Goal: Transaction & Acquisition: Purchase product/service

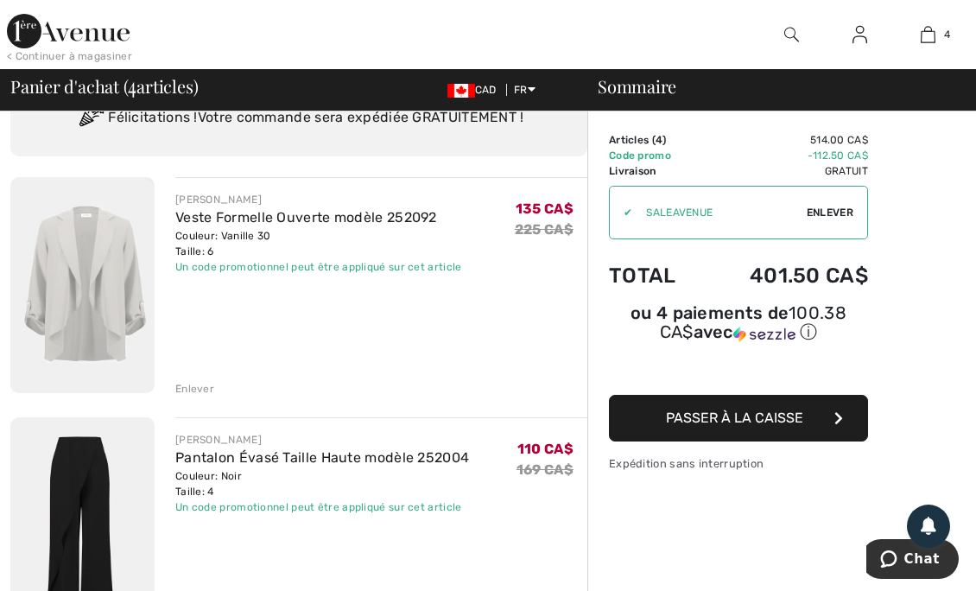
scroll to position [60, 0]
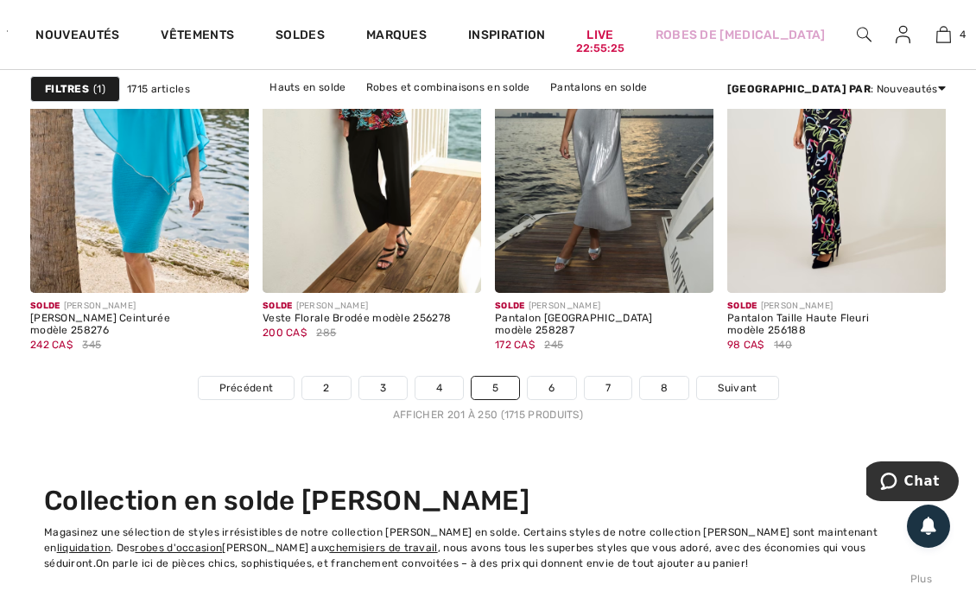
scroll to position [6636, 0]
click at [740, 390] on span "Suivant" at bounding box center [737, 387] width 39 height 16
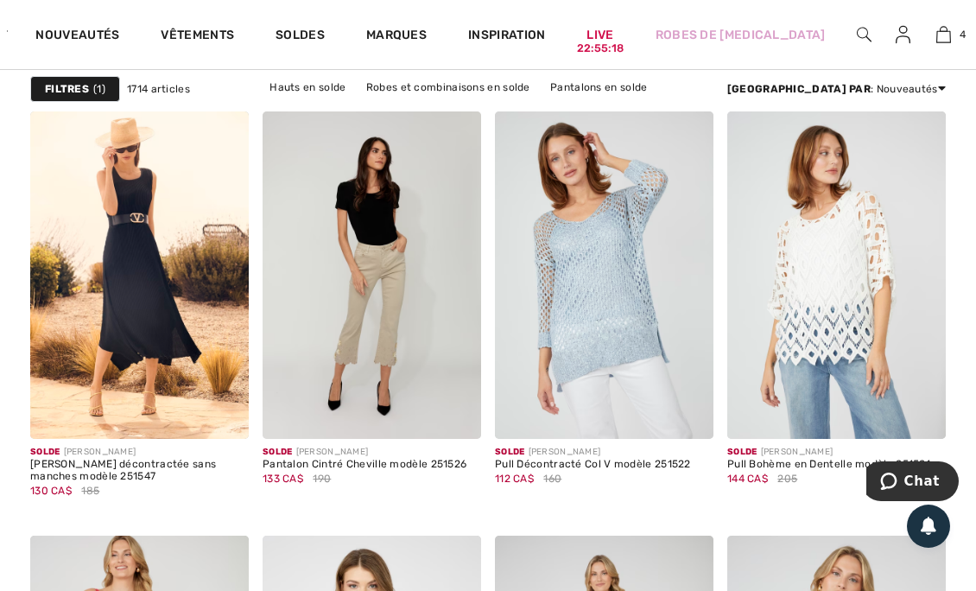
scroll to position [1107, 0]
click at [196, 284] on img at bounding box center [139, 275] width 219 height 328
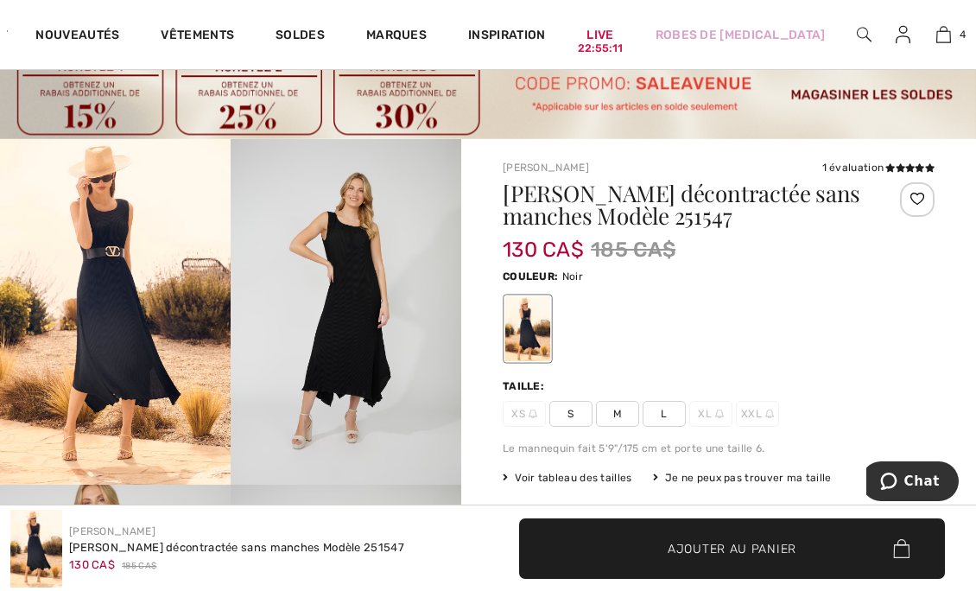
scroll to position [56, 0]
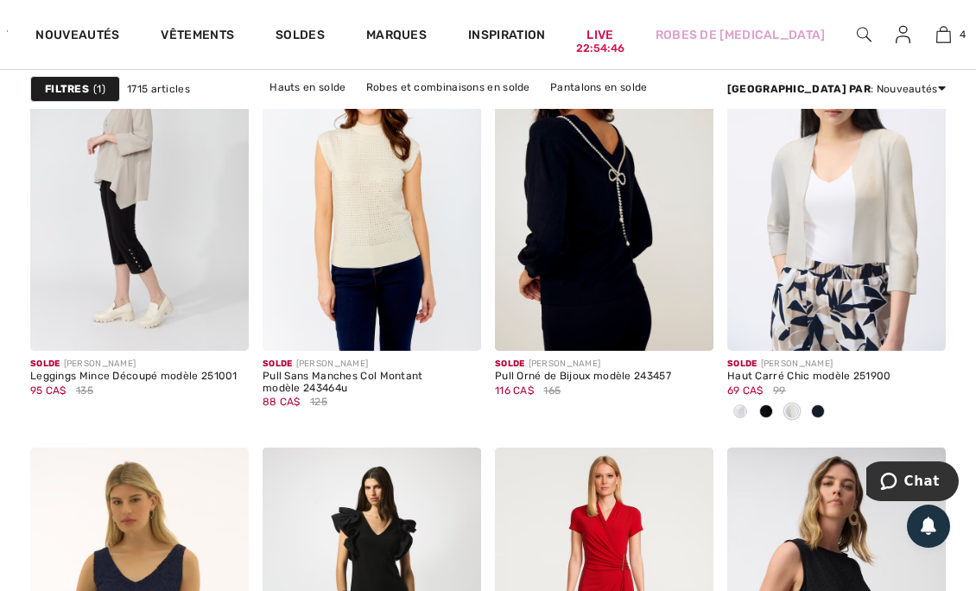
scroll to position [2207, 0]
click at [824, 404] on div at bounding box center [818, 411] width 26 height 29
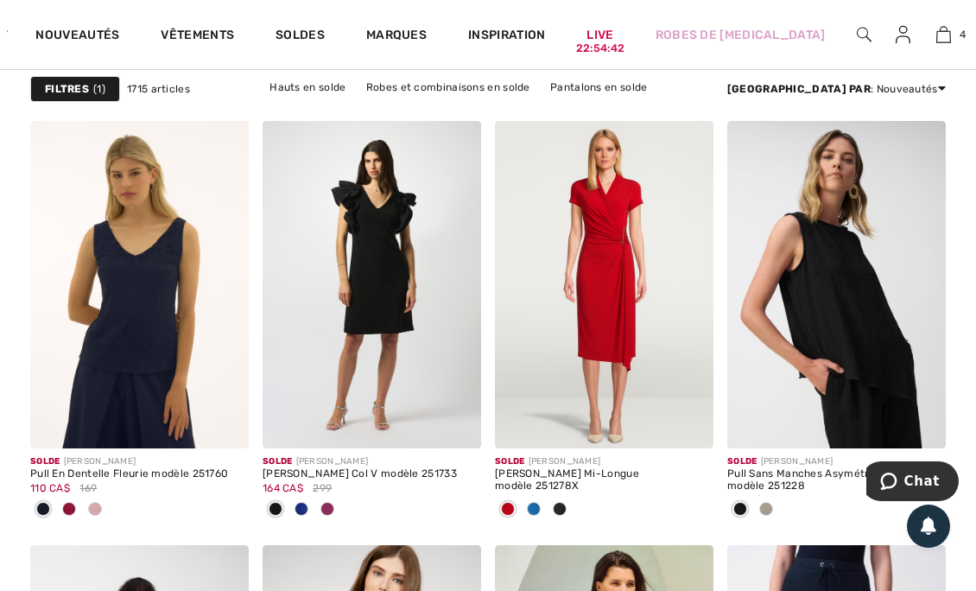
scroll to position [2535, 0]
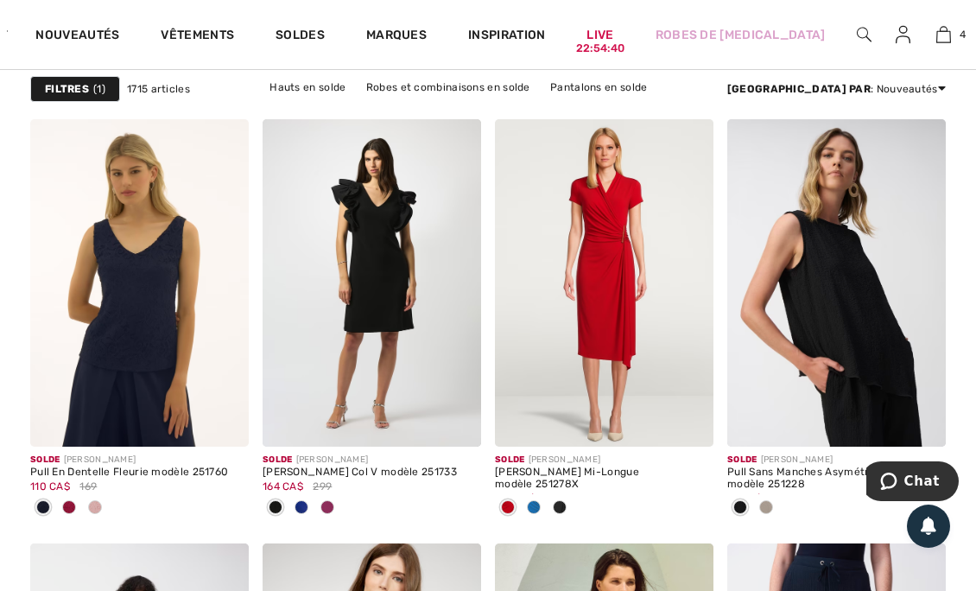
click at [76, 504] on div at bounding box center [69, 508] width 26 height 29
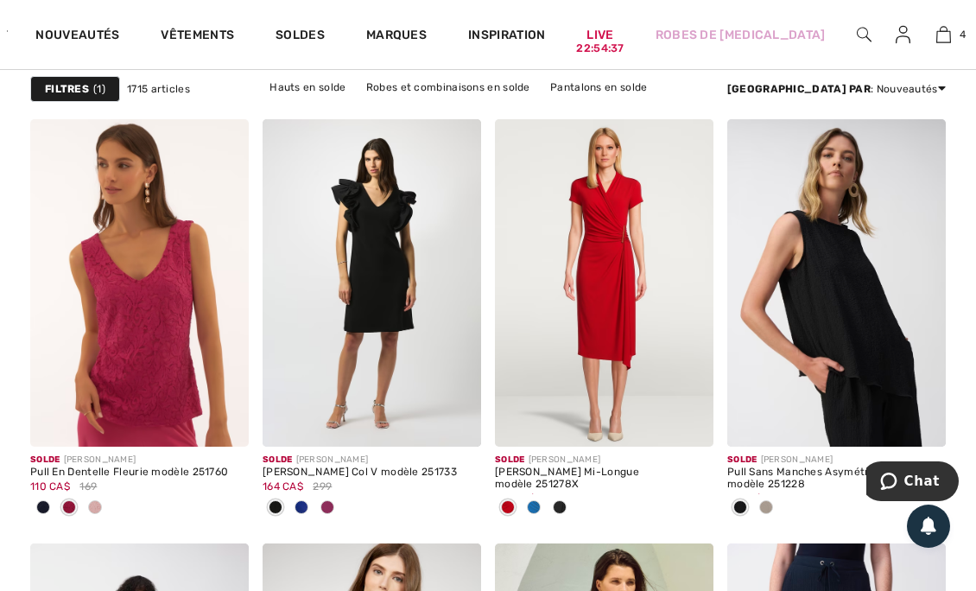
click at [542, 508] on div at bounding box center [534, 508] width 26 height 29
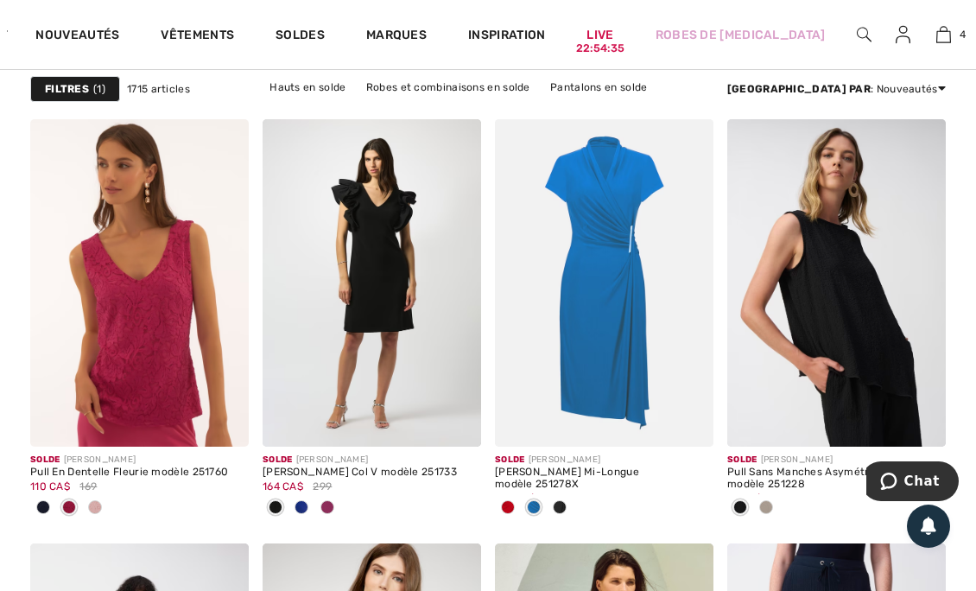
click at [563, 503] on span at bounding box center [560, 507] width 14 height 14
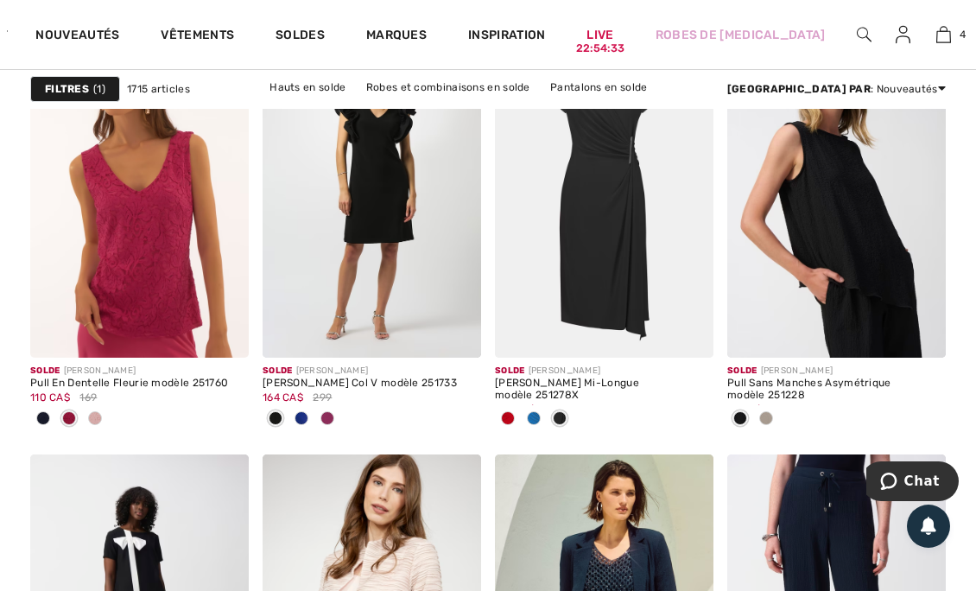
scroll to position [2629, 0]
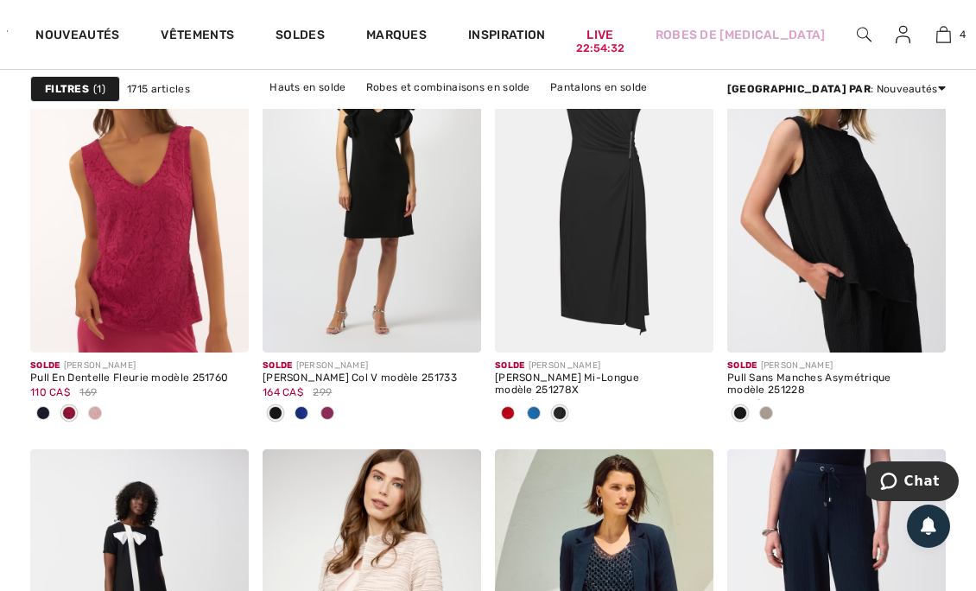
click at [694, 320] on img at bounding box center [688, 327] width 16 height 16
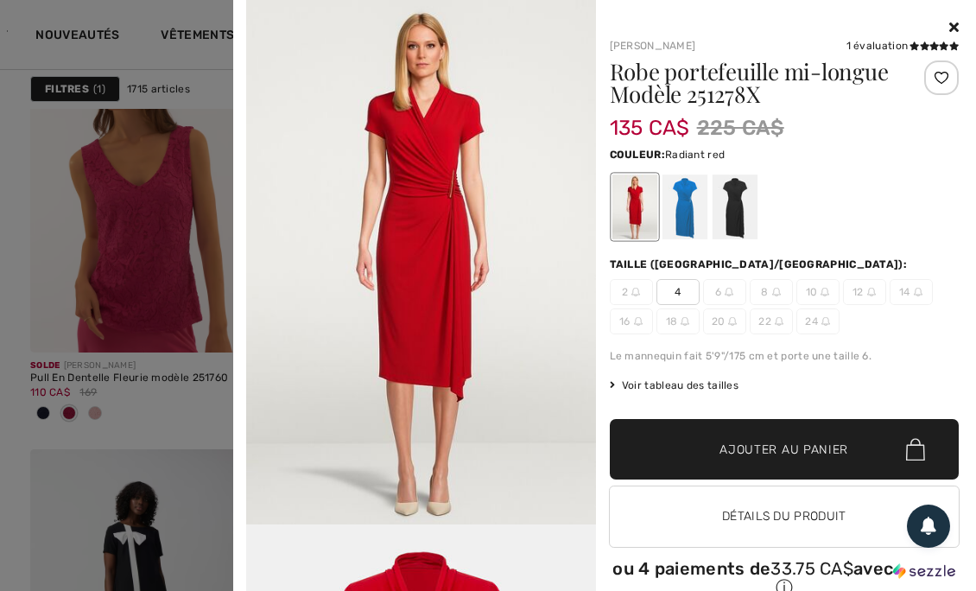
click at [957, 28] on div "Joseph Ribkoff 1 évaluation 1 évaluation Robe portefeuille mi-longue Modèle 251…" at bounding box center [604, 315] width 743 height 631
click at [949, 27] on icon at bounding box center [954, 27] width 10 height 14
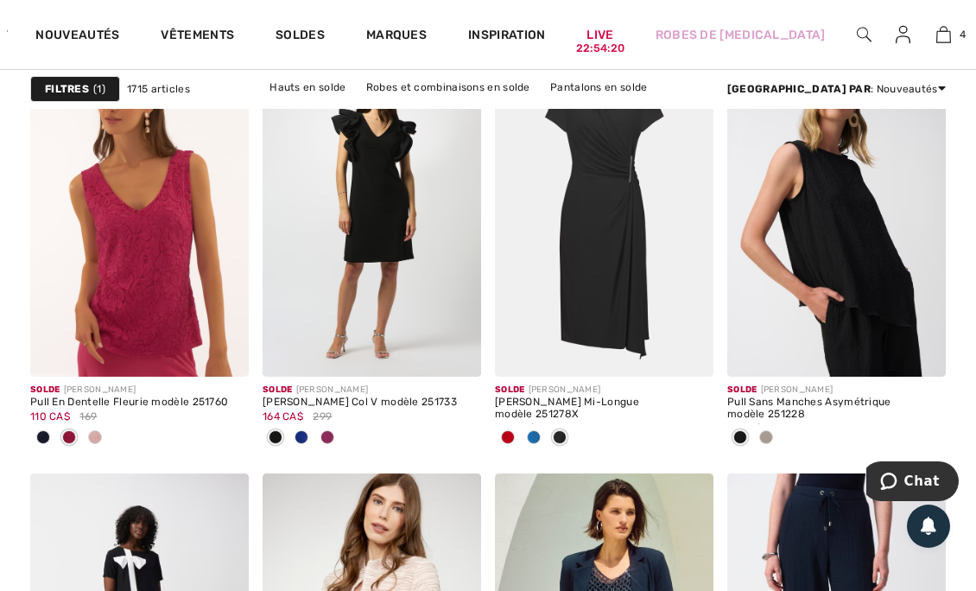
scroll to position [2601, 0]
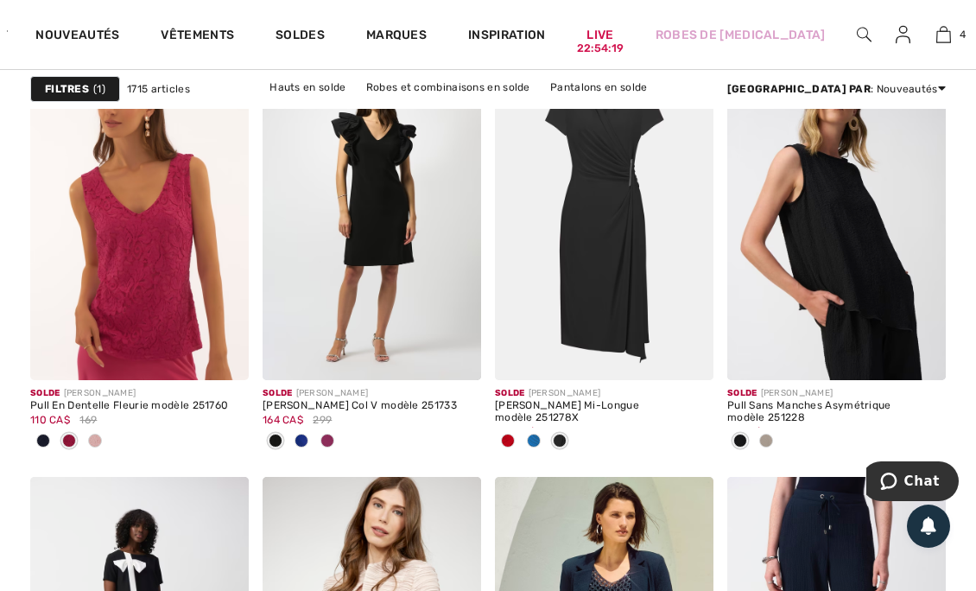
click at [772, 438] on span at bounding box center [766, 441] width 14 height 14
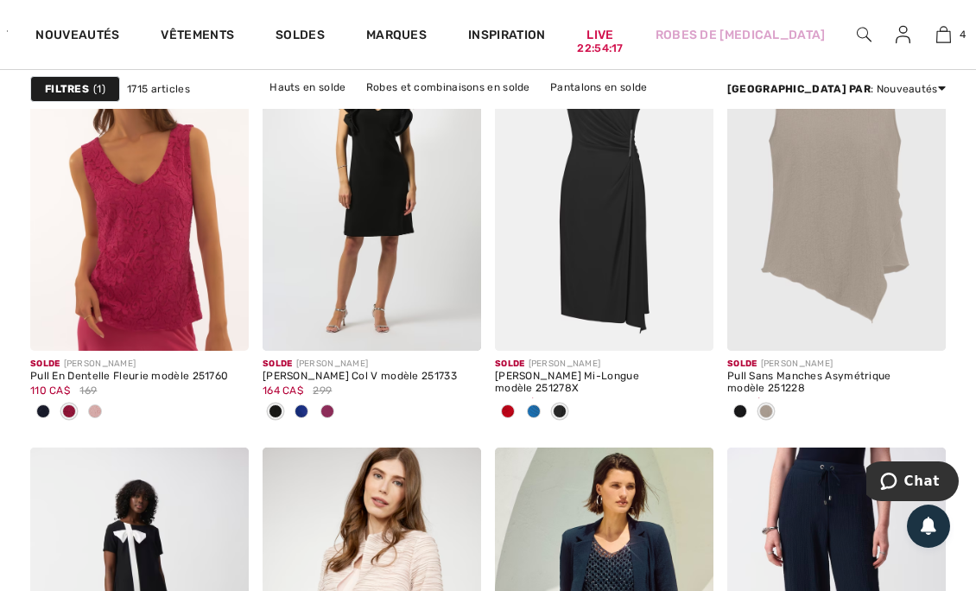
scroll to position [2633, 0]
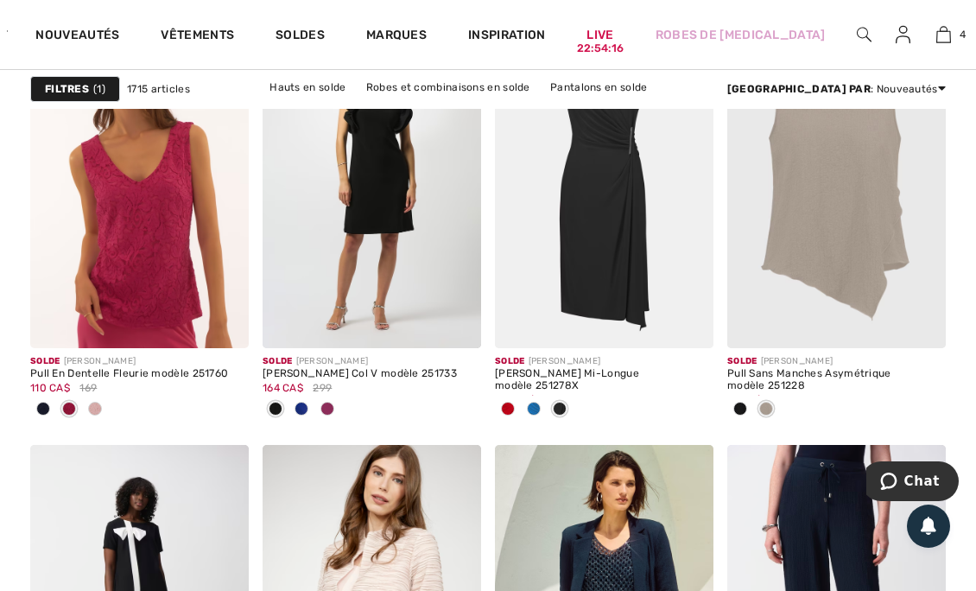
click at [930, 319] on span at bounding box center [920, 322] width 35 height 35
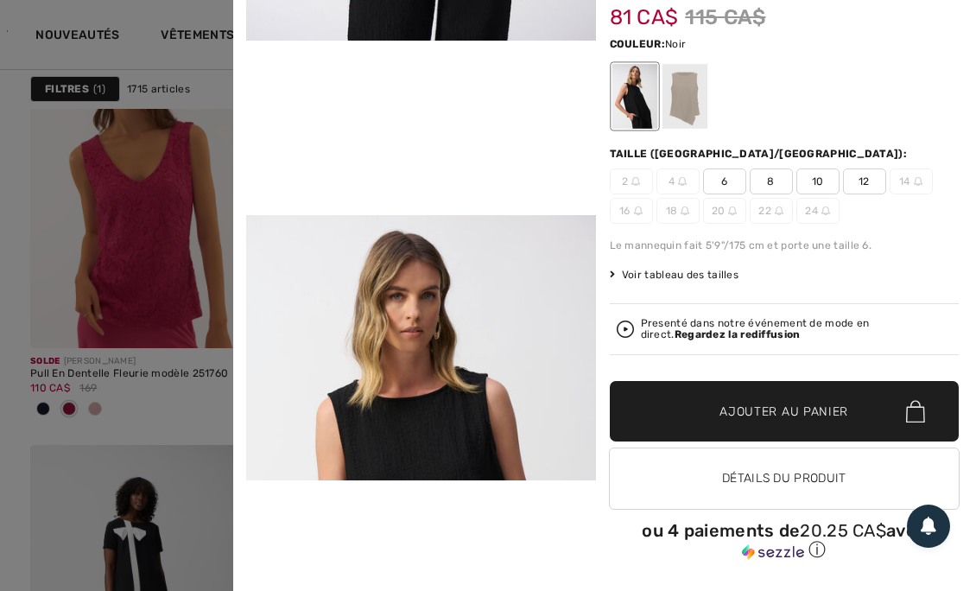
scroll to position [0, 0]
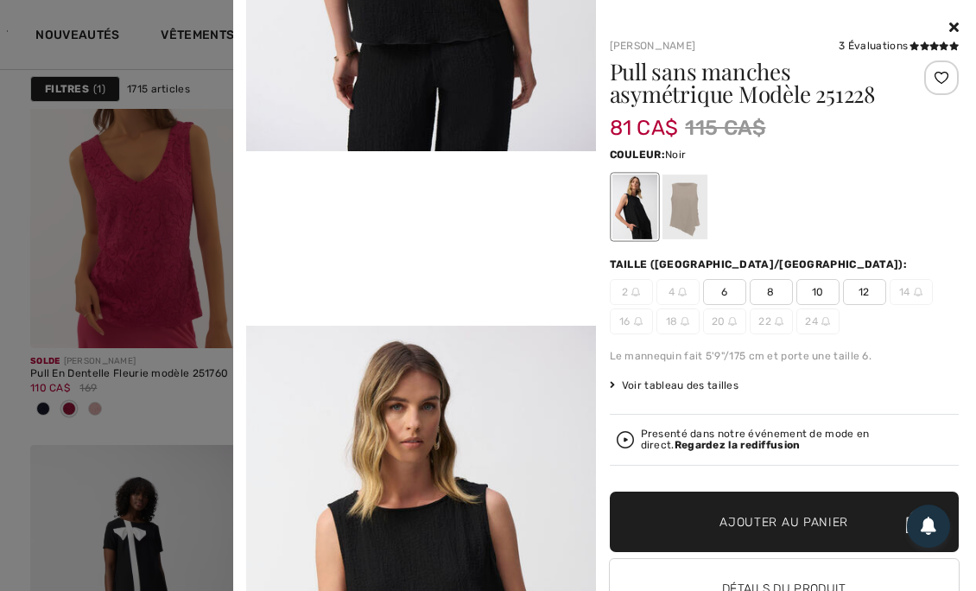
click at [949, 27] on icon at bounding box center [954, 27] width 10 height 14
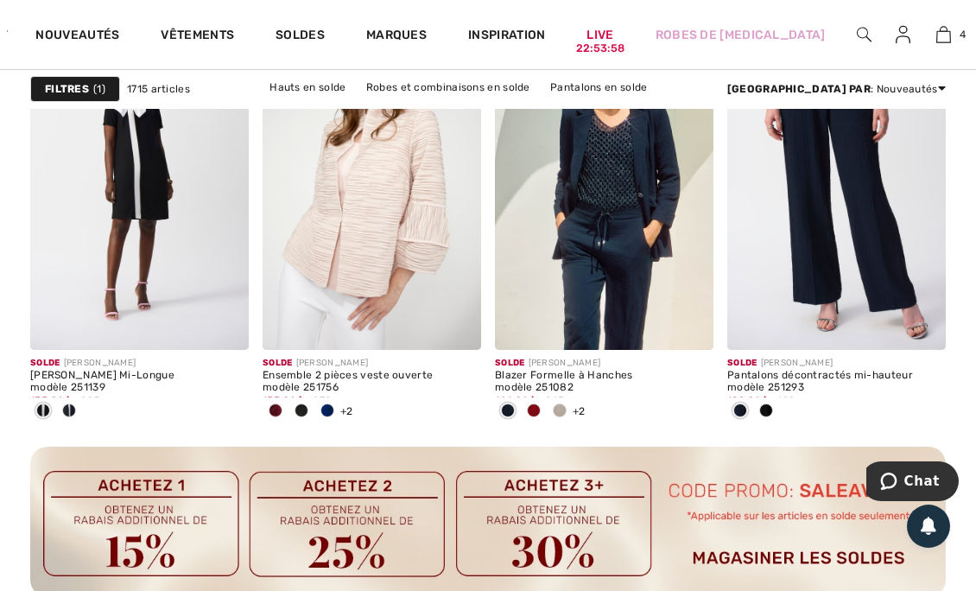
scroll to position [3057, 0]
click at [480, 334] on div at bounding box center [445, 313] width 72 height 72
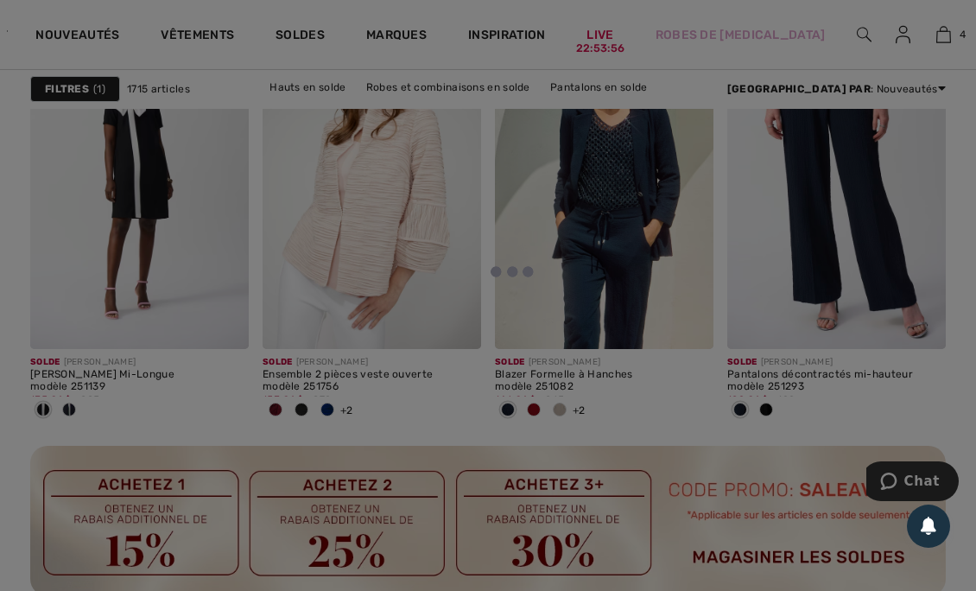
click at [464, 323] on div at bounding box center [488, 295] width 976 height 591
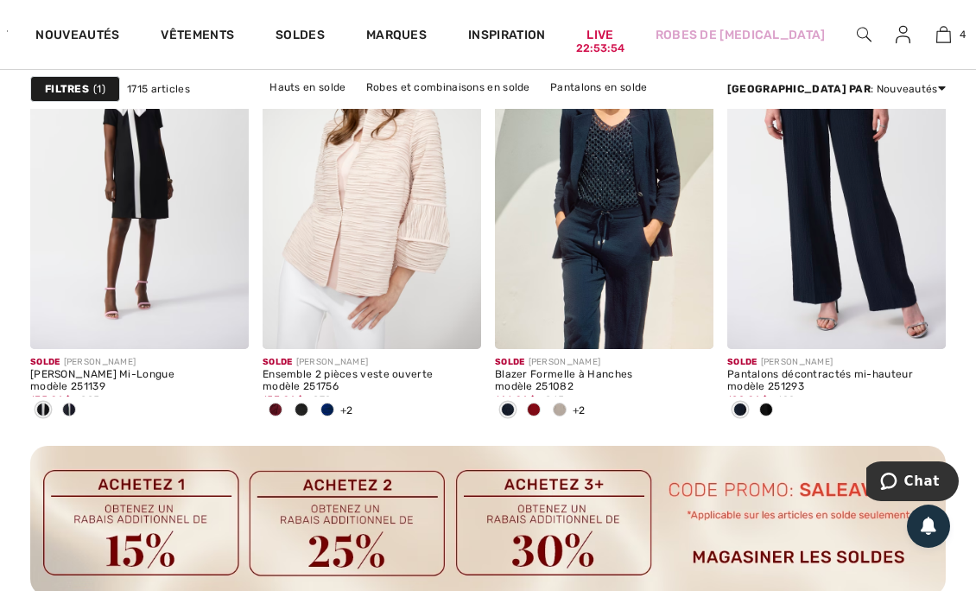
click at [475, 322] on div at bounding box center [445, 313] width 72 height 72
click at [464, 323] on span at bounding box center [455, 323] width 35 height 35
click at [456, 327] on img at bounding box center [455, 323] width 16 height 16
click at [454, 327] on img at bounding box center [455, 323] width 16 height 16
click at [460, 327] on img at bounding box center [455, 323] width 16 height 16
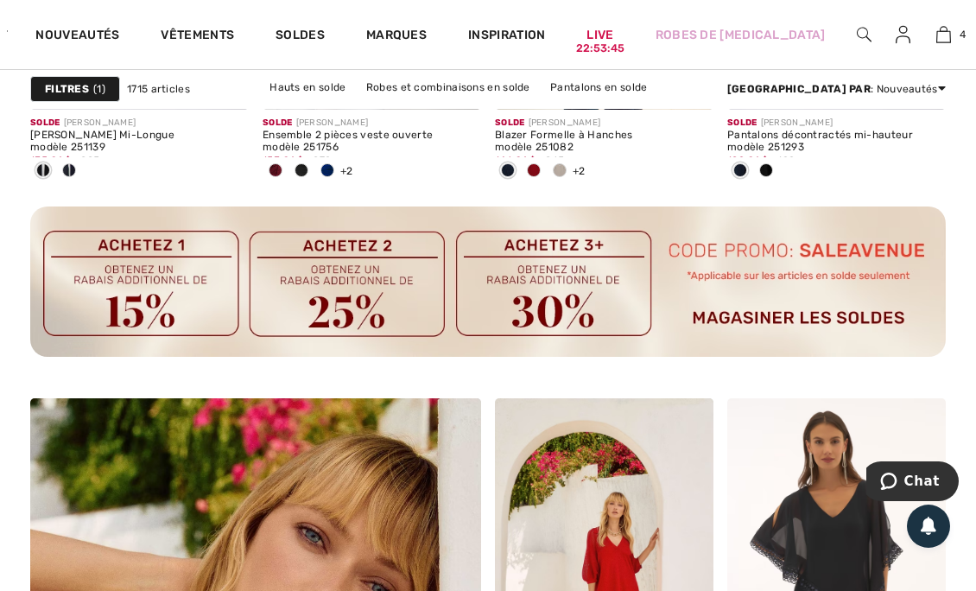
scroll to position [3092, 0]
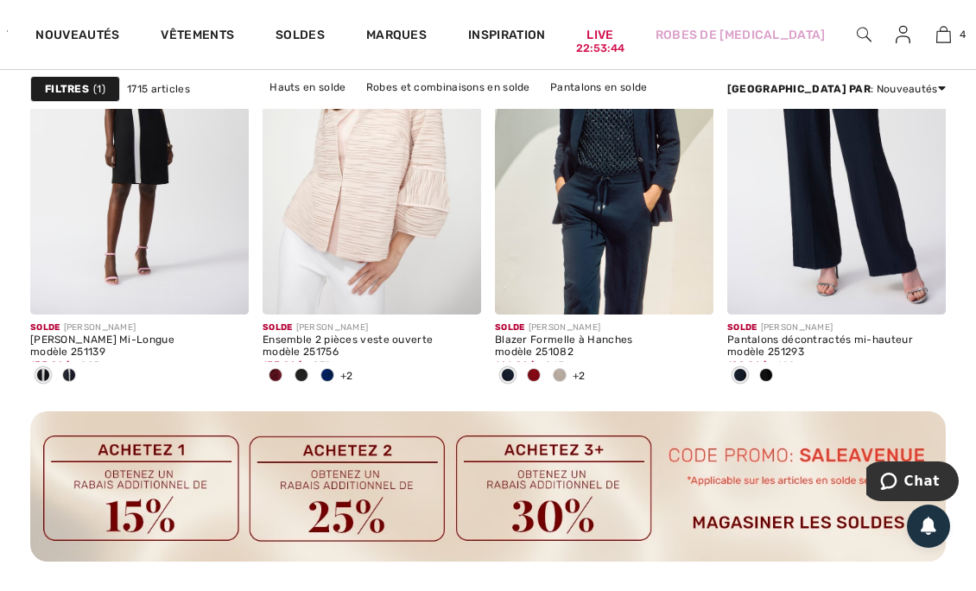
click at [465, 295] on span at bounding box center [455, 288] width 35 height 35
click at [392, 206] on img at bounding box center [372, 150] width 219 height 328
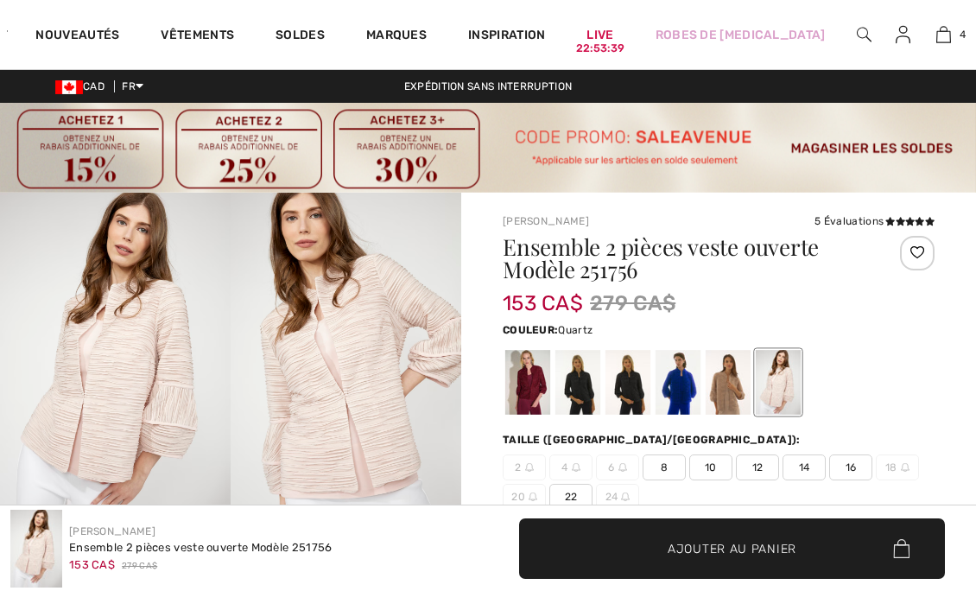
scroll to position [215, 0]
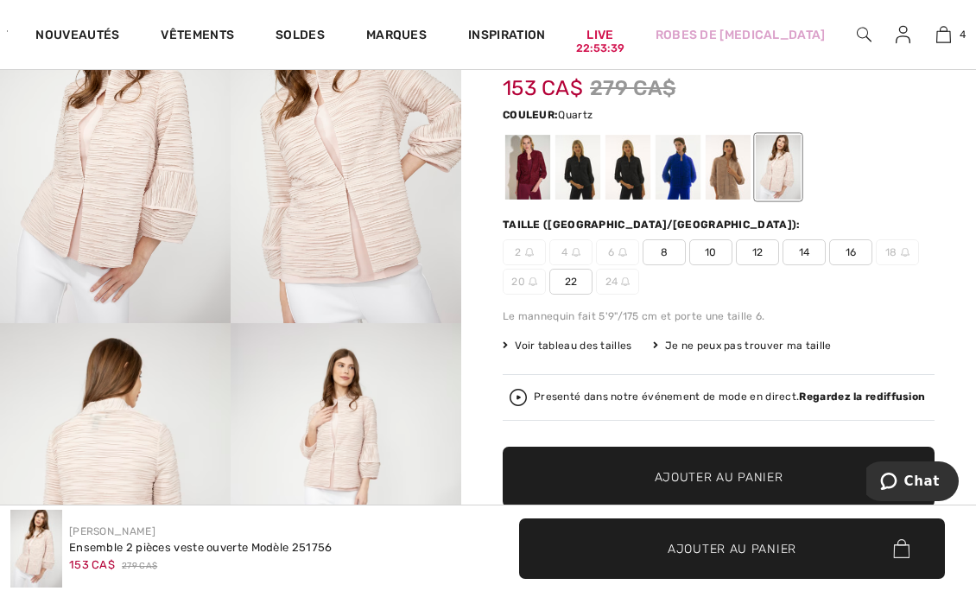
click at [789, 168] on div at bounding box center [778, 167] width 45 height 65
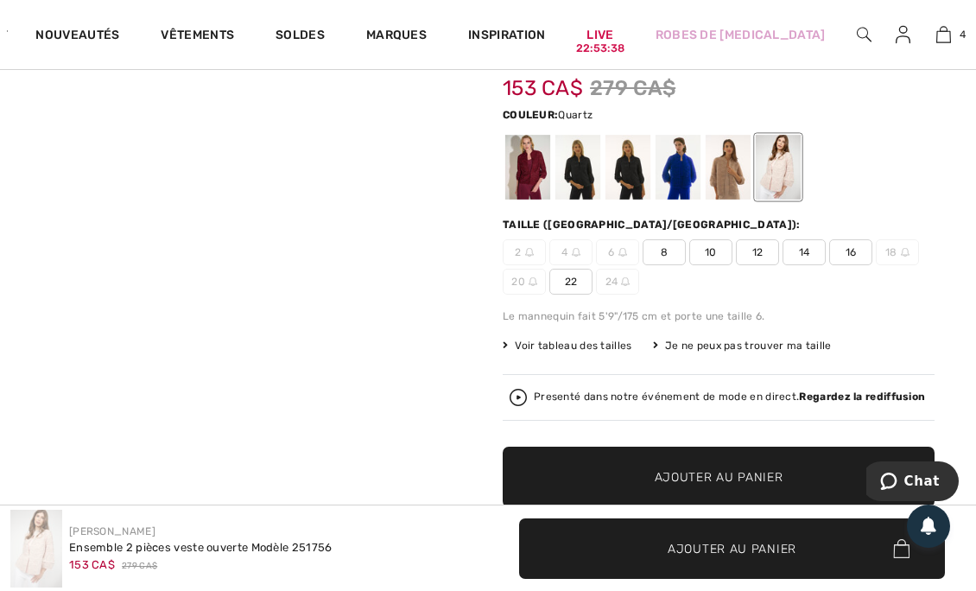
click at [736, 167] on div at bounding box center [728, 167] width 45 height 65
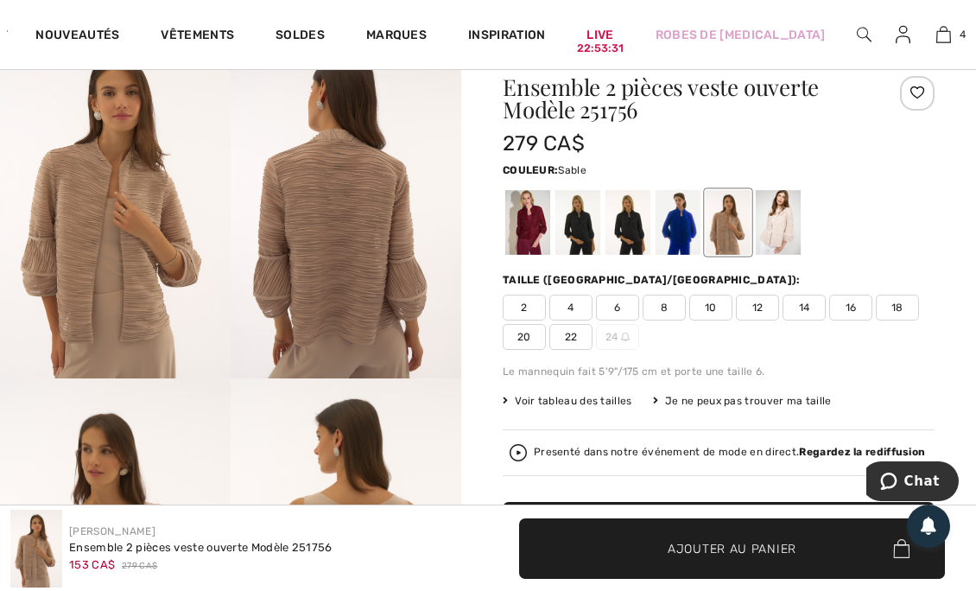
scroll to position [176, 0]
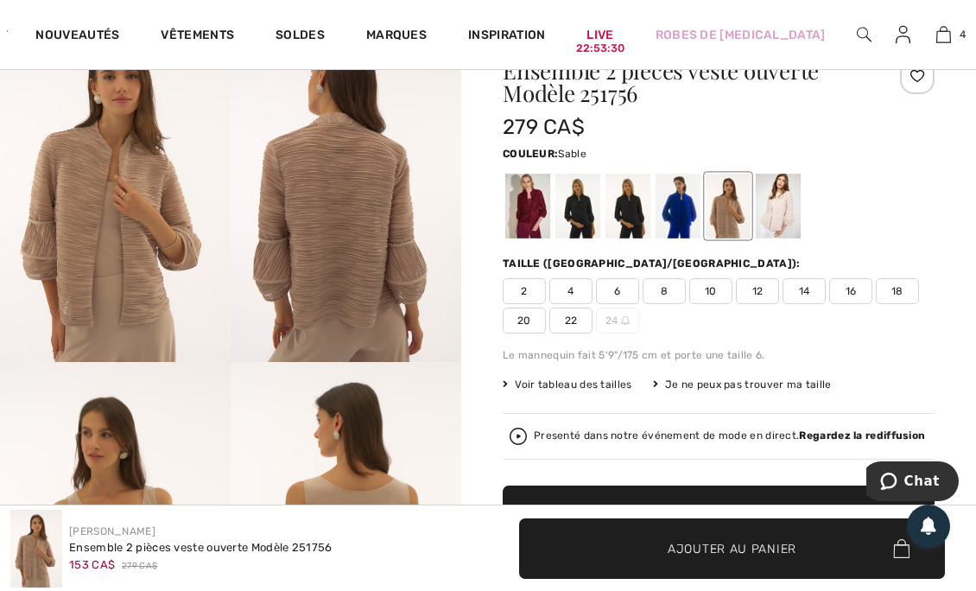
click at [538, 205] on div at bounding box center [527, 206] width 45 height 65
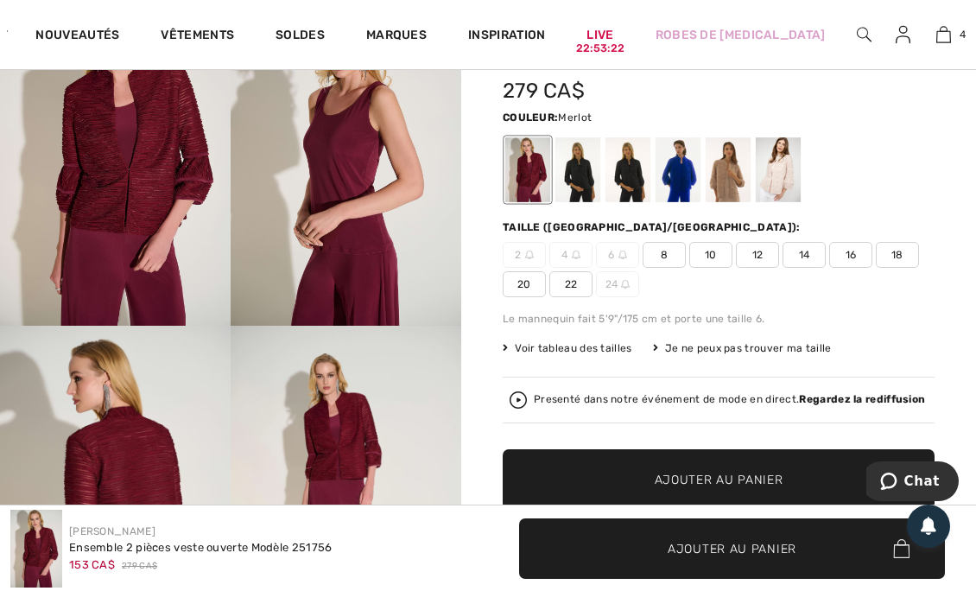
scroll to position [202, 0]
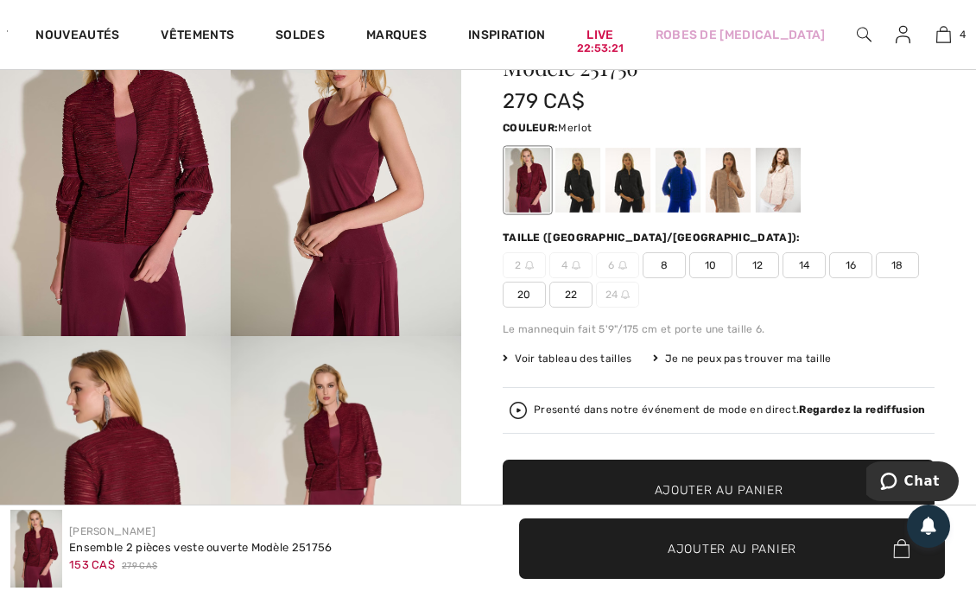
click at [592, 173] on div at bounding box center [577, 180] width 45 height 65
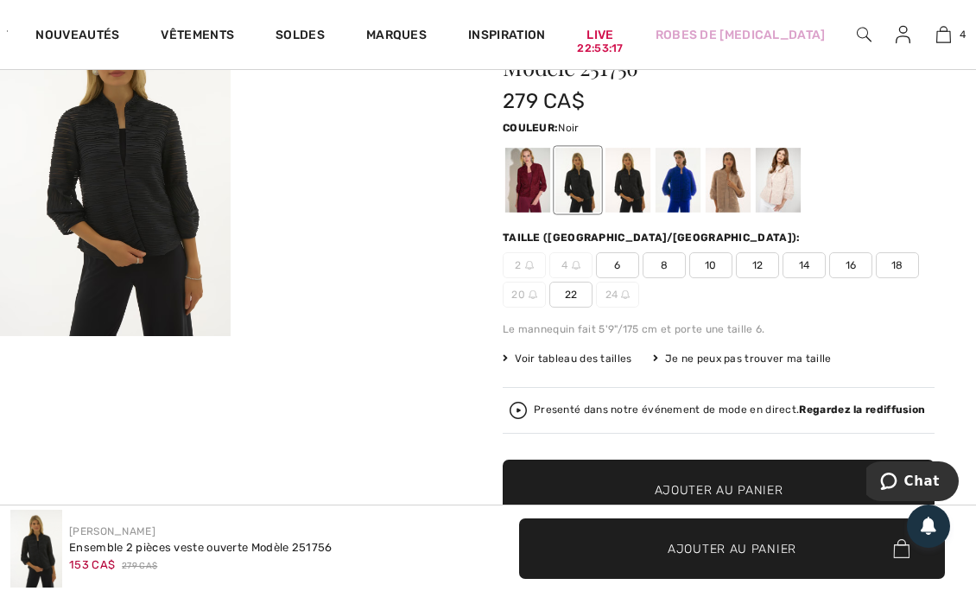
click at [637, 178] on div at bounding box center [628, 180] width 45 height 65
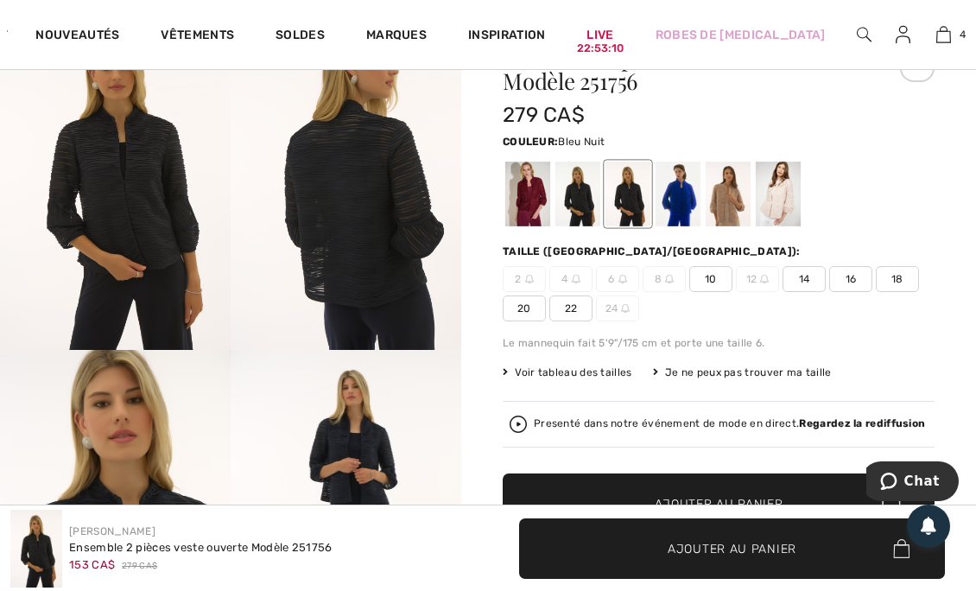
scroll to position [185, 0]
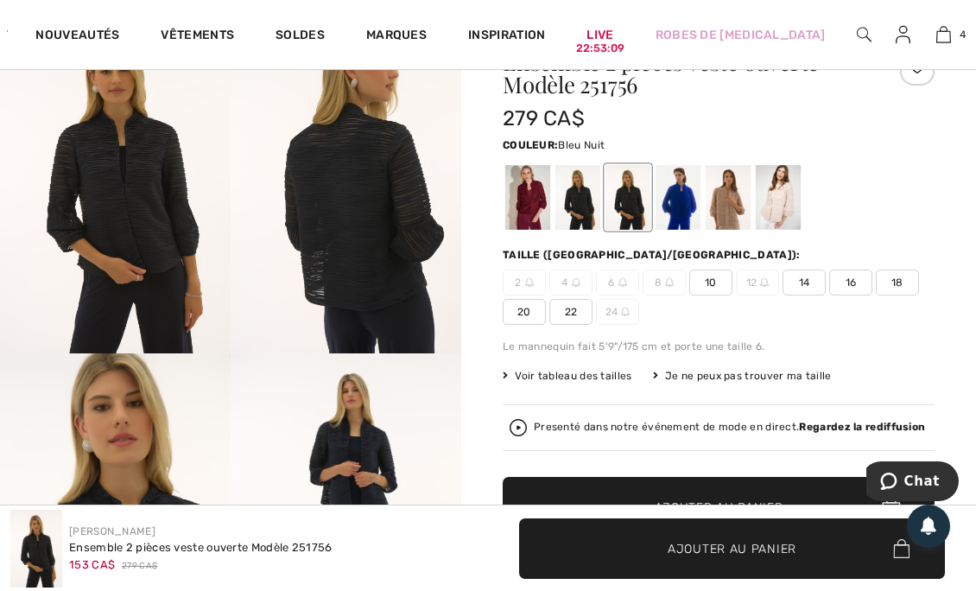
click at [689, 201] on div at bounding box center [678, 197] width 45 height 65
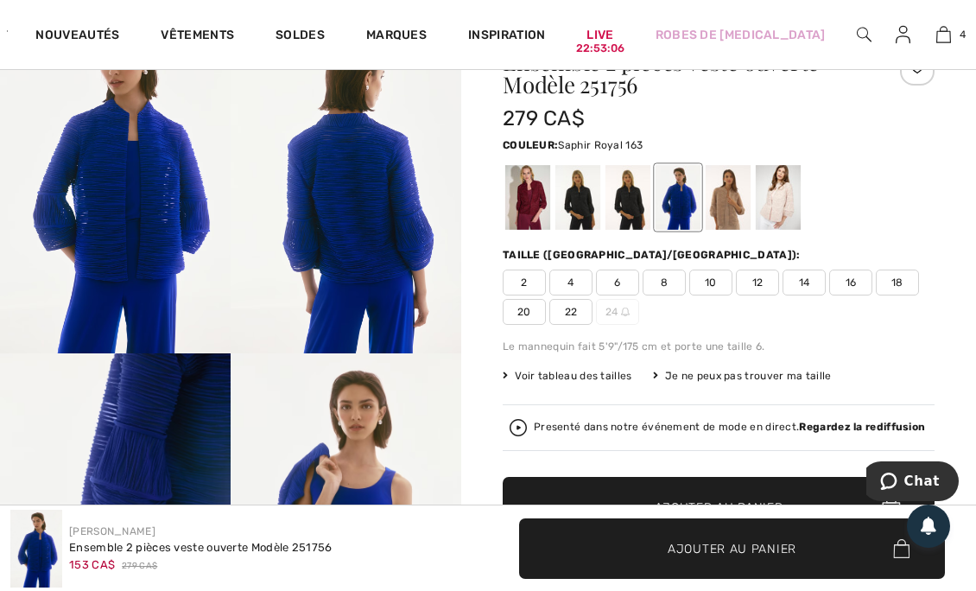
click at [739, 202] on div at bounding box center [728, 197] width 45 height 65
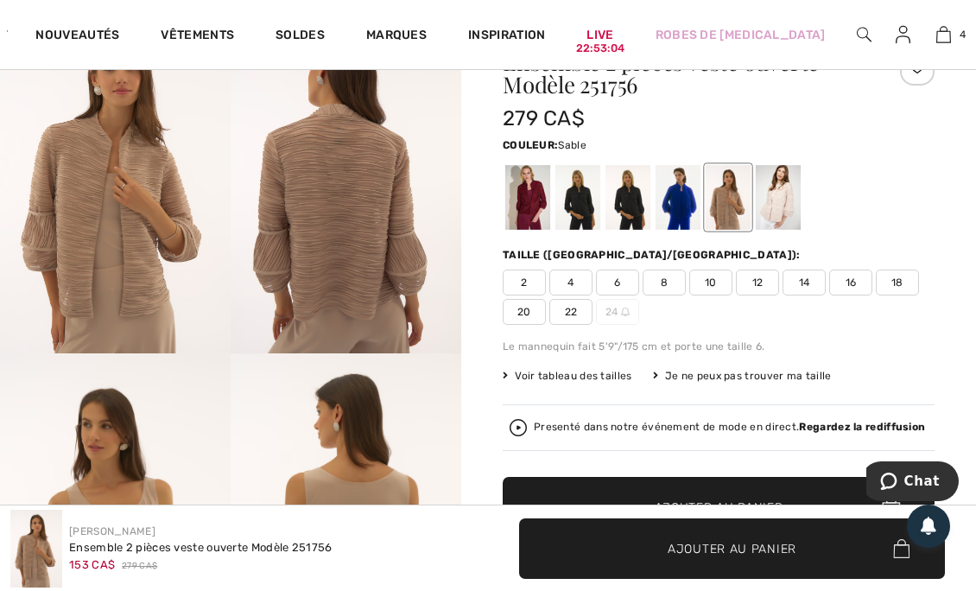
click at [793, 187] on div at bounding box center [778, 197] width 45 height 65
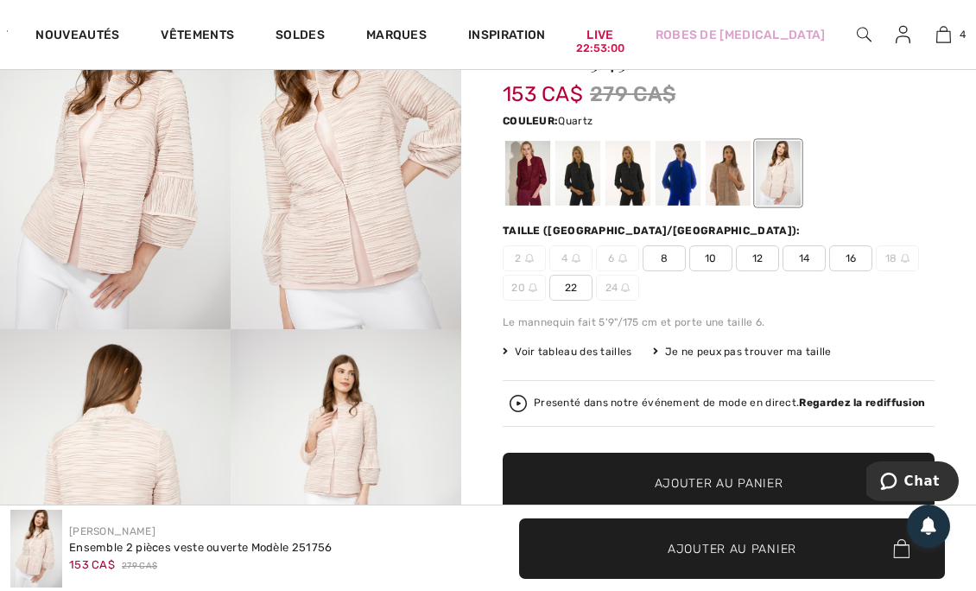
scroll to position [209, 0]
click at [541, 181] on div at bounding box center [527, 173] width 45 height 65
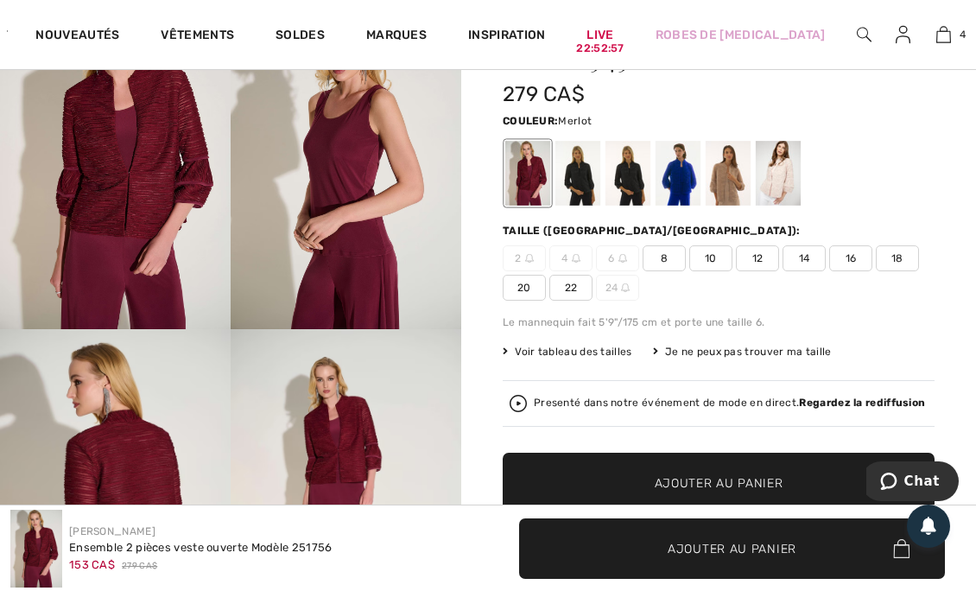
click at [593, 183] on div at bounding box center [577, 173] width 45 height 65
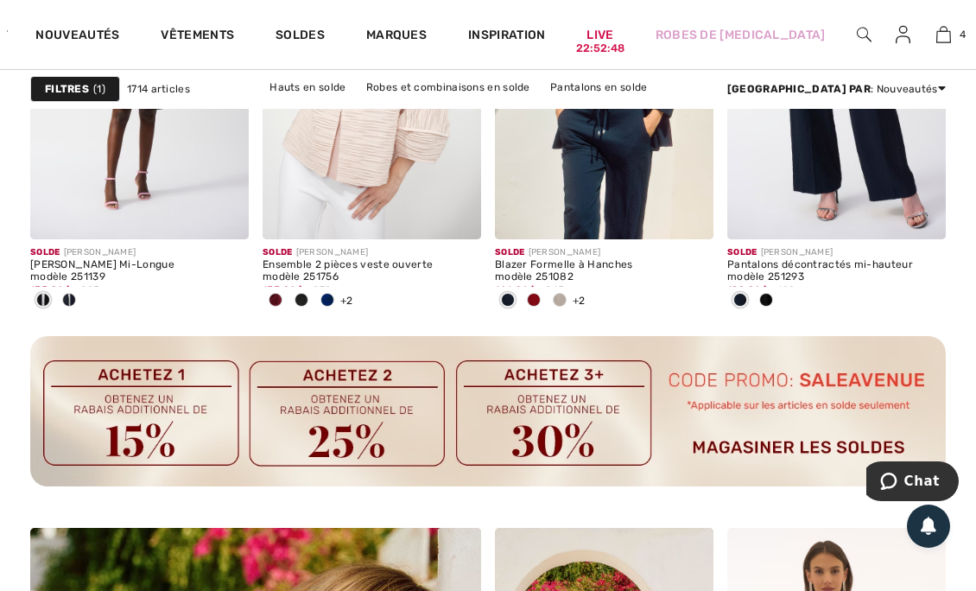
click at [539, 299] on span at bounding box center [534, 300] width 14 height 14
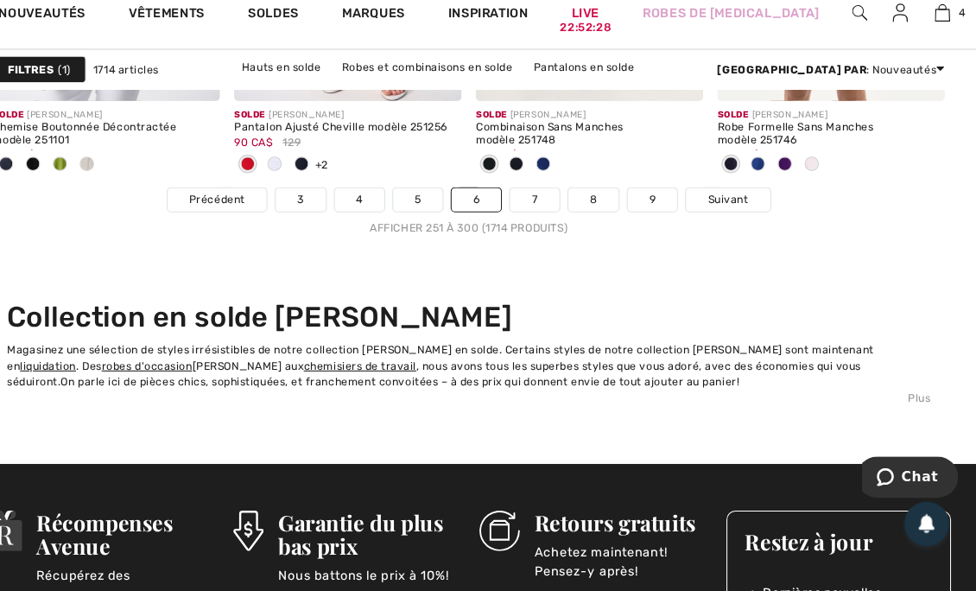
scroll to position [6809, 0]
click at [727, 219] on span "Suivant" at bounding box center [737, 214] width 39 height 16
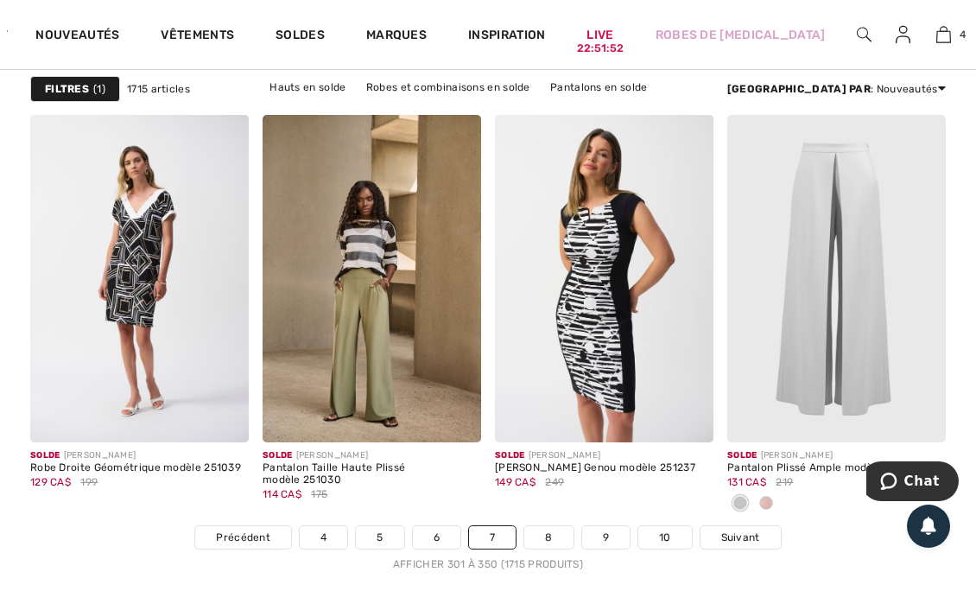
scroll to position [6488, 0]
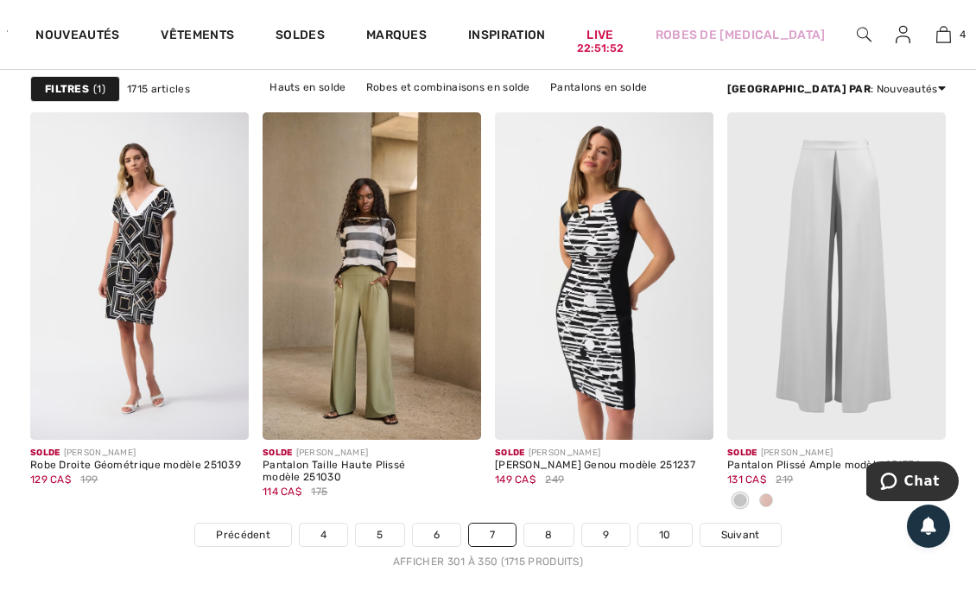
click at [660, 308] on img at bounding box center [604, 276] width 219 height 328
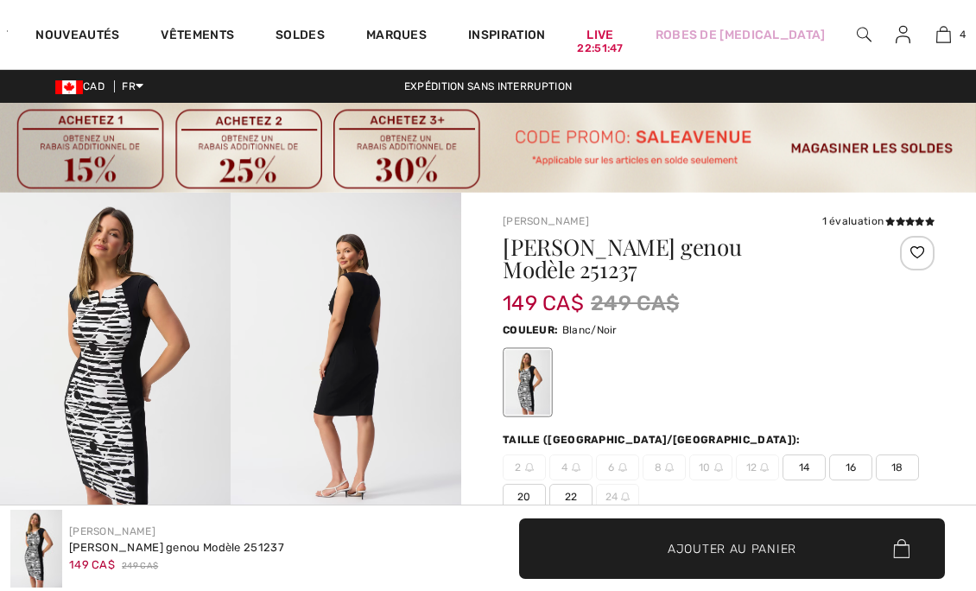
scroll to position [145, 0]
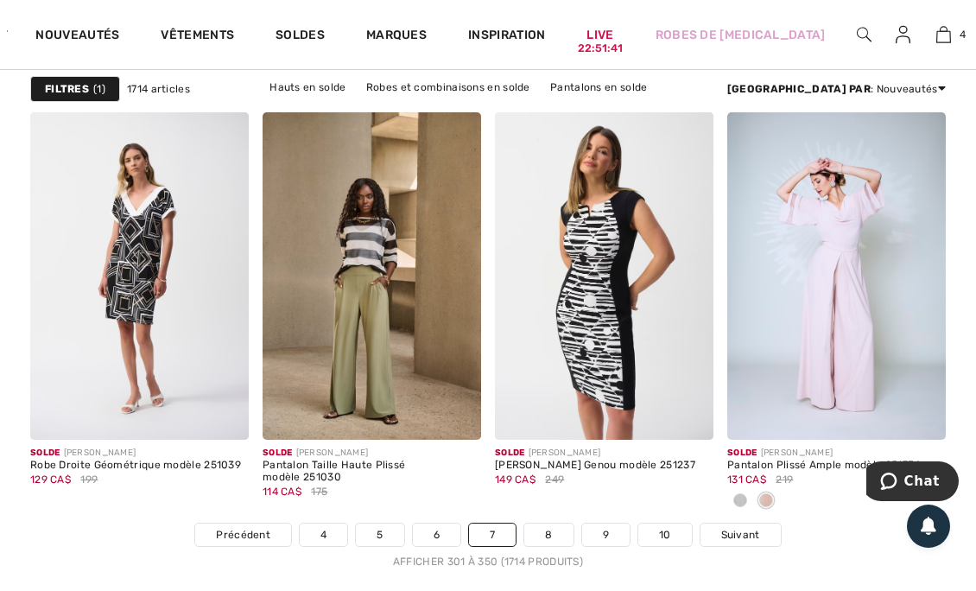
click at [747, 533] on span "Suivant" at bounding box center [740, 535] width 39 height 16
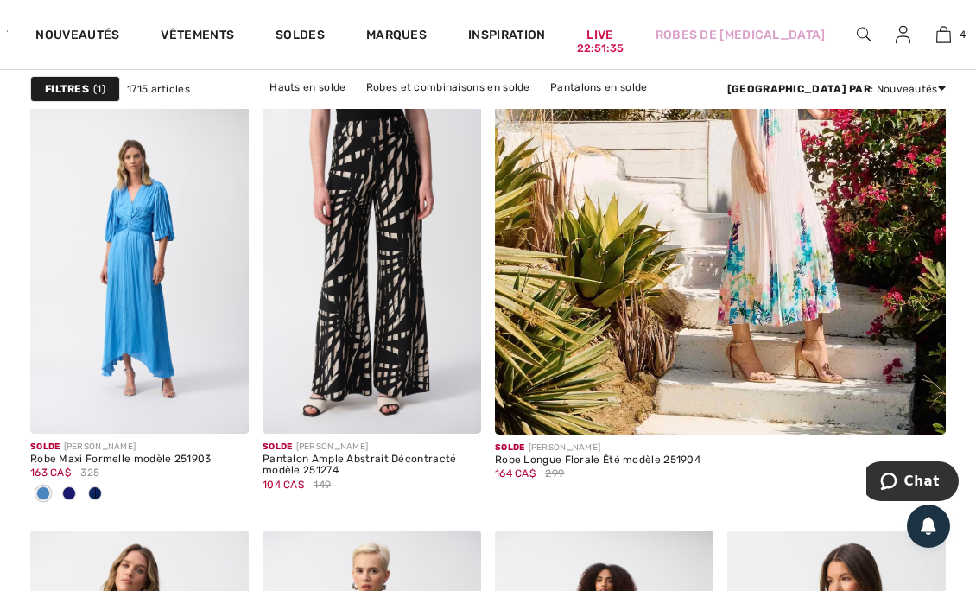
scroll to position [670, 0]
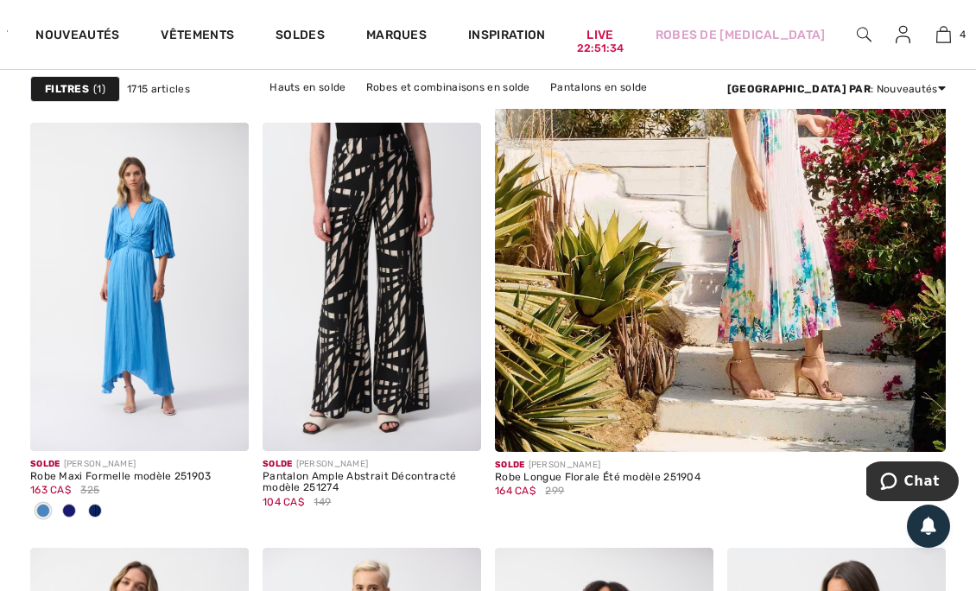
click at [886, 351] on img at bounding box center [720, 105] width 541 height 812
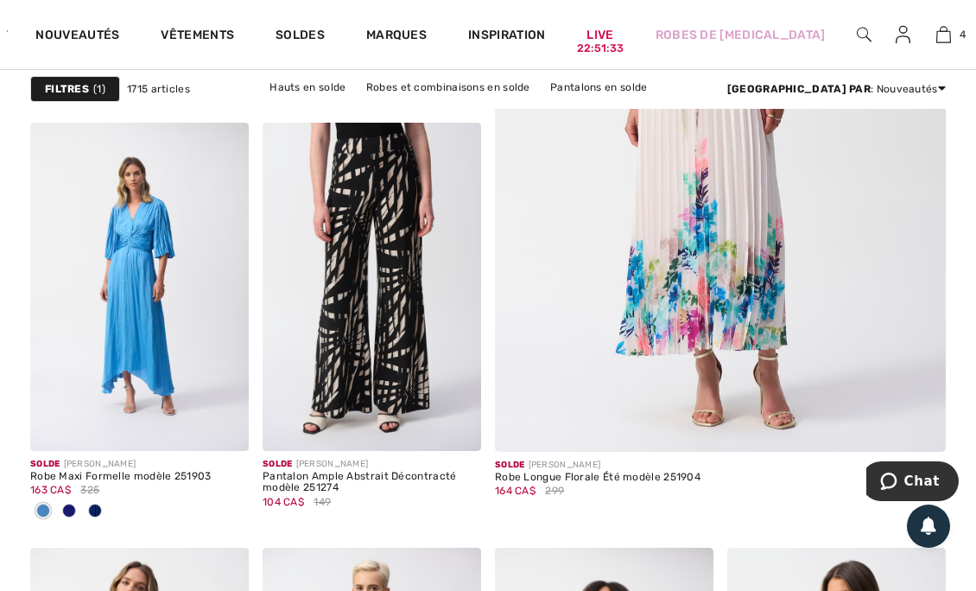
click at [921, 418] on img at bounding box center [920, 426] width 16 height 16
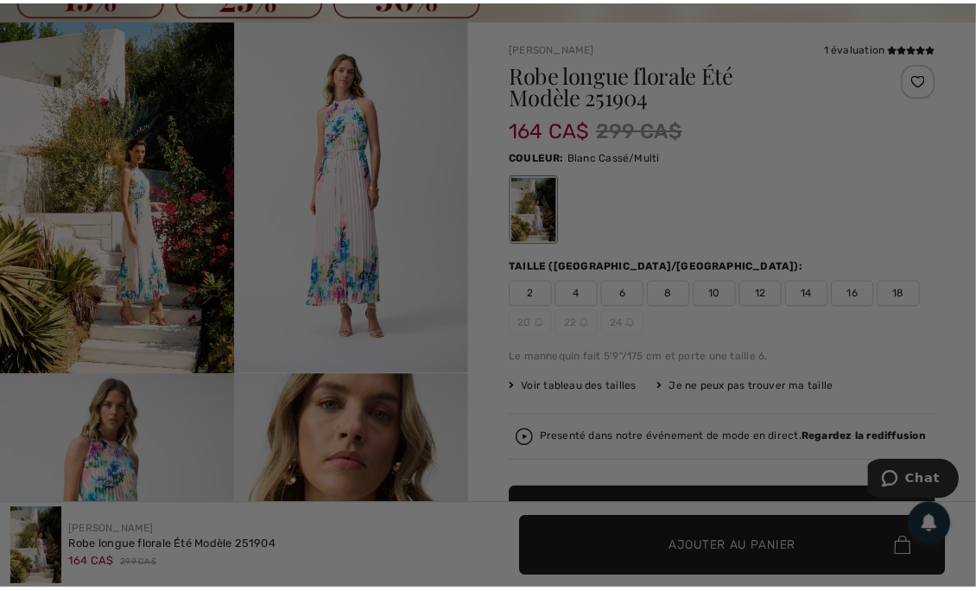
scroll to position [173, 0]
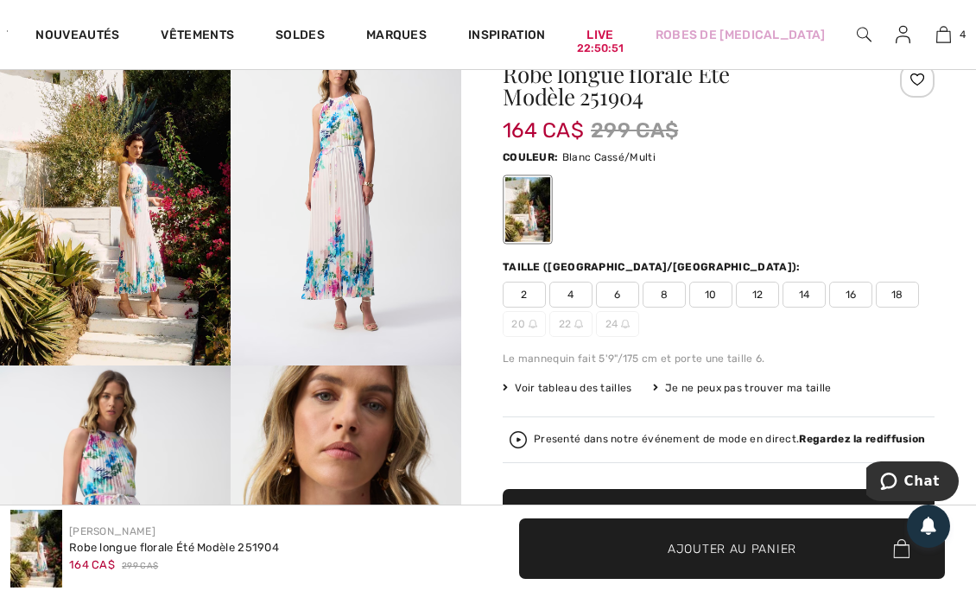
click at [584, 287] on span "4" at bounding box center [570, 295] width 43 height 26
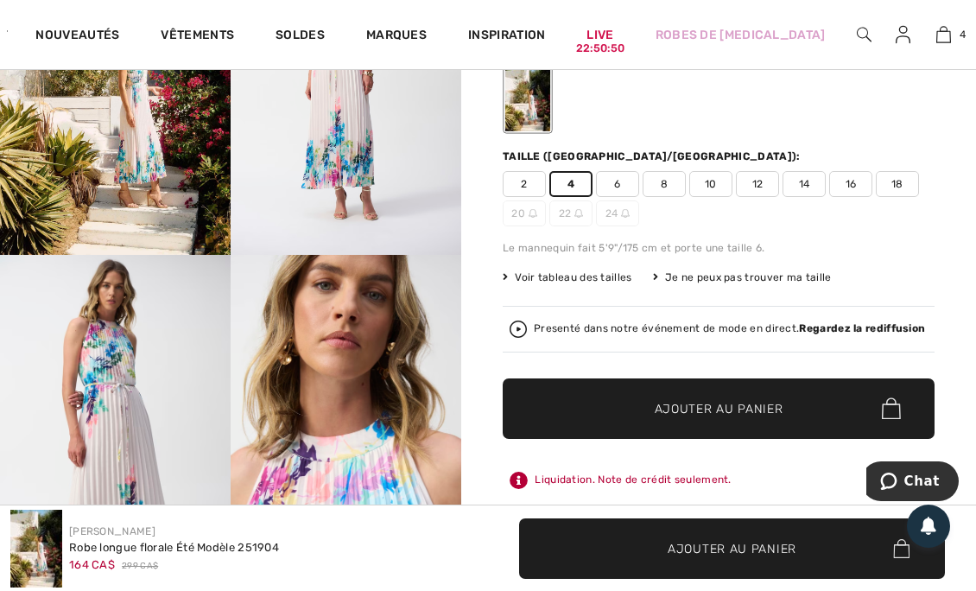
scroll to position [284, 0]
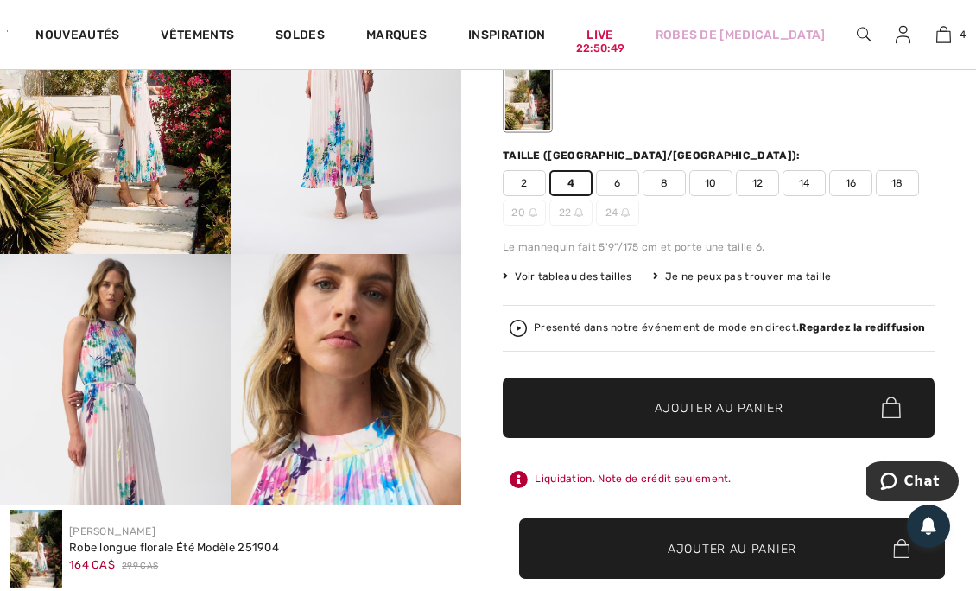
click at [699, 403] on span "Ajouter au panier" at bounding box center [719, 407] width 129 height 18
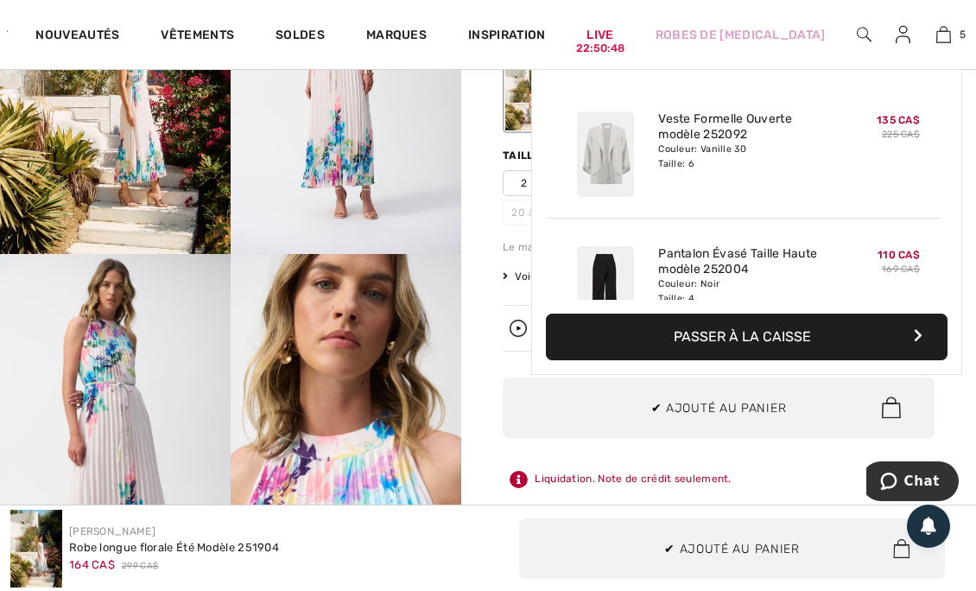
scroll to position [456, 0]
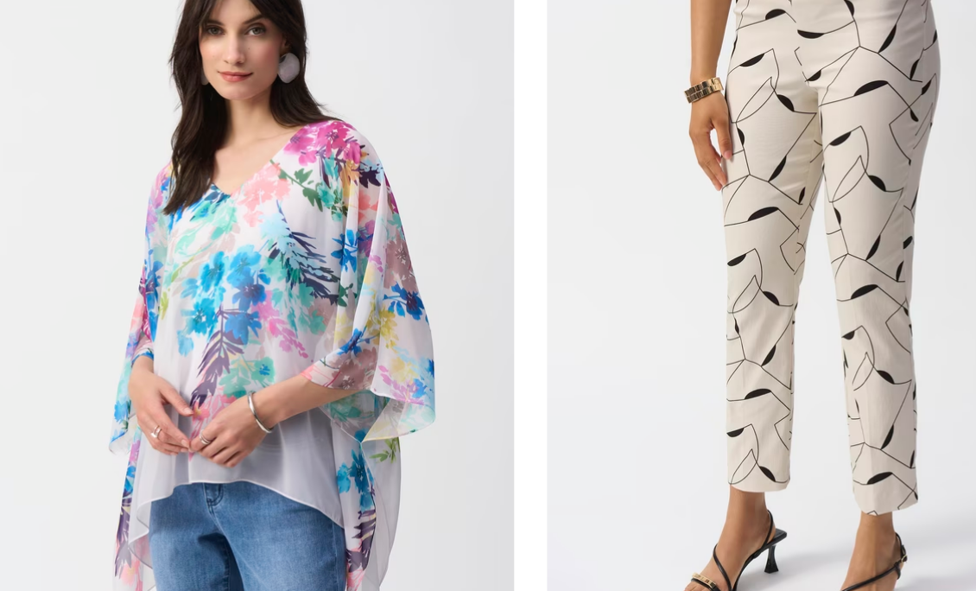
scroll to position [1514, 0]
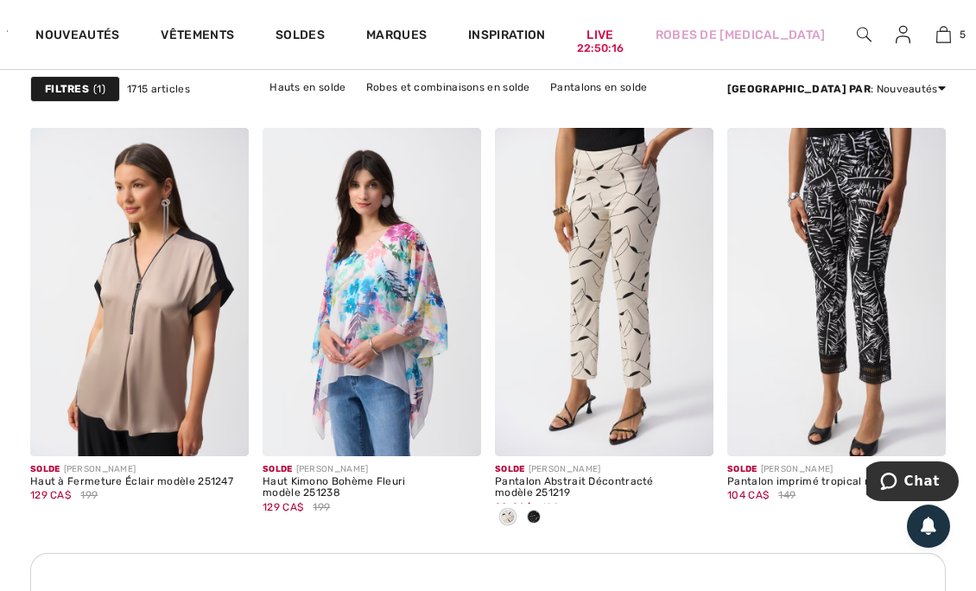
click at [466, 432] on span at bounding box center [455, 430] width 35 height 35
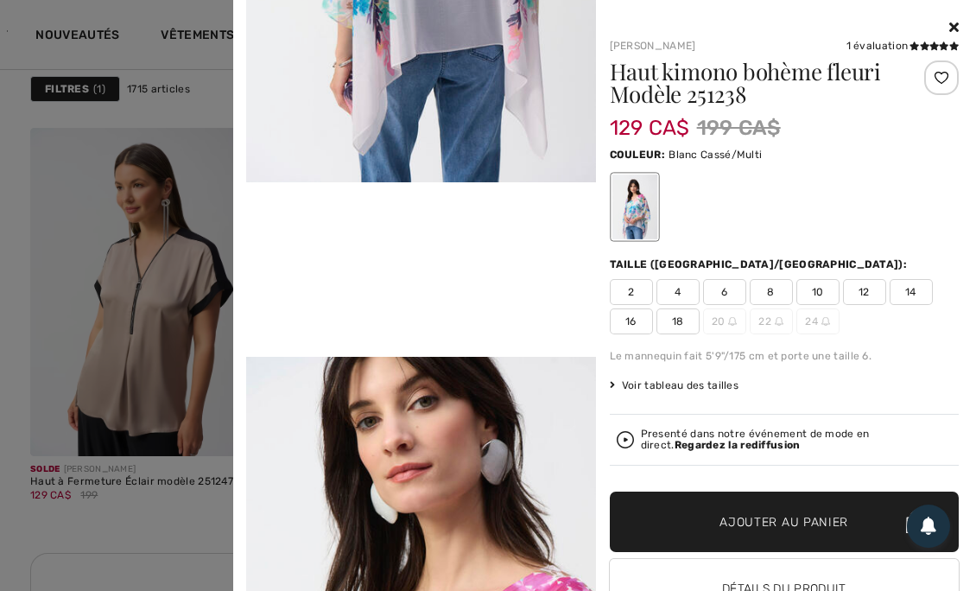
scroll to position [866, 0]
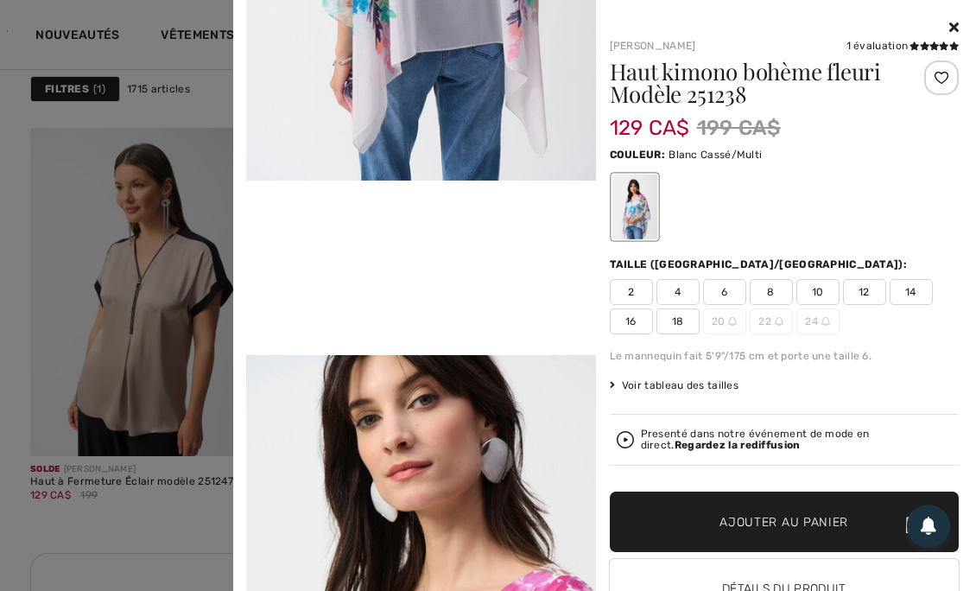
click at [949, 29] on icon at bounding box center [954, 27] width 10 height 14
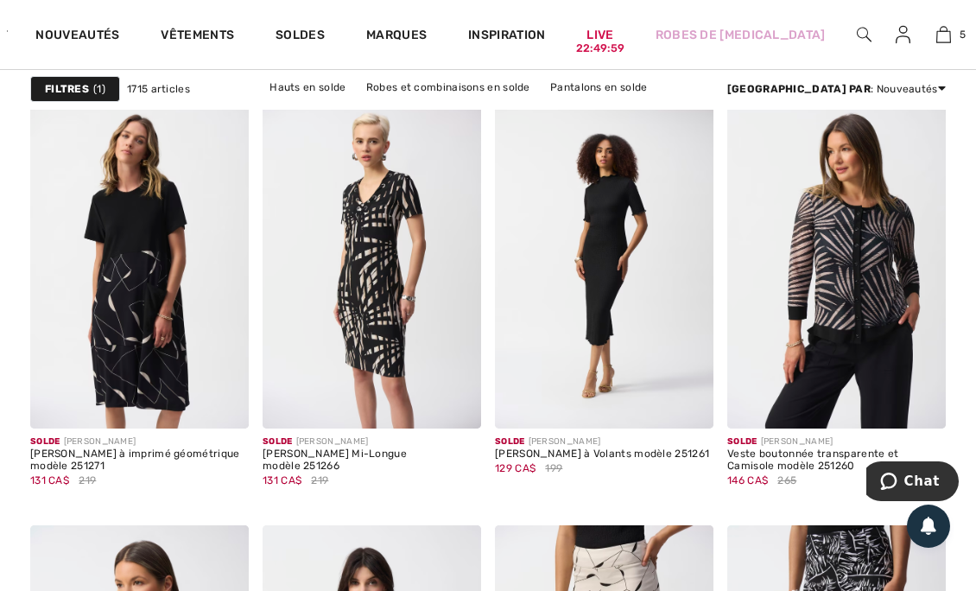
scroll to position [1132, 0]
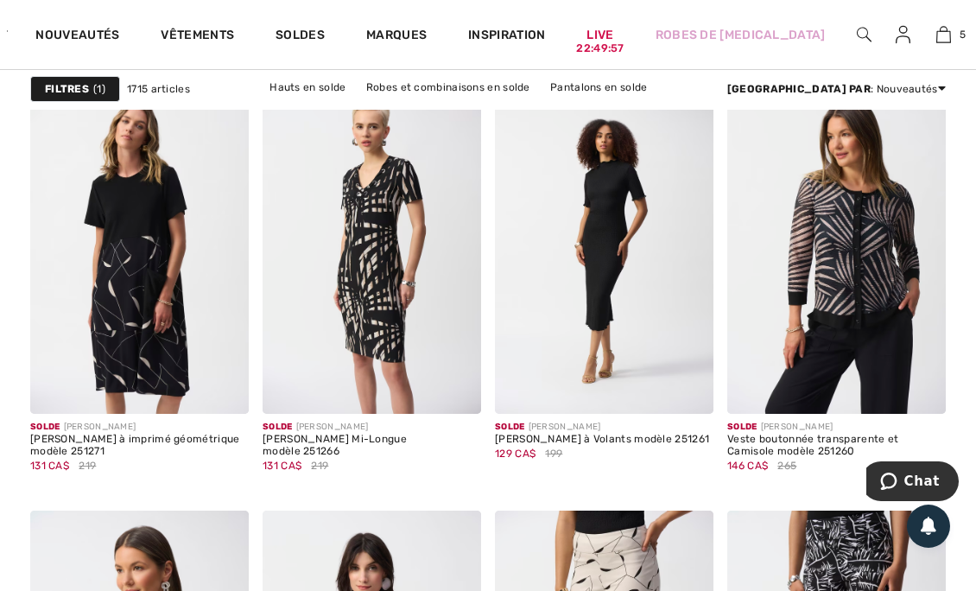
click at [696, 389] on span at bounding box center [687, 388] width 35 height 35
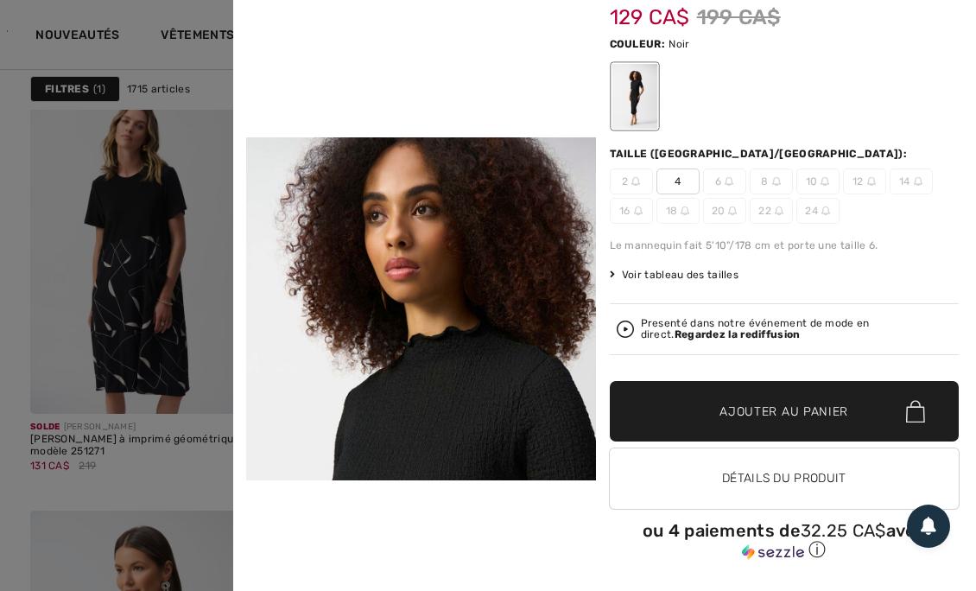
scroll to position [981, 0]
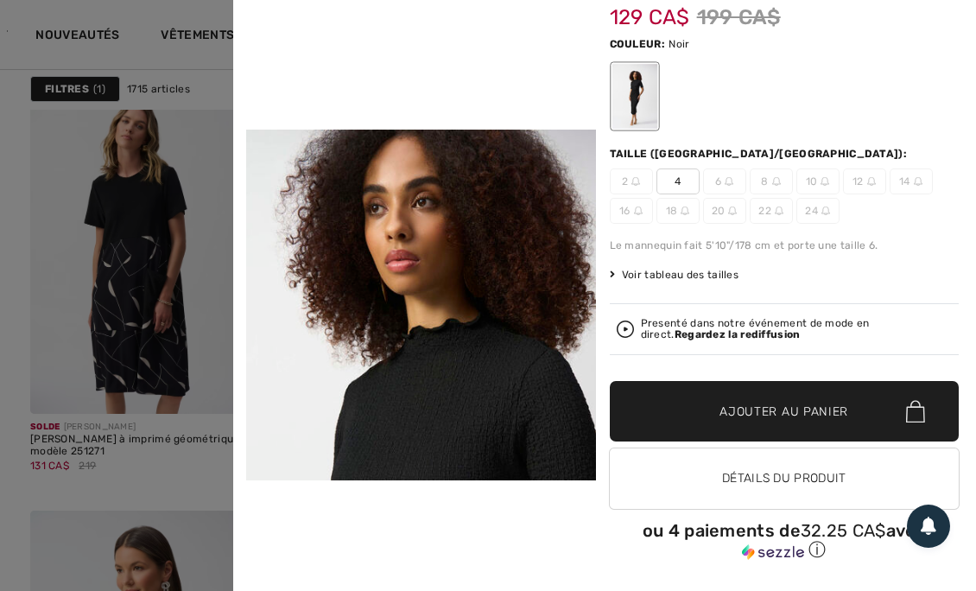
click at [720, 335] on strong "Regardez la rediffusion" at bounding box center [738, 334] width 126 height 12
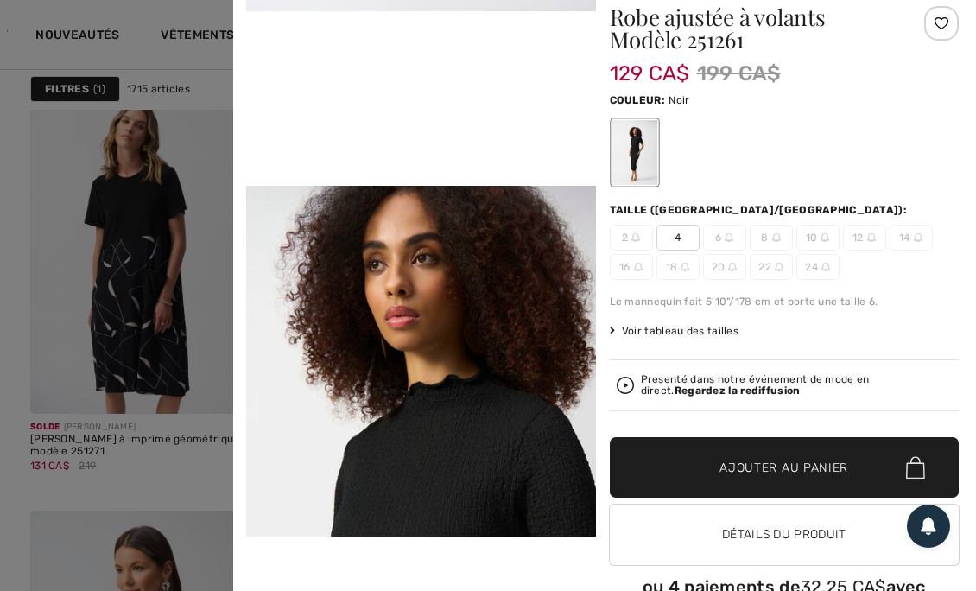
scroll to position [0, 0]
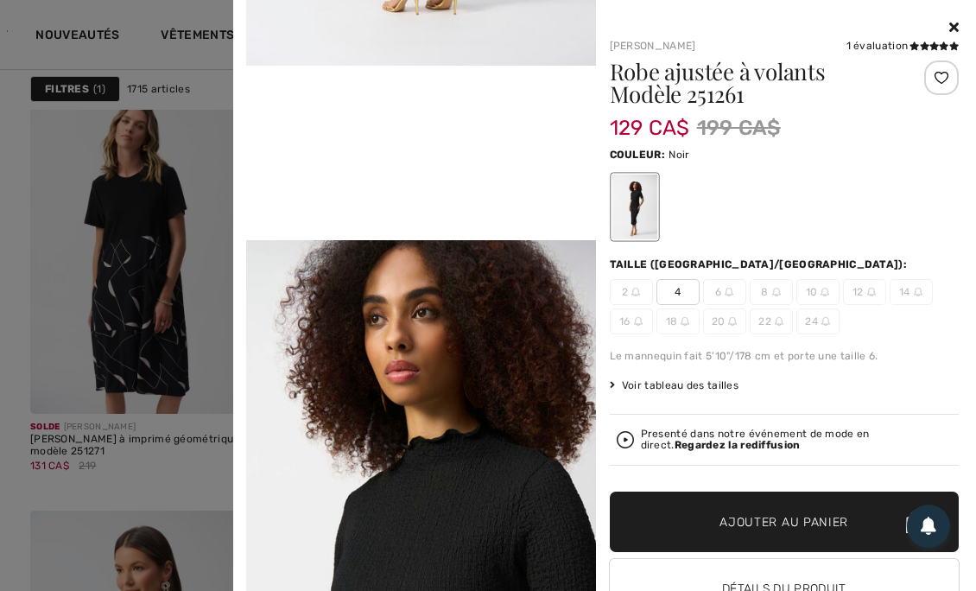
click at [685, 285] on span "4" at bounding box center [678, 292] width 43 height 26
click at [771, 513] on span "Ajouter au panier" at bounding box center [784, 522] width 129 height 18
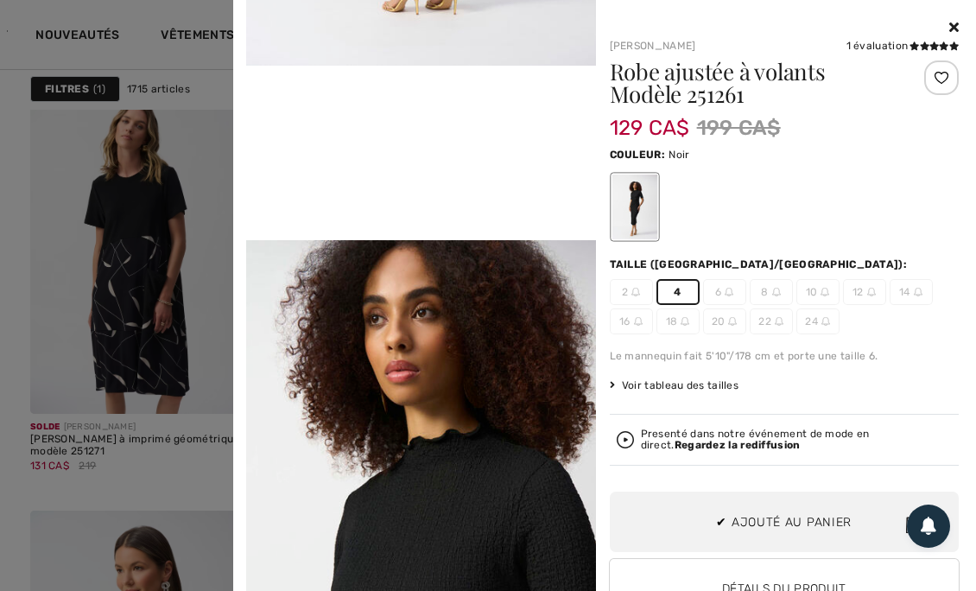
scroll to position [591, 0]
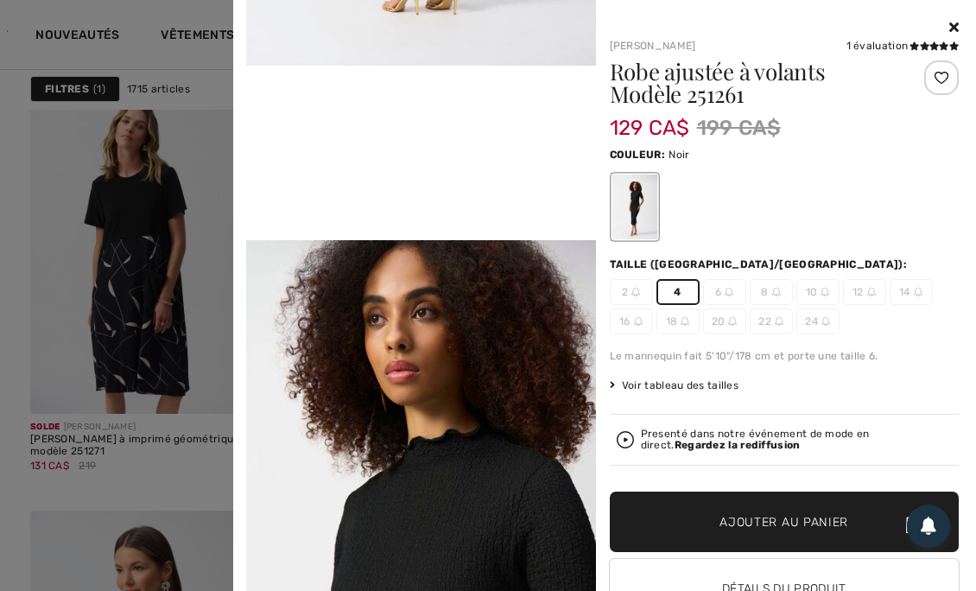
click at [949, 27] on icon at bounding box center [954, 27] width 10 height 14
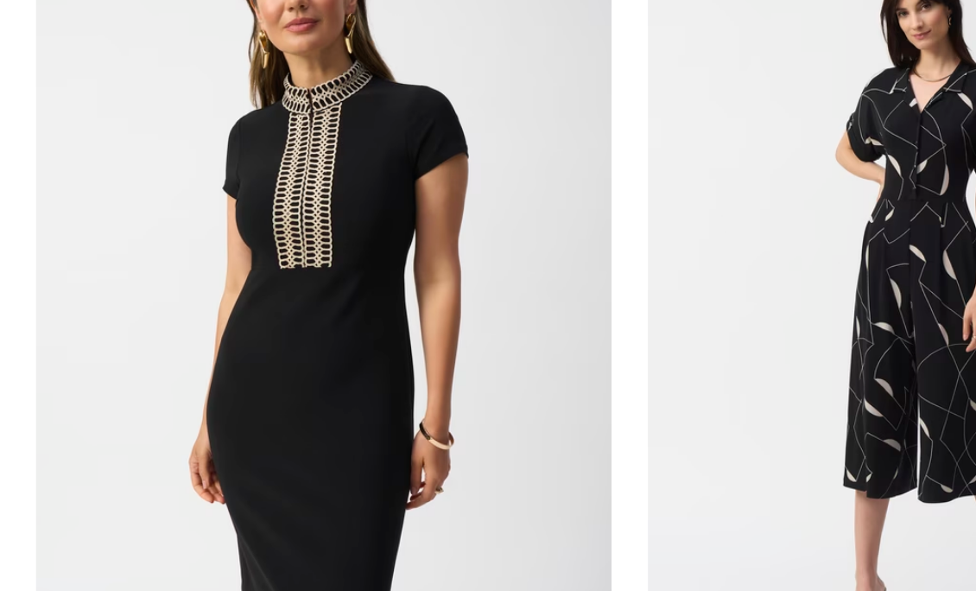
scroll to position [2554, 0]
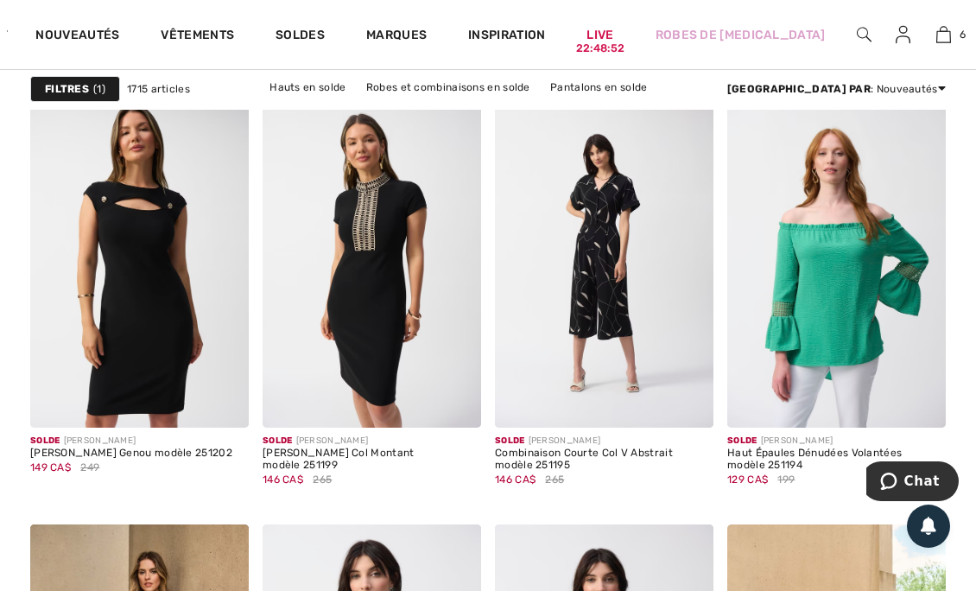
click at [466, 439] on div "Solde JOSEPH RIBKOFF" at bounding box center [372, 441] width 219 height 13
click at [464, 404] on span at bounding box center [455, 401] width 35 height 35
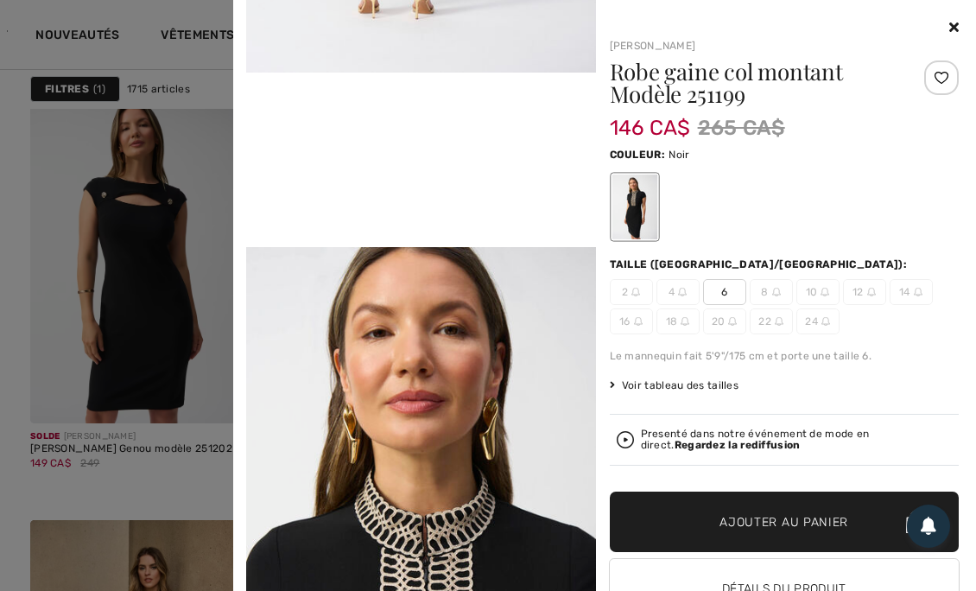
scroll to position [2559, 0]
click at [710, 428] on div "Presenté dans notre événement de mode en direct. Regardez la rediffusion" at bounding box center [797, 439] width 312 height 22
click at [696, 437] on div "Presenté dans notre événement de mode en direct. Regardez la rediffusion" at bounding box center [797, 439] width 312 height 22
click at [949, 33] on icon at bounding box center [954, 27] width 10 height 14
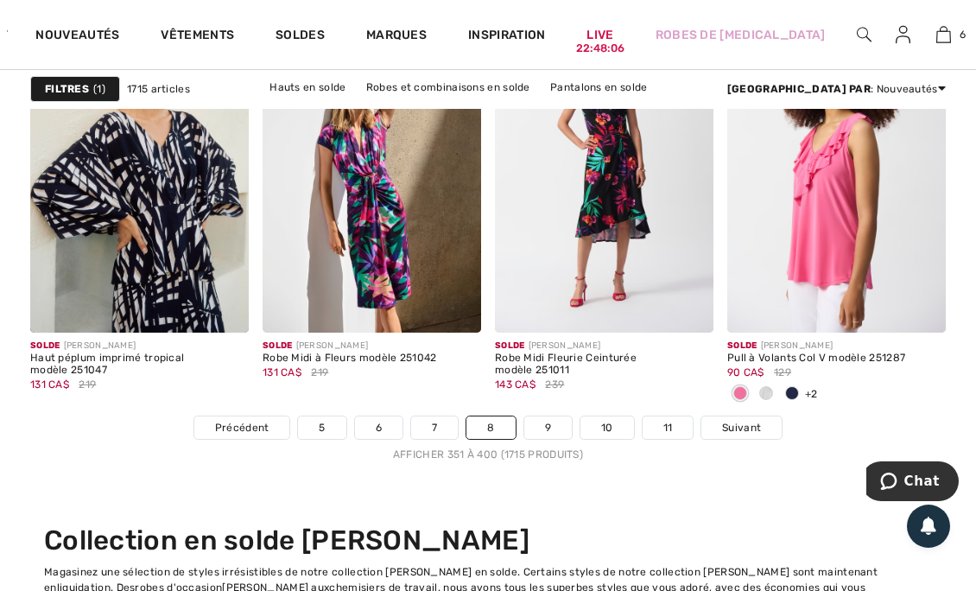
scroll to position [6596, 0]
click at [748, 424] on span "Suivant" at bounding box center [741, 427] width 39 height 16
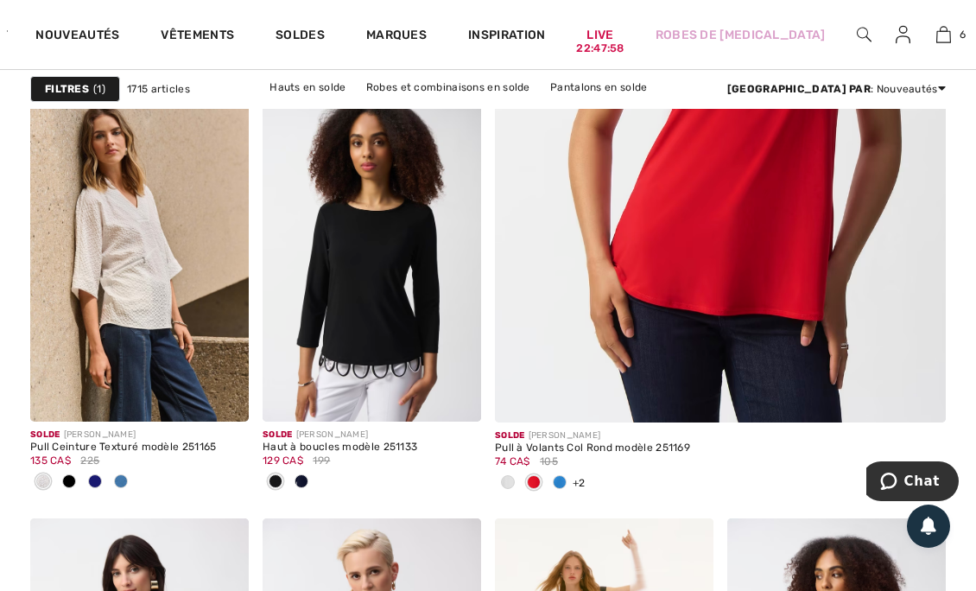
scroll to position [700, 0]
click at [508, 479] on span at bounding box center [508, 482] width 14 height 14
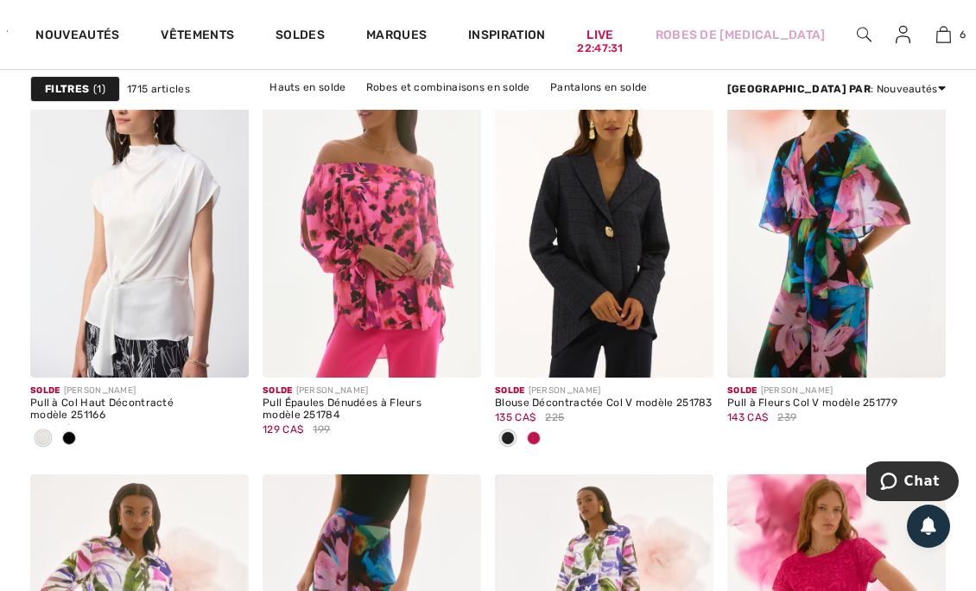
scroll to position [2596, 0]
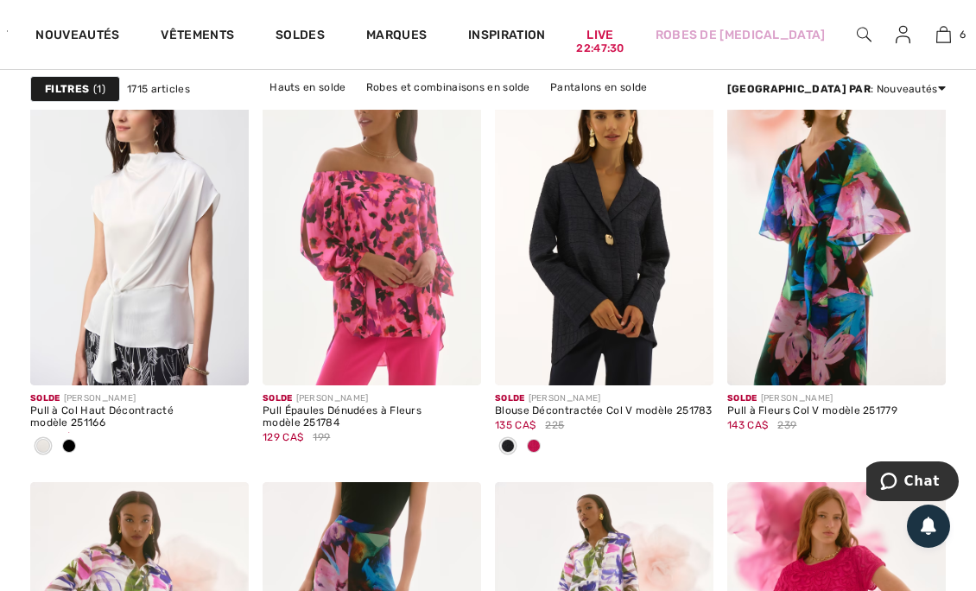
click at [71, 454] on div at bounding box center [69, 447] width 26 height 29
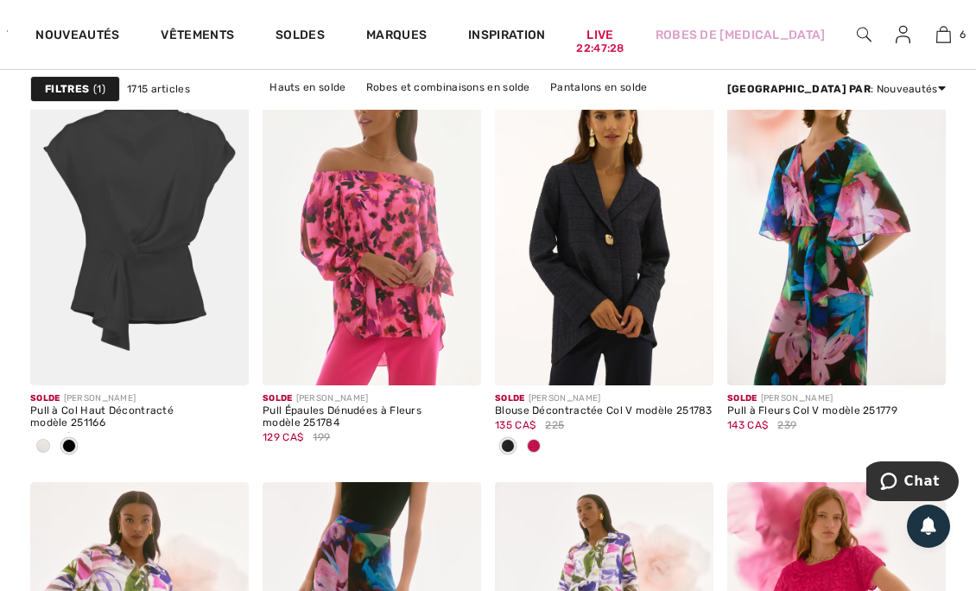
click at [229, 362] on img at bounding box center [223, 360] width 16 height 16
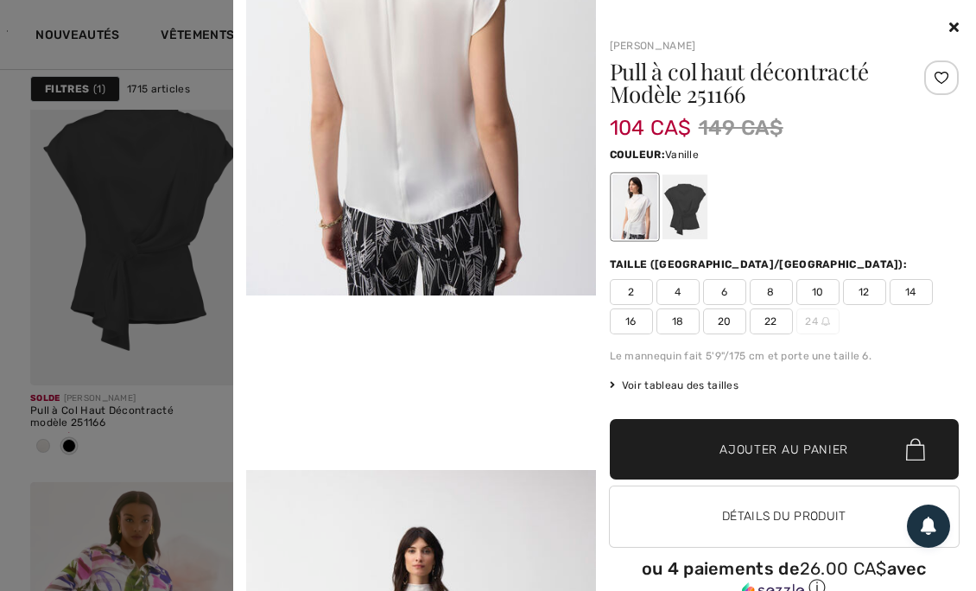
scroll to position [752, 0]
click at [949, 27] on icon at bounding box center [954, 27] width 10 height 14
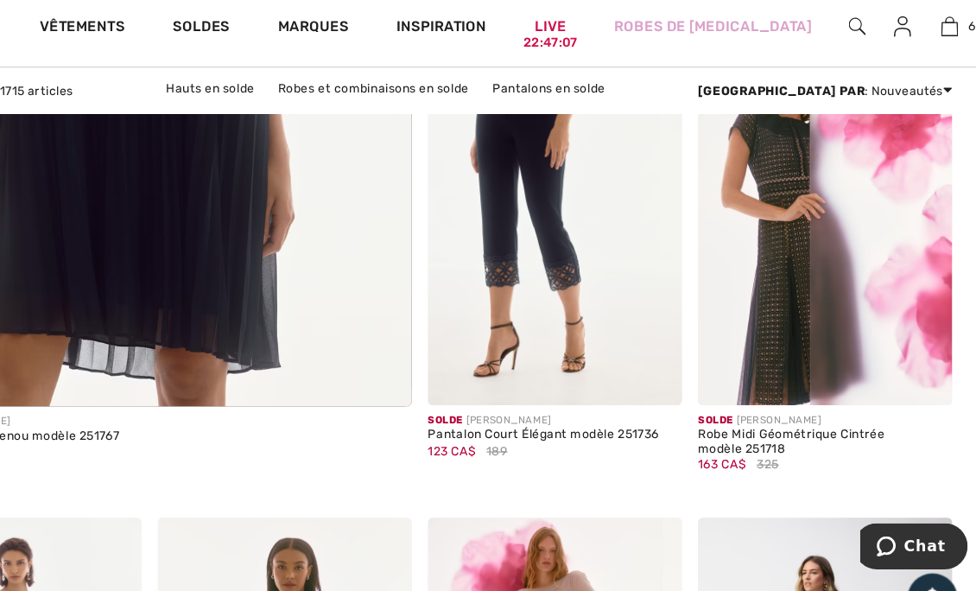
scroll to position [4096, 0]
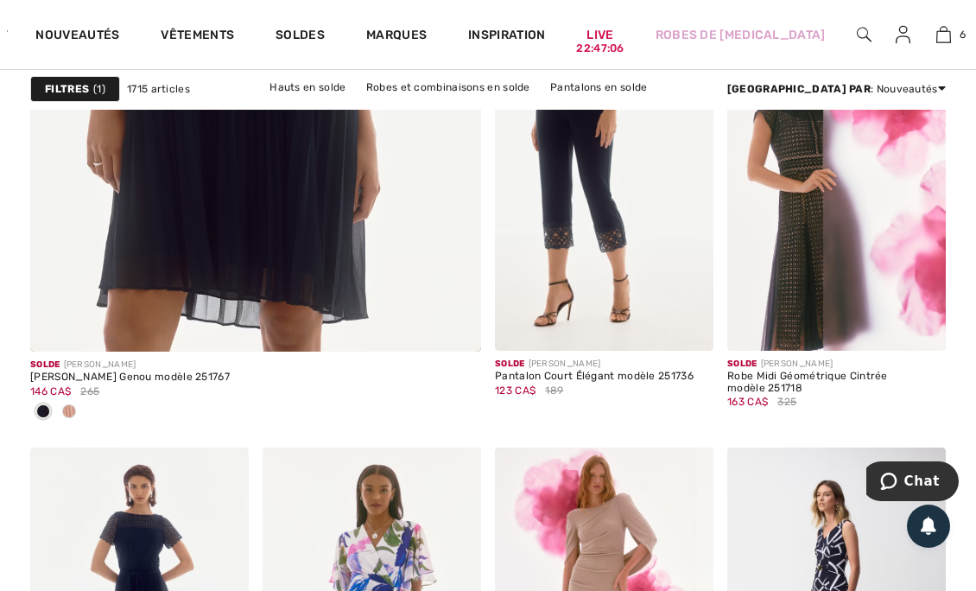
click at [930, 330] on span at bounding box center [920, 325] width 35 height 35
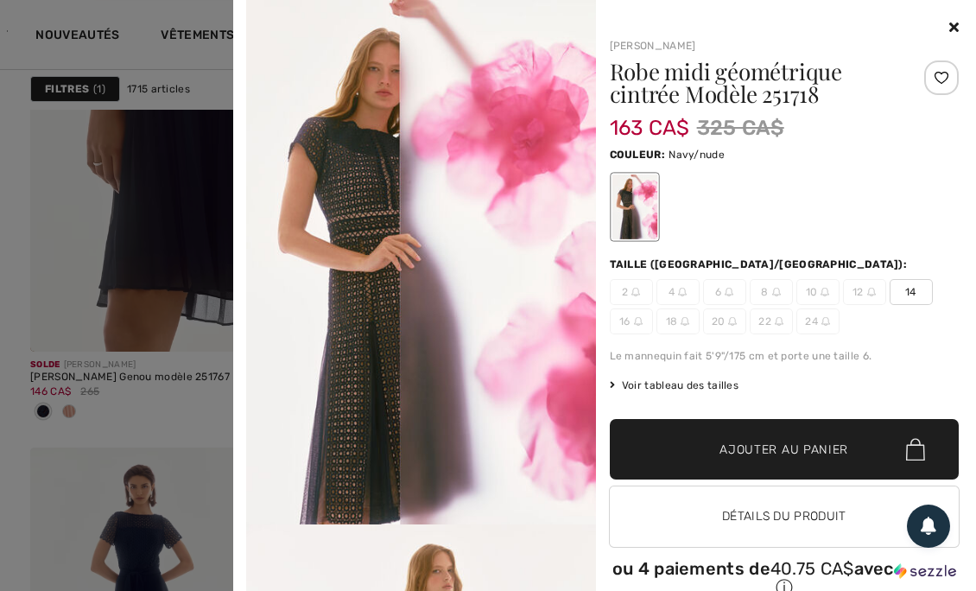
click at [949, 29] on icon at bounding box center [954, 27] width 10 height 14
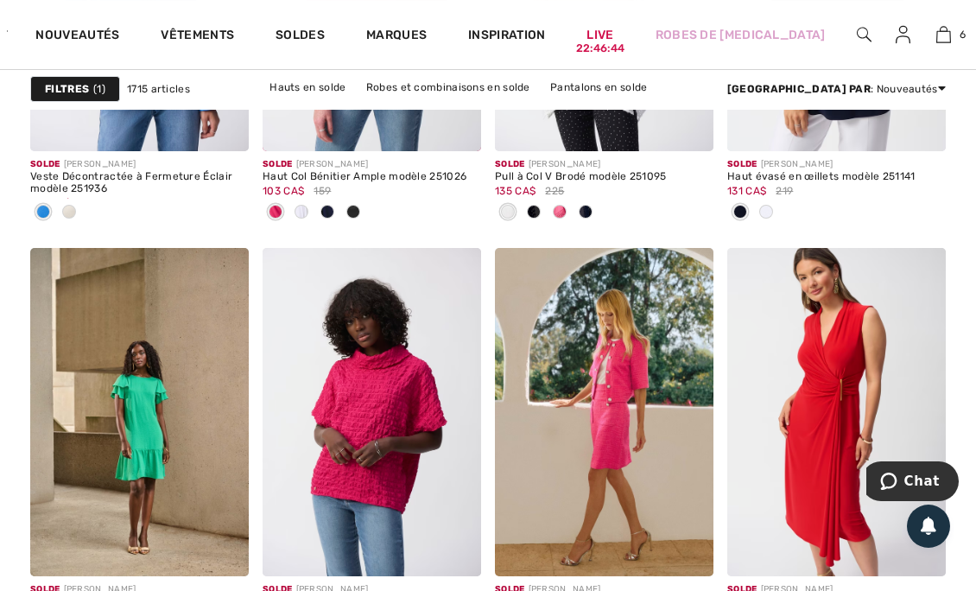
scroll to position [5854, 0]
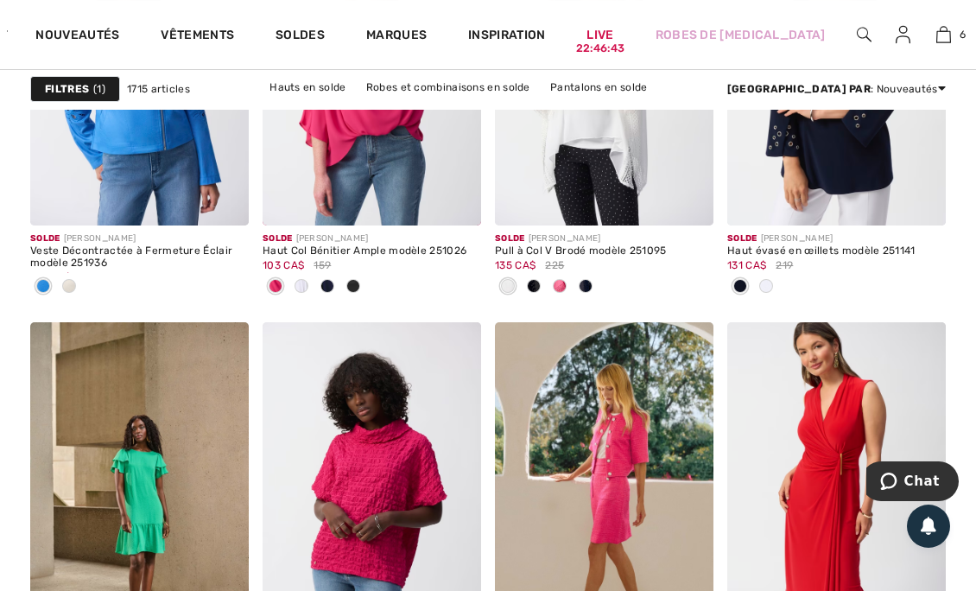
click at [307, 283] on span at bounding box center [302, 286] width 14 height 14
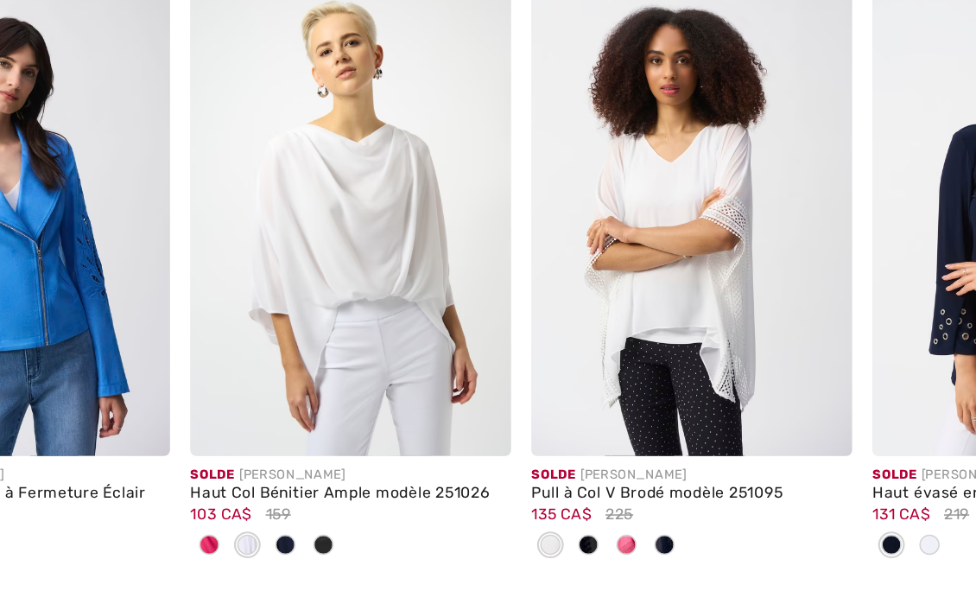
scroll to position [5652, 0]
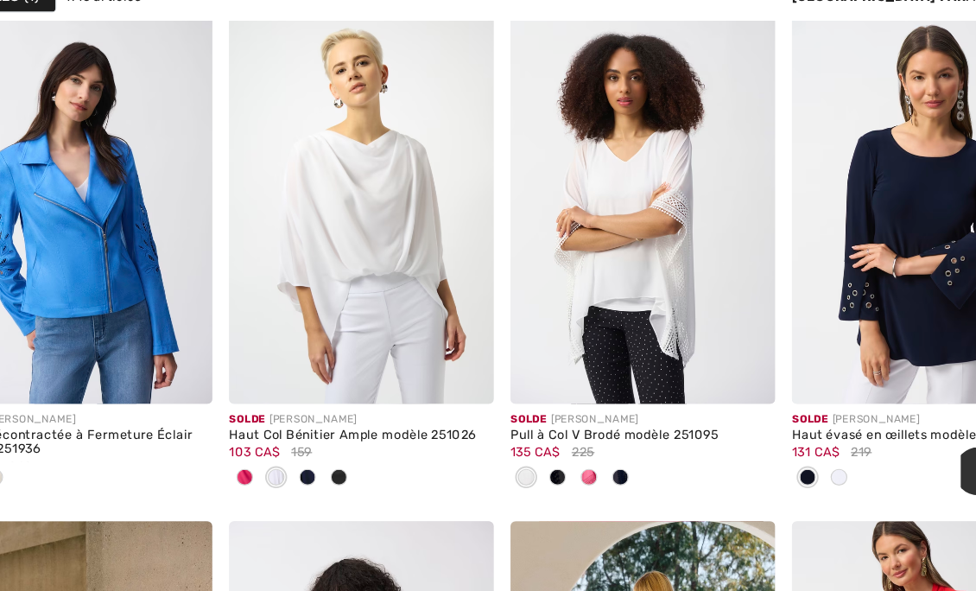
click at [458, 401] on img at bounding box center [455, 400] width 16 height 16
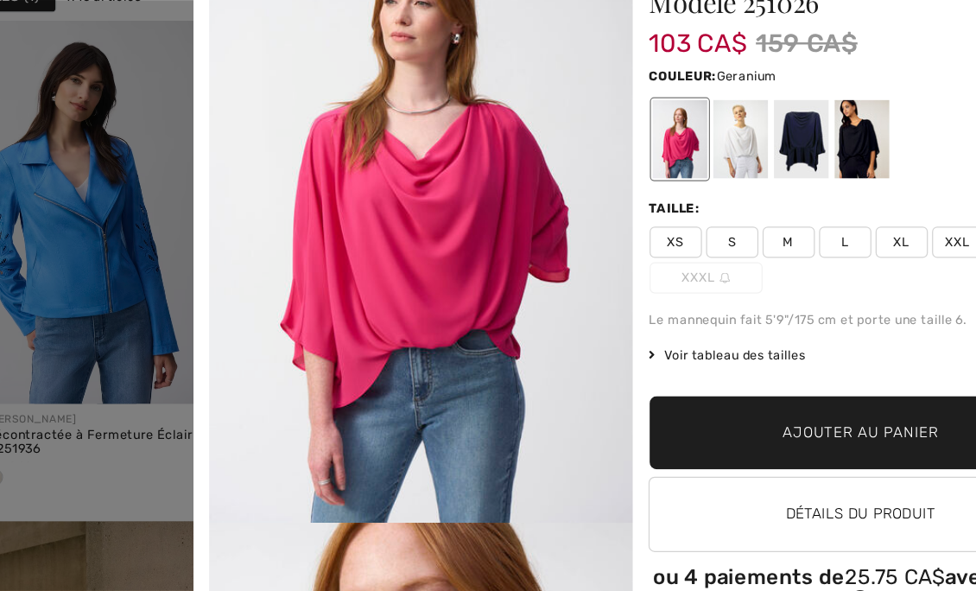
click at [684, 207] on div at bounding box center [684, 206] width 45 height 65
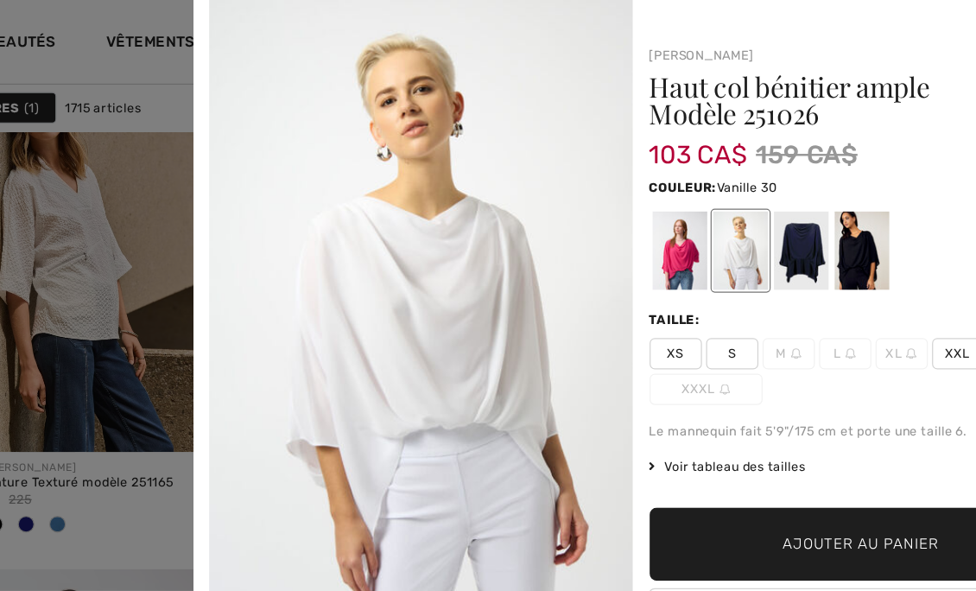
scroll to position [0, 0]
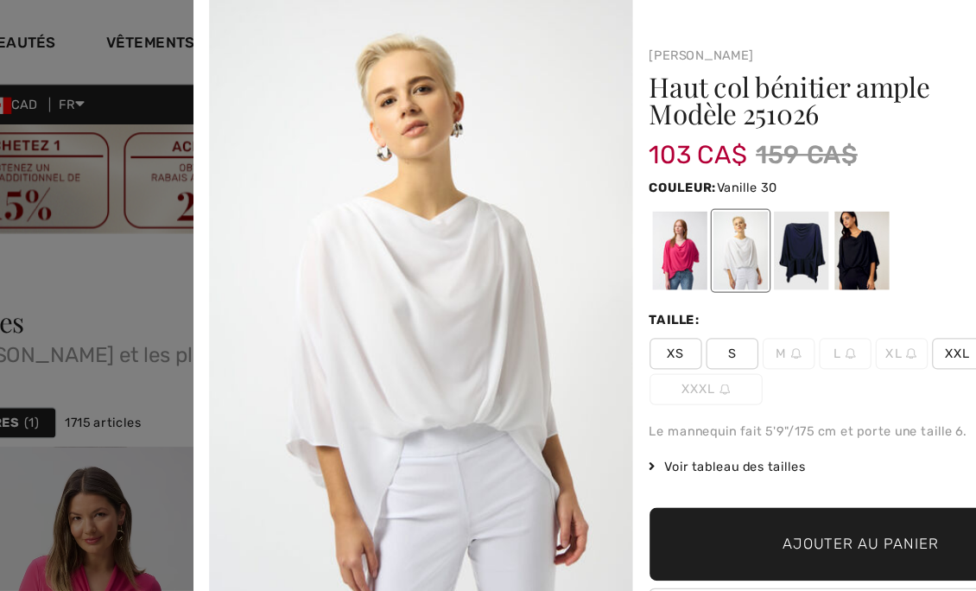
click at [193, 241] on div at bounding box center [488, 295] width 976 height 591
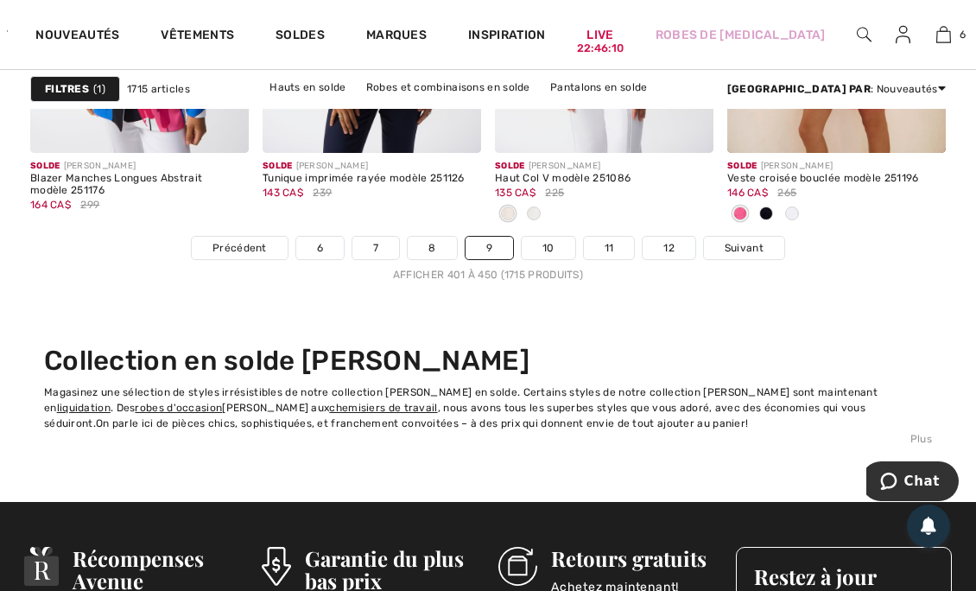
scroll to position [6773, 0]
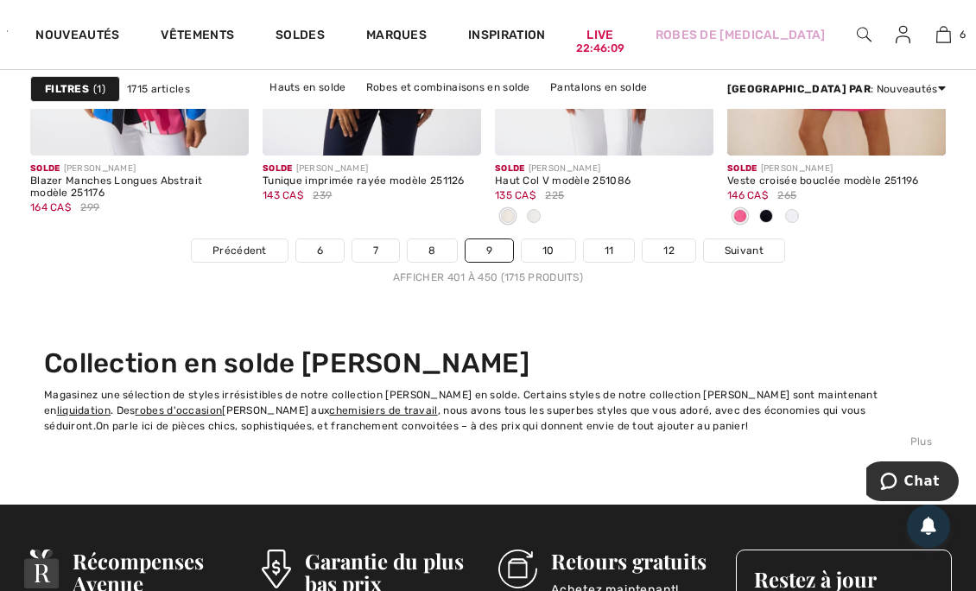
click at [746, 252] on span "Suivant" at bounding box center [744, 251] width 39 height 16
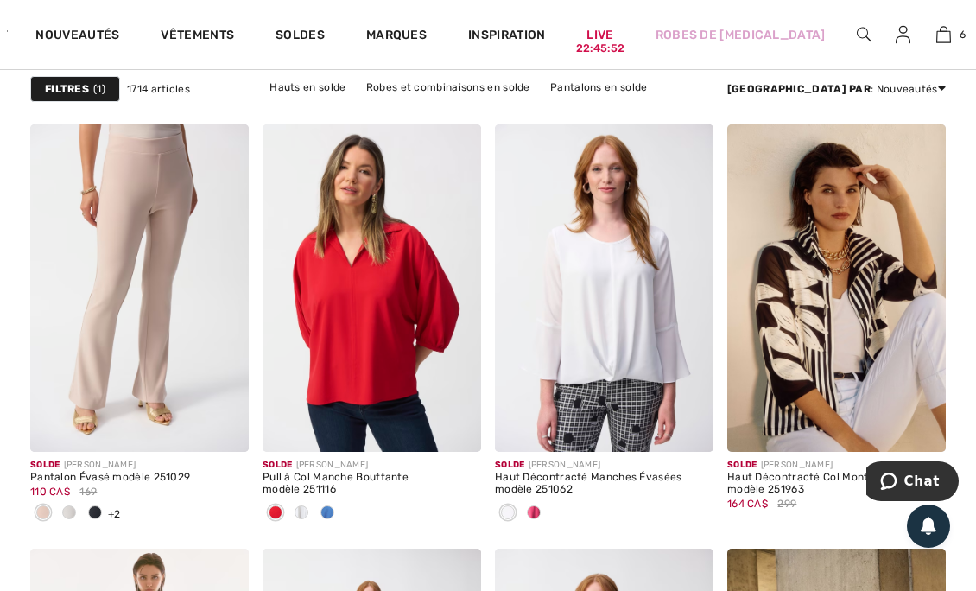
scroll to position [2530, 0]
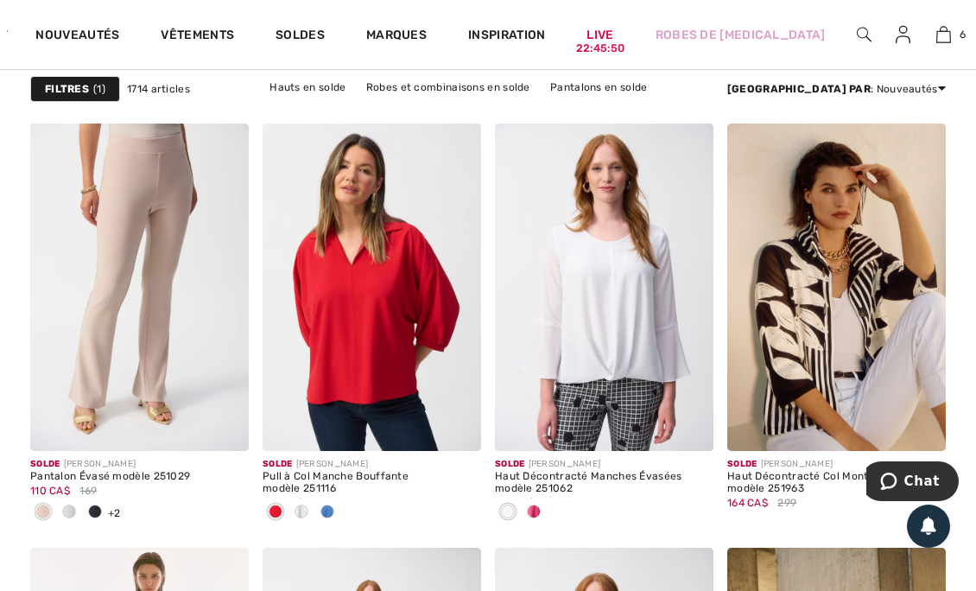
click at [74, 511] on span at bounding box center [69, 511] width 14 height 14
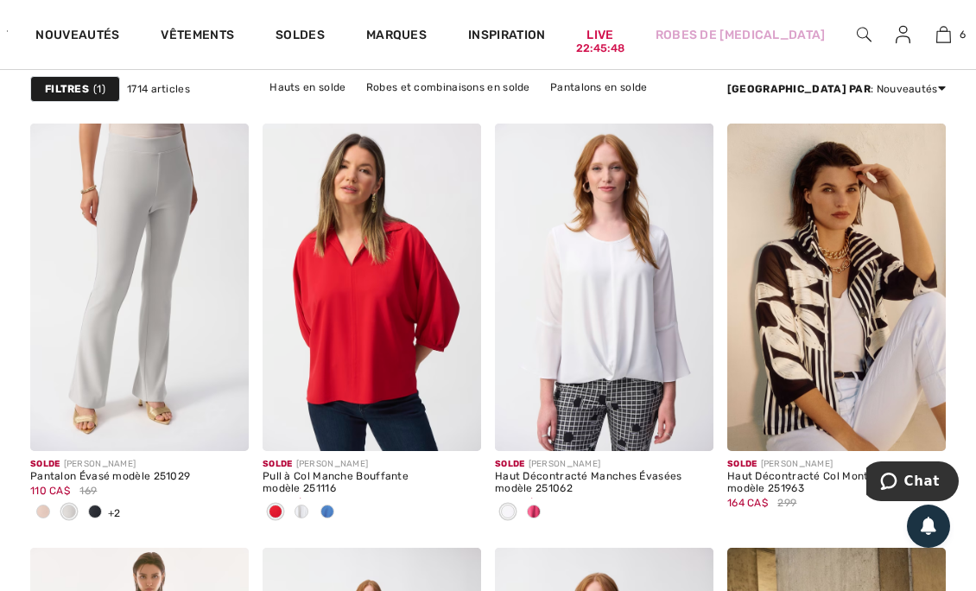
click at [98, 514] on span at bounding box center [95, 511] width 14 height 14
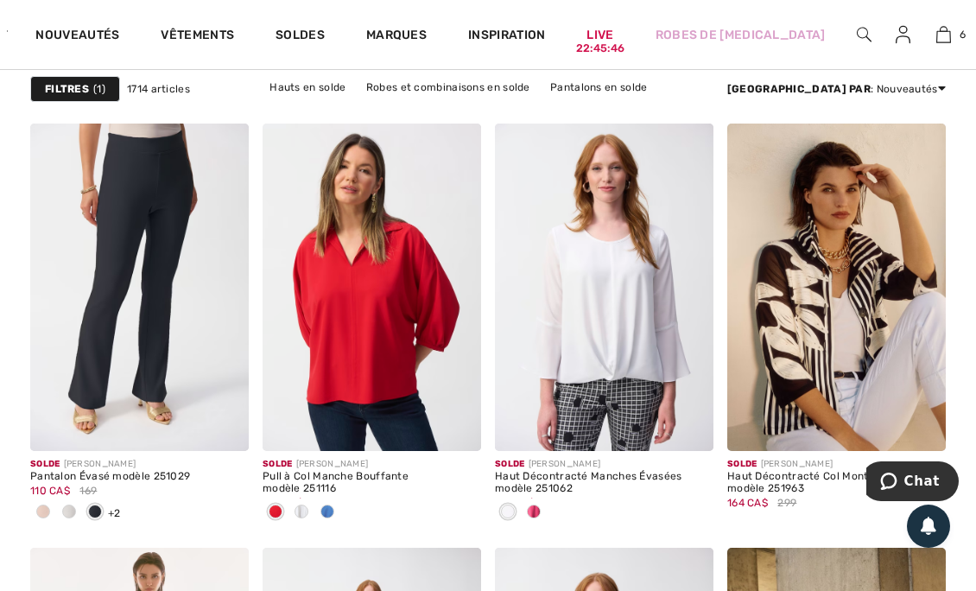
click at [233, 425] on span at bounding box center [223, 425] width 35 height 35
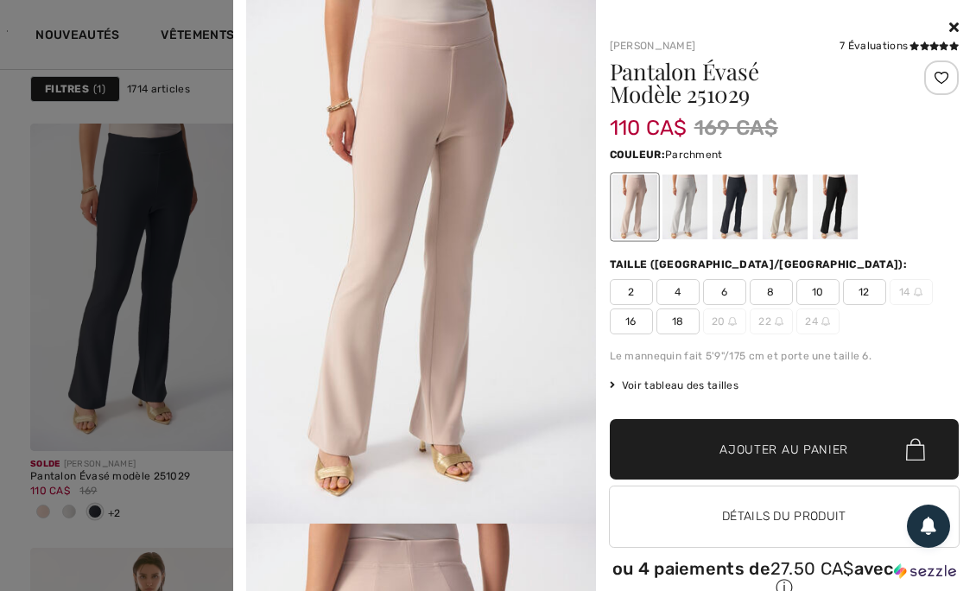
click at [682, 203] on div at bounding box center [684, 206] width 45 height 65
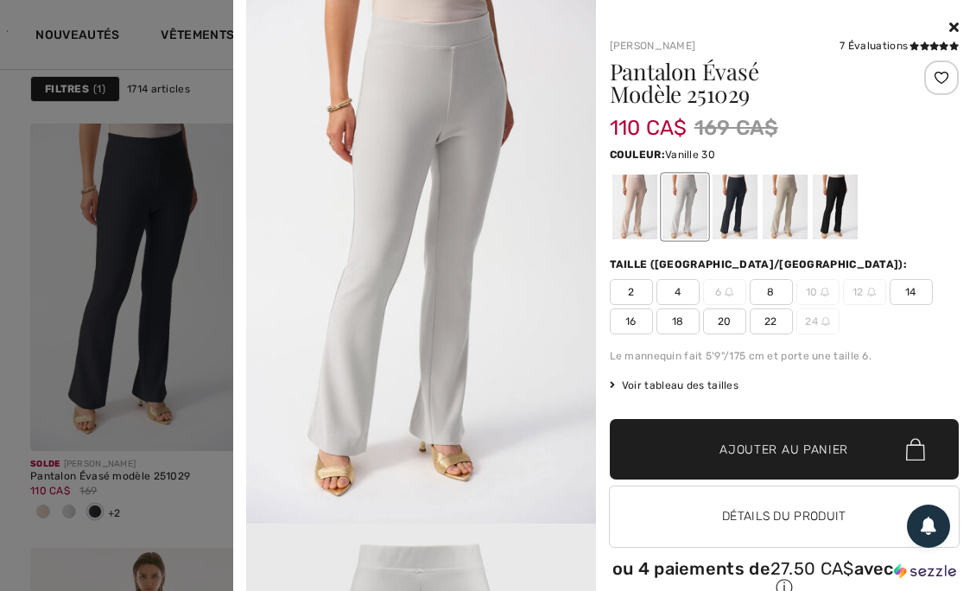
click at [729, 203] on div at bounding box center [734, 206] width 45 height 65
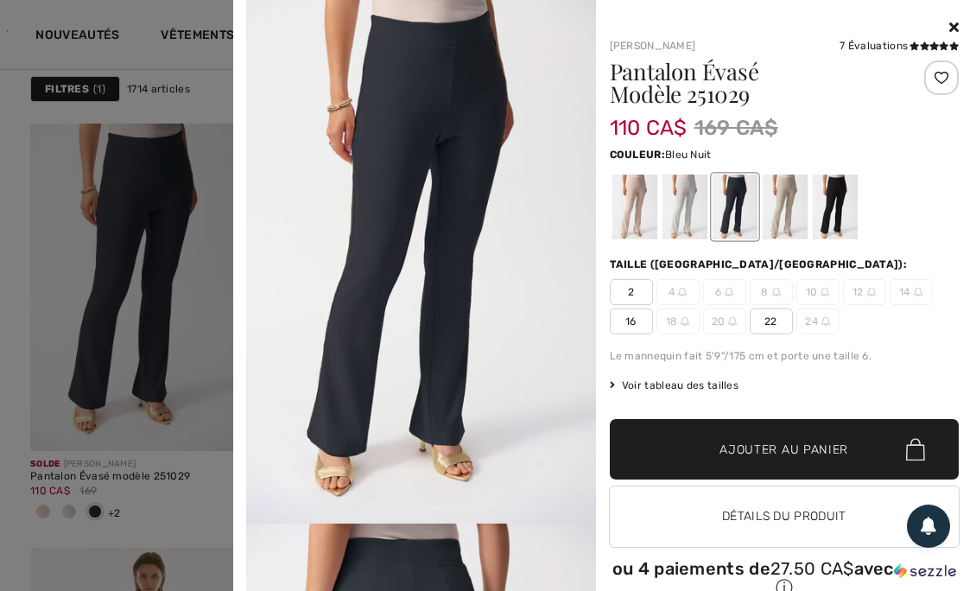
click at [791, 197] on div at bounding box center [784, 206] width 45 height 65
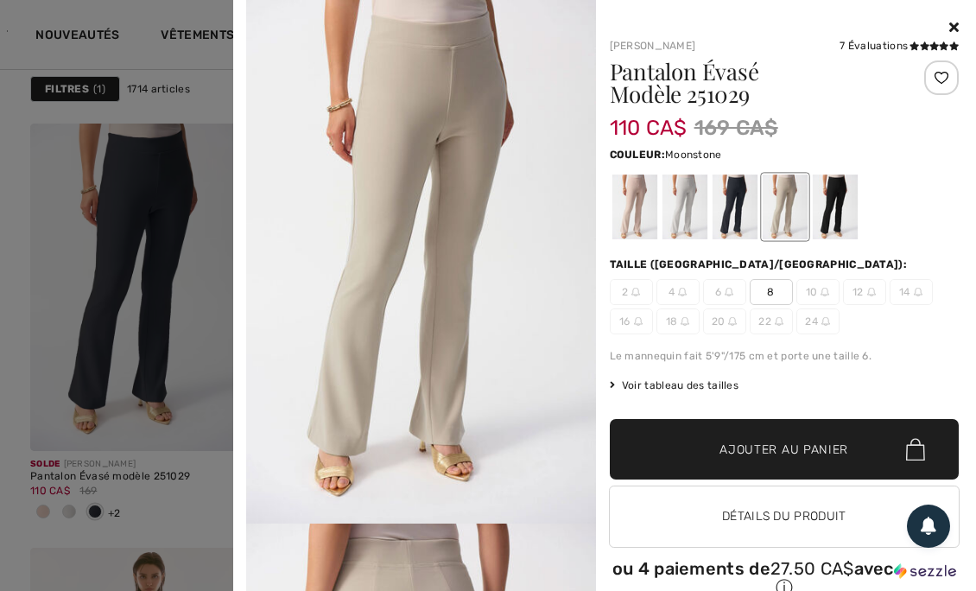
click at [840, 203] on div at bounding box center [834, 206] width 45 height 65
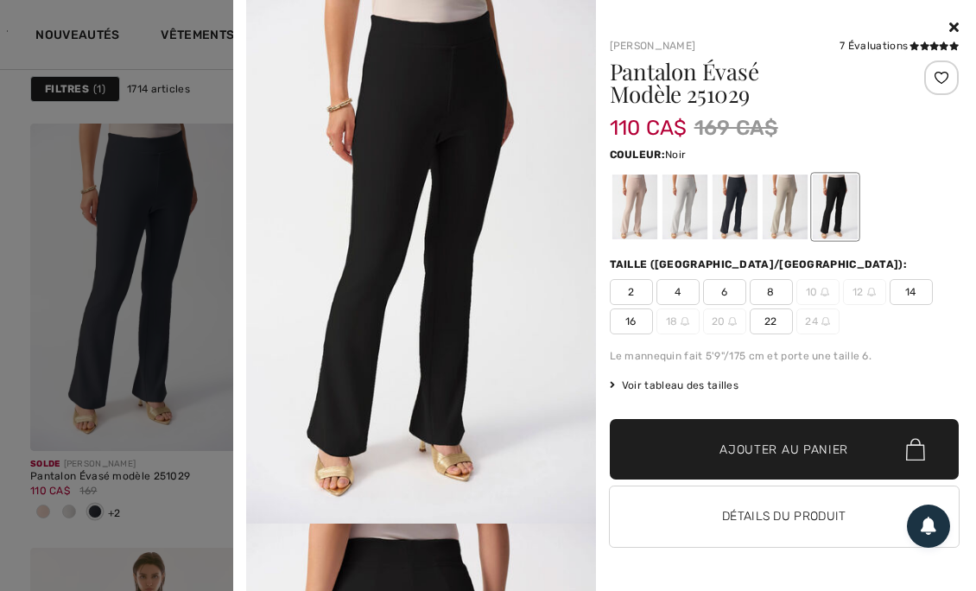
click at [633, 206] on div at bounding box center [634, 206] width 45 height 65
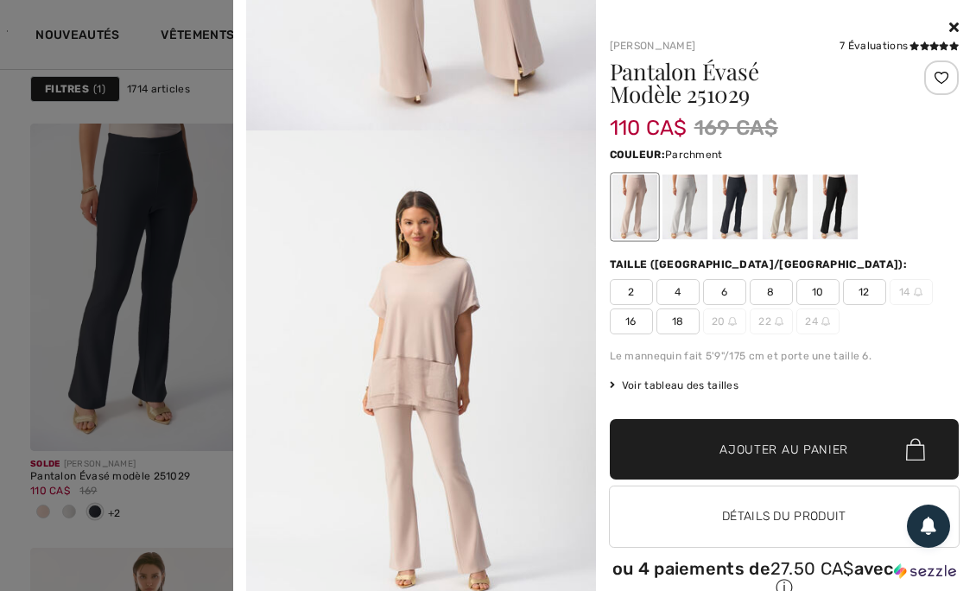
scroll to position [38, 0]
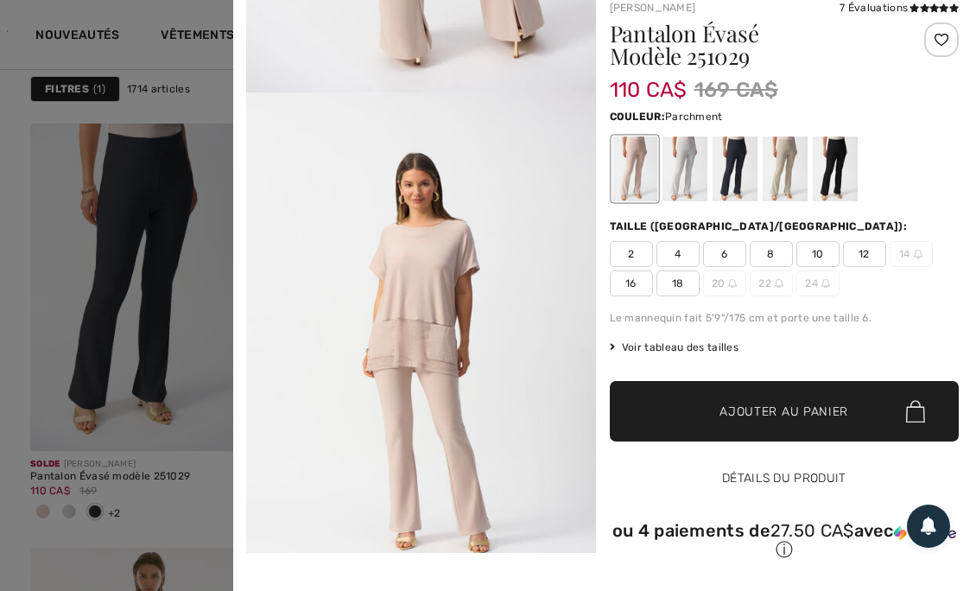
click at [800, 479] on button "Détails du produit" at bounding box center [785, 478] width 350 height 60
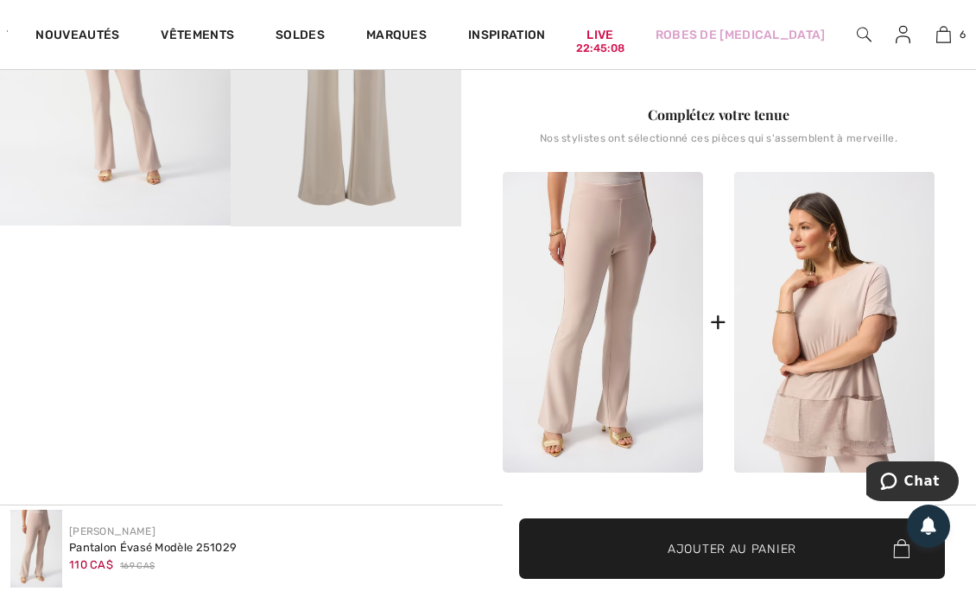
scroll to position [655, 0]
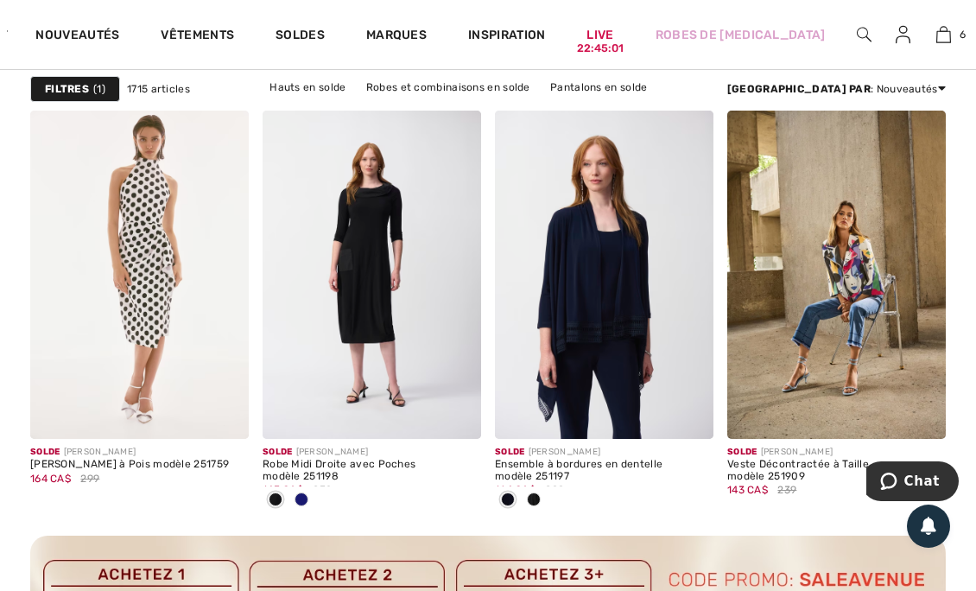
scroll to position [2968, 0]
click at [306, 498] on span at bounding box center [302, 499] width 14 height 14
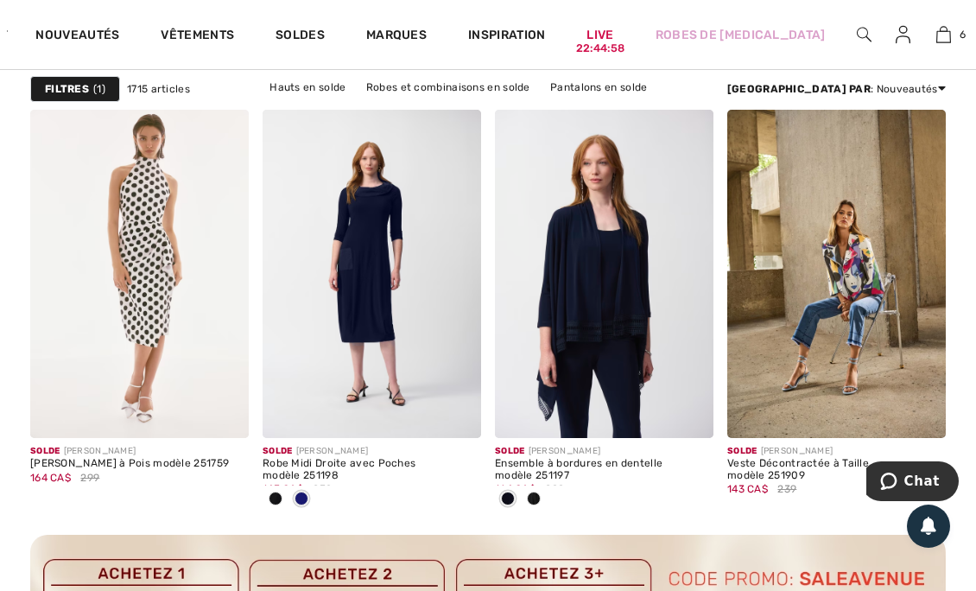
click at [466, 412] on span at bounding box center [455, 412] width 35 height 35
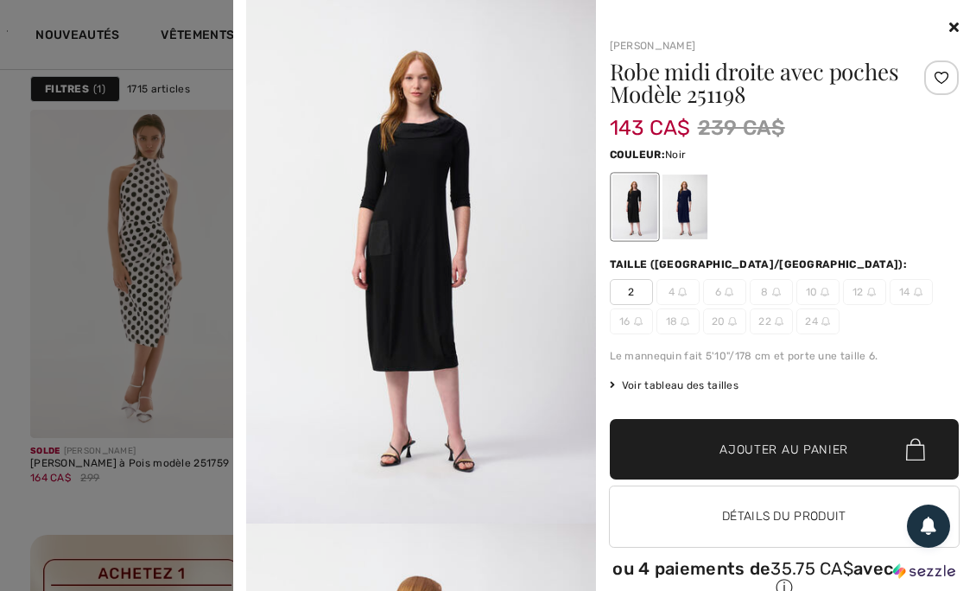
click at [688, 206] on div at bounding box center [684, 206] width 45 height 65
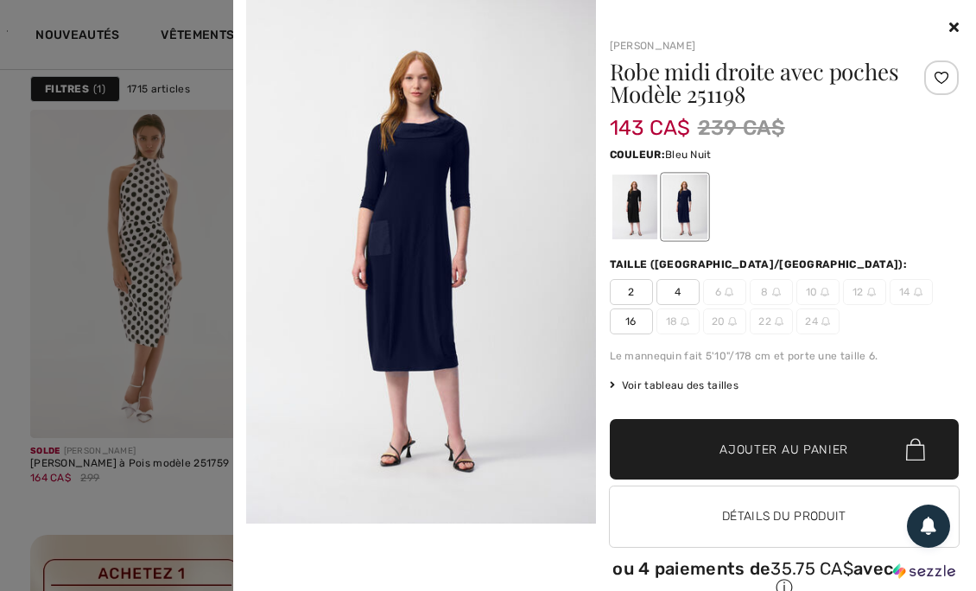
click at [949, 25] on icon at bounding box center [954, 27] width 10 height 14
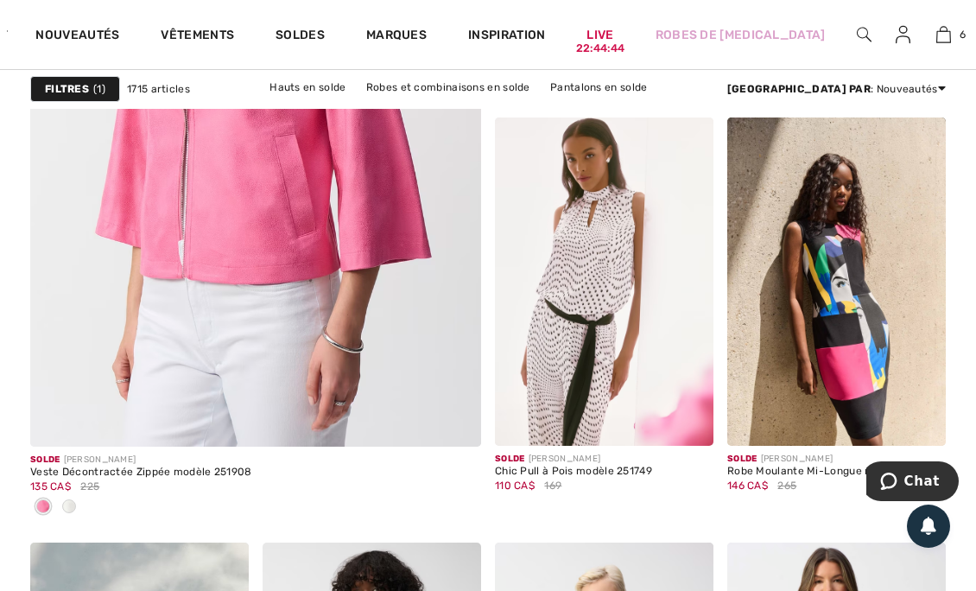
scroll to position [3999, 0]
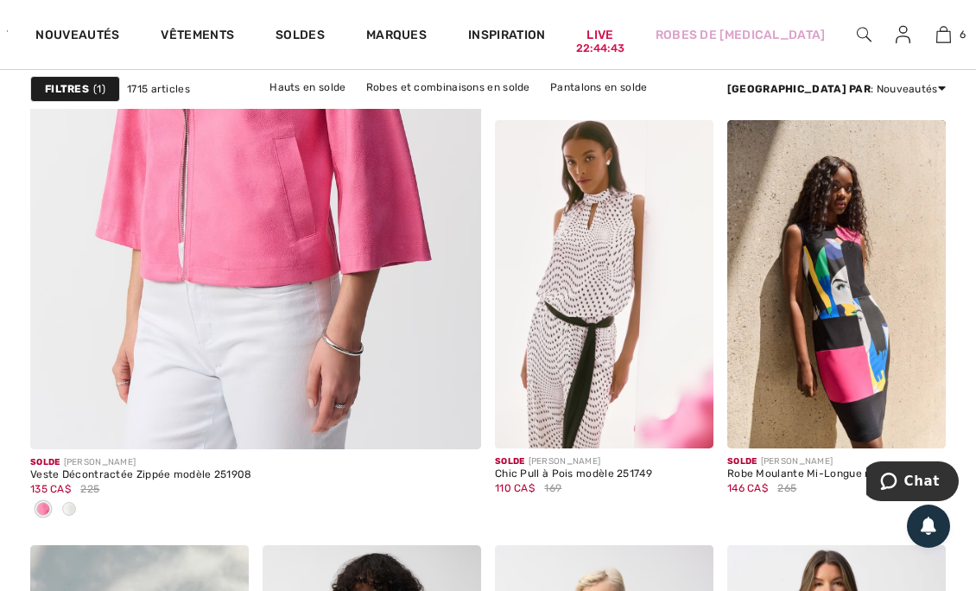
click at [80, 511] on div at bounding box center [69, 510] width 26 height 29
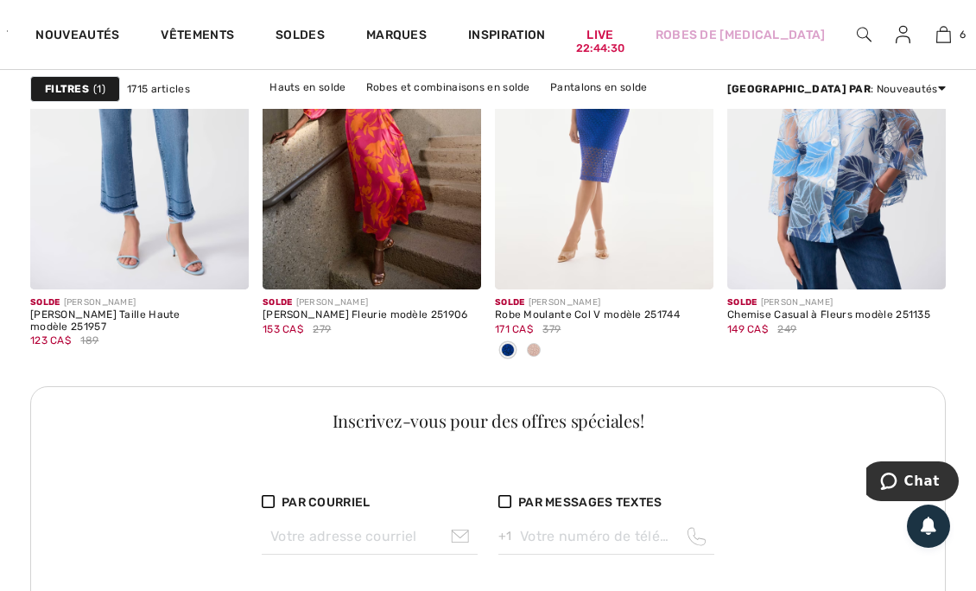
scroll to position [5017, 0]
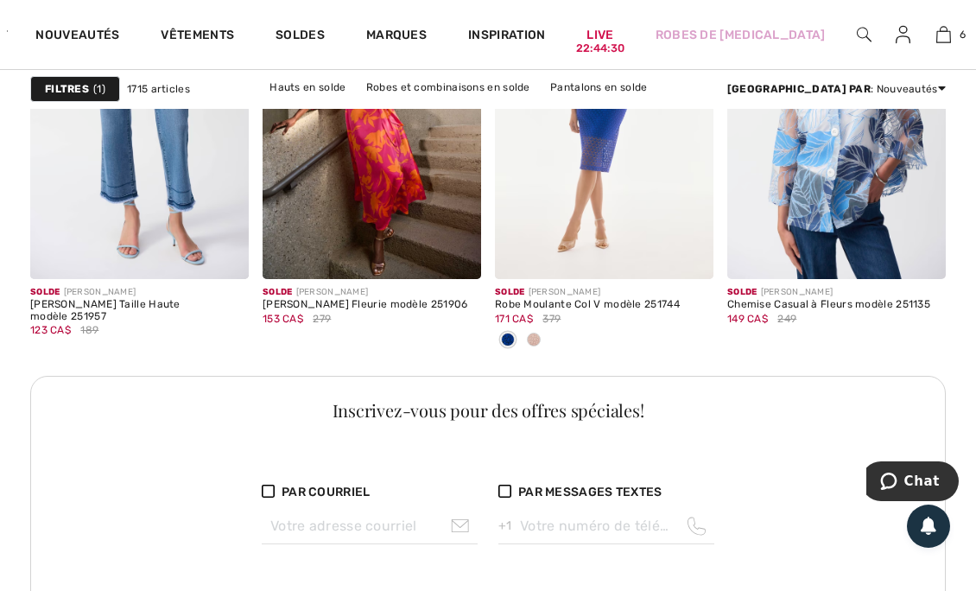
click at [936, 263] on span at bounding box center [920, 253] width 35 height 35
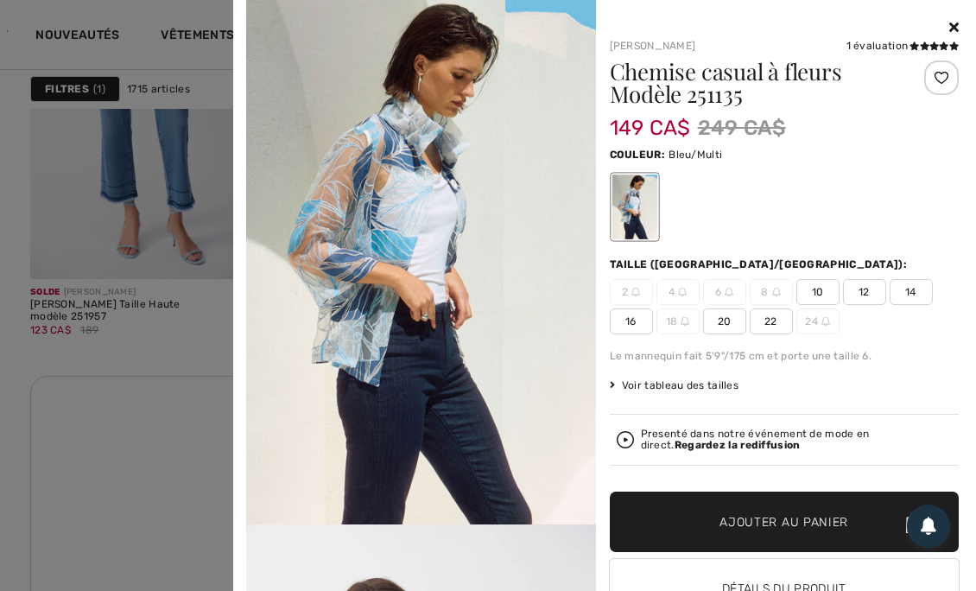
click at [722, 320] on span "20" at bounding box center [724, 321] width 43 height 26
click at [798, 503] on span "✔ Ajouté au panier Ajouter au panier" at bounding box center [785, 522] width 350 height 60
click at [949, 28] on icon at bounding box center [954, 27] width 10 height 14
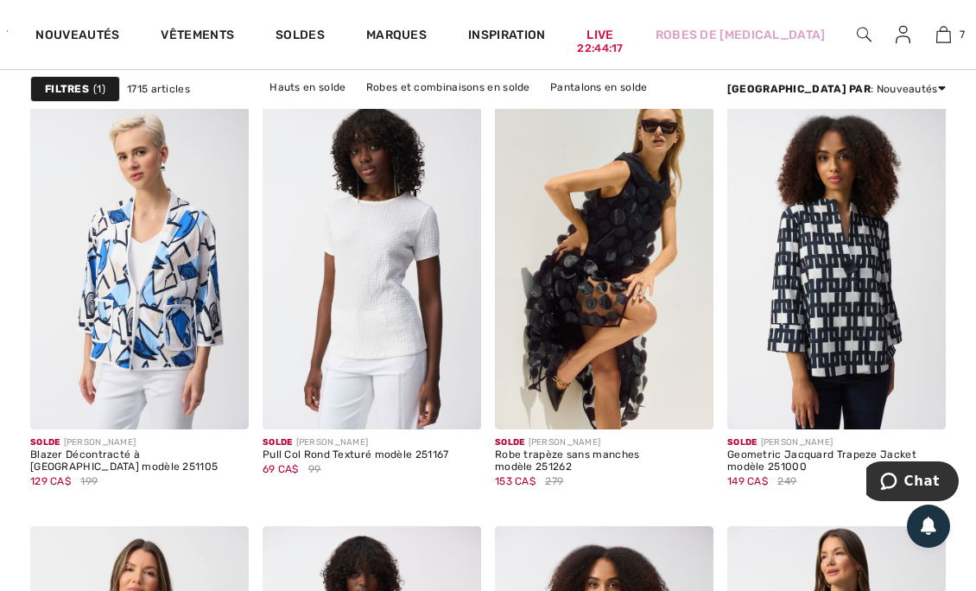
scroll to position [5652, 0]
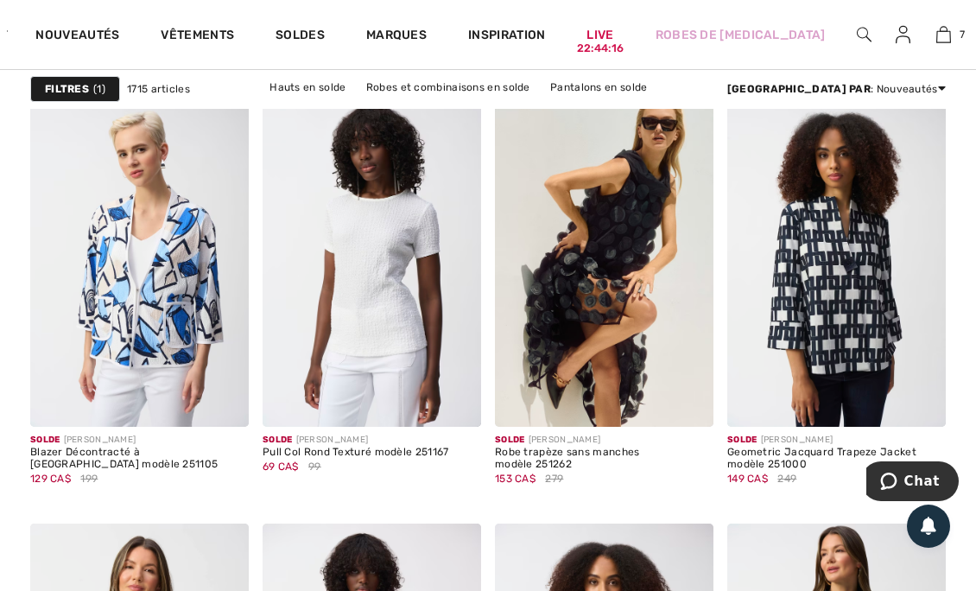
click at [923, 401] on img at bounding box center [920, 401] width 16 height 16
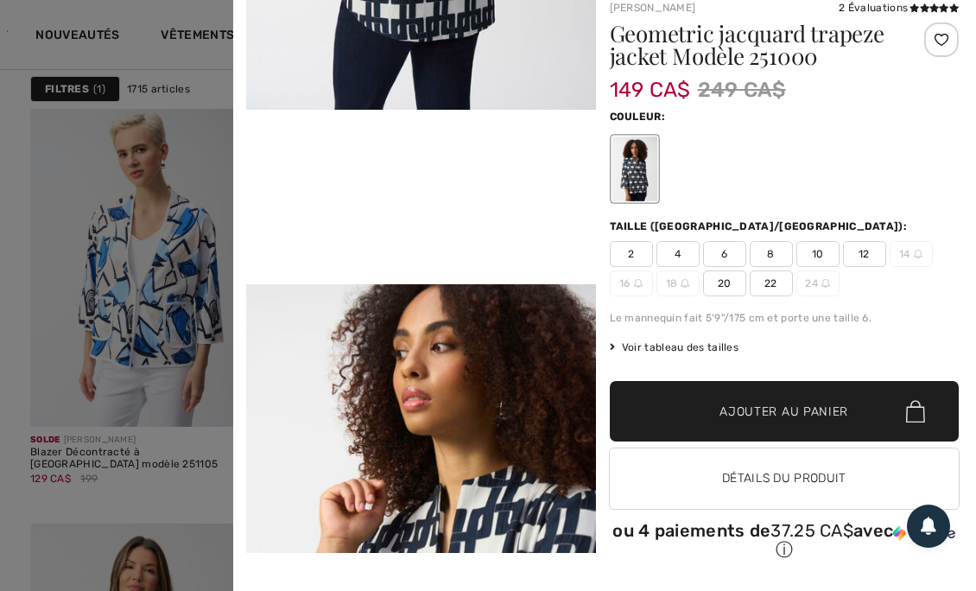
scroll to position [0, 0]
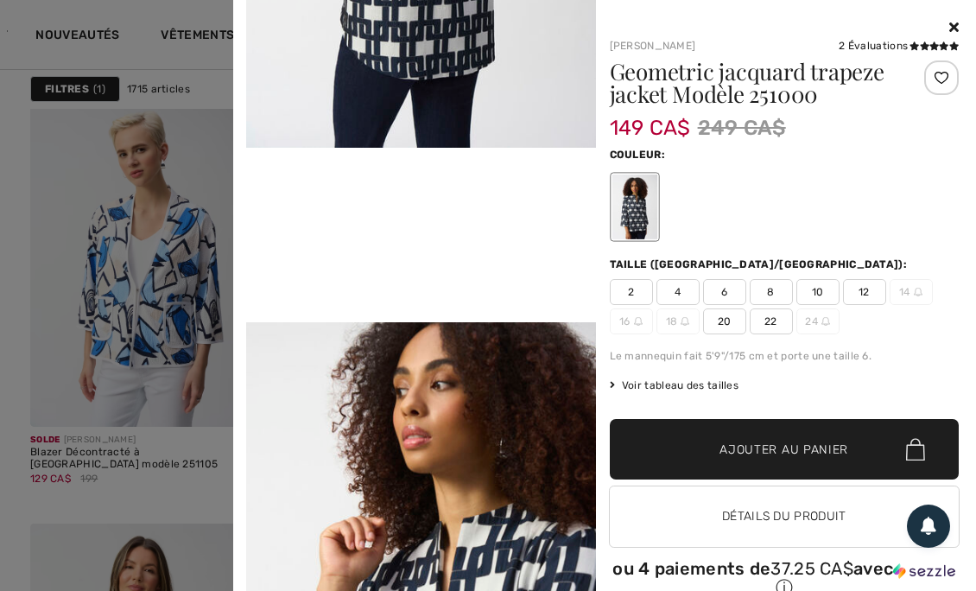
click at [949, 26] on icon at bounding box center [954, 27] width 10 height 14
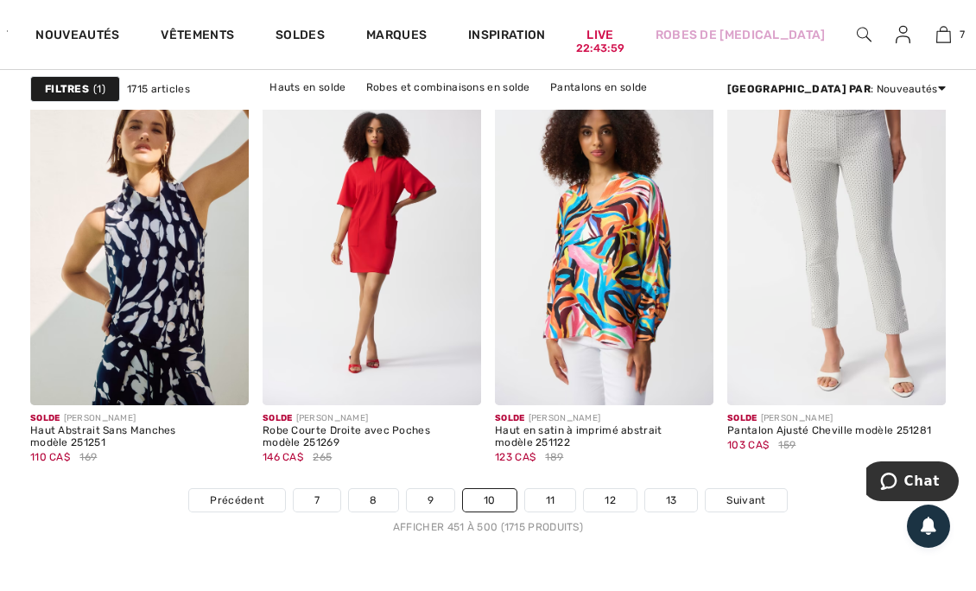
scroll to position [6526, 0]
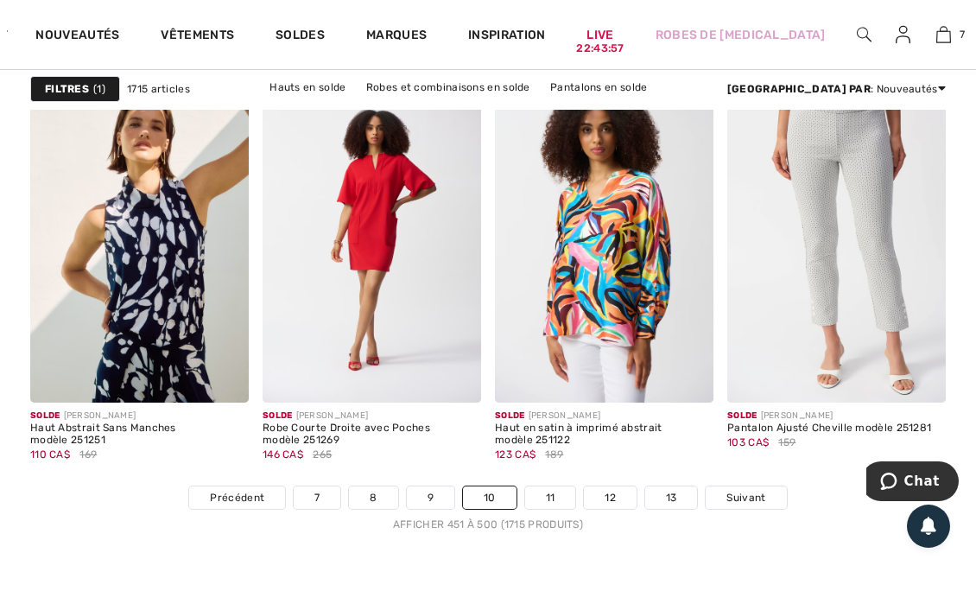
click at [742, 465] on div "Solde JOSEPH RIBKOFF Pantalon Ajusté Cheville modèle 251281 103 CA$ 159" at bounding box center [836, 444] width 219 height 83
click at [750, 499] on span "Suivant" at bounding box center [746, 498] width 39 height 16
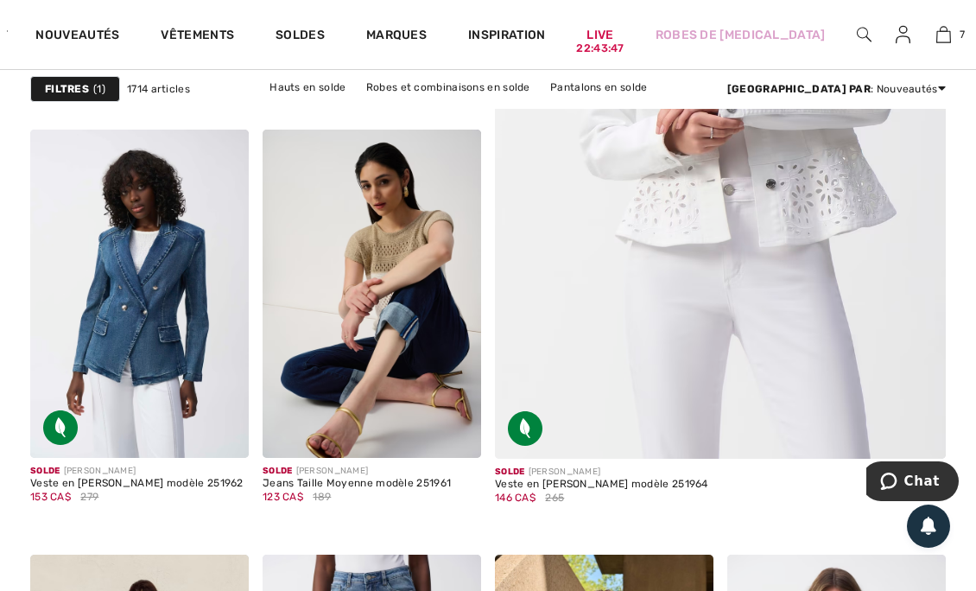
scroll to position [671, 0]
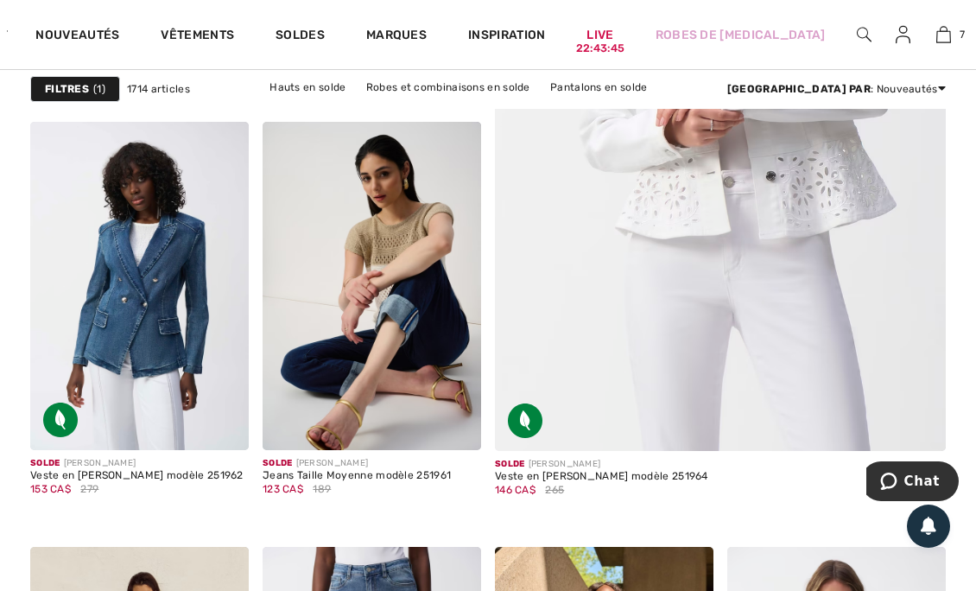
click at [462, 429] on img at bounding box center [455, 424] width 16 height 16
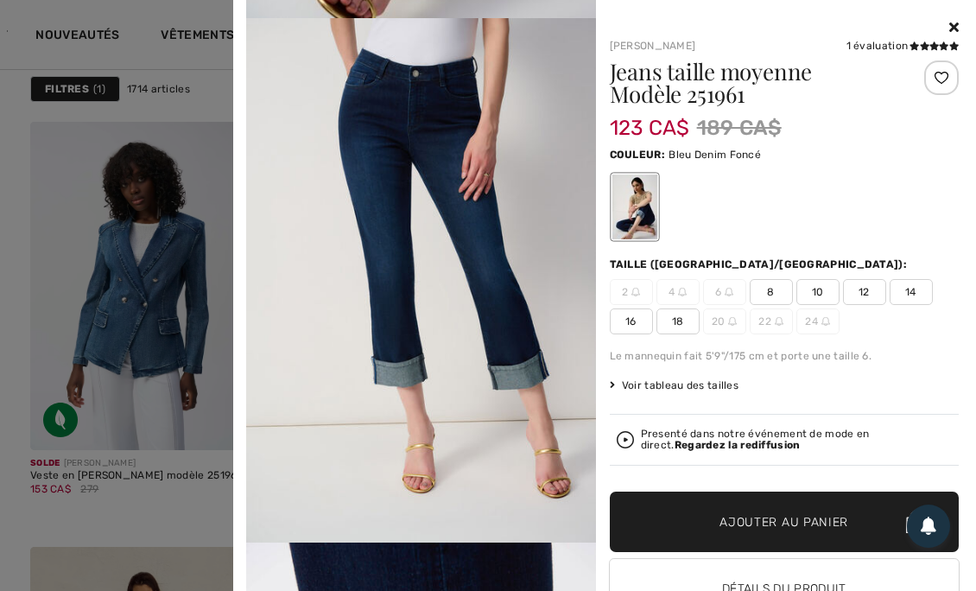
scroll to position [506, 0]
click at [949, 28] on icon at bounding box center [954, 27] width 10 height 14
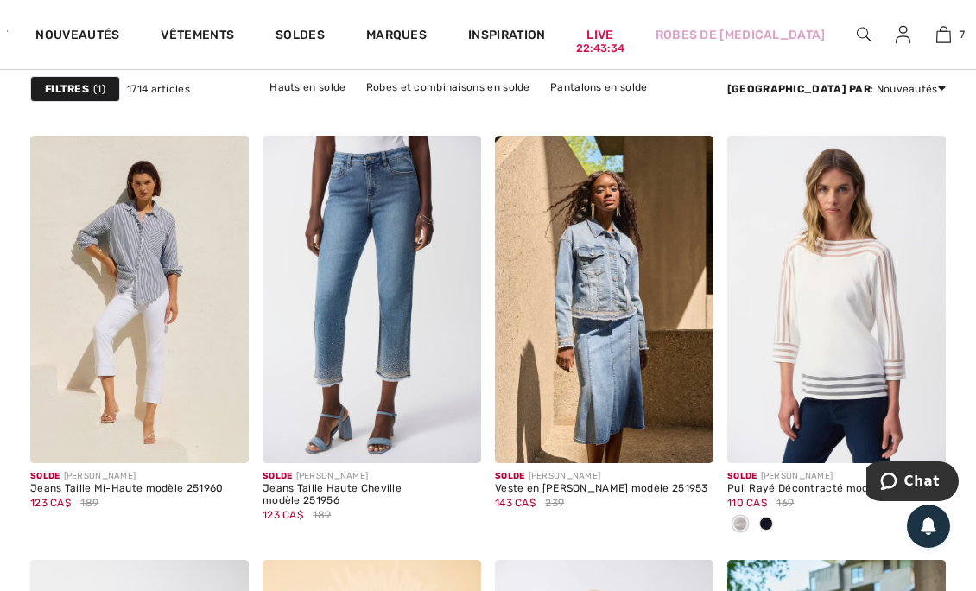
scroll to position [1087, 0]
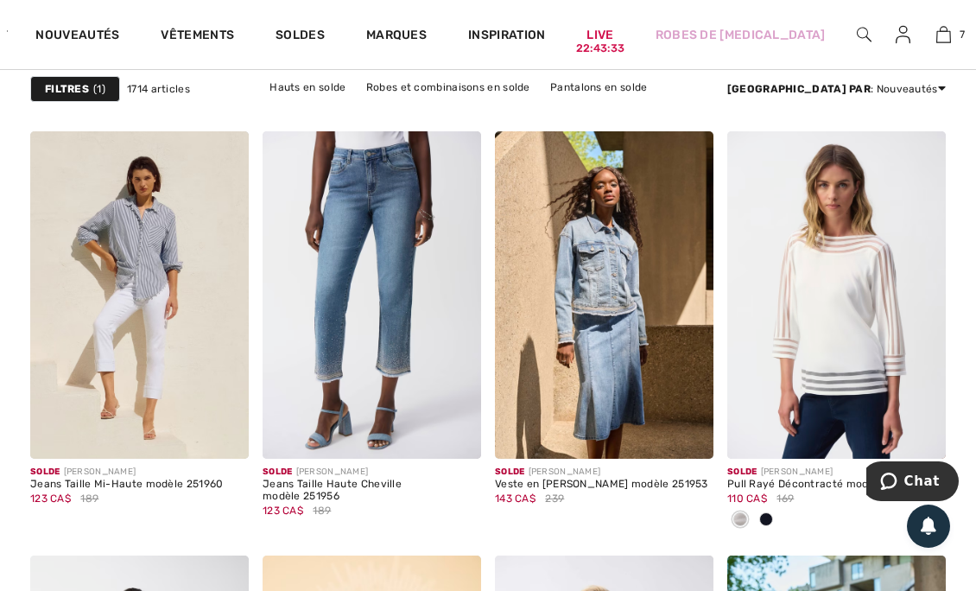
click at [776, 517] on div at bounding box center [766, 520] width 26 height 29
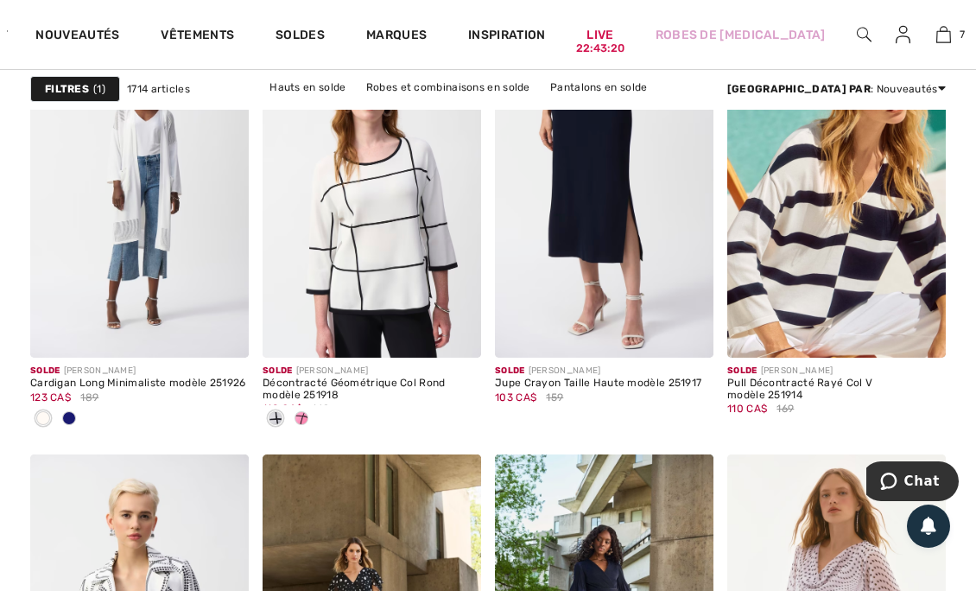
scroll to position [2199, 0]
click at [701, 344] on span at bounding box center [687, 331] width 35 height 35
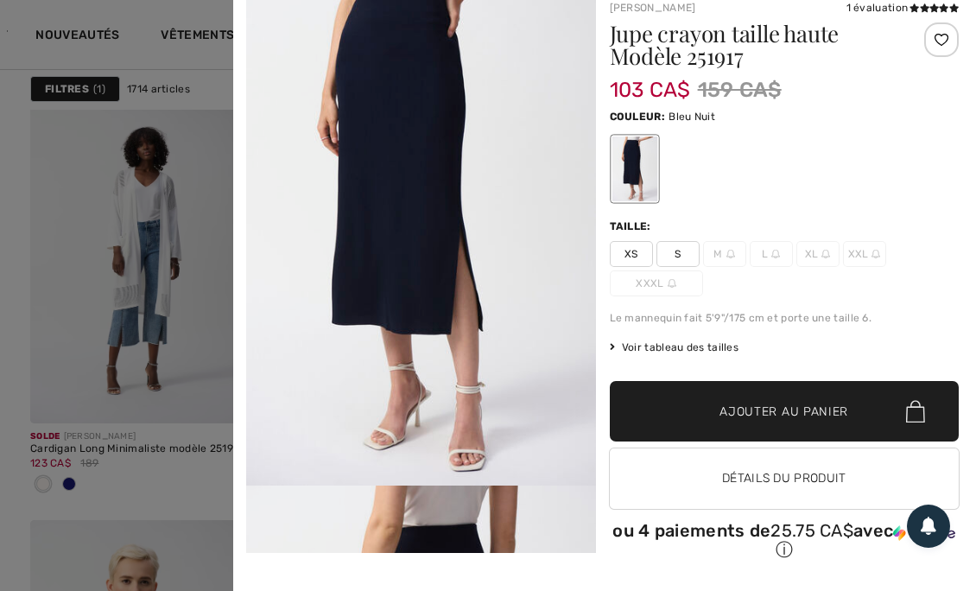
scroll to position [0, 0]
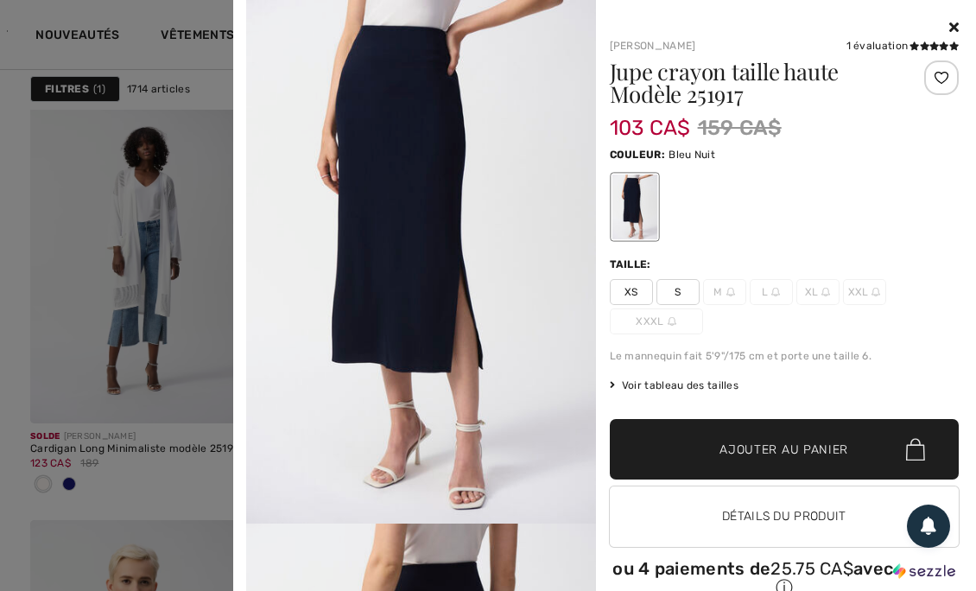
click at [949, 27] on icon at bounding box center [954, 27] width 10 height 14
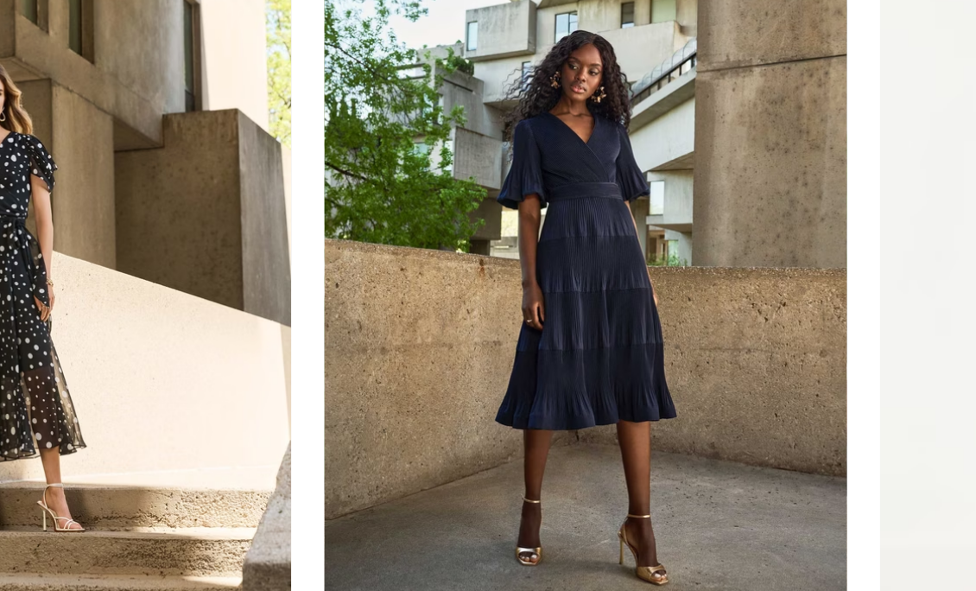
scroll to position [2523, 0]
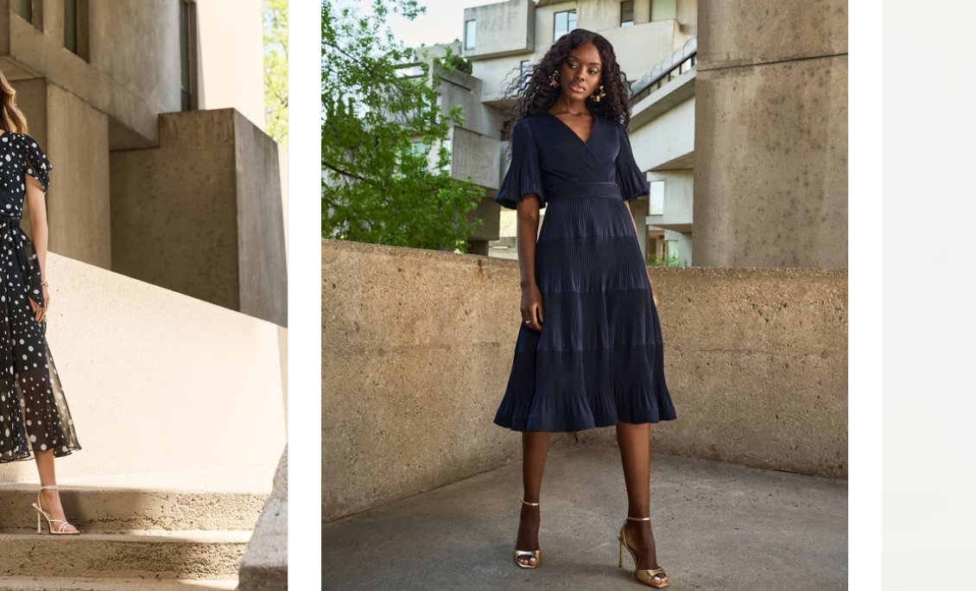
click at [691, 428] on img at bounding box center [688, 431] width 16 height 16
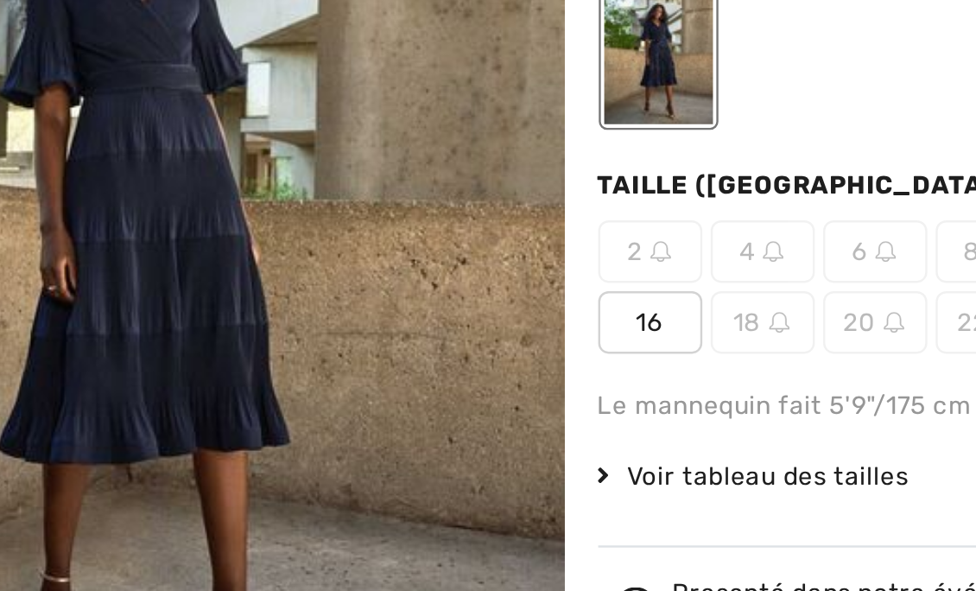
scroll to position [2503, 0]
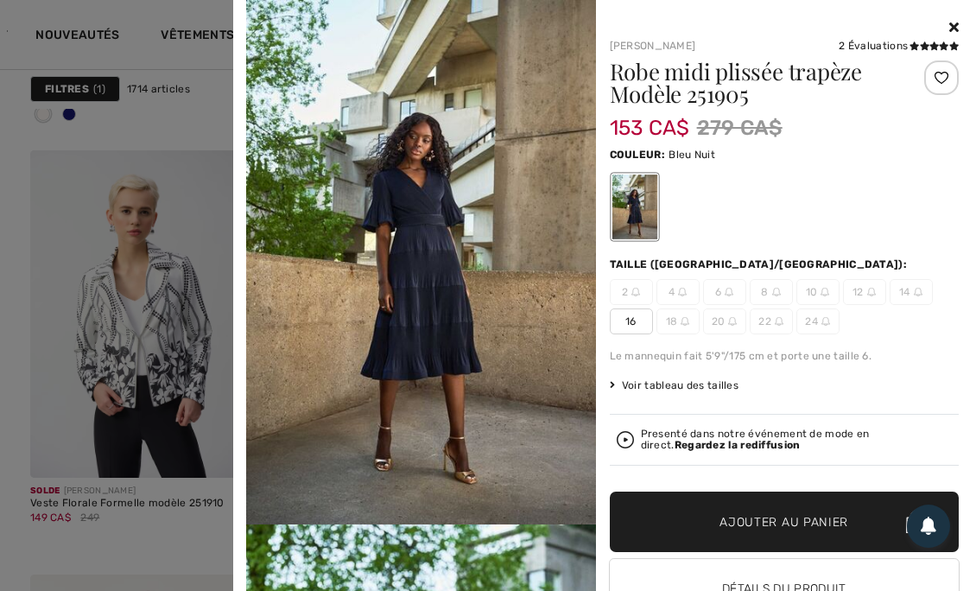
click at [949, 30] on icon at bounding box center [954, 27] width 10 height 14
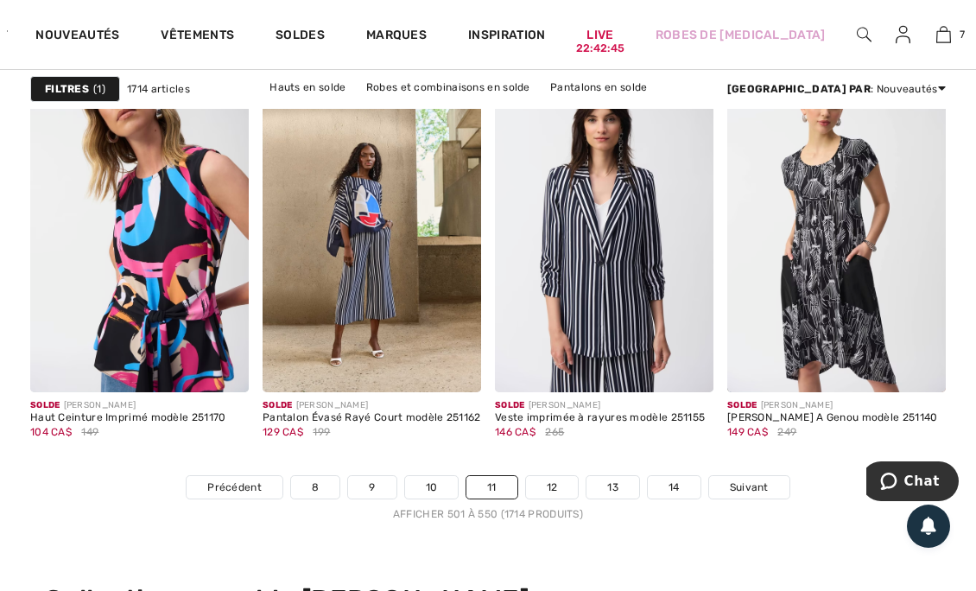
scroll to position [6554, 0]
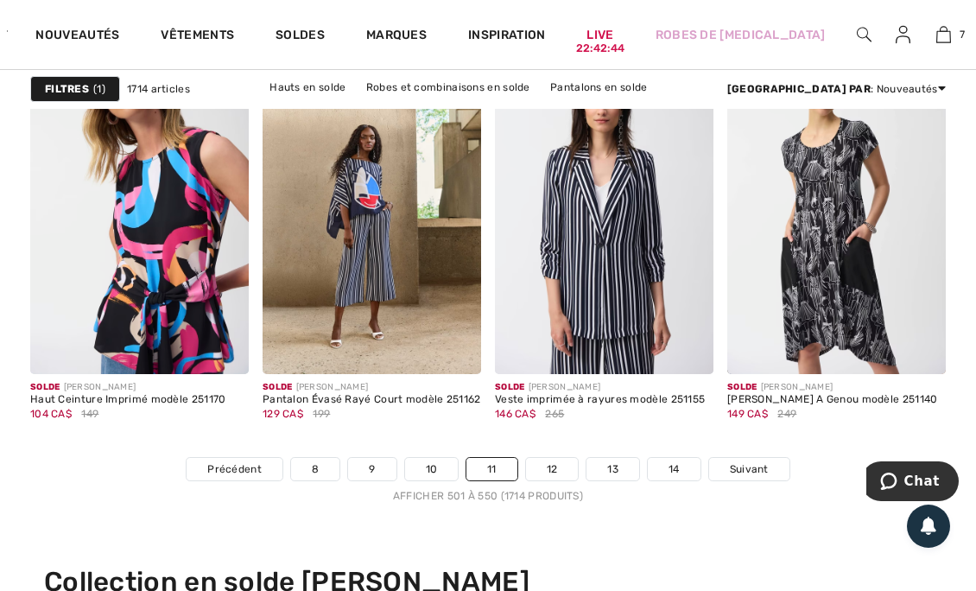
click at [765, 468] on span "Suivant" at bounding box center [749, 469] width 39 height 16
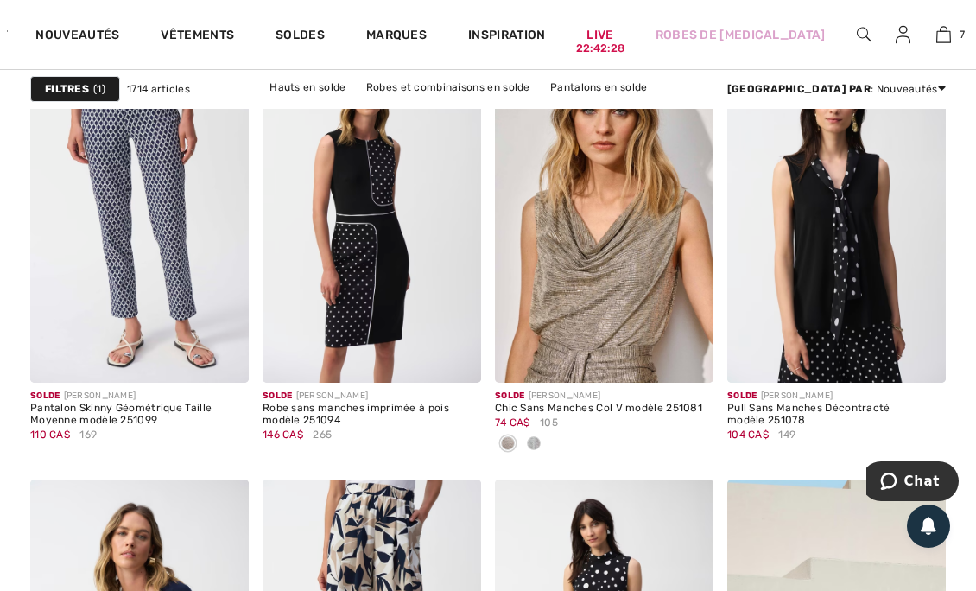
scroll to position [1152, 0]
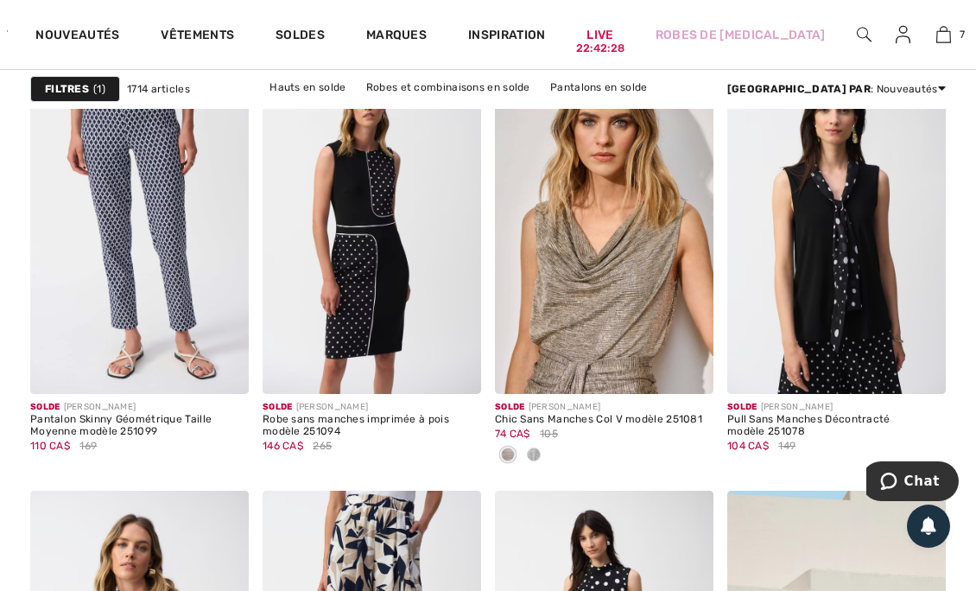
click at [458, 384] on span at bounding box center [455, 368] width 35 height 35
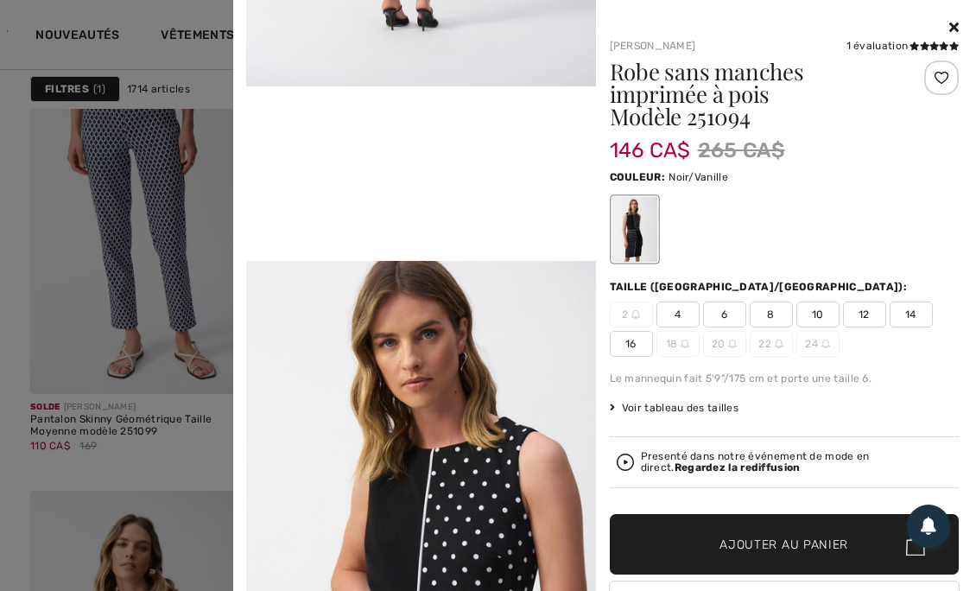
scroll to position [961, 0]
click at [949, 27] on icon at bounding box center [954, 27] width 10 height 14
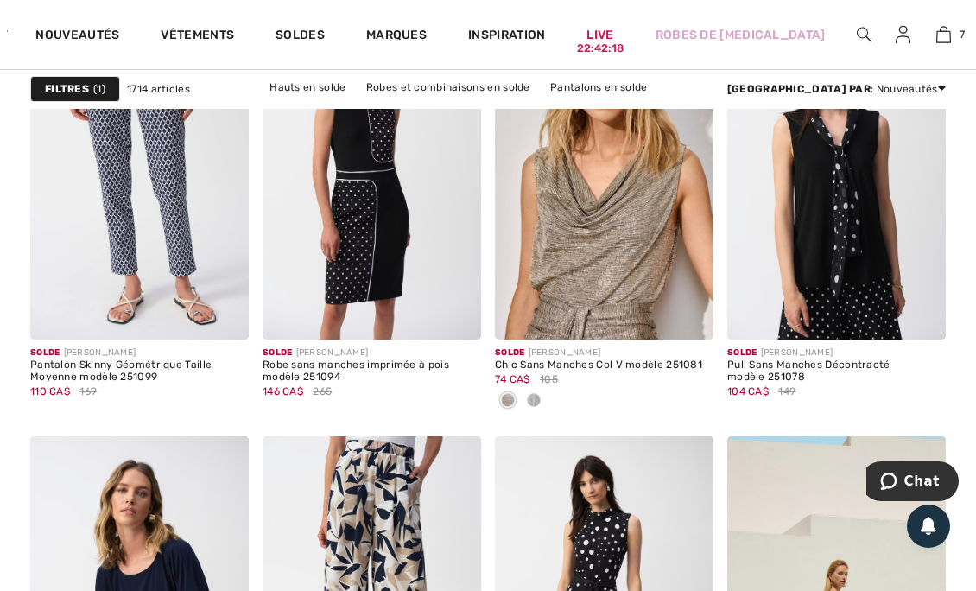
scroll to position [1198, 0]
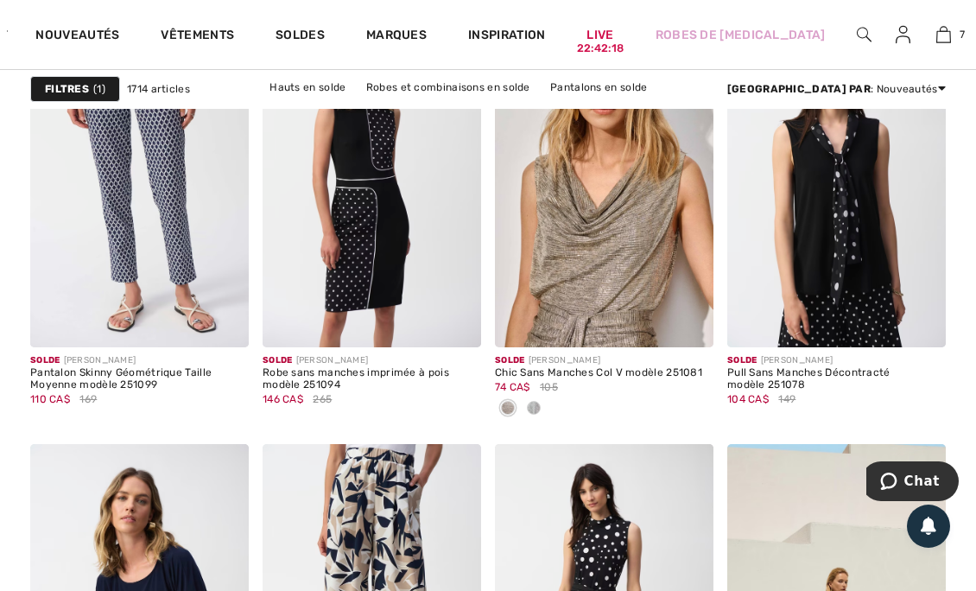
click at [930, 319] on span at bounding box center [920, 321] width 35 height 35
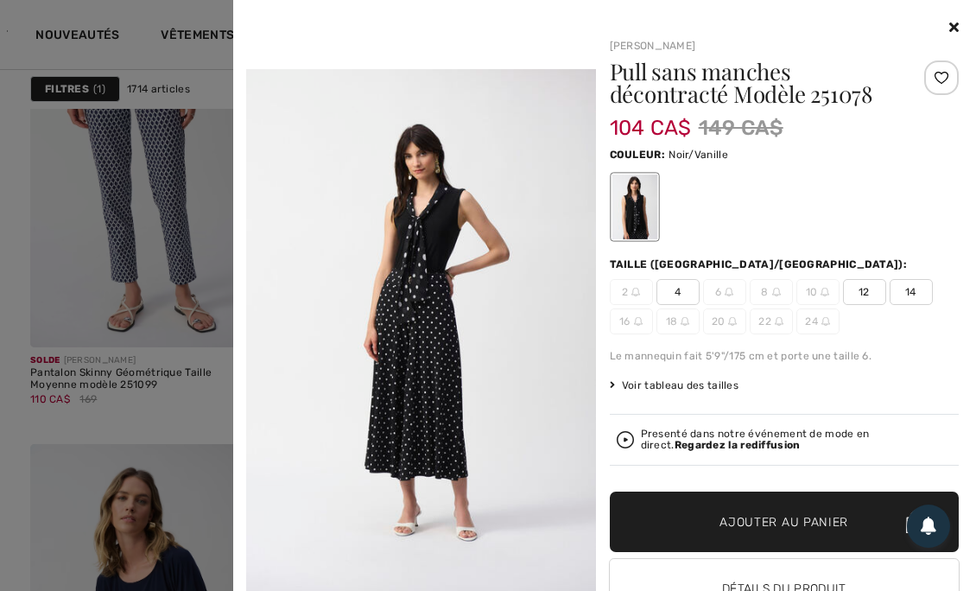
scroll to position [1131, 0]
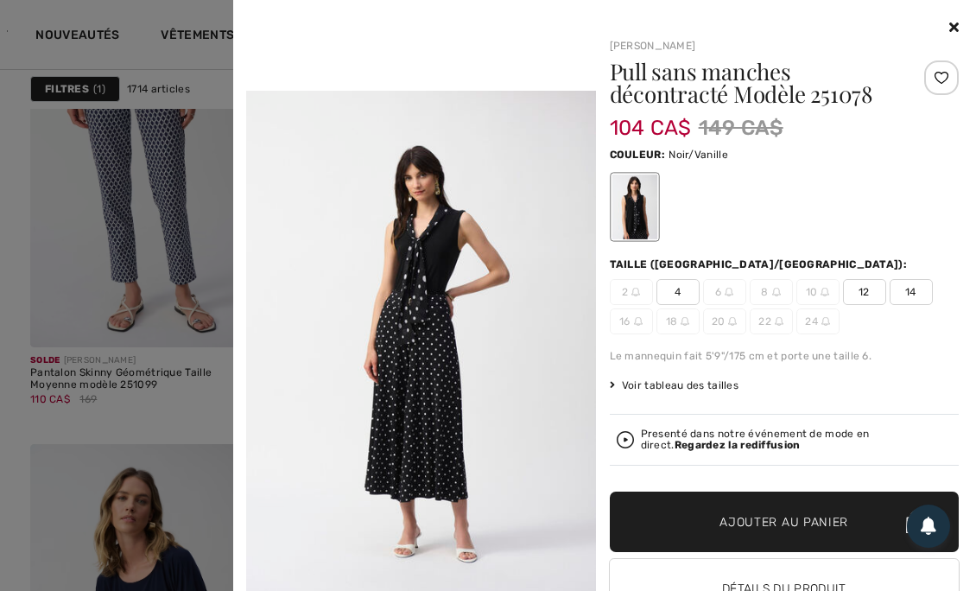
click at [675, 444] on strong "Regardez la rediffusion" at bounding box center [738, 445] width 126 height 12
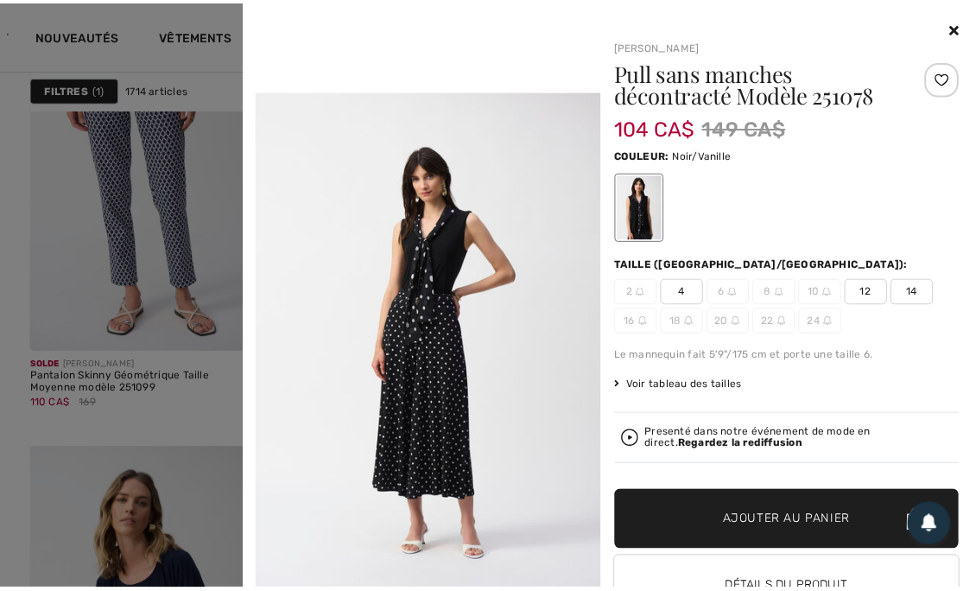
scroll to position [1198, 0]
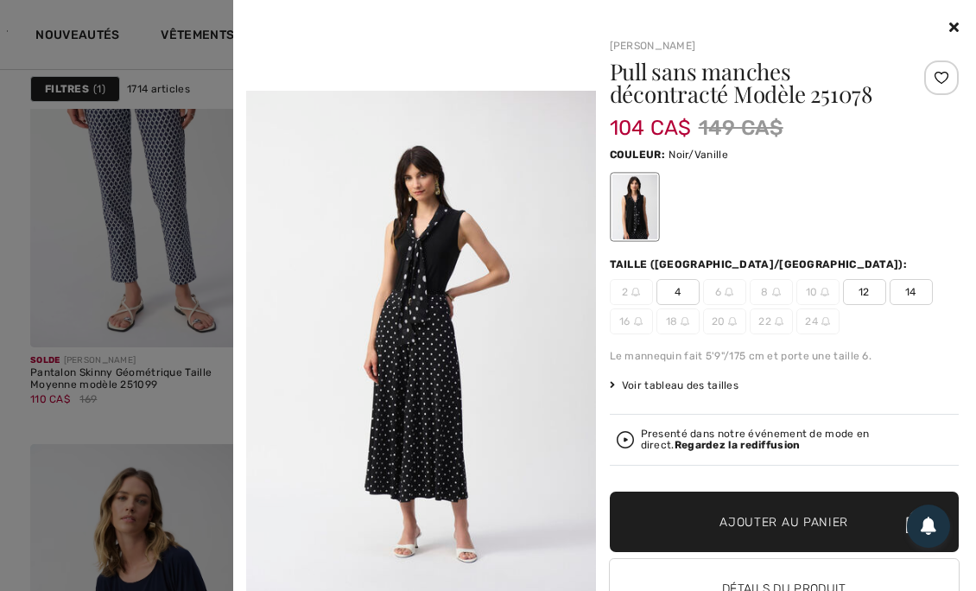
click at [181, 425] on div at bounding box center [488, 295] width 976 height 591
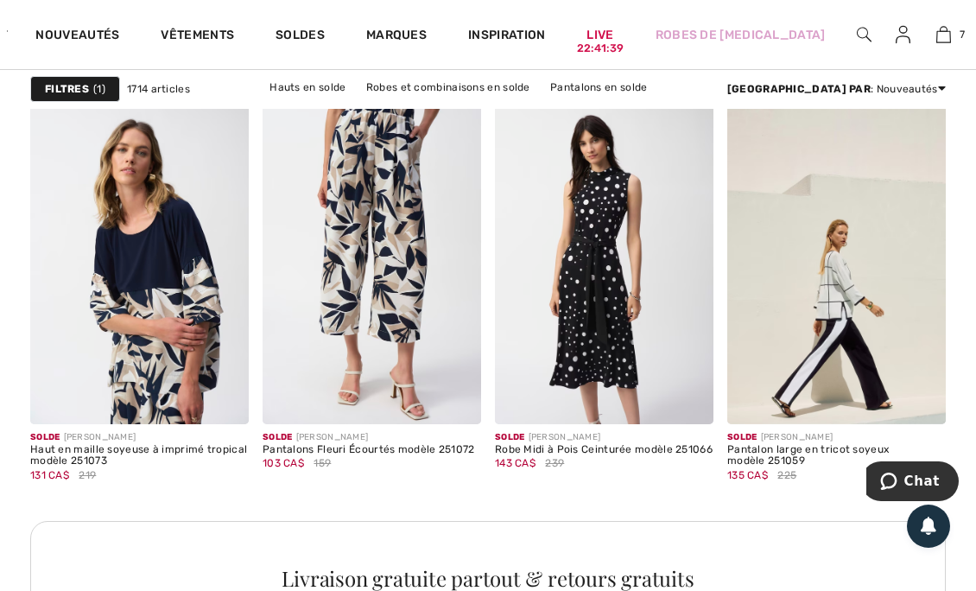
scroll to position [1555, 0]
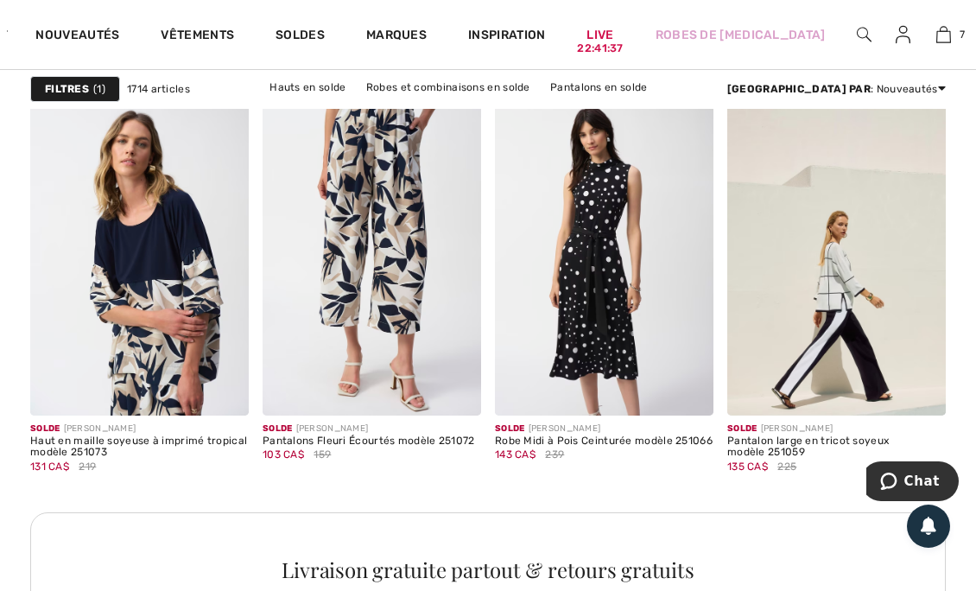
click at [696, 389] on span at bounding box center [687, 389] width 35 height 35
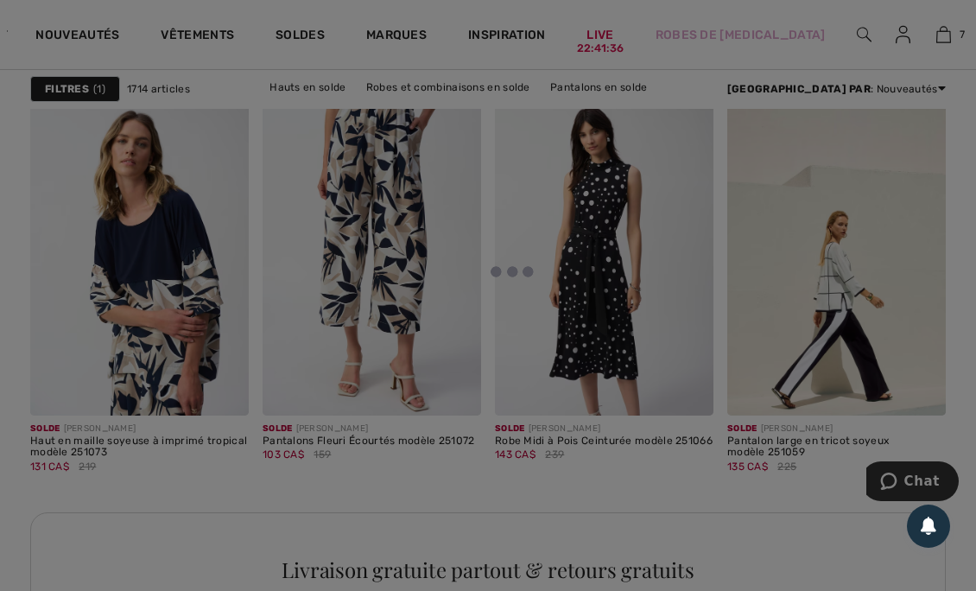
click at [699, 395] on div at bounding box center [488, 295] width 976 height 591
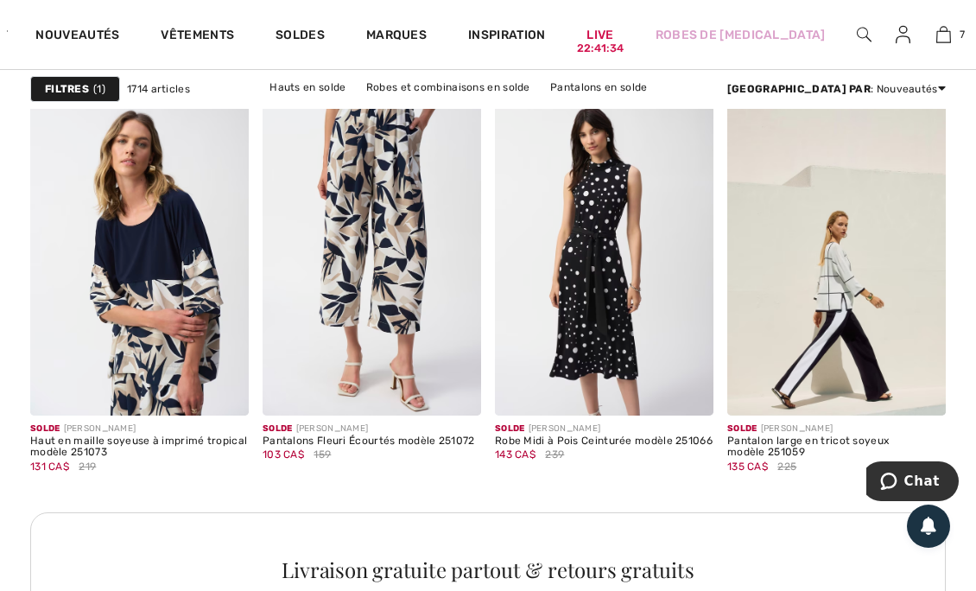
click at [702, 401] on span at bounding box center [687, 389] width 35 height 35
click at [695, 392] on img at bounding box center [688, 390] width 16 height 16
click at [697, 388] on span at bounding box center [687, 389] width 35 height 35
click at [703, 394] on span at bounding box center [687, 389] width 35 height 35
click at [663, 269] on img at bounding box center [604, 251] width 219 height 328
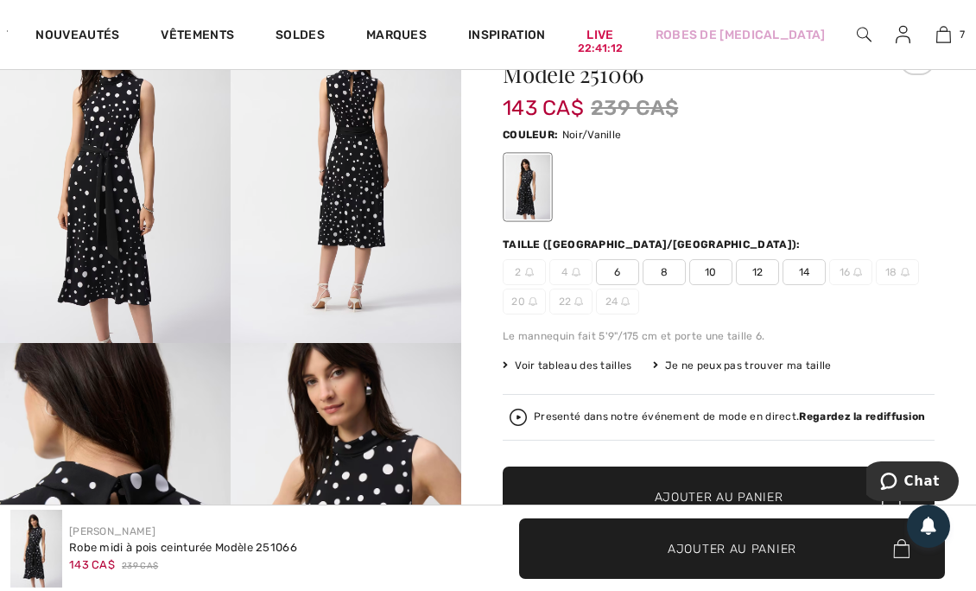
scroll to position [199, 0]
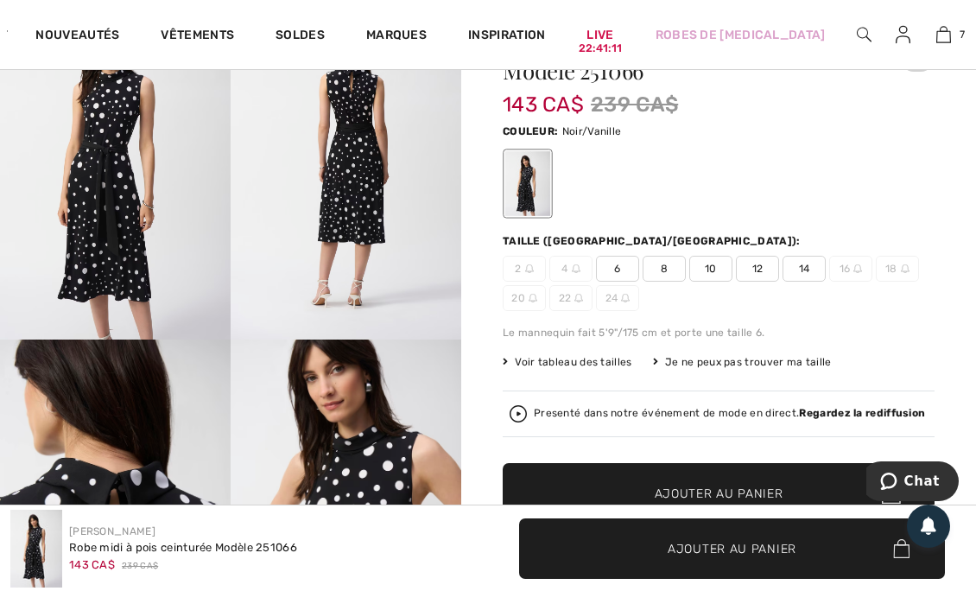
click at [793, 405] on div "Presenté dans notre événement de mode en direct. Regardez la rediffusion" at bounding box center [719, 413] width 418 height 17
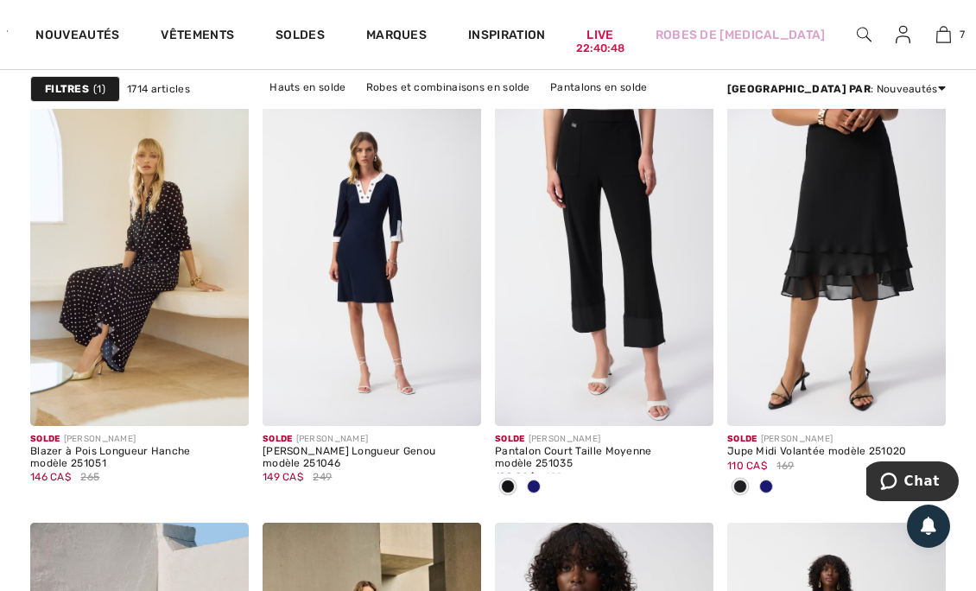
click at [765, 481] on span at bounding box center [766, 486] width 14 height 14
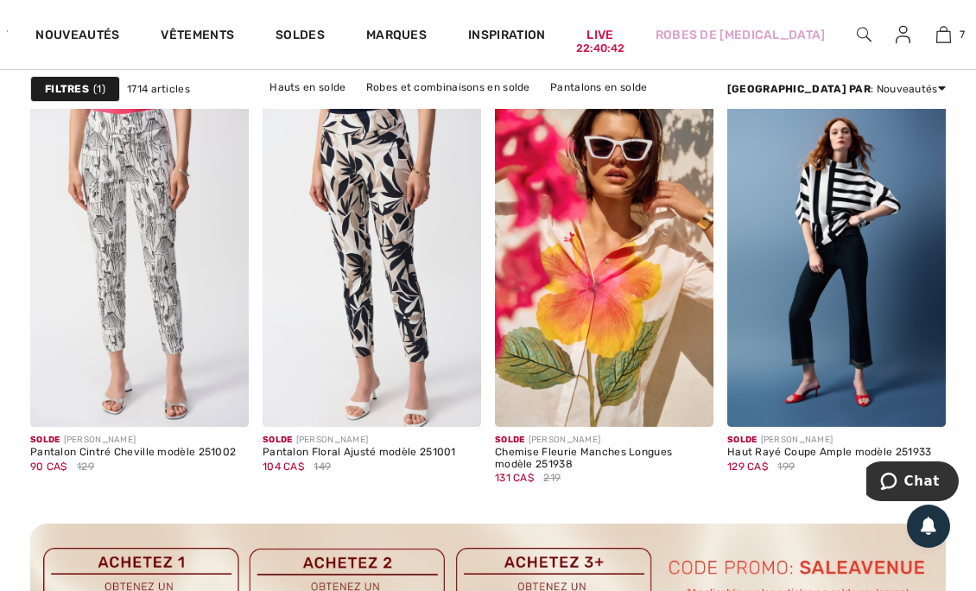
scroll to position [2984, 0]
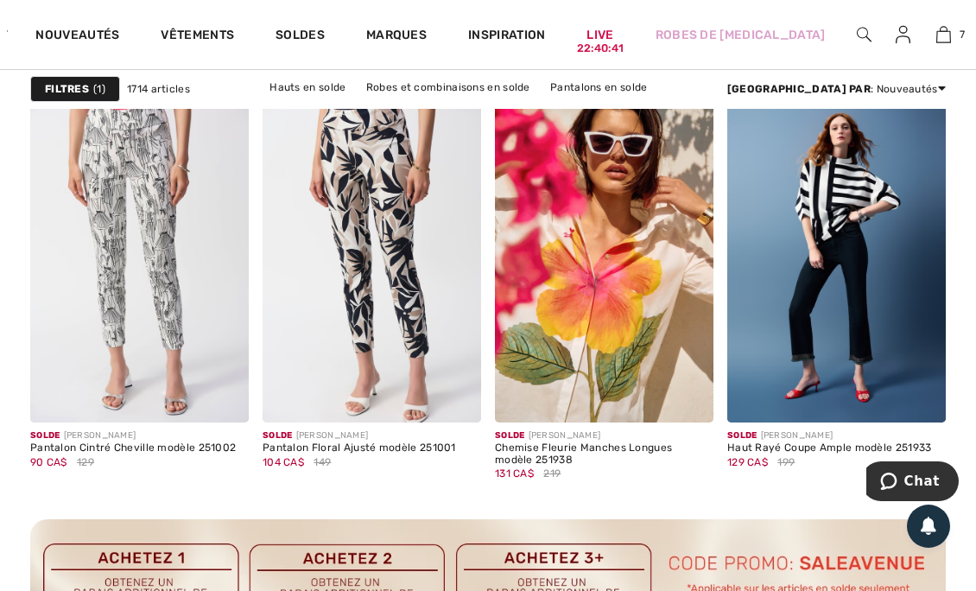
click at [879, 303] on img at bounding box center [836, 258] width 219 height 328
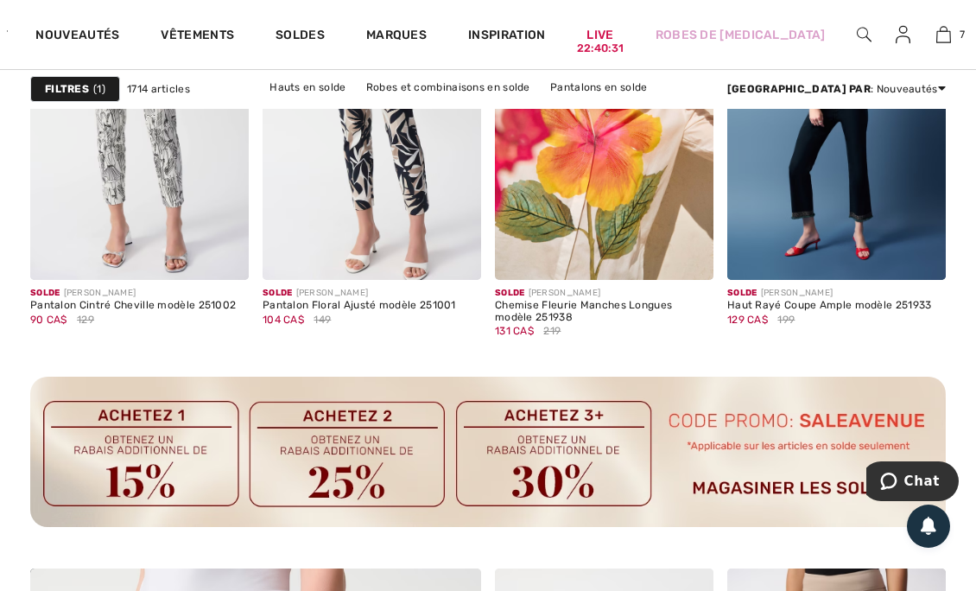
scroll to position [3124, 0]
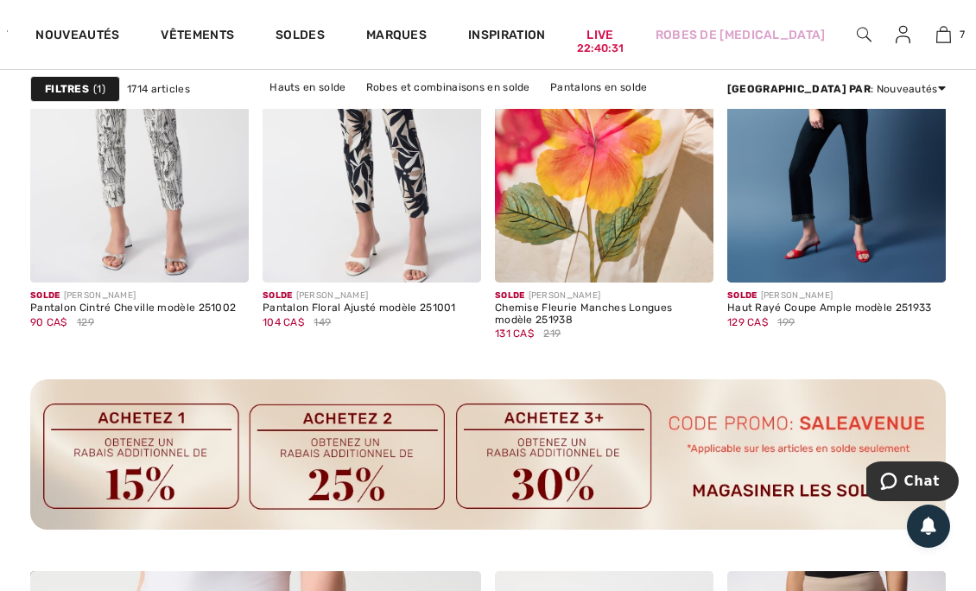
click at [879, 191] on img at bounding box center [836, 118] width 219 height 328
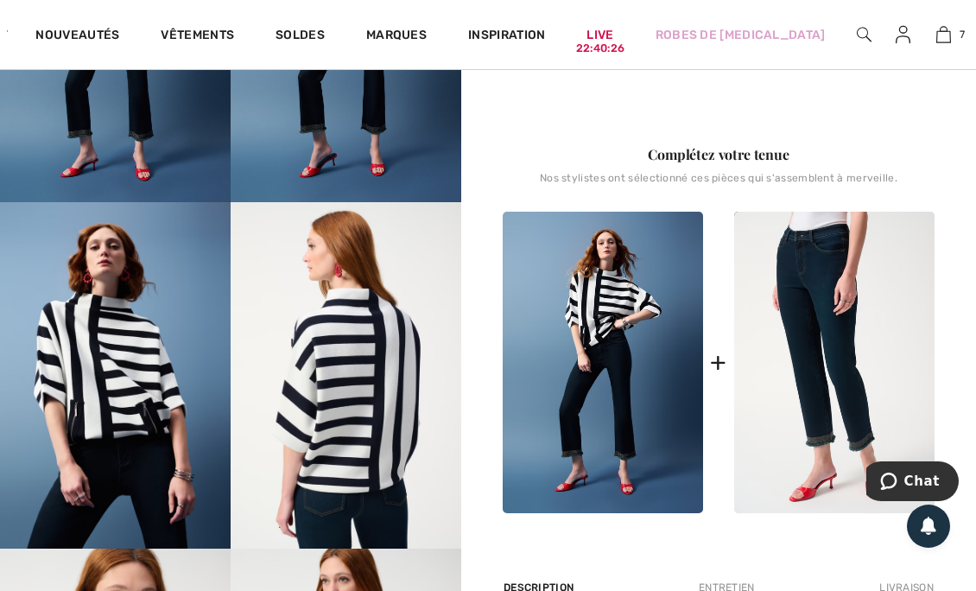
scroll to position [370, 0]
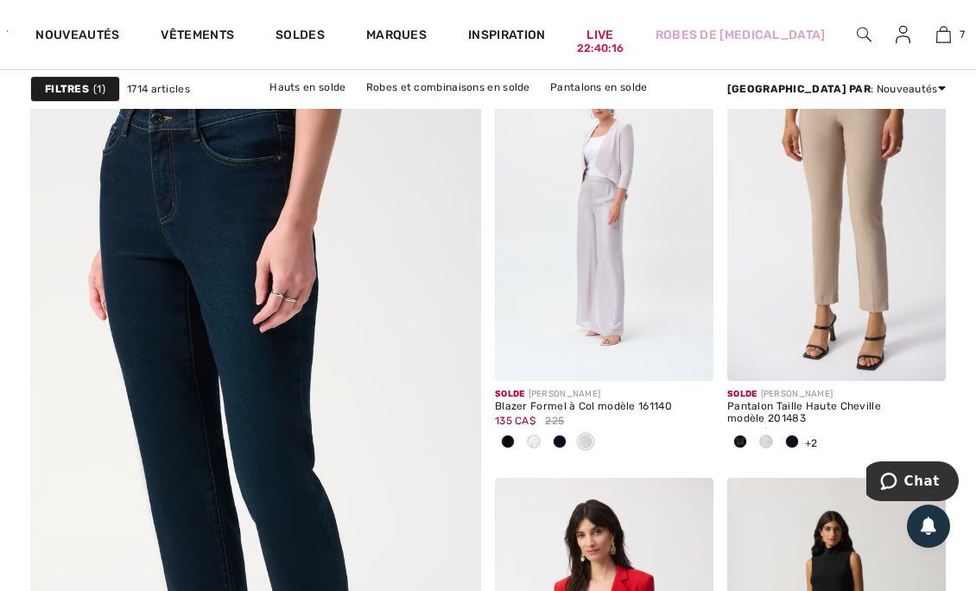
click at [563, 432] on div at bounding box center [560, 442] width 26 height 29
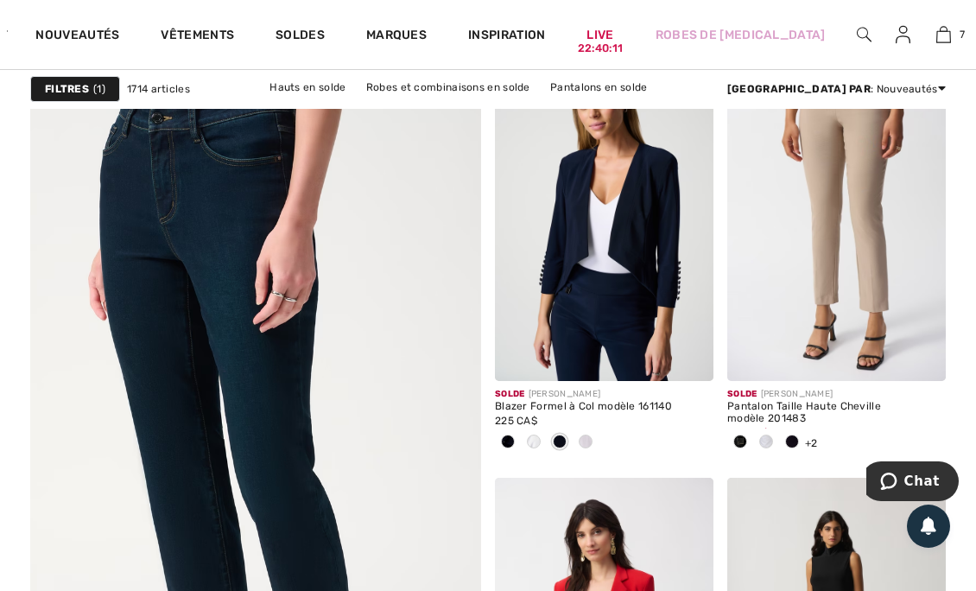
click at [596, 437] on div at bounding box center [586, 442] width 26 height 29
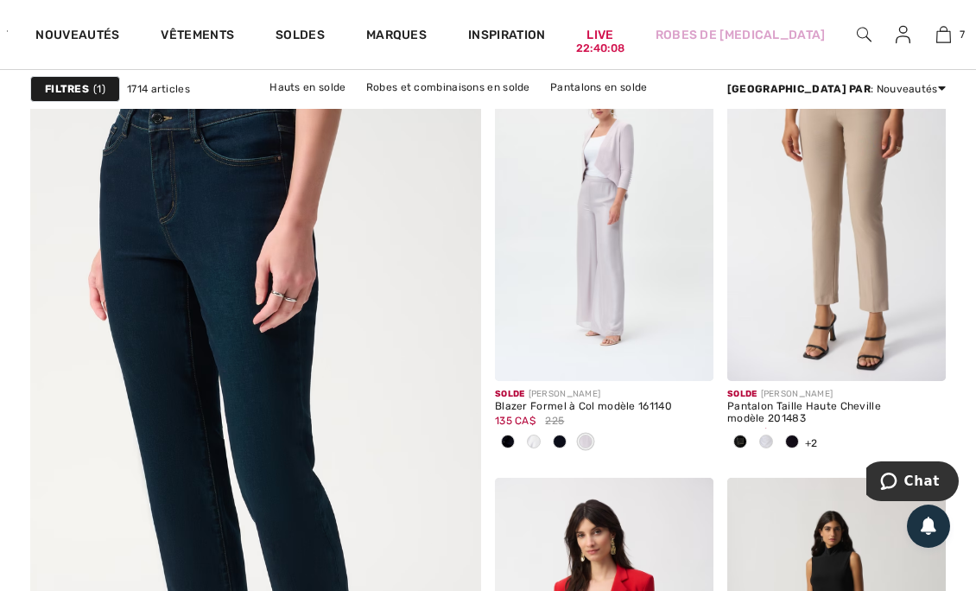
click at [767, 448] on div at bounding box center [766, 442] width 26 height 29
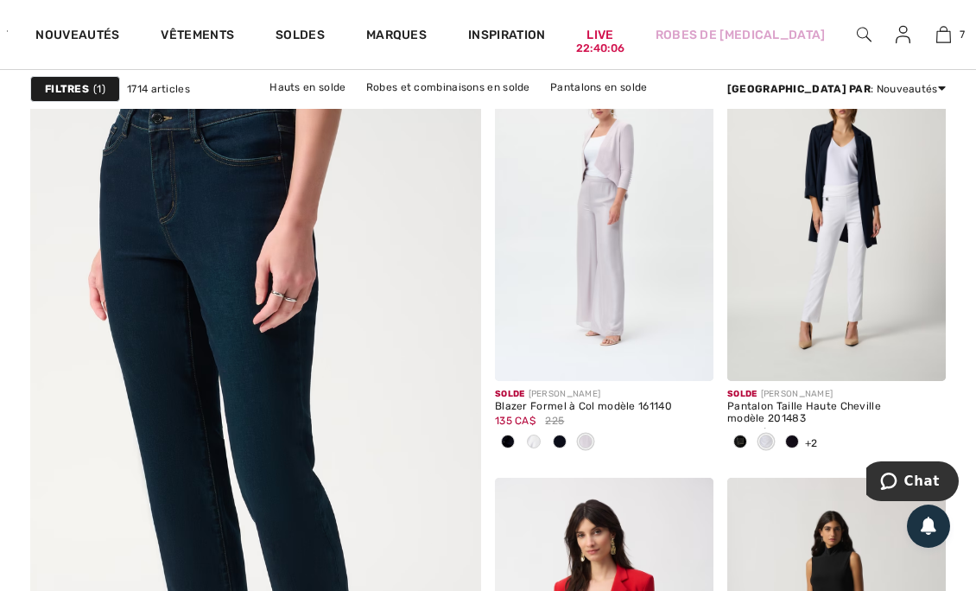
click at [792, 439] on span at bounding box center [792, 442] width 14 height 14
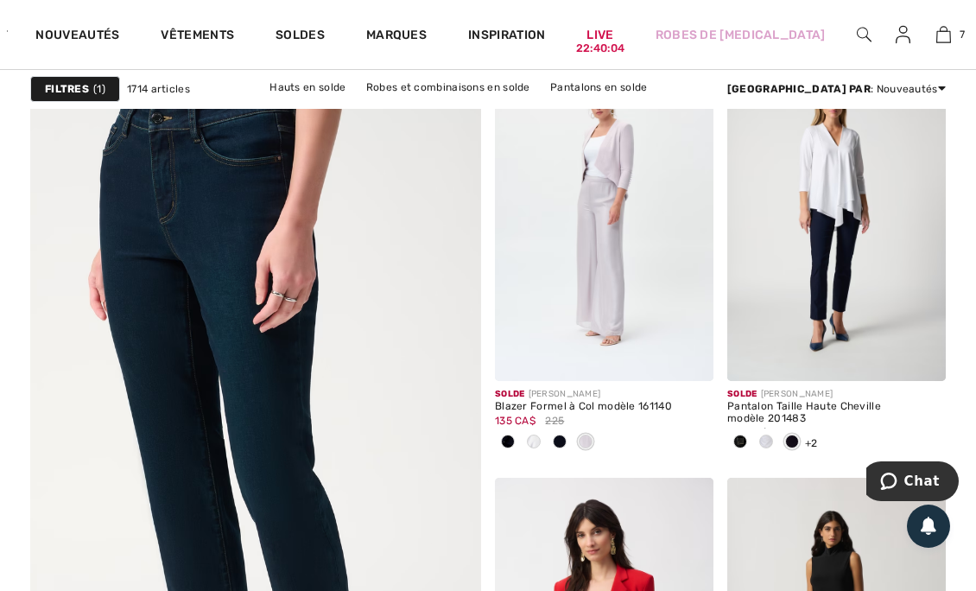
click at [924, 356] on img at bounding box center [920, 355] width 16 height 16
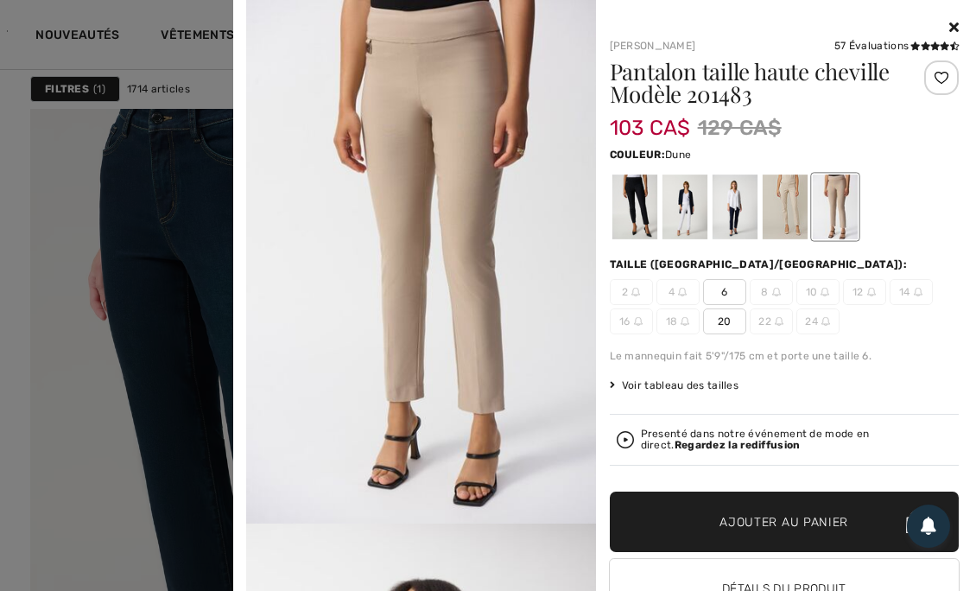
click at [793, 217] on div at bounding box center [784, 206] width 45 height 65
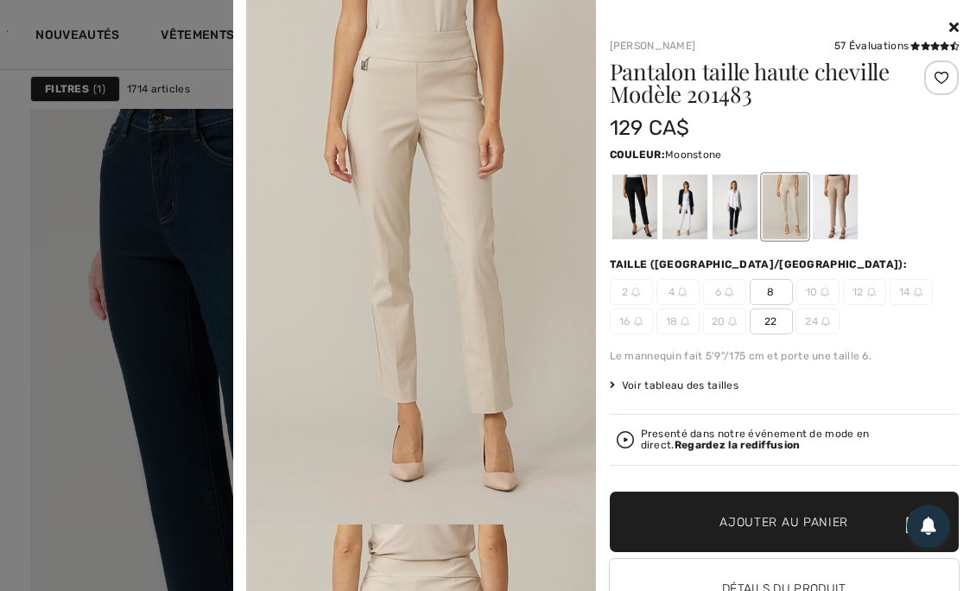
click at [728, 216] on div at bounding box center [734, 206] width 45 height 65
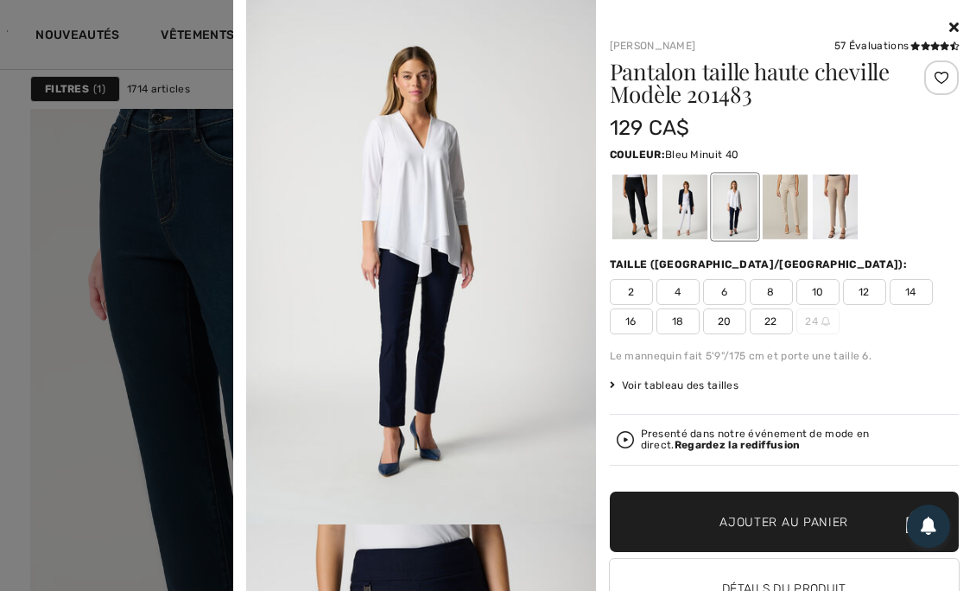
click at [677, 206] on div at bounding box center [684, 206] width 45 height 65
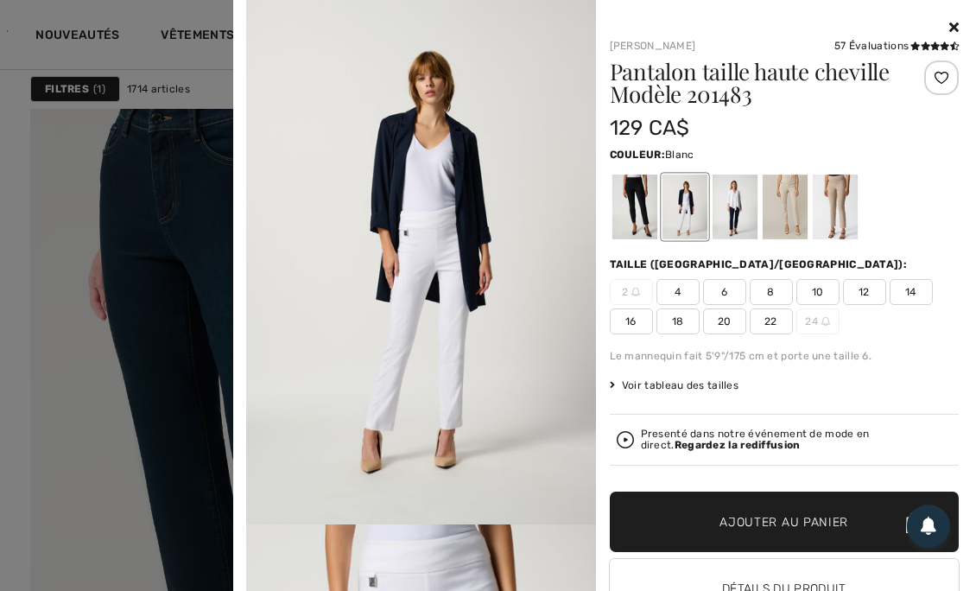
click at [625, 204] on div at bounding box center [634, 206] width 45 height 65
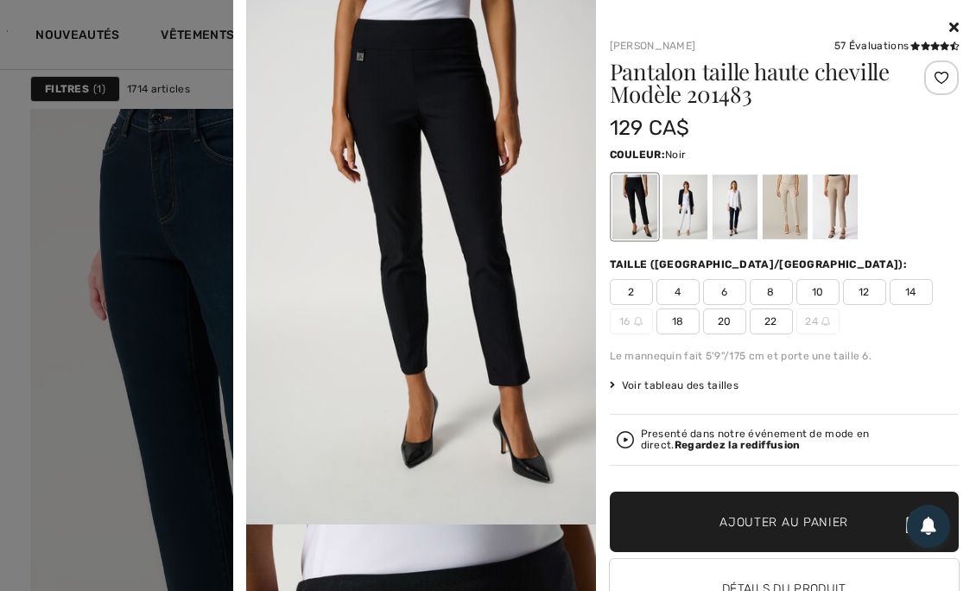
click at [701, 441] on strong "Regardez la rediffusion" at bounding box center [738, 445] width 126 height 12
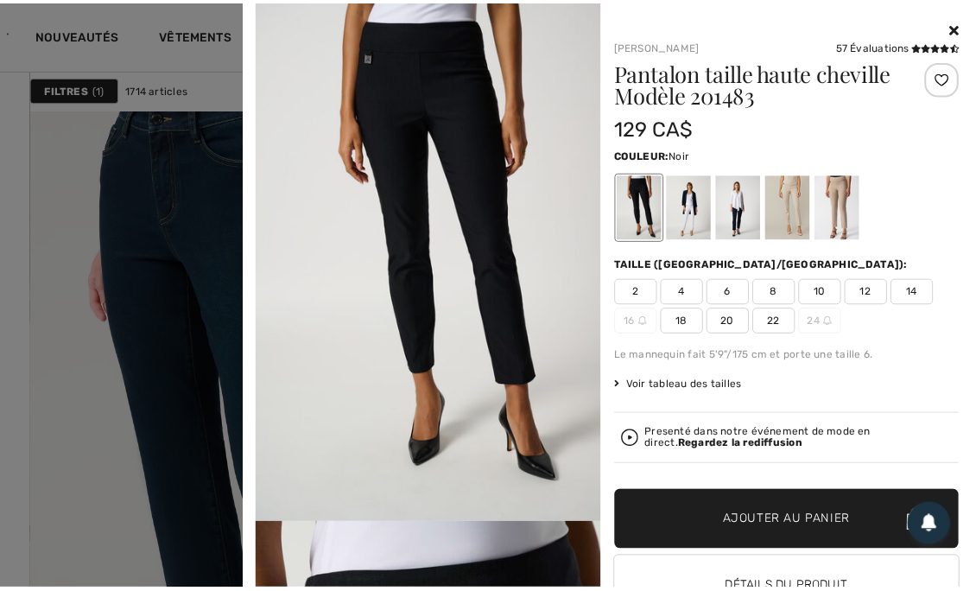
scroll to position [3641, 0]
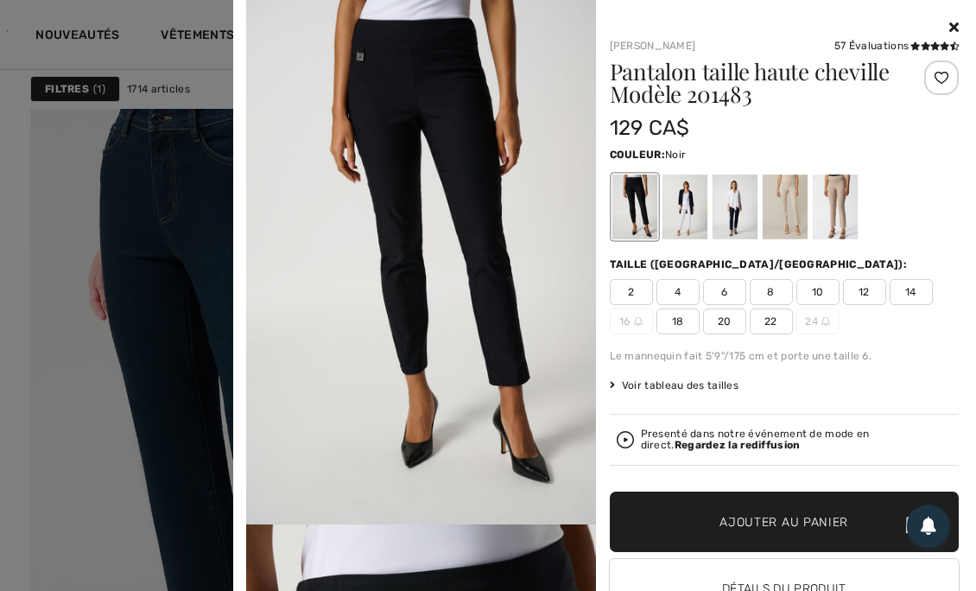
click at [850, 207] on div at bounding box center [834, 206] width 45 height 65
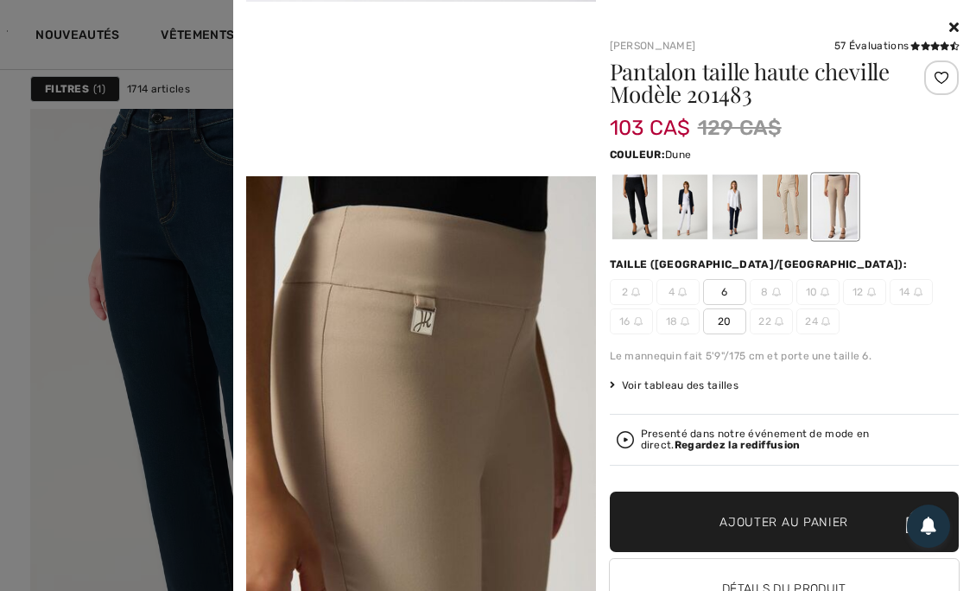
scroll to position [1047, 0]
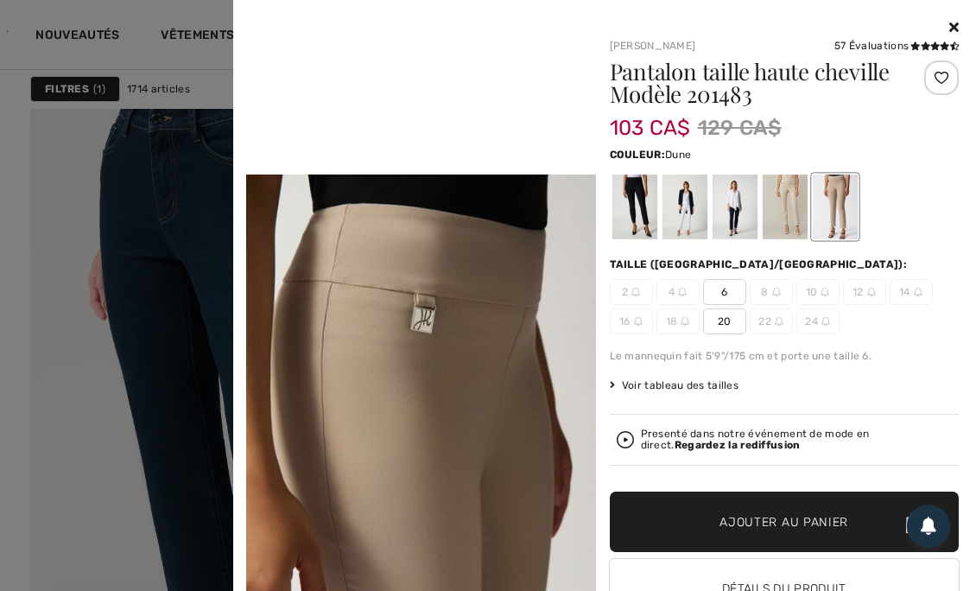
click at [724, 283] on span "6" at bounding box center [724, 292] width 43 height 26
click at [743, 533] on span "✔ Ajouté au panier Ajouter au panier" at bounding box center [785, 522] width 350 height 60
click at [949, 25] on icon at bounding box center [954, 27] width 10 height 14
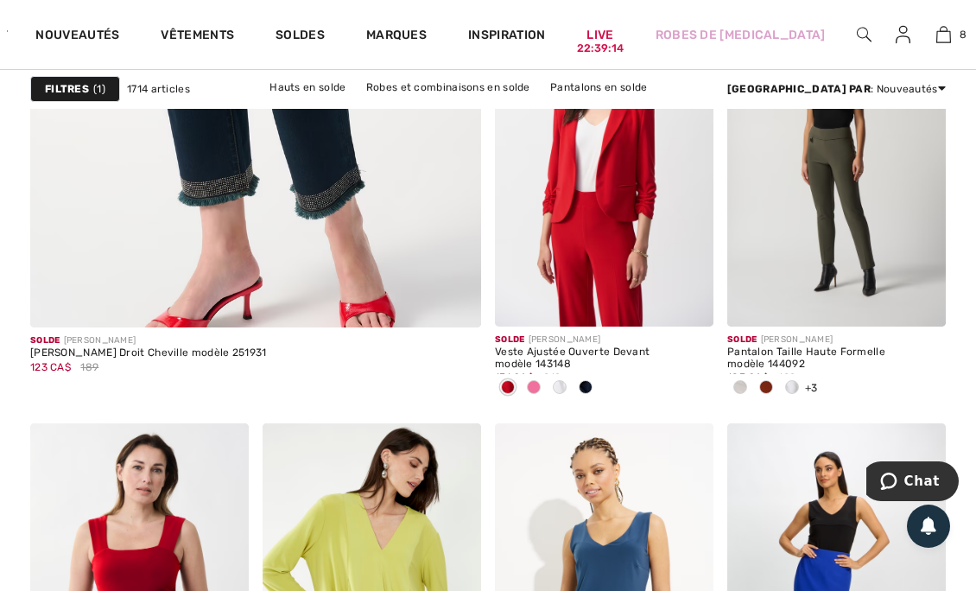
scroll to position [4129, 0]
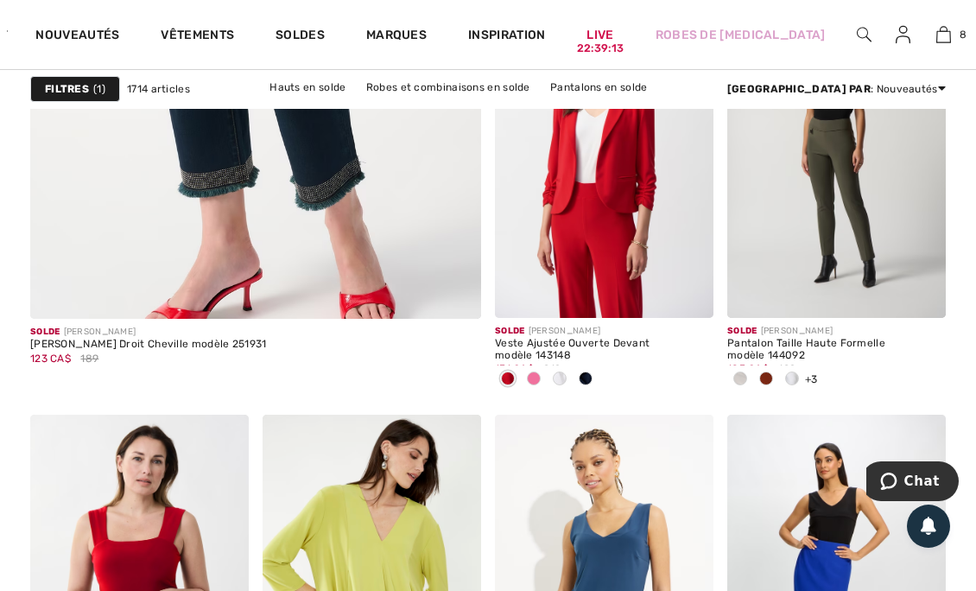
click at [930, 304] on span at bounding box center [920, 292] width 35 height 35
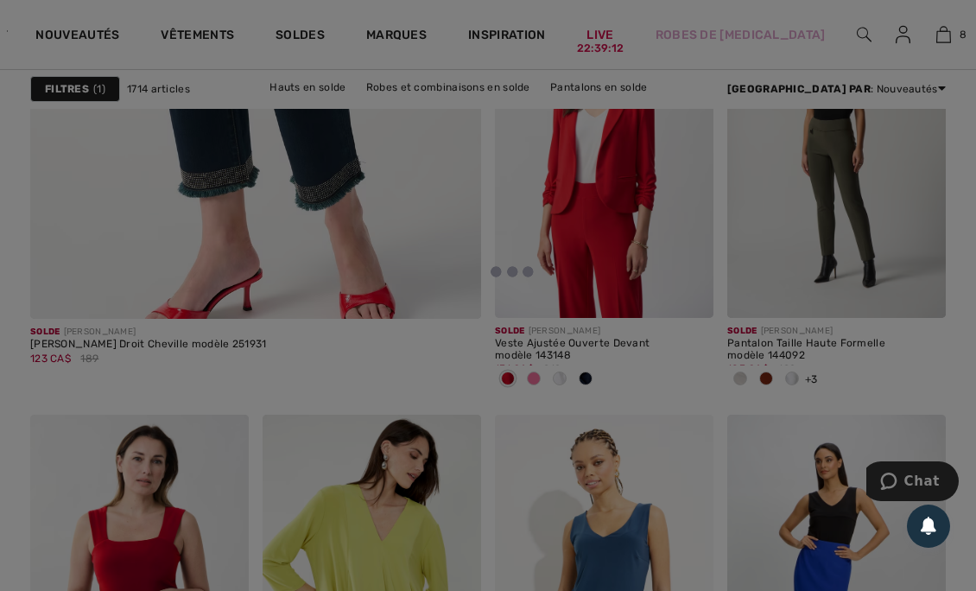
click at [923, 292] on div at bounding box center [488, 295] width 976 height 591
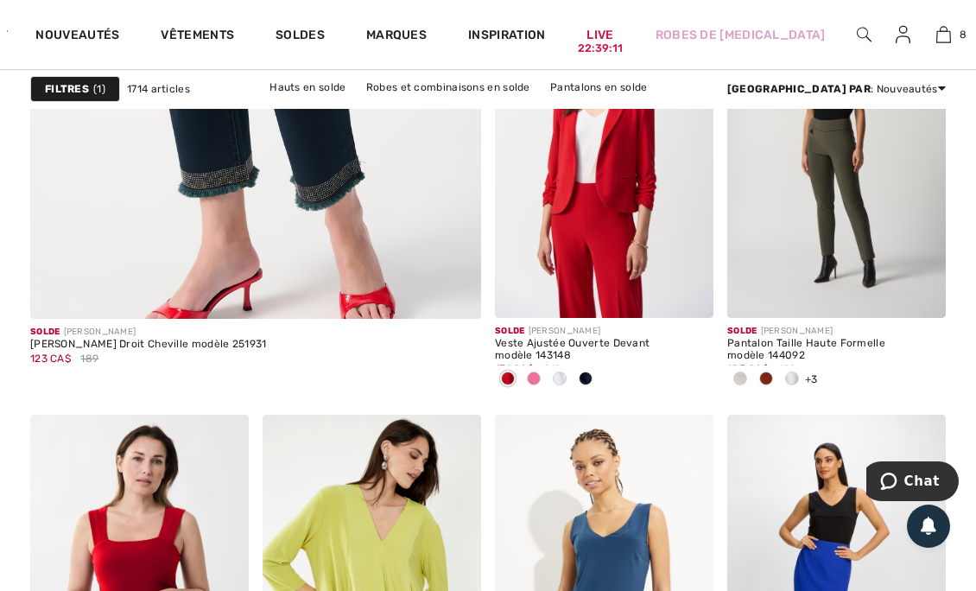
click at [932, 292] on span at bounding box center [920, 292] width 35 height 35
click at [920, 292] on img at bounding box center [920, 292] width 16 height 16
click at [924, 293] on img at bounding box center [920, 292] width 16 height 16
click at [920, 301] on span at bounding box center [920, 292] width 35 height 35
click at [913, 218] on img at bounding box center [836, 154] width 219 height 328
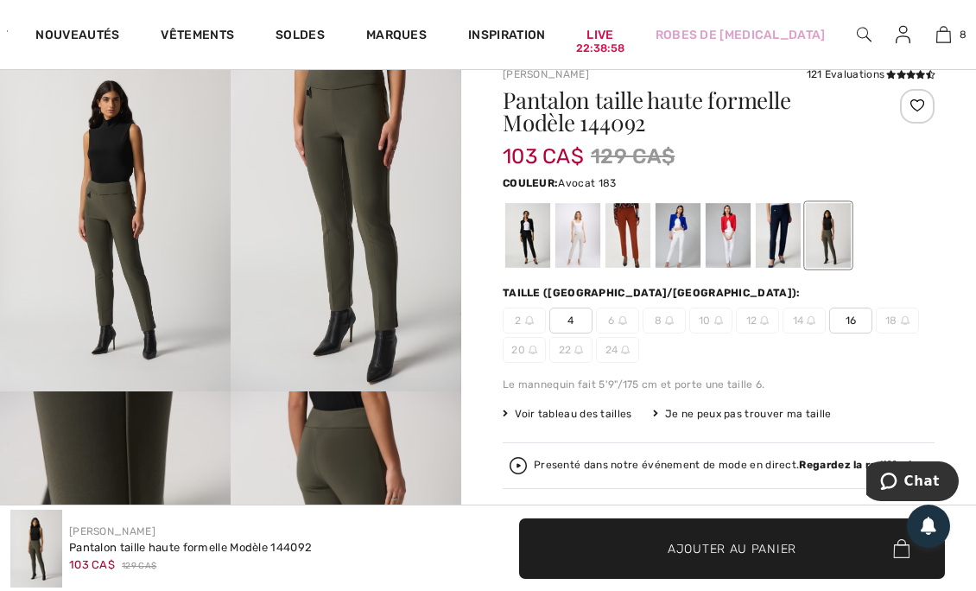
click at [784, 238] on div at bounding box center [778, 235] width 45 height 65
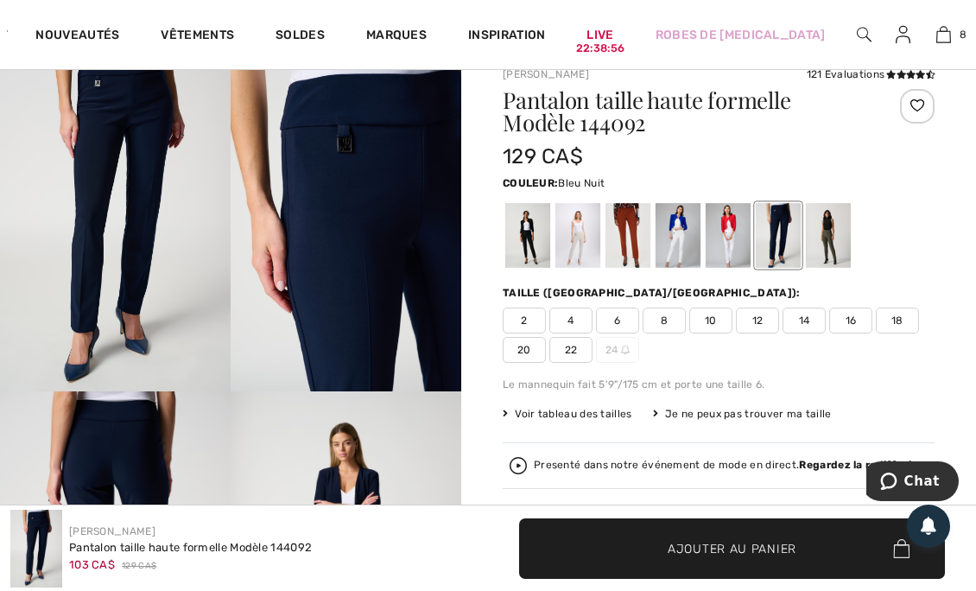
click at [732, 242] on div at bounding box center [728, 235] width 45 height 65
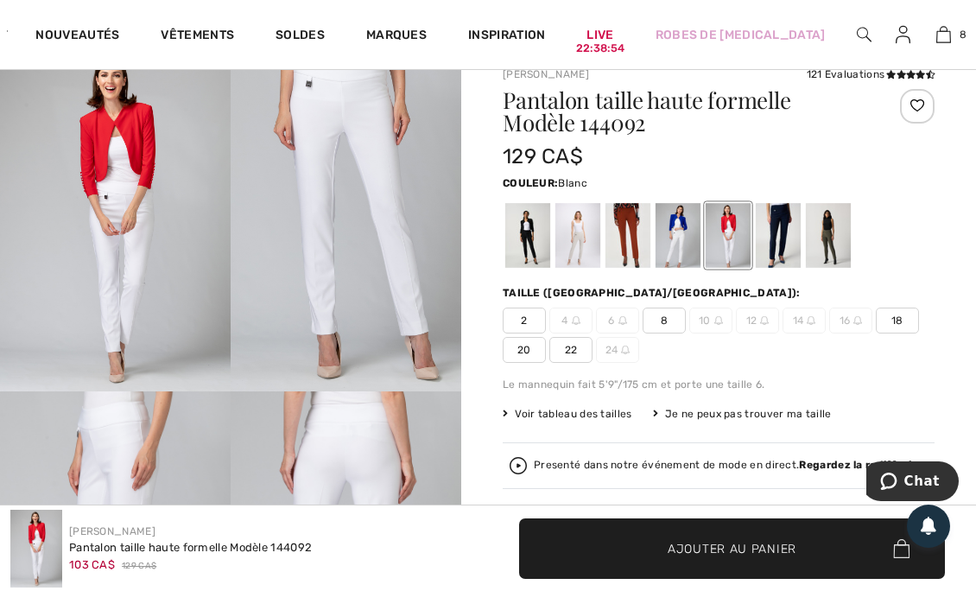
click at [681, 245] on div at bounding box center [678, 235] width 45 height 65
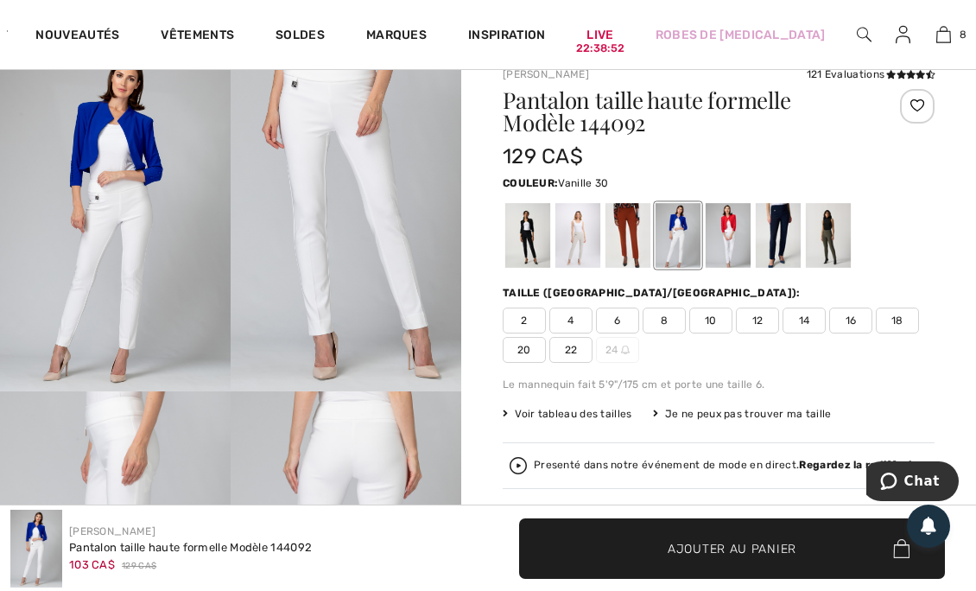
click at [632, 229] on div at bounding box center [628, 235] width 45 height 65
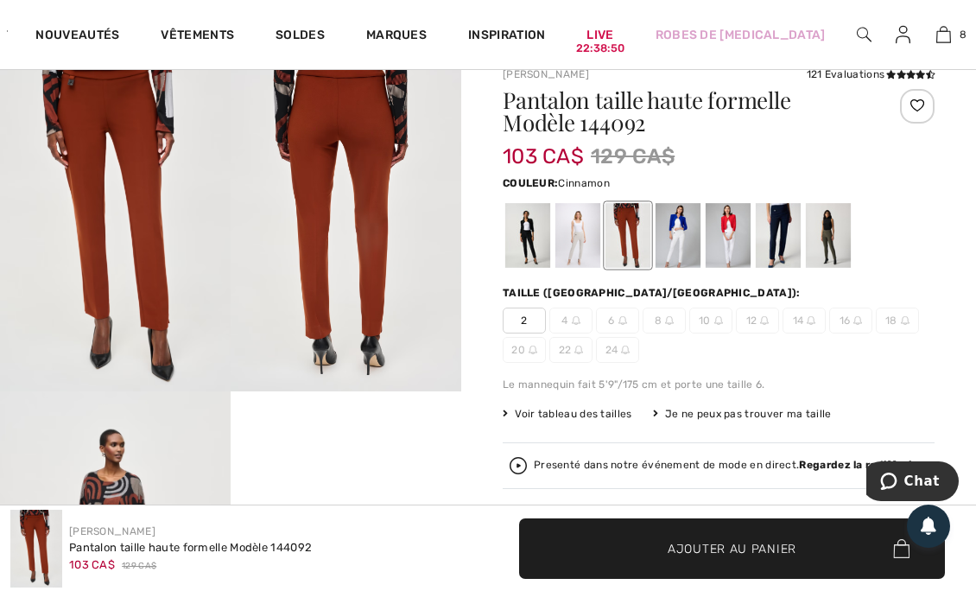
click at [584, 235] on div at bounding box center [577, 235] width 45 height 65
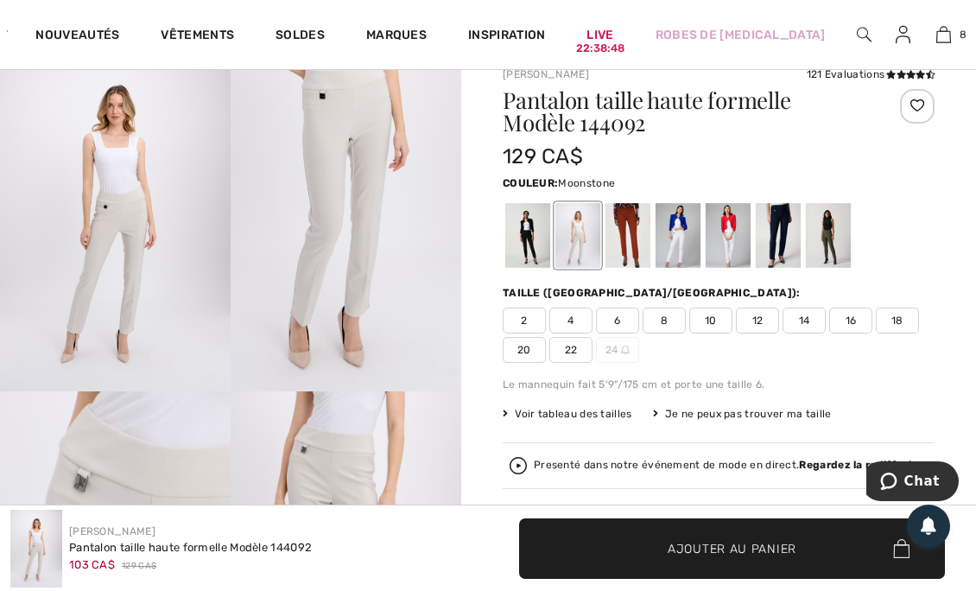
click at [529, 245] on div at bounding box center [527, 235] width 45 height 65
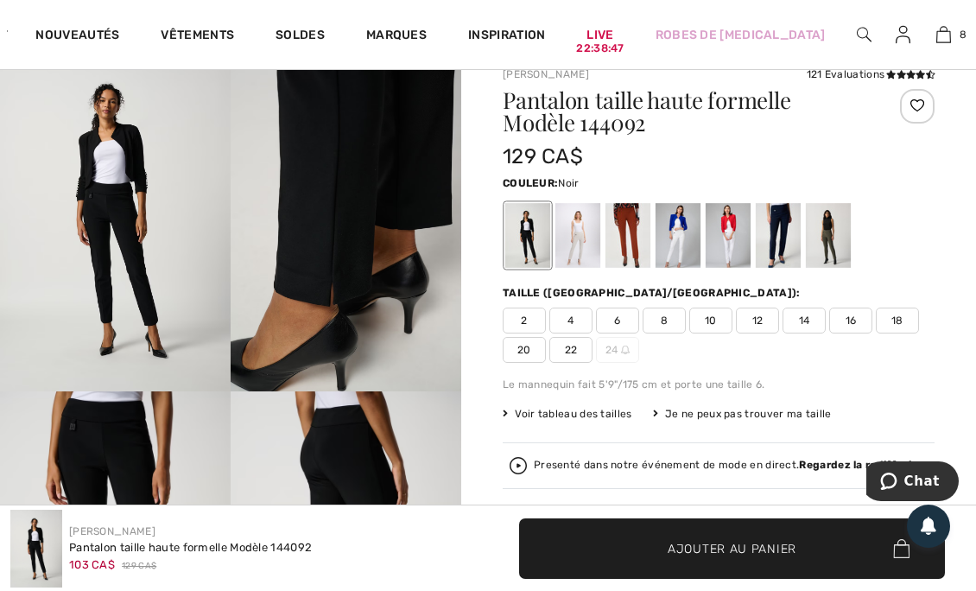
click at [641, 242] on div at bounding box center [628, 235] width 45 height 65
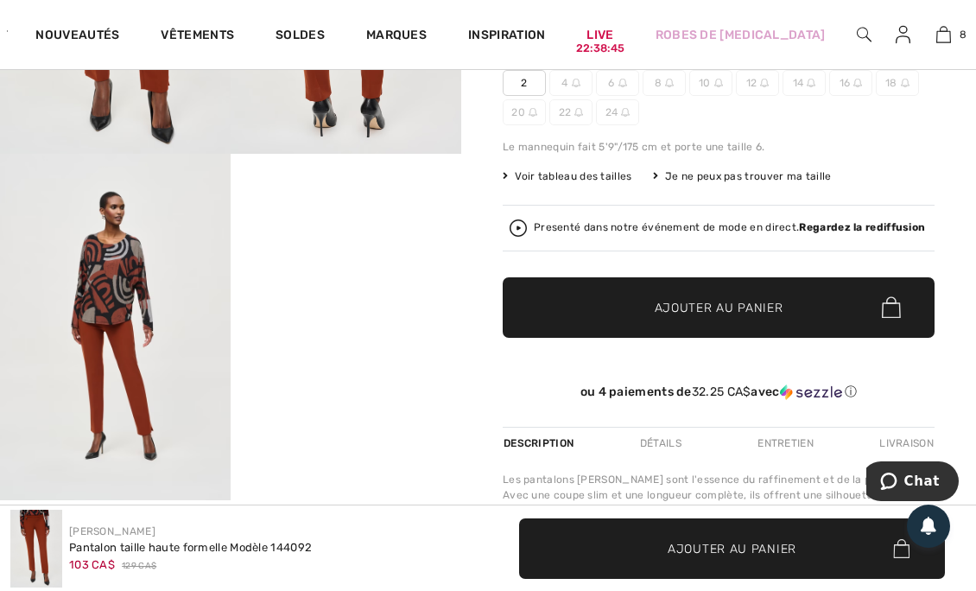
scroll to position [387, 0]
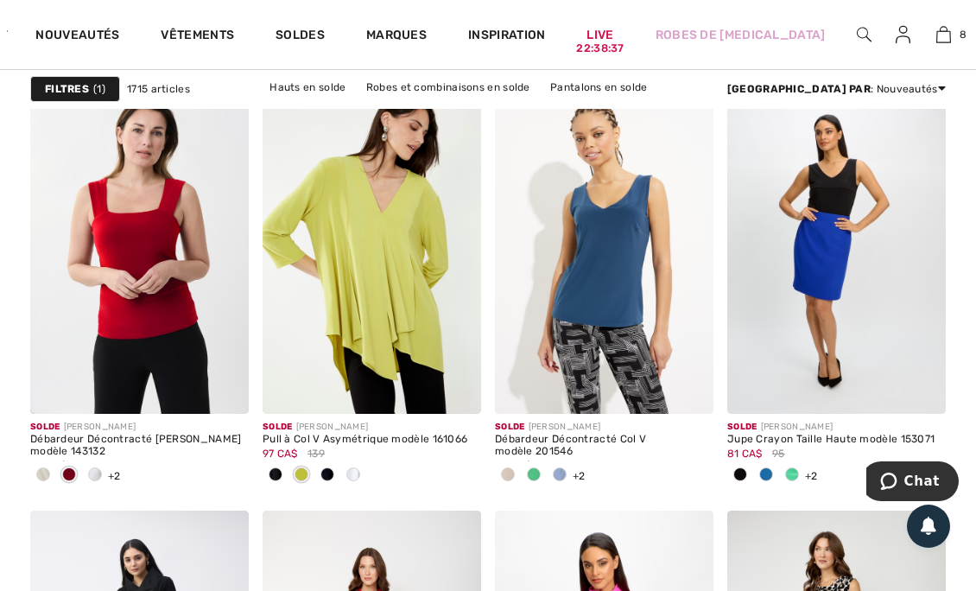
scroll to position [4463, 0]
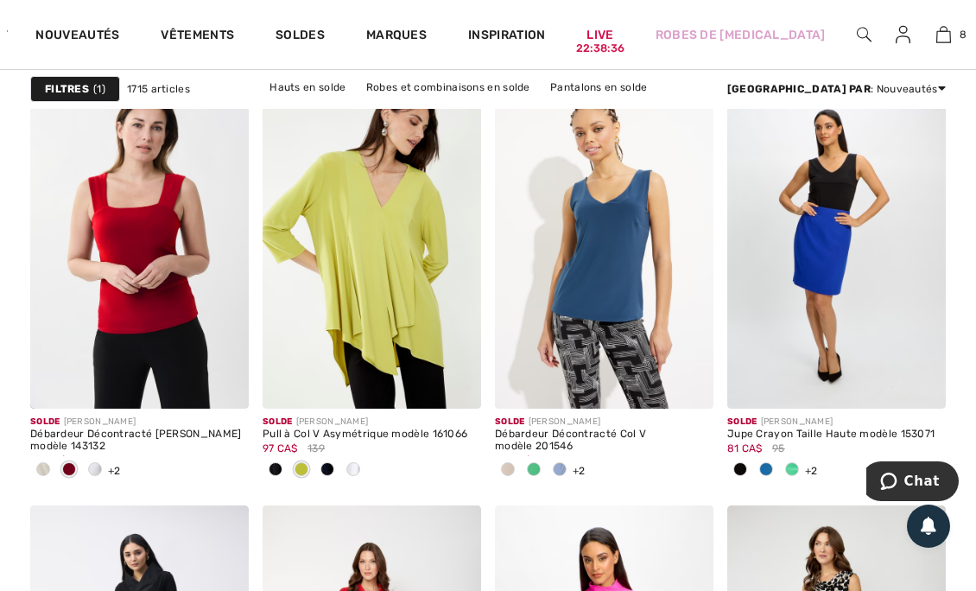
click at [233, 397] on span at bounding box center [223, 382] width 35 height 35
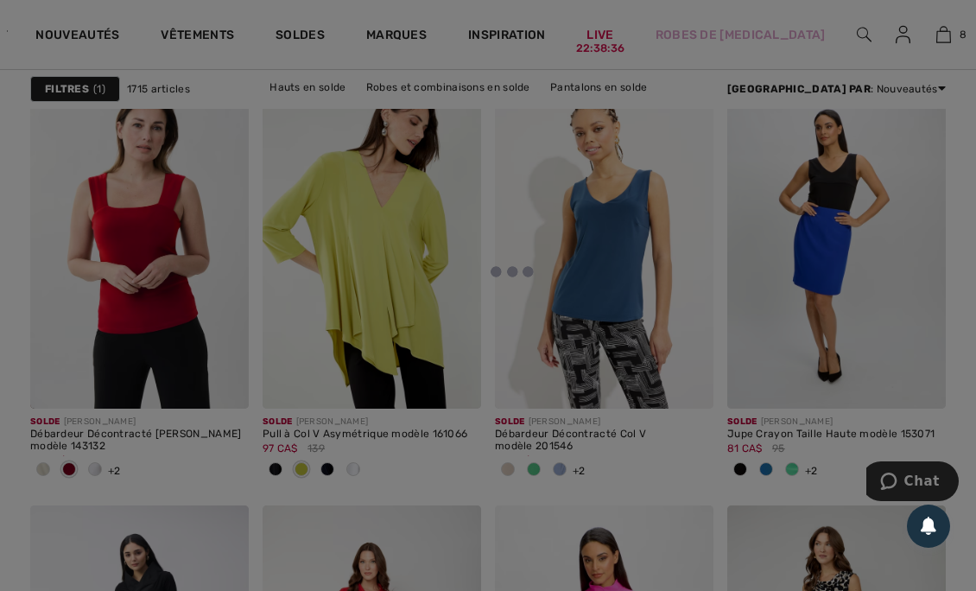
click at [230, 389] on div at bounding box center [488, 295] width 976 height 591
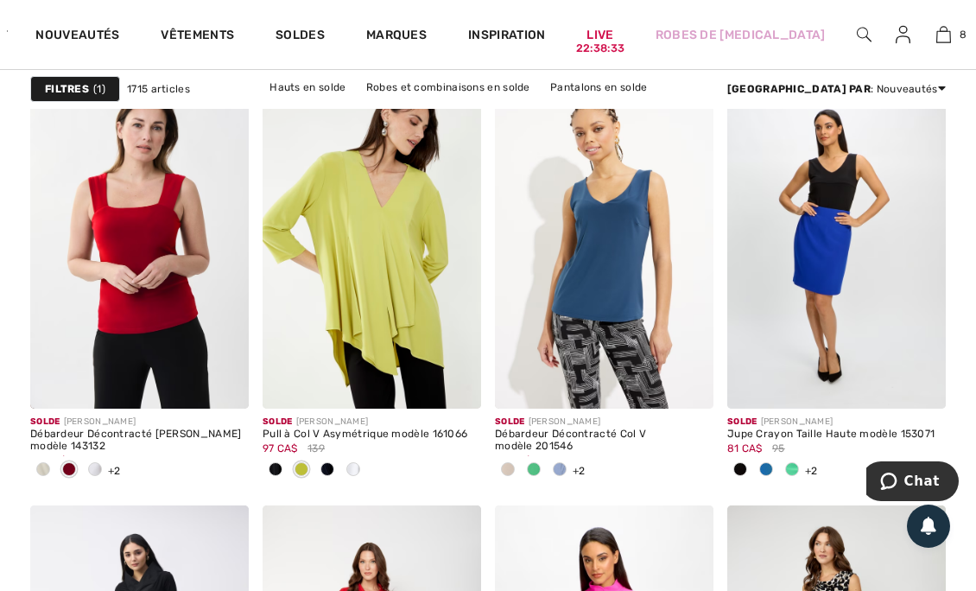
click at [233, 384] on span at bounding box center [223, 382] width 35 height 35
click at [225, 390] on span at bounding box center [223, 382] width 35 height 35
click at [225, 384] on img at bounding box center [223, 383] width 16 height 16
click at [189, 283] on img at bounding box center [139, 245] width 219 height 328
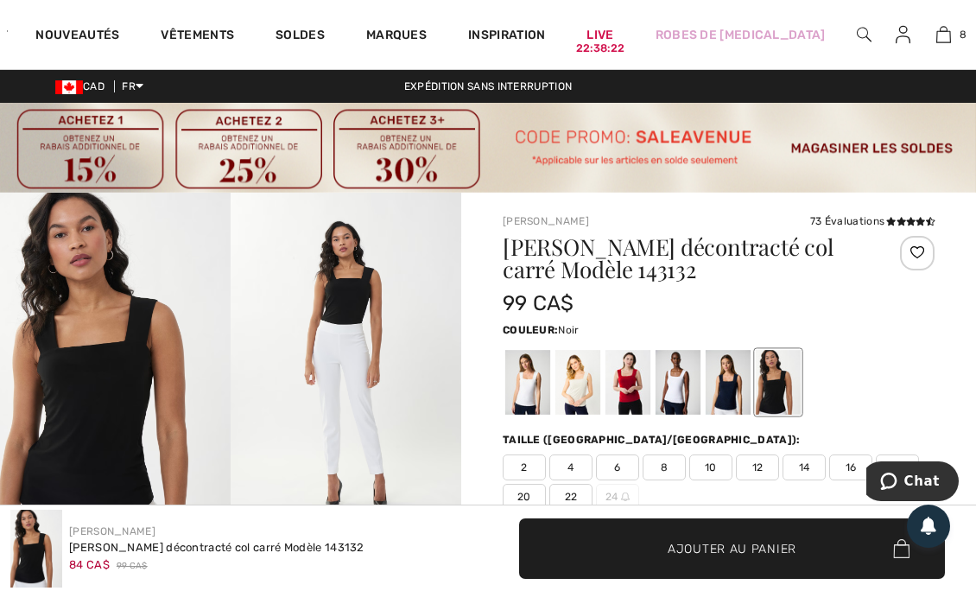
click at [729, 385] on div at bounding box center [728, 382] width 45 height 65
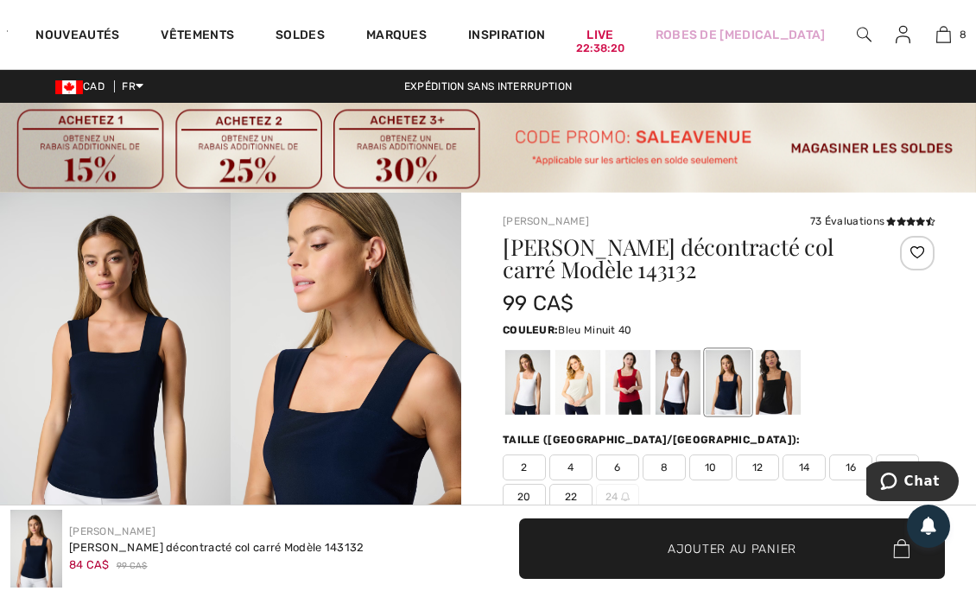
click at [682, 383] on div at bounding box center [678, 382] width 45 height 65
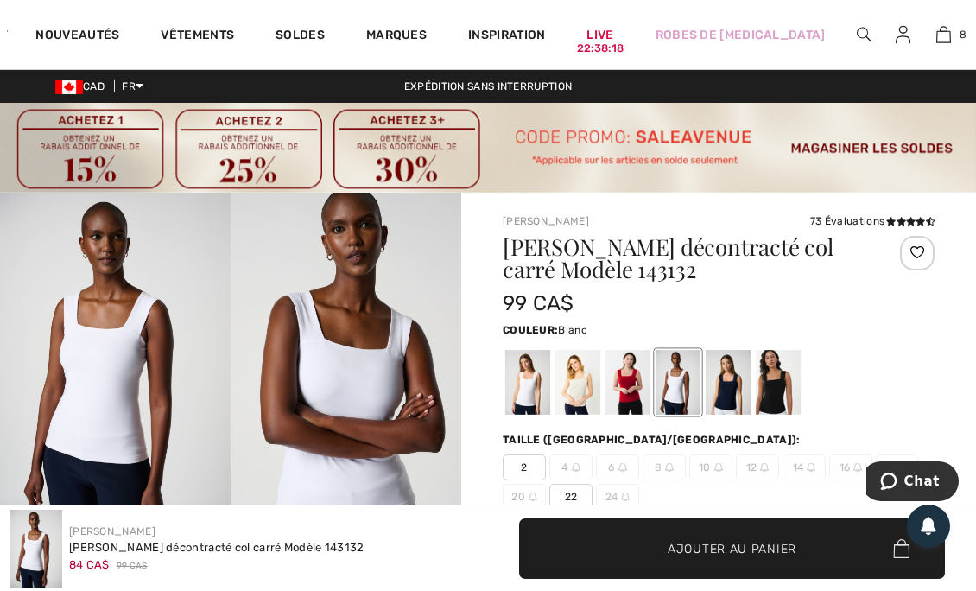
click at [639, 383] on div at bounding box center [628, 382] width 45 height 65
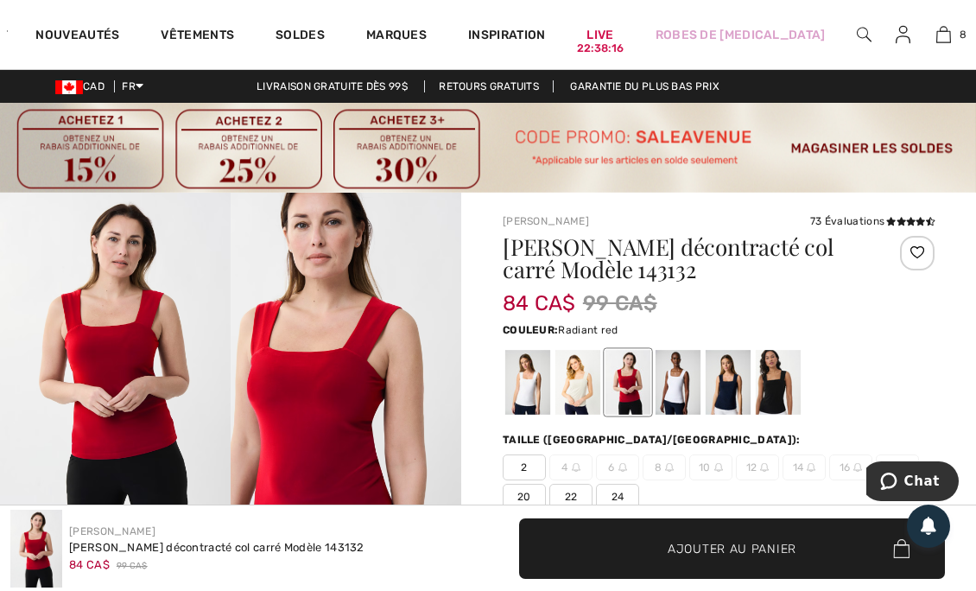
click at [578, 390] on div at bounding box center [577, 382] width 45 height 65
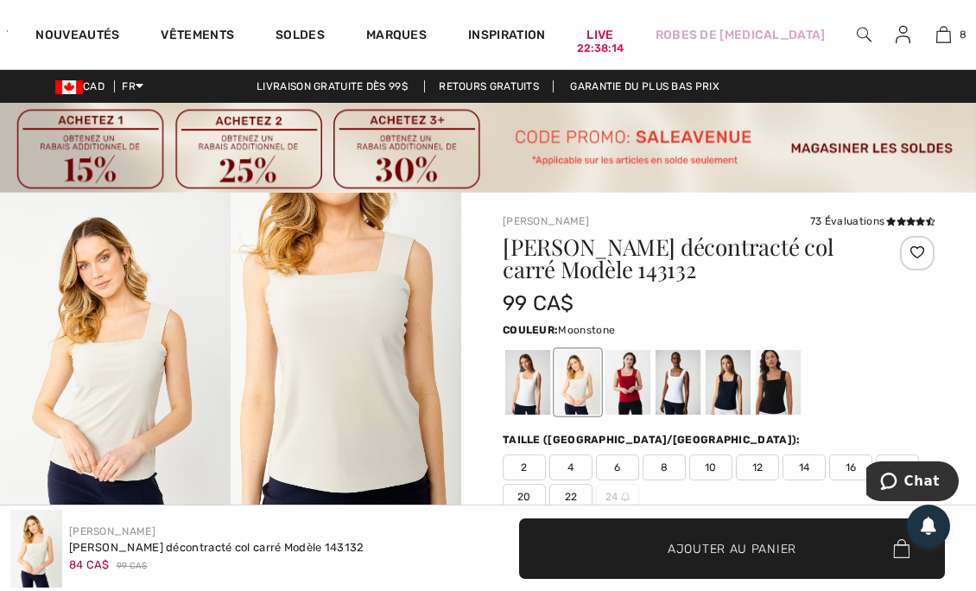
click at [539, 384] on div at bounding box center [527, 382] width 45 height 65
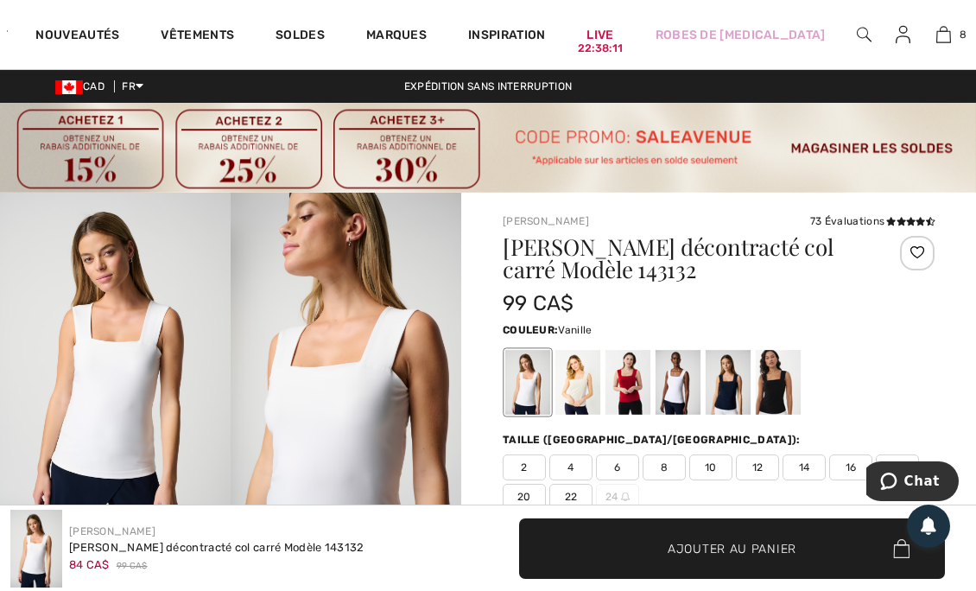
click at [643, 387] on div at bounding box center [628, 382] width 45 height 65
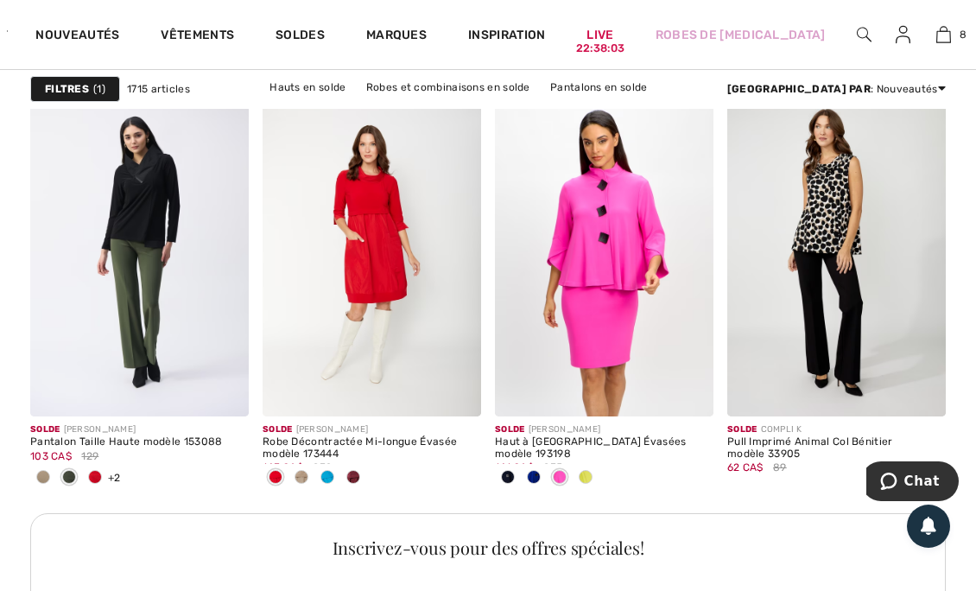
scroll to position [4881, 0]
click at [101, 475] on span at bounding box center [95, 476] width 14 height 14
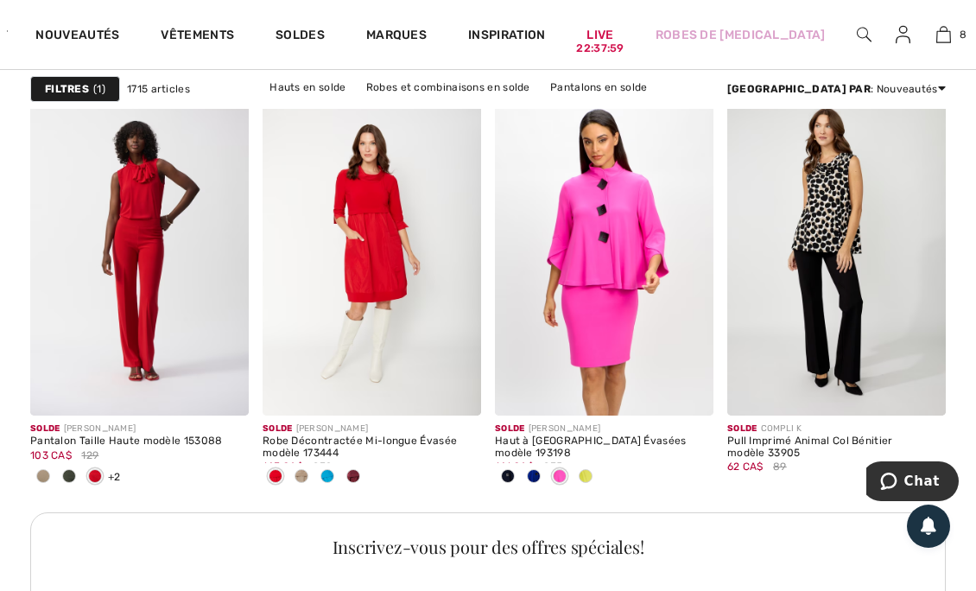
click at [232, 388] on span at bounding box center [223, 389] width 35 height 35
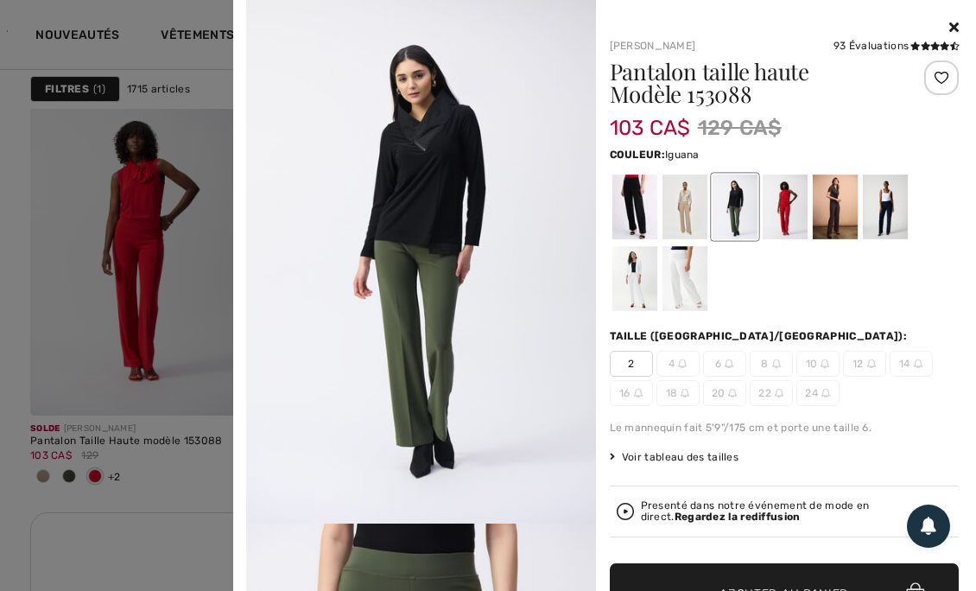
click at [879, 199] on div at bounding box center [884, 206] width 45 height 65
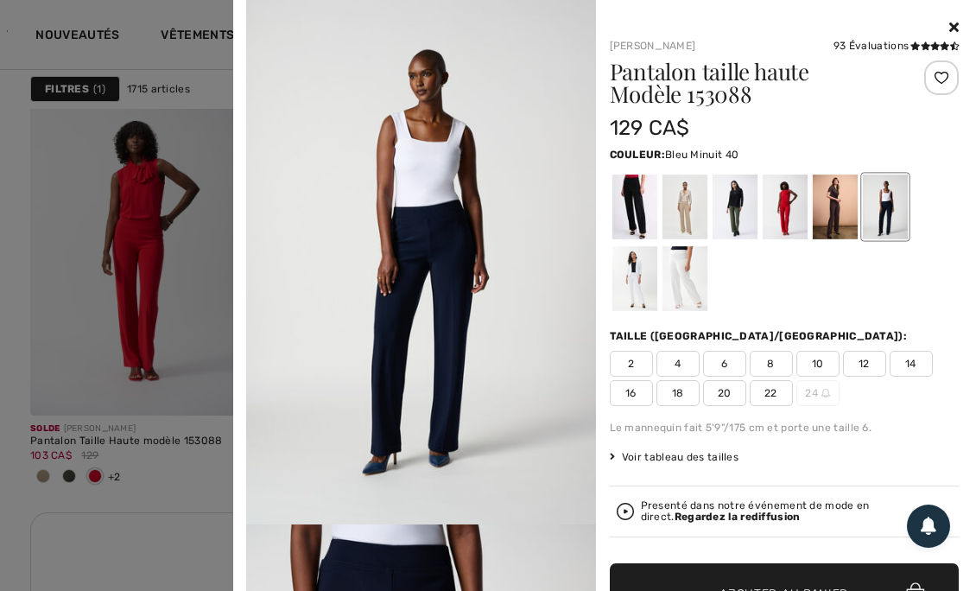
click at [834, 206] on div at bounding box center [834, 206] width 45 height 65
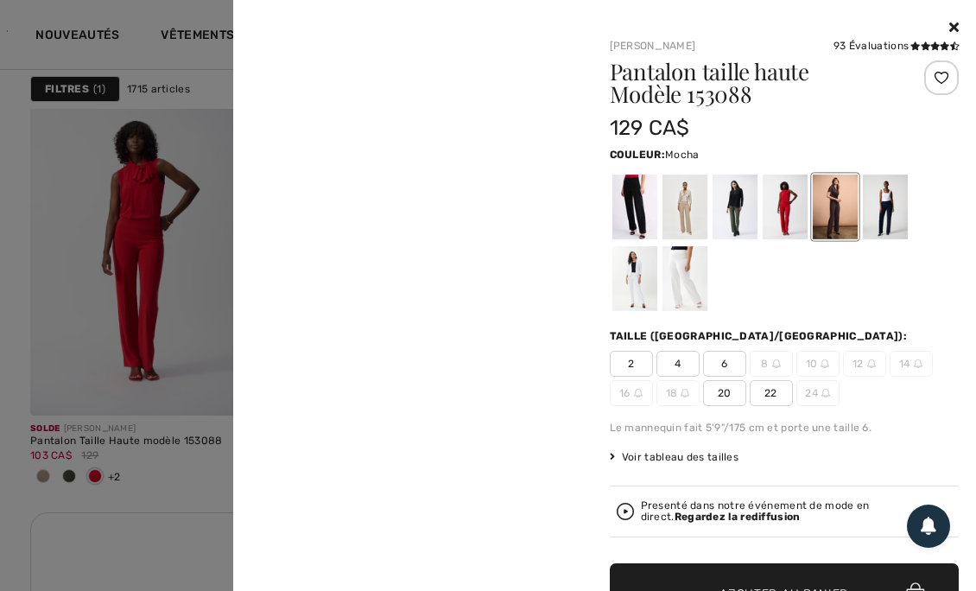
click at [682, 206] on div at bounding box center [684, 206] width 45 height 65
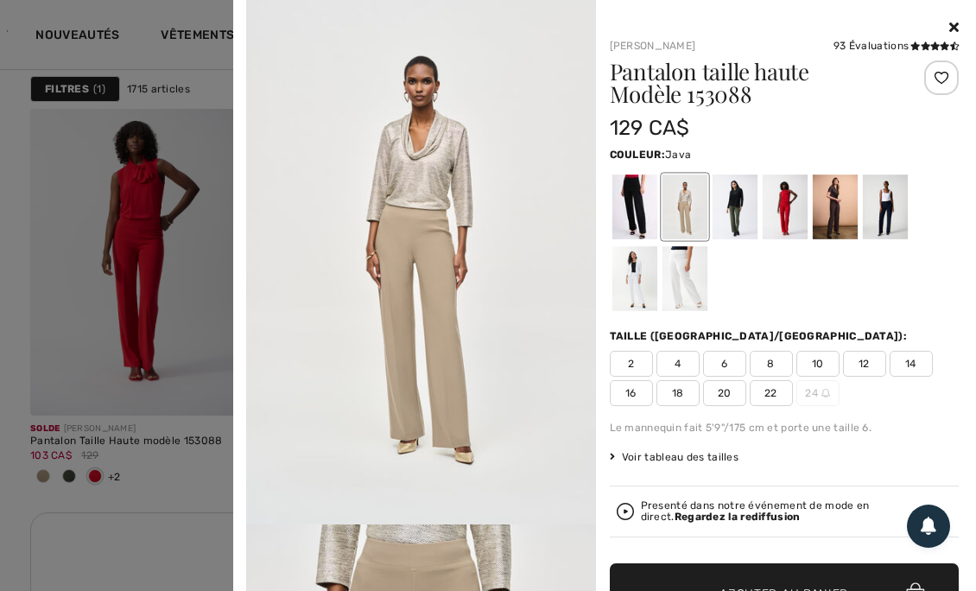
click at [628, 284] on div at bounding box center [634, 278] width 45 height 65
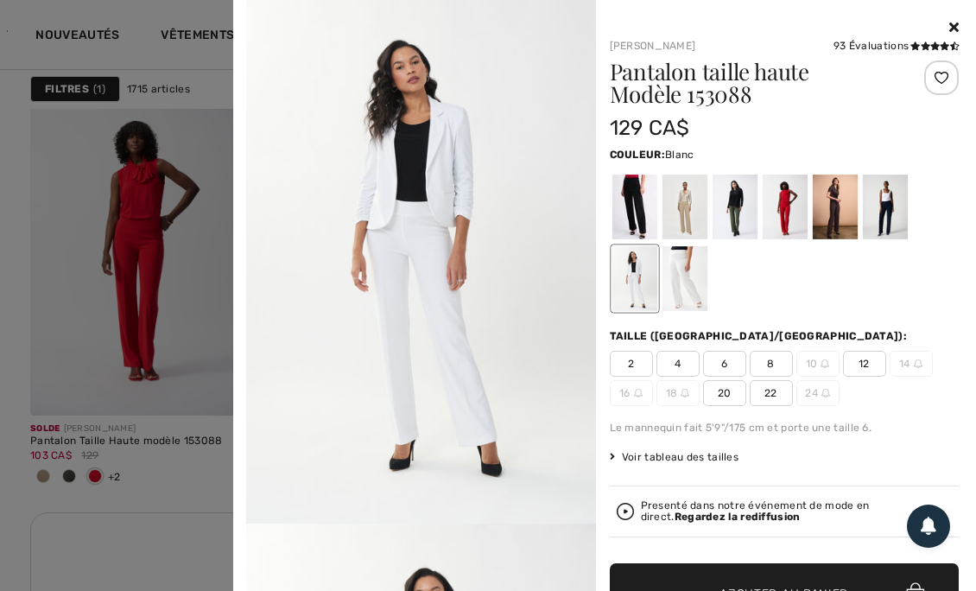
click at [684, 290] on div at bounding box center [684, 278] width 45 height 65
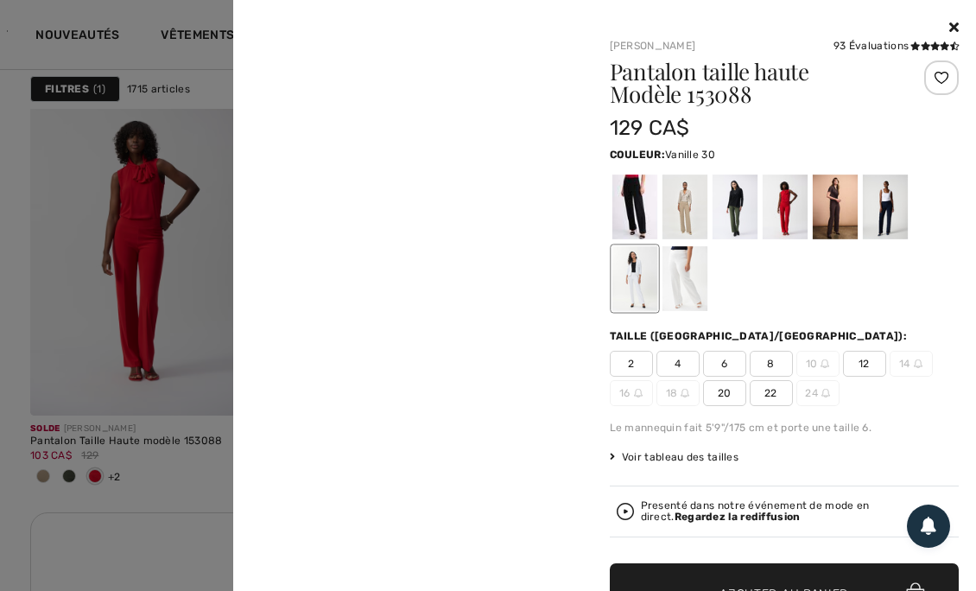
click at [949, 29] on icon at bounding box center [954, 27] width 10 height 14
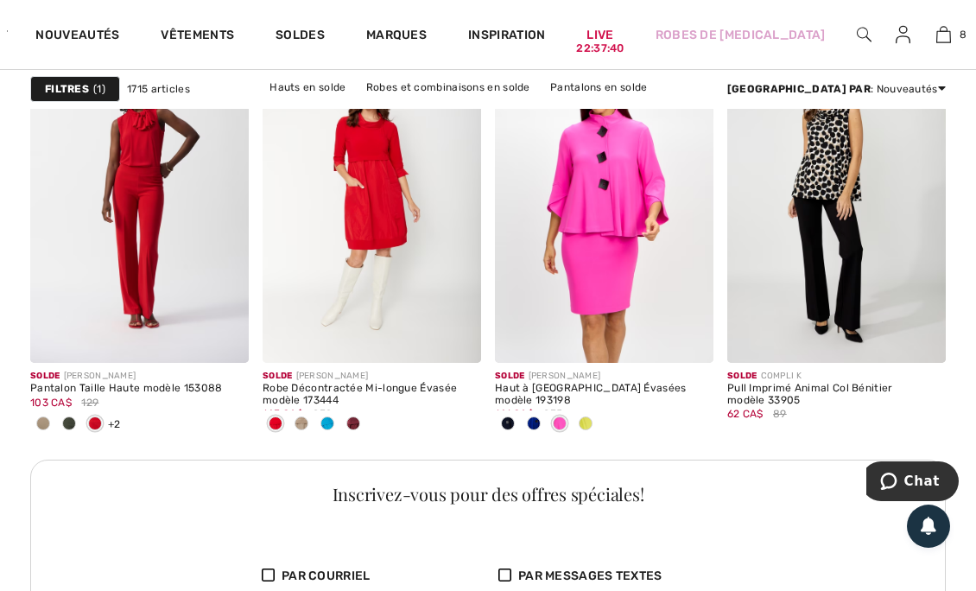
scroll to position [4937, 0]
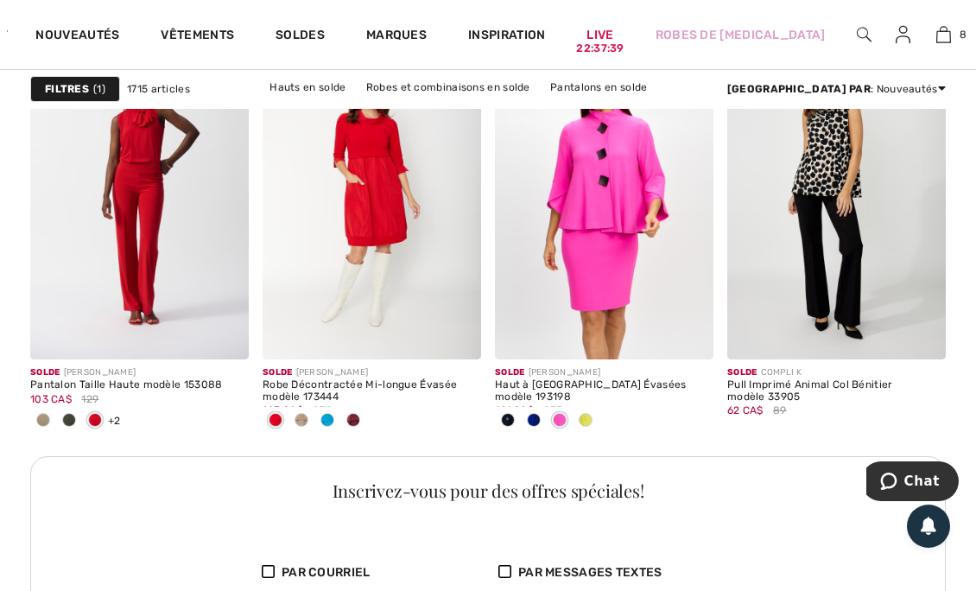
click at [330, 416] on span at bounding box center [327, 420] width 14 height 14
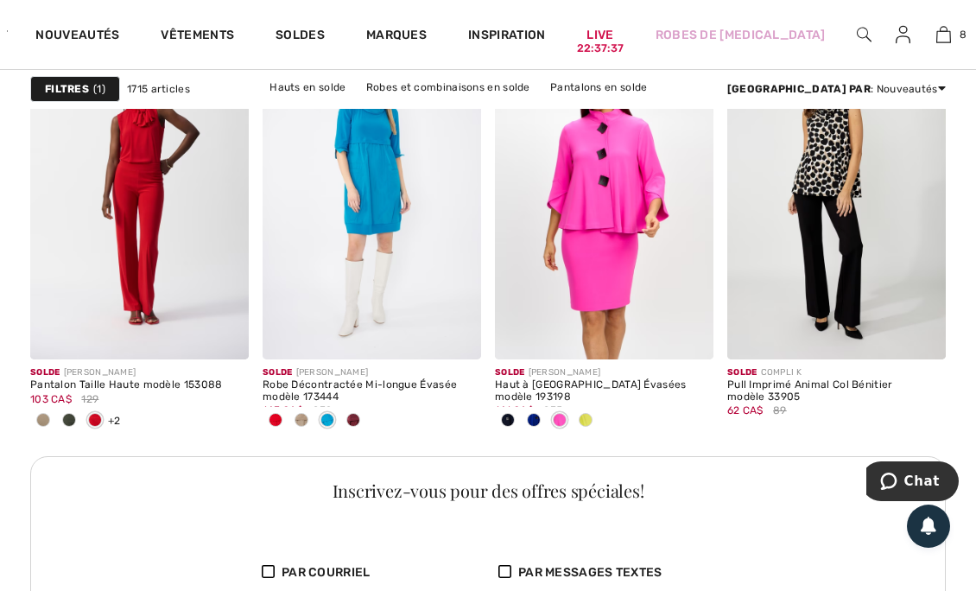
click at [466, 335] on span at bounding box center [455, 333] width 35 height 35
click at [465, 332] on span at bounding box center [455, 333] width 35 height 35
click at [462, 335] on img at bounding box center [455, 334] width 16 height 16
click at [444, 213] on img at bounding box center [372, 195] width 219 height 328
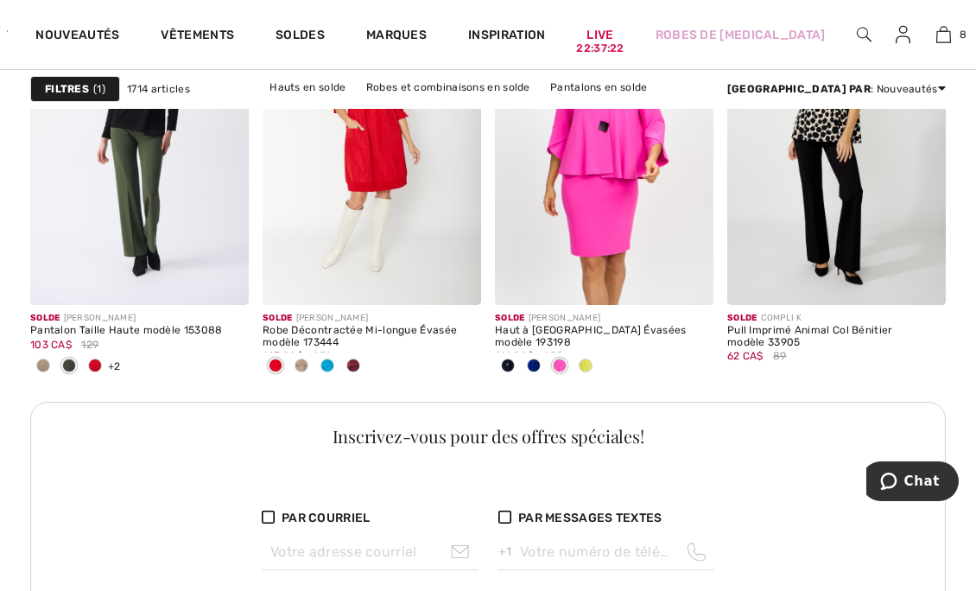
scroll to position [4995, 0]
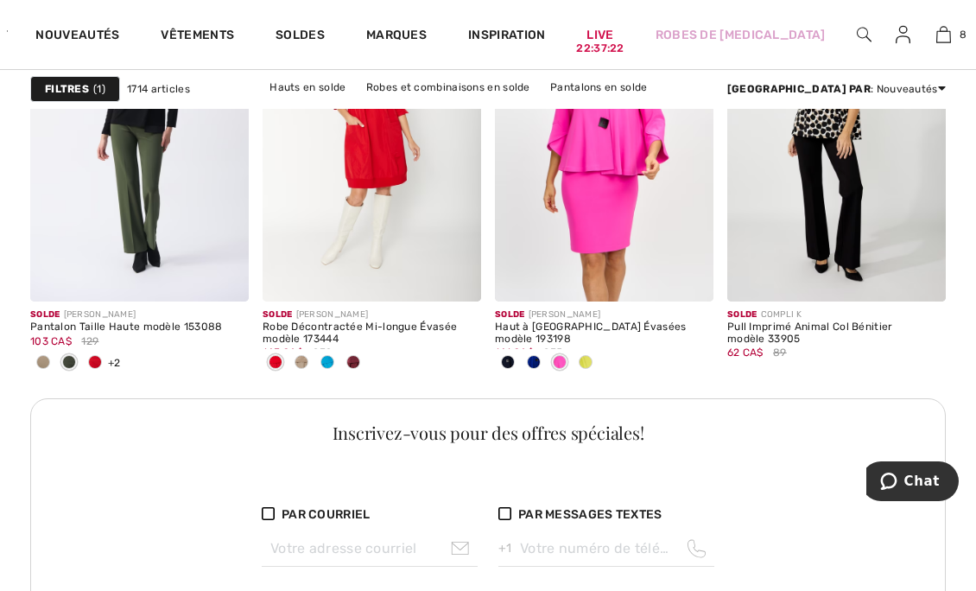
click at [686, 244] on div at bounding box center [678, 266] width 72 height 72
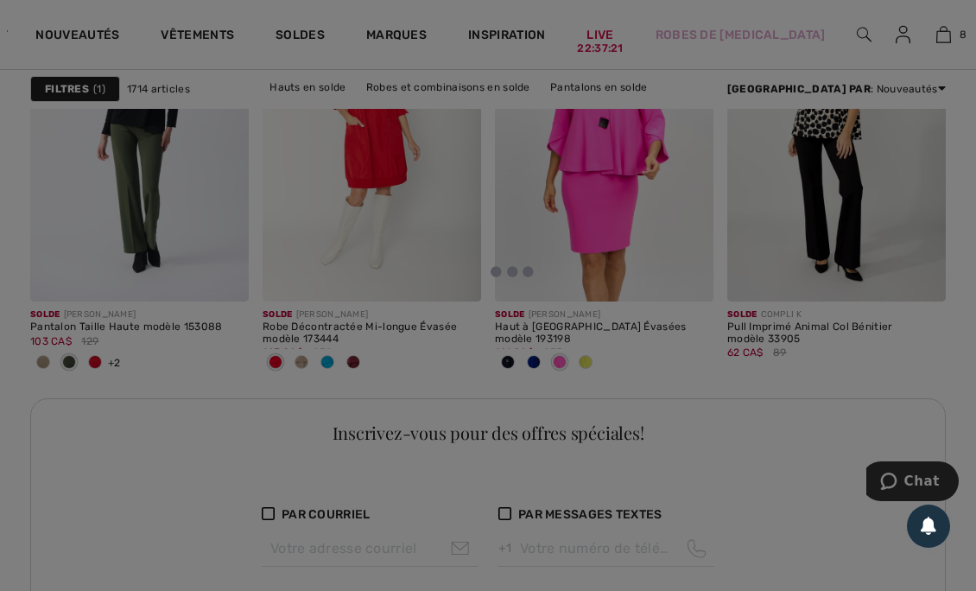
click at [696, 284] on div at bounding box center [488, 295] width 976 height 591
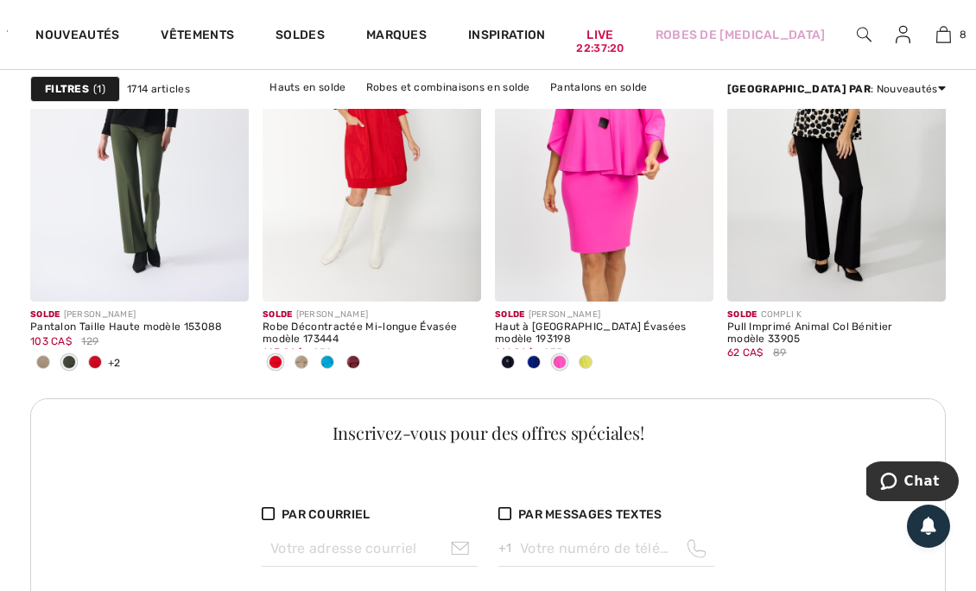
click at [665, 203] on img at bounding box center [604, 137] width 219 height 328
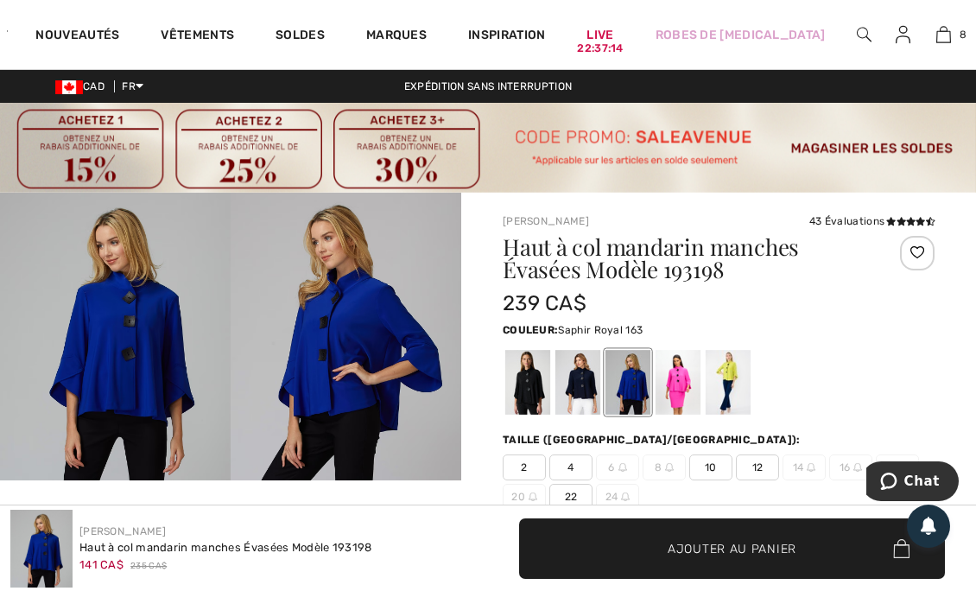
click at [586, 384] on div at bounding box center [577, 382] width 45 height 65
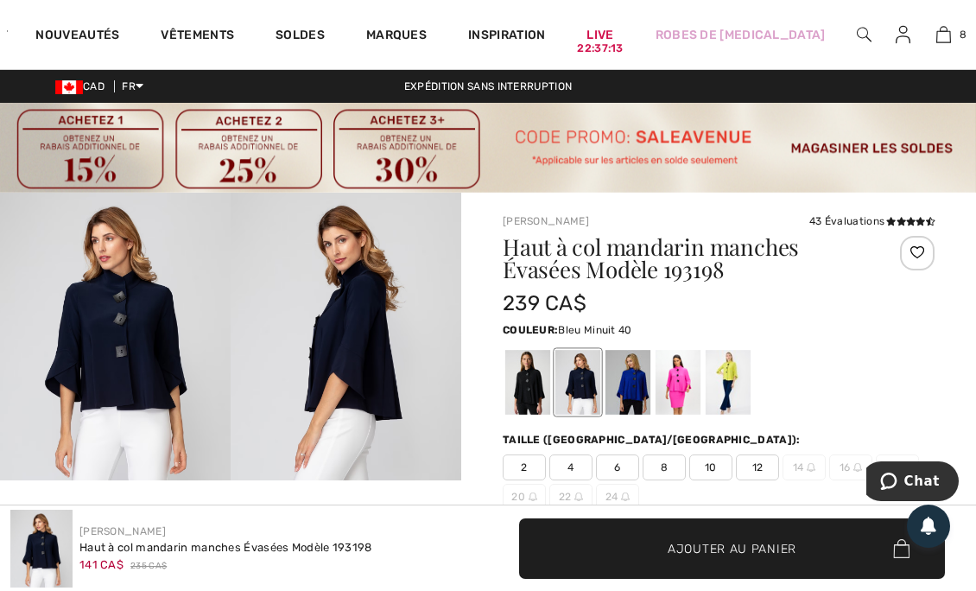
click at [733, 378] on div at bounding box center [728, 382] width 45 height 65
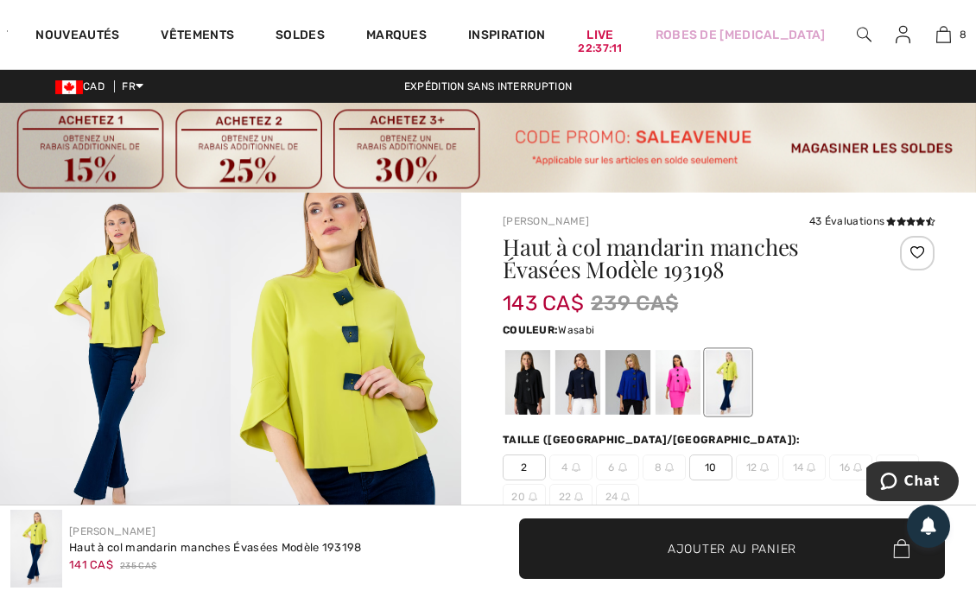
click at [530, 394] on div at bounding box center [527, 382] width 45 height 65
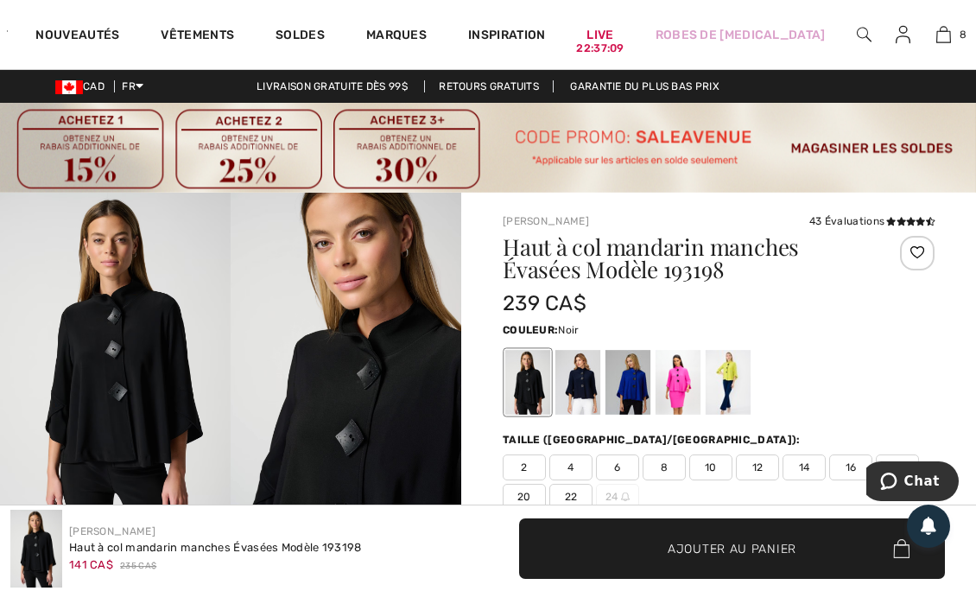
click at [688, 388] on div at bounding box center [678, 382] width 45 height 65
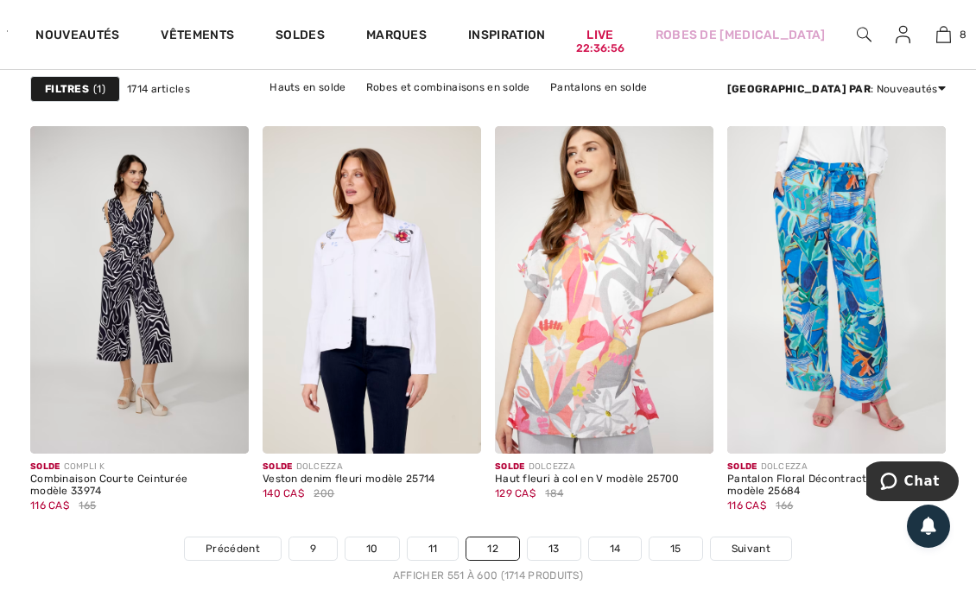
scroll to position [6476, 0]
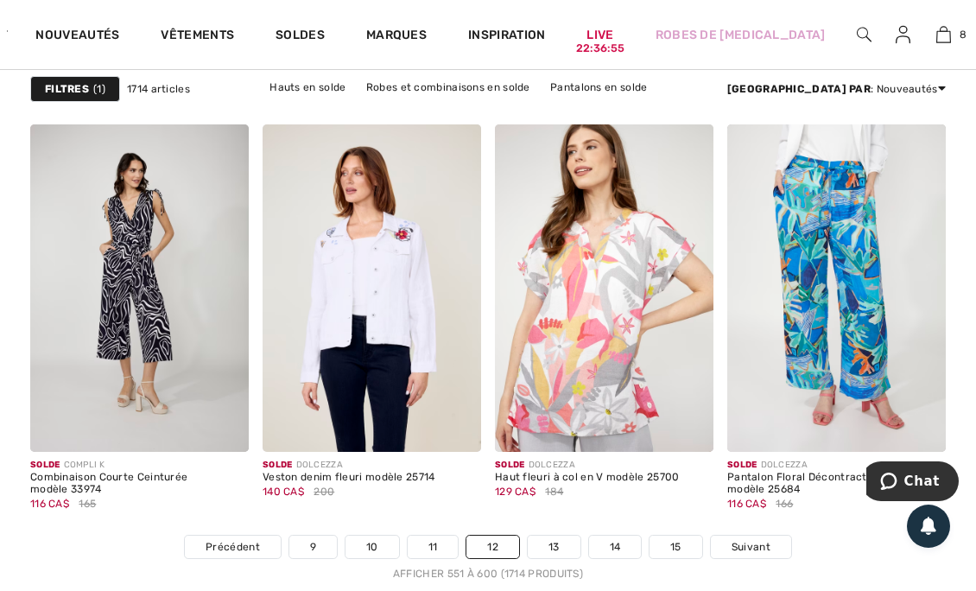
click at [760, 540] on span "Suivant" at bounding box center [751, 547] width 39 height 16
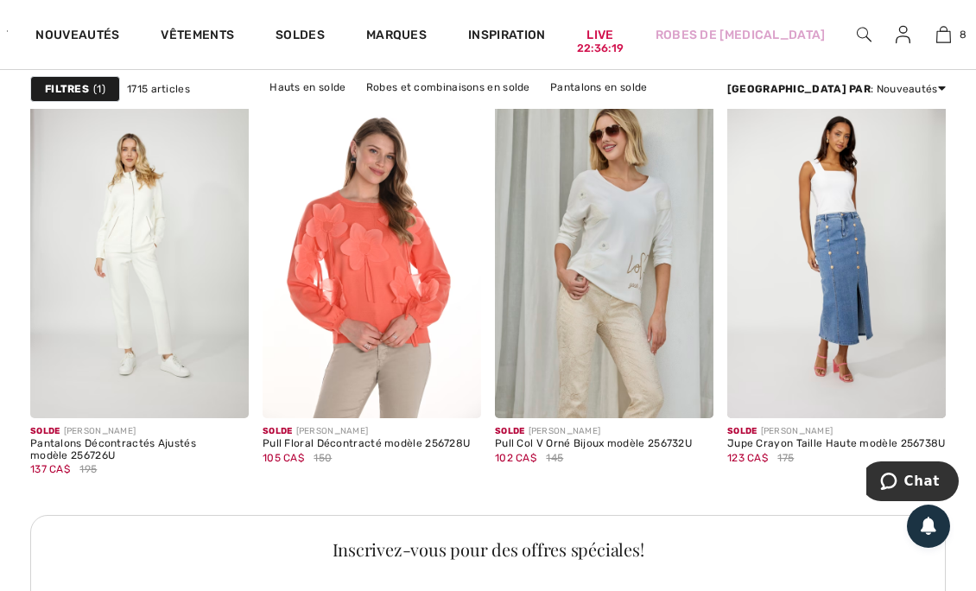
scroll to position [4879, 0]
click at [200, 346] on div at bounding box center [213, 382] width 72 height 72
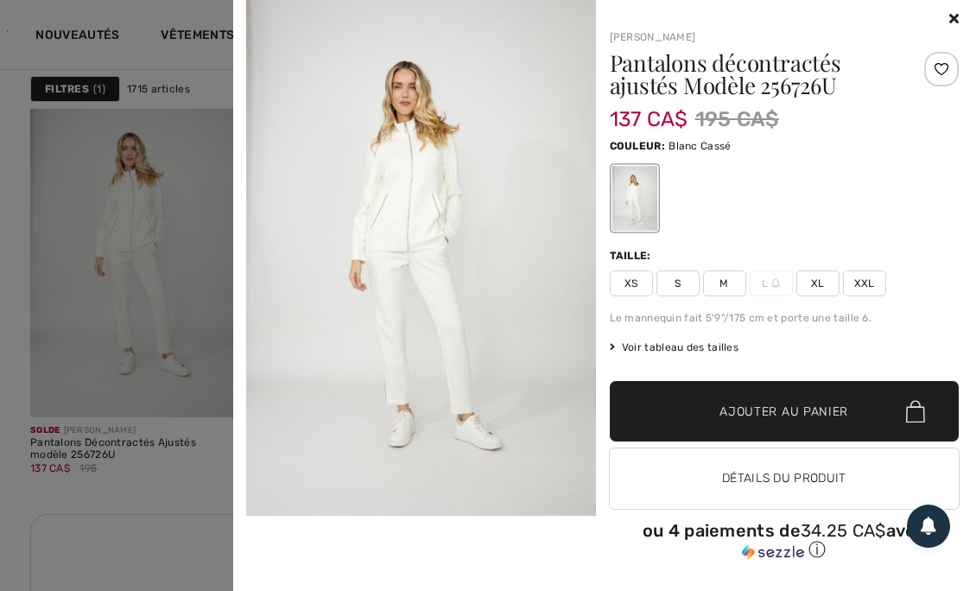
scroll to position [6, 0]
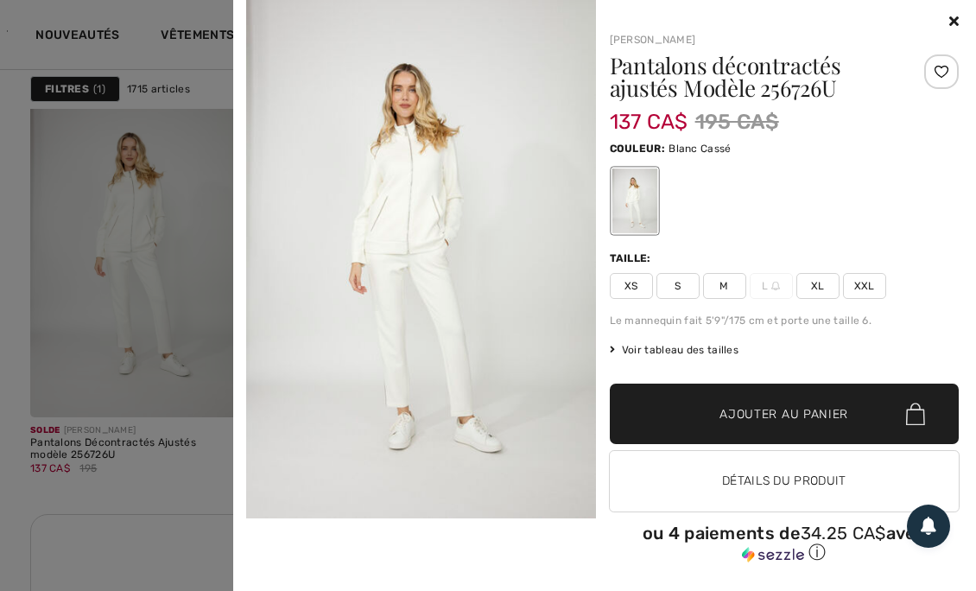
click at [949, 22] on icon at bounding box center [954, 21] width 10 height 14
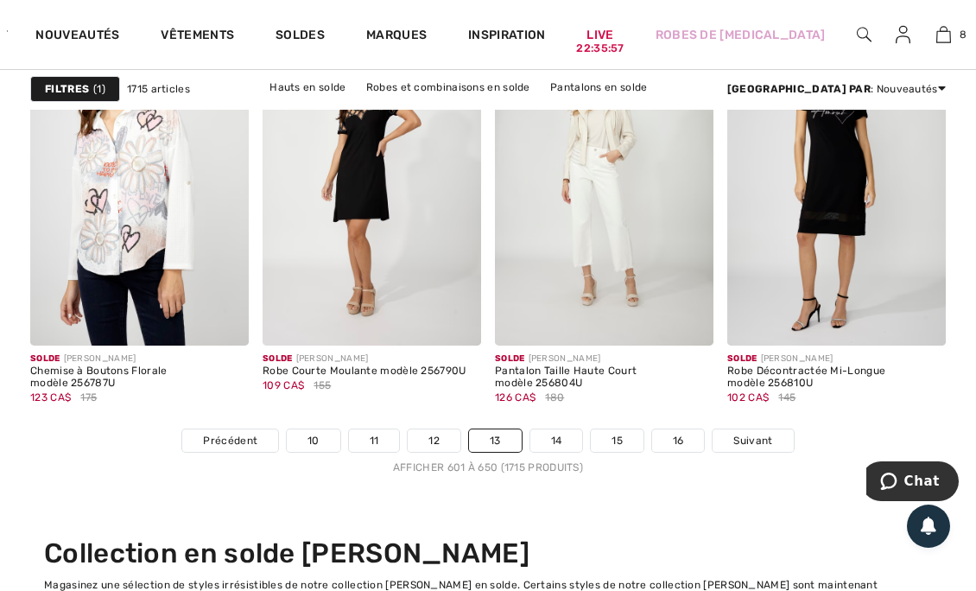
scroll to position [6583, 0]
click at [755, 444] on span "Suivant" at bounding box center [752, 440] width 39 height 16
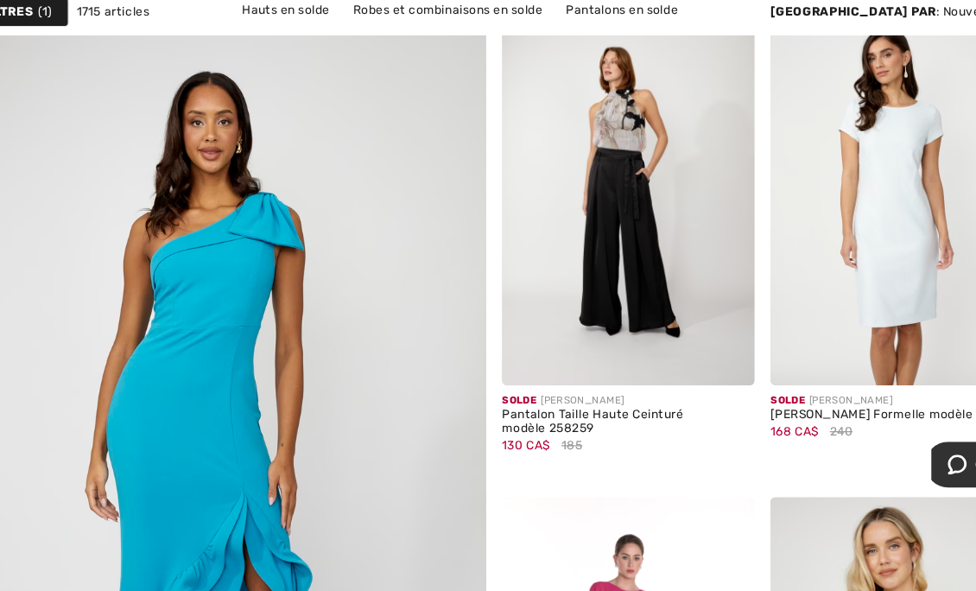
scroll to position [3611, 0]
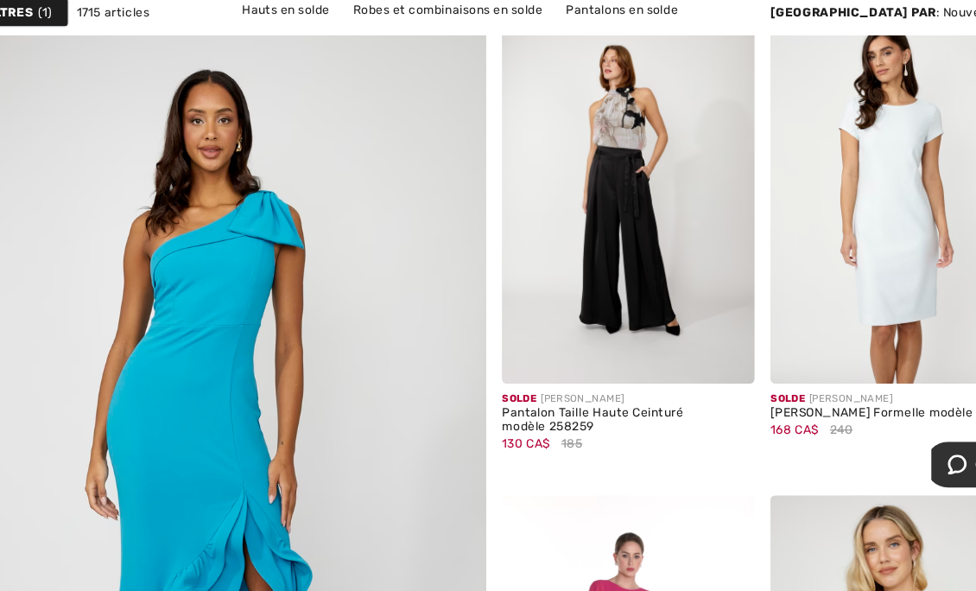
click at [852, 347] on img at bounding box center [836, 248] width 219 height 328
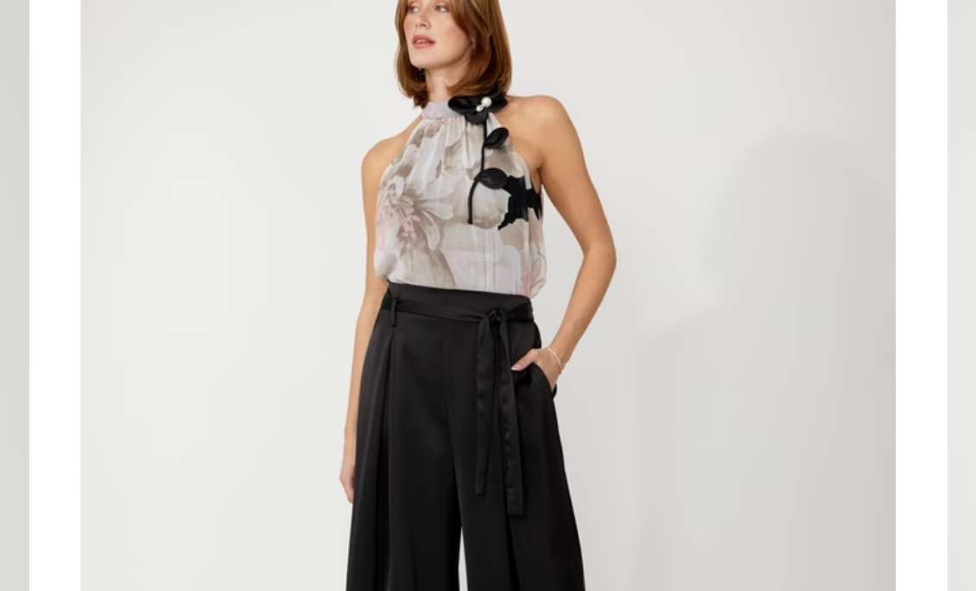
scroll to position [3610, 0]
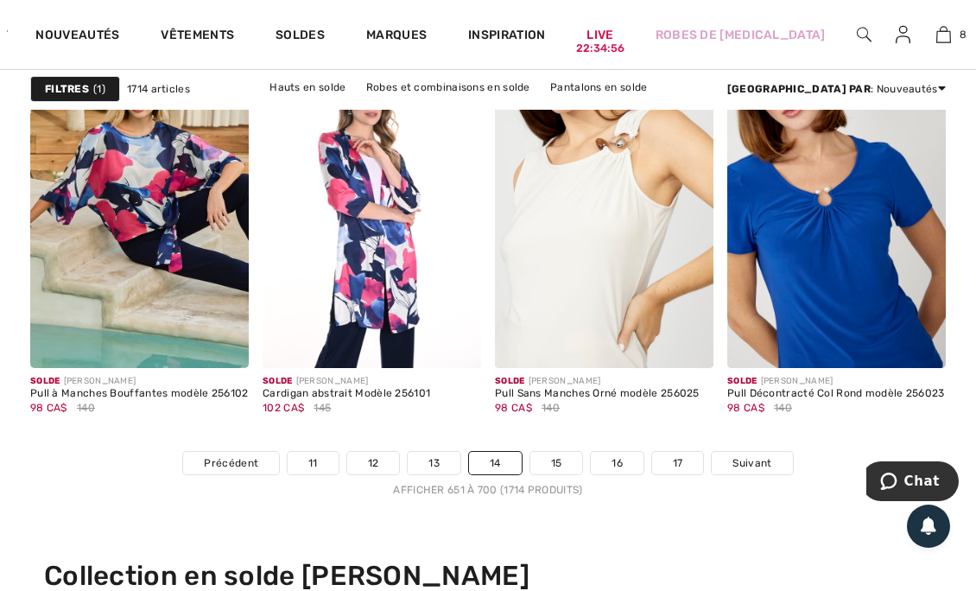
scroll to position [6571, 0]
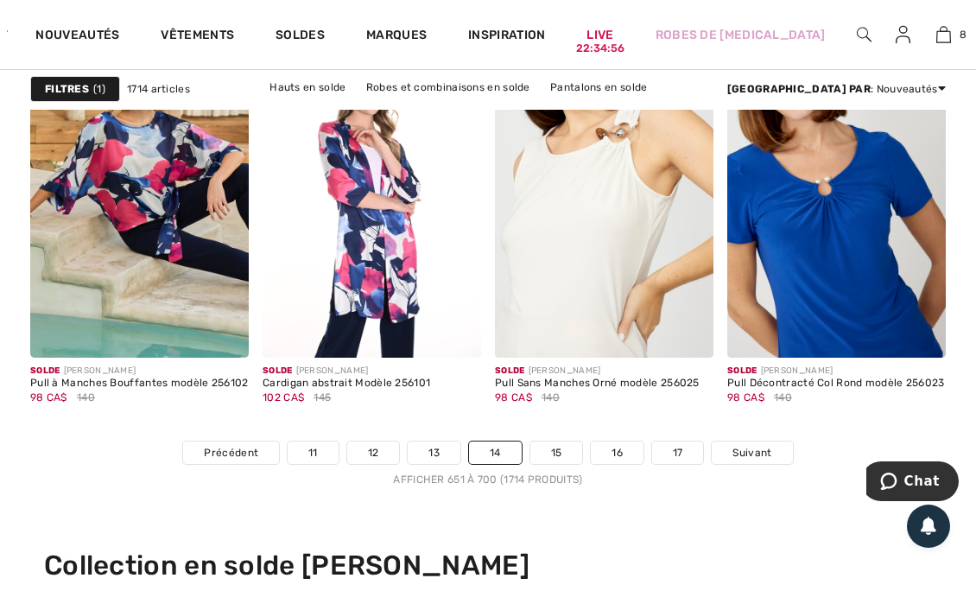
click at [750, 454] on span "Suivant" at bounding box center [752, 453] width 39 height 16
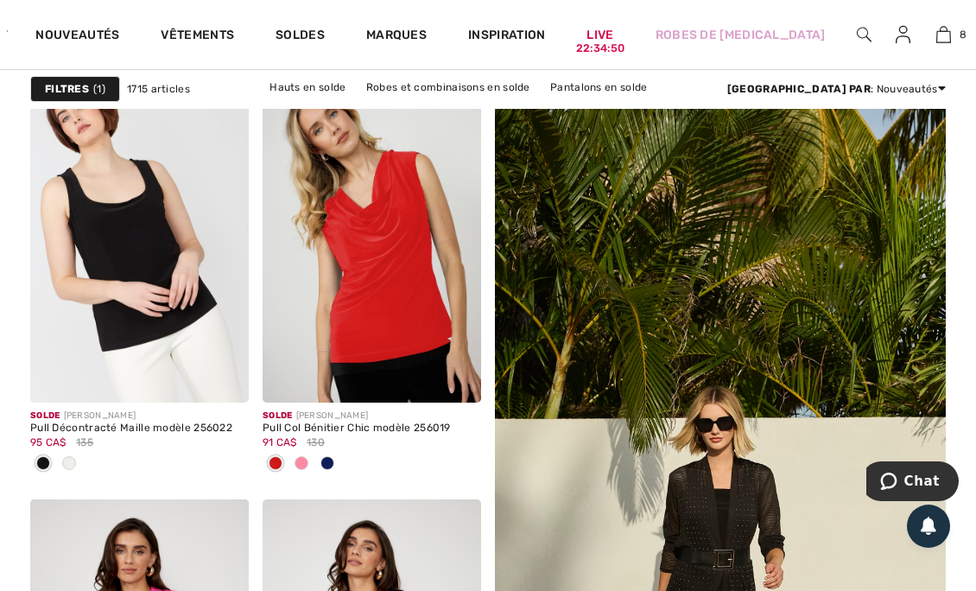
scroll to position [340, 0]
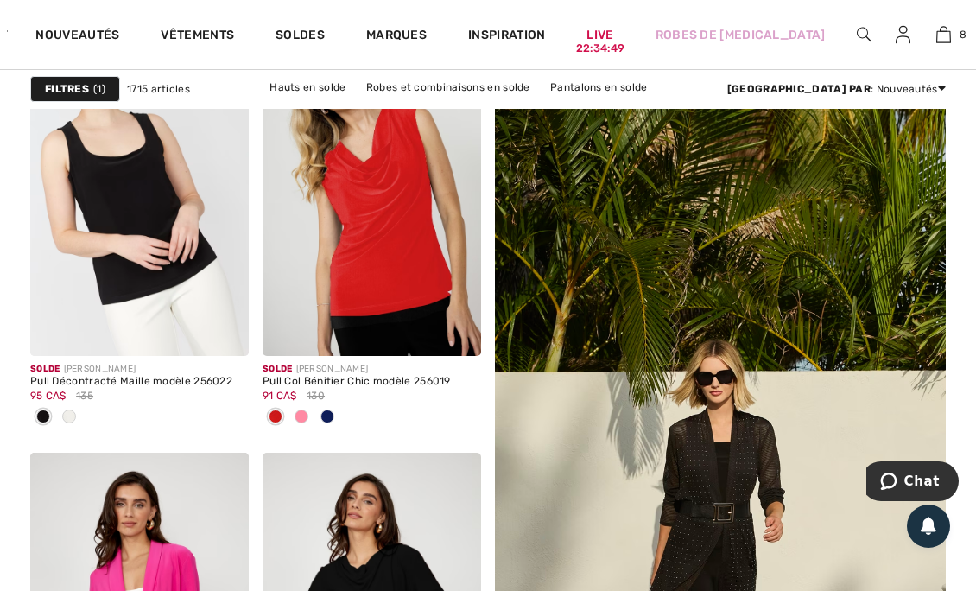
click at [304, 420] on span at bounding box center [302, 416] width 14 height 14
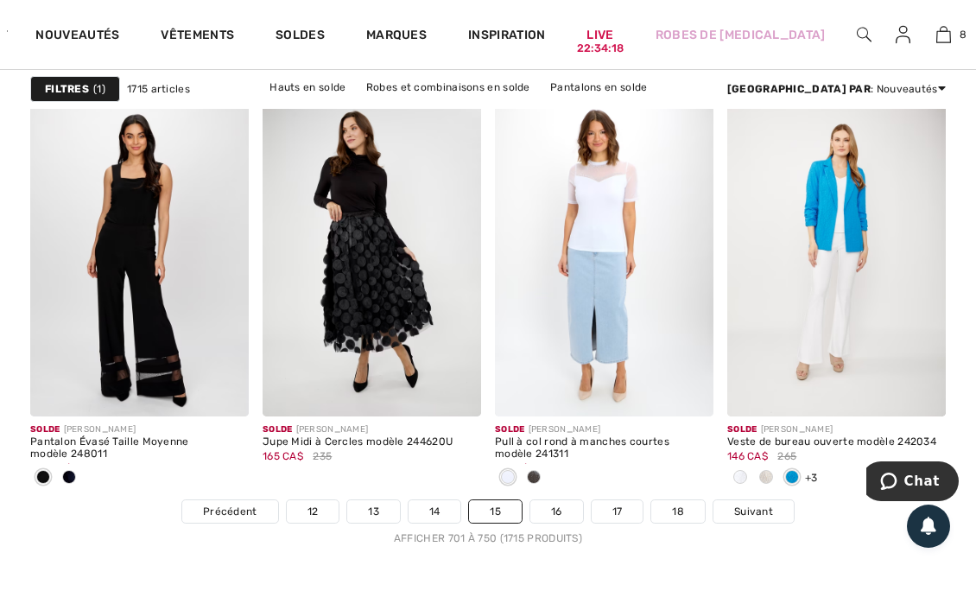
scroll to position [6513, 0]
click at [765, 516] on link "Suivant" at bounding box center [754, 510] width 80 height 22
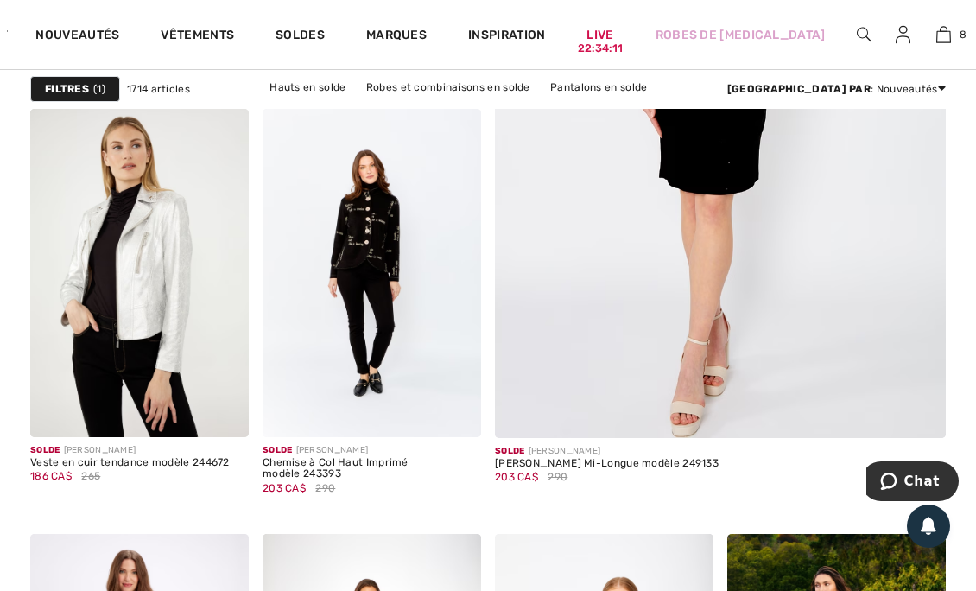
scroll to position [686, 0]
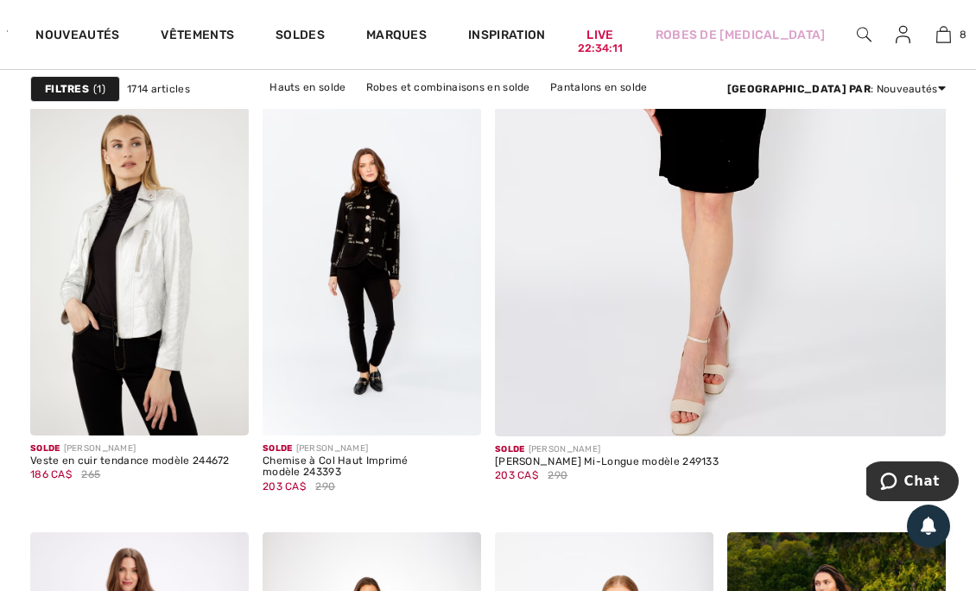
click at [430, 316] on img at bounding box center [372, 271] width 219 height 328
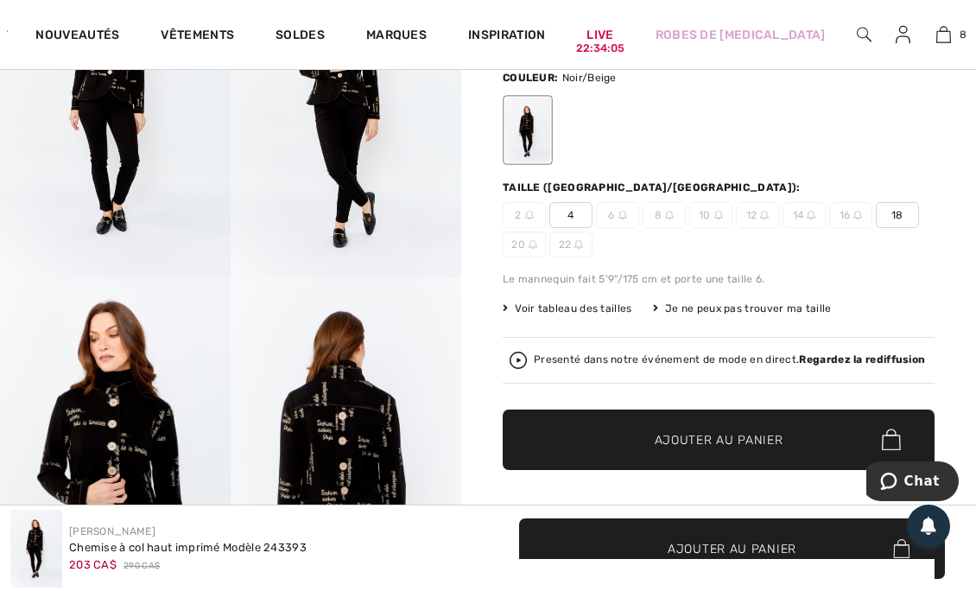
scroll to position [261, 0]
click at [686, 435] on span "Ajouter au panier" at bounding box center [719, 439] width 129 height 18
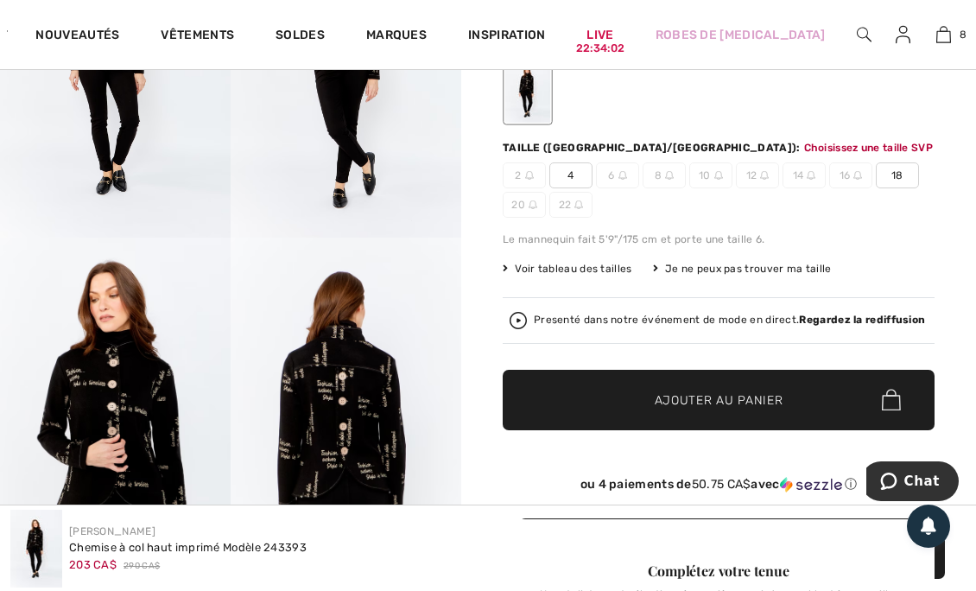
click at [576, 167] on span "4" at bounding box center [570, 175] width 43 height 26
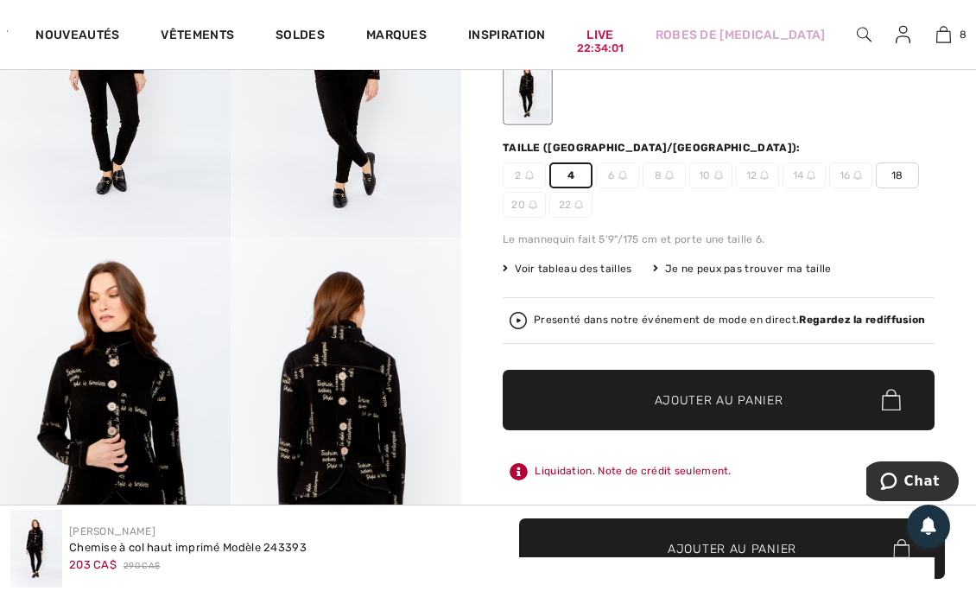
click at [640, 403] on span "✔ Ajouté au panier" at bounding box center [693, 399] width 136 height 18
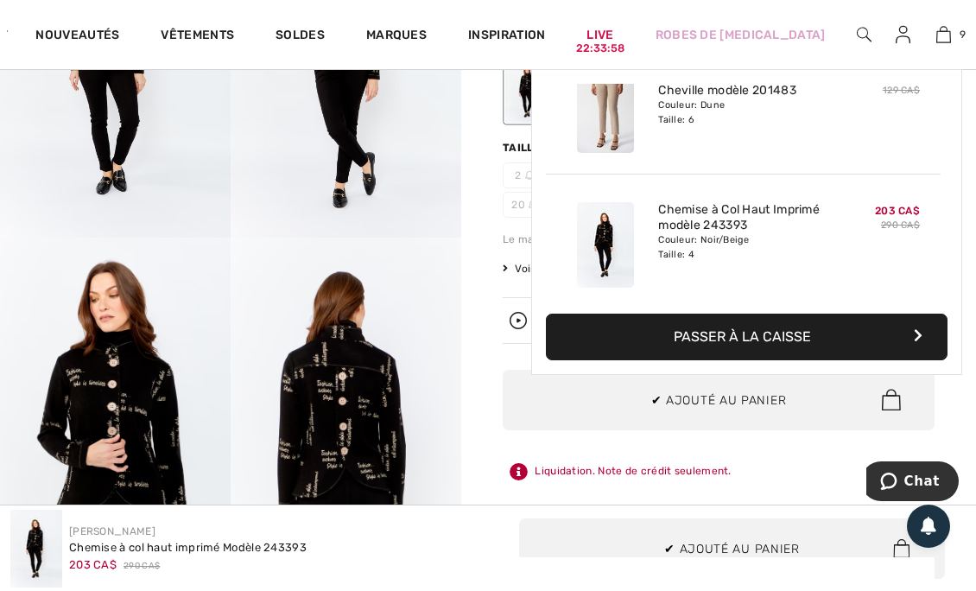
scroll to position [985, 0]
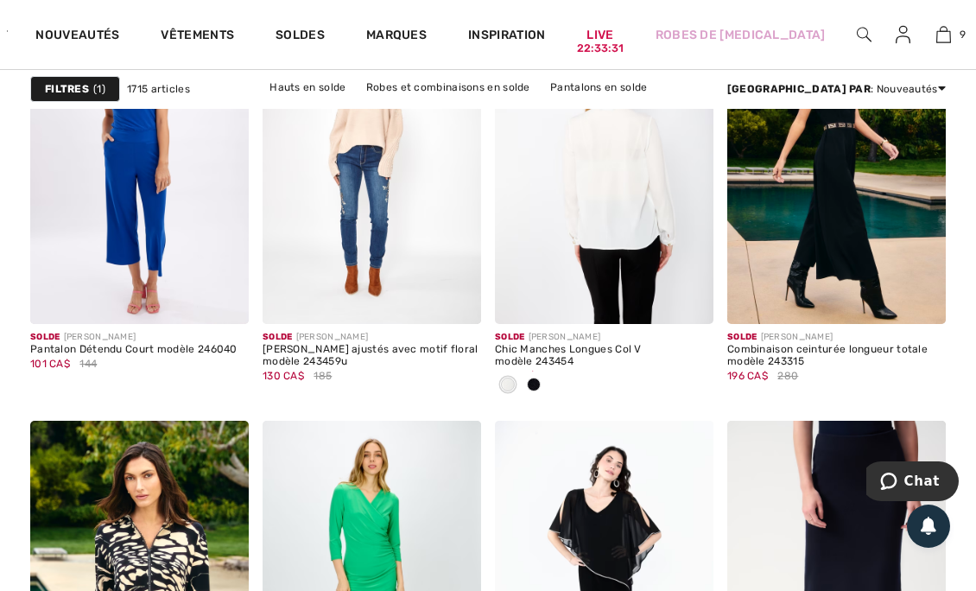
scroll to position [1224, 0]
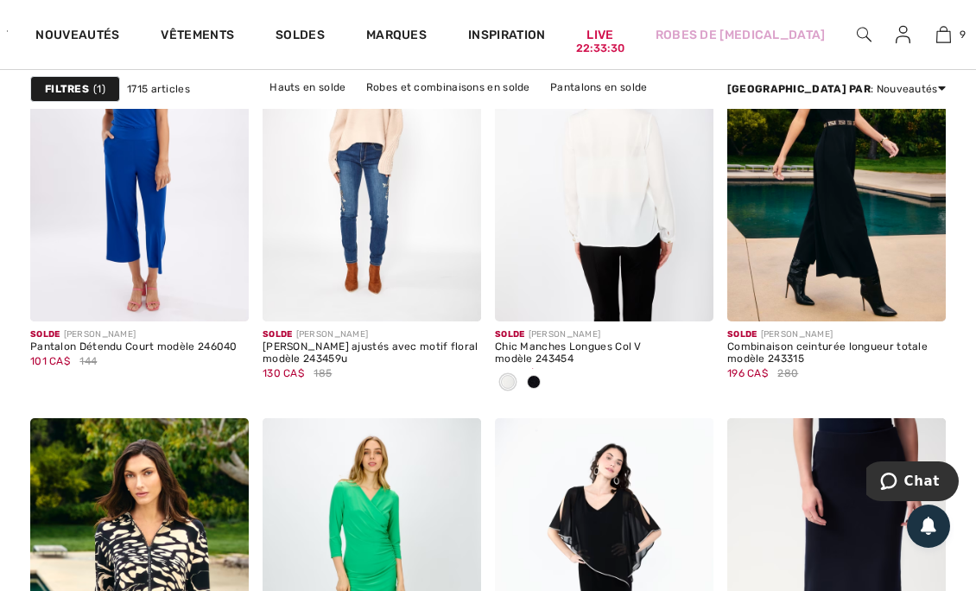
click at [925, 302] on span at bounding box center [920, 295] width 35 height 35
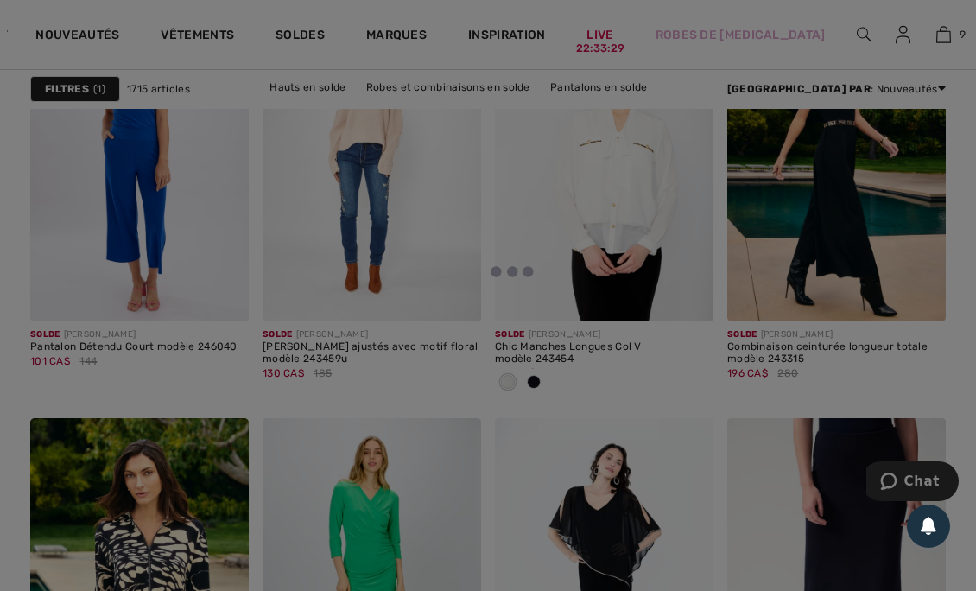
click at [921, 287] on div at bounding box center [488, 295] width 976 height 591
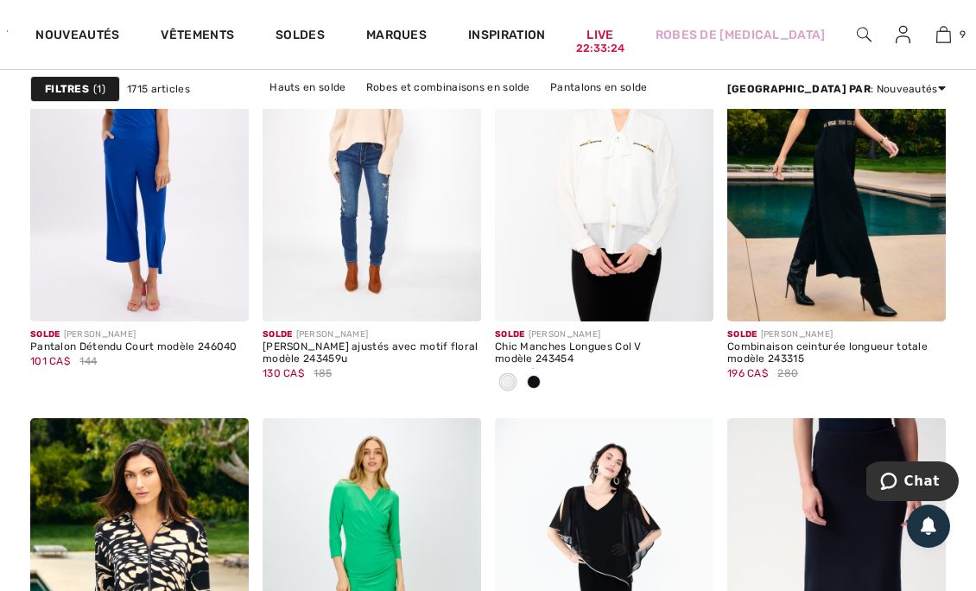
click at [919, 283] on span at bounding box center [920, 295] width 35 height 35
click at [926, 311] on span at bounding box center [920, 295] width 35 height 35
click at [892, 194] on img at bounding box center [836, 158] width 219 height 328
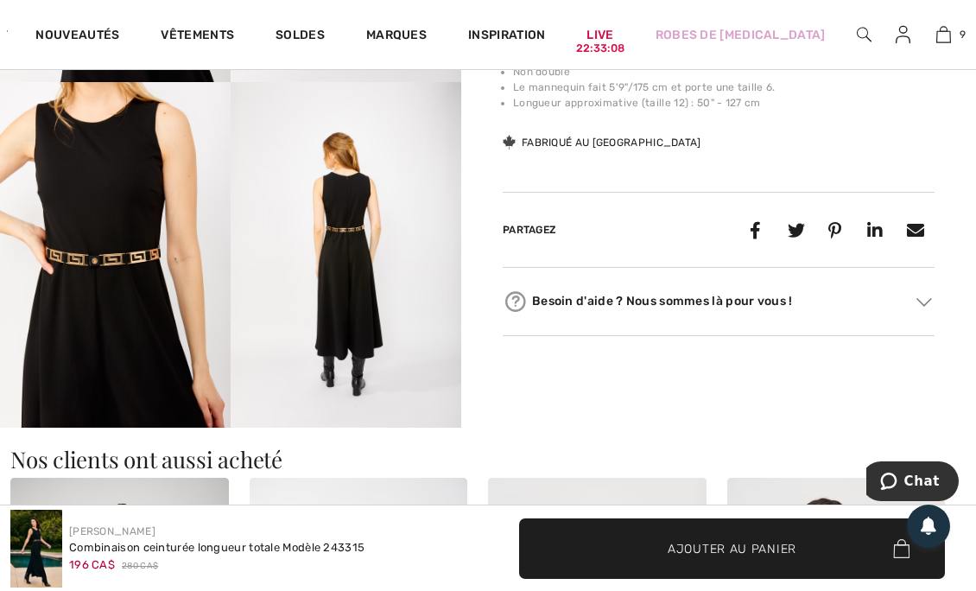
scroll to position [803, 0]
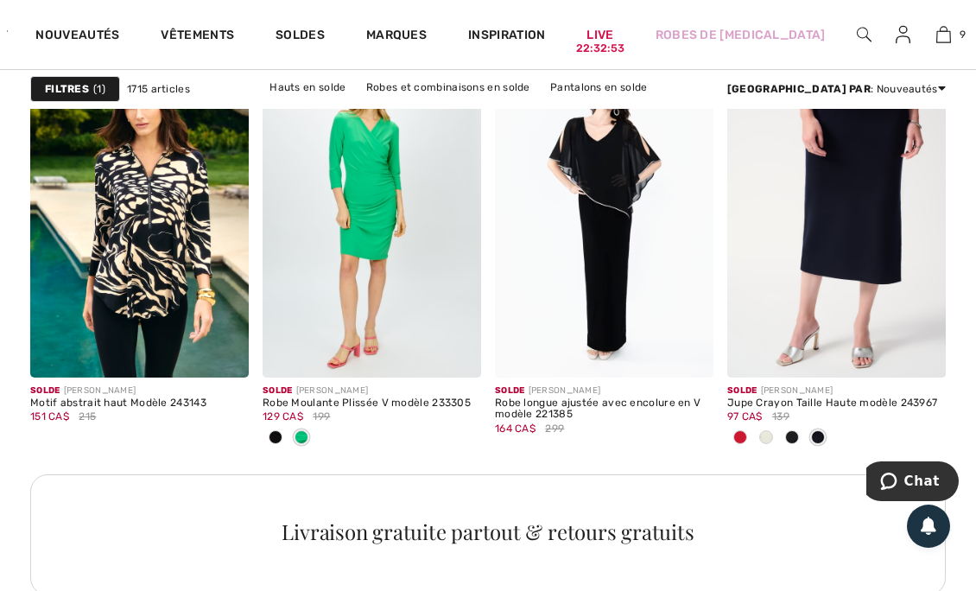
scroll to position [1599, 0]
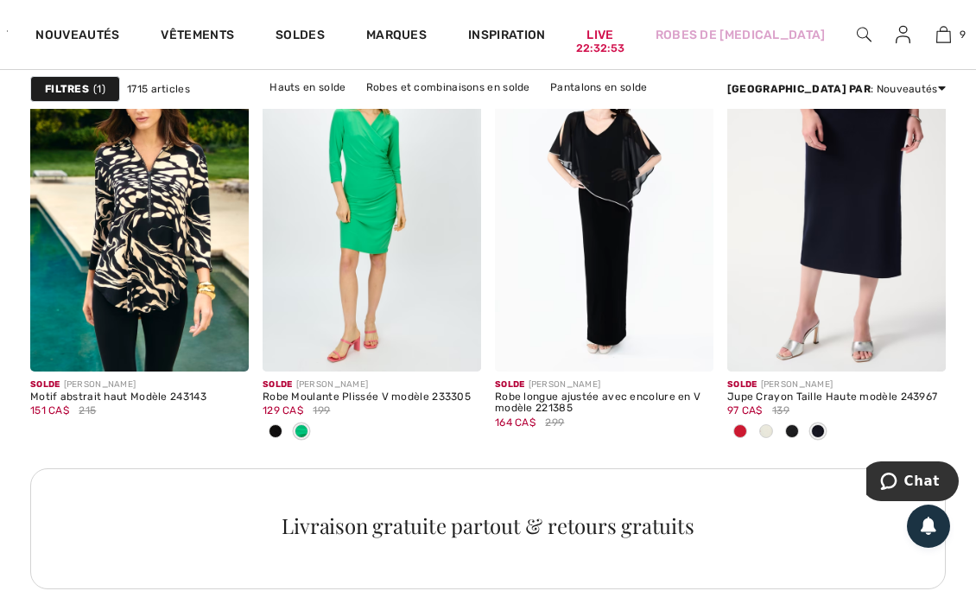
click at [772, 423] on div at bounding box center [766, 432] width 26 height 29
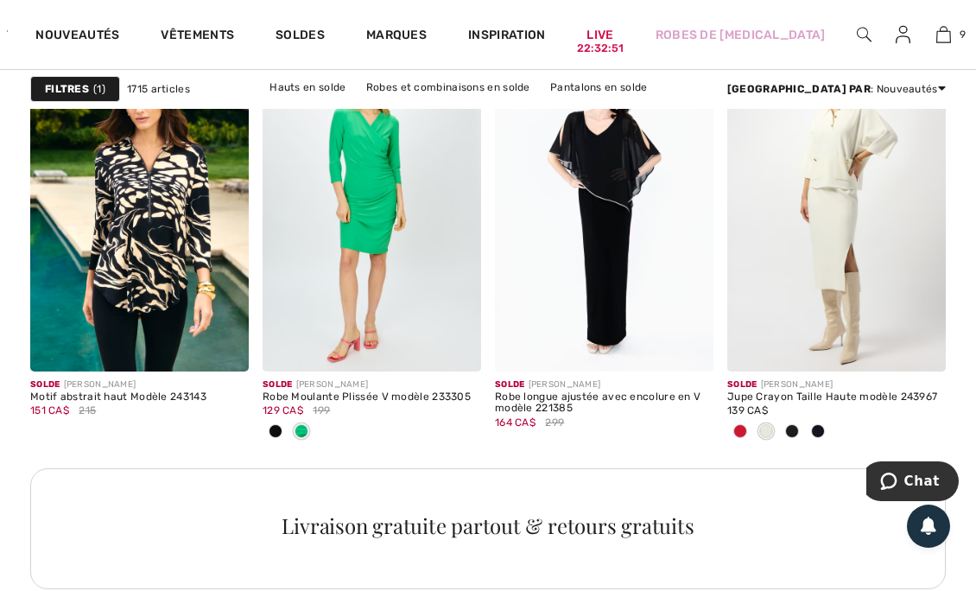
click at [743, 422] on div at bounding box center [740, 432] width 26 height 29
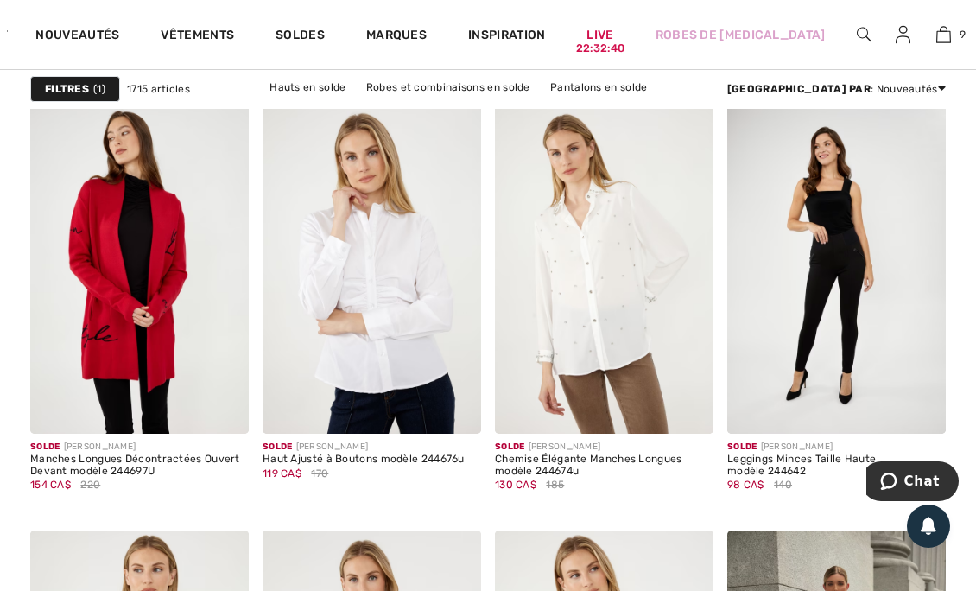
scroll to position [2124, 0]
click at [145, 356] on img at bounding box center [139, 269] width 219 height 328
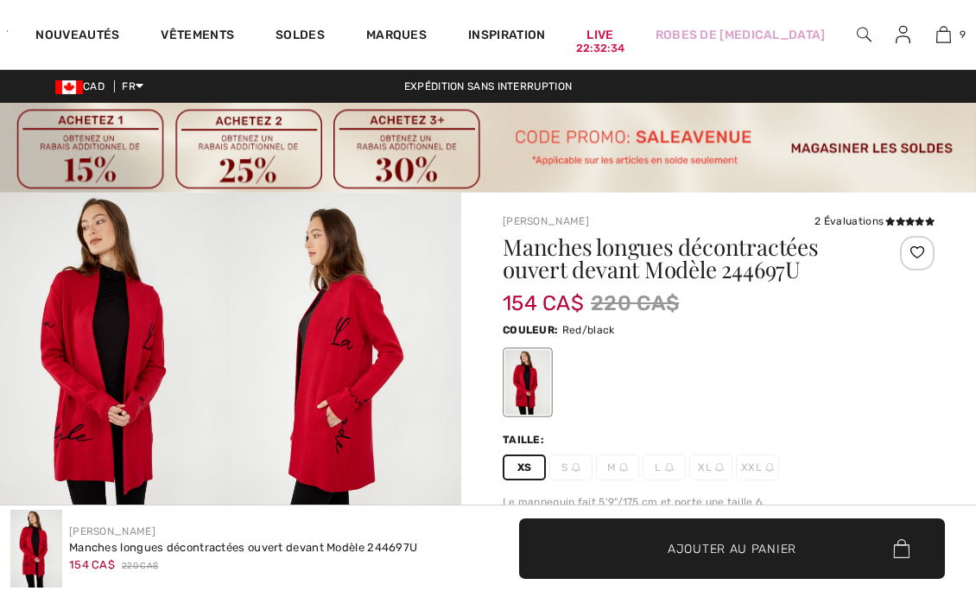
click at [594, 565] on span "✔ Ajouté au panier Ajouter au panier" at bounding box center [719, 595] width 432 height 60
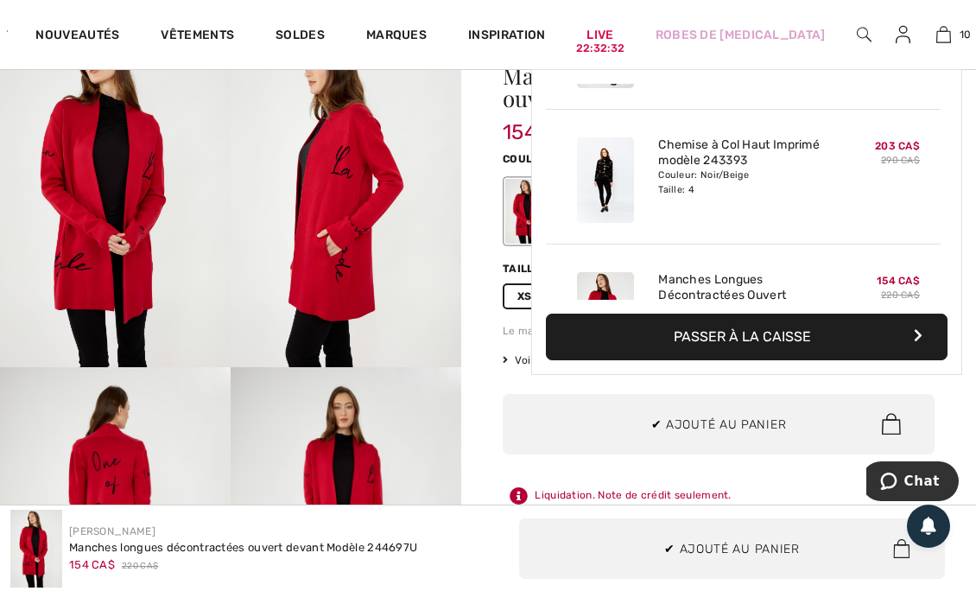
scroll to position [1128, 0]
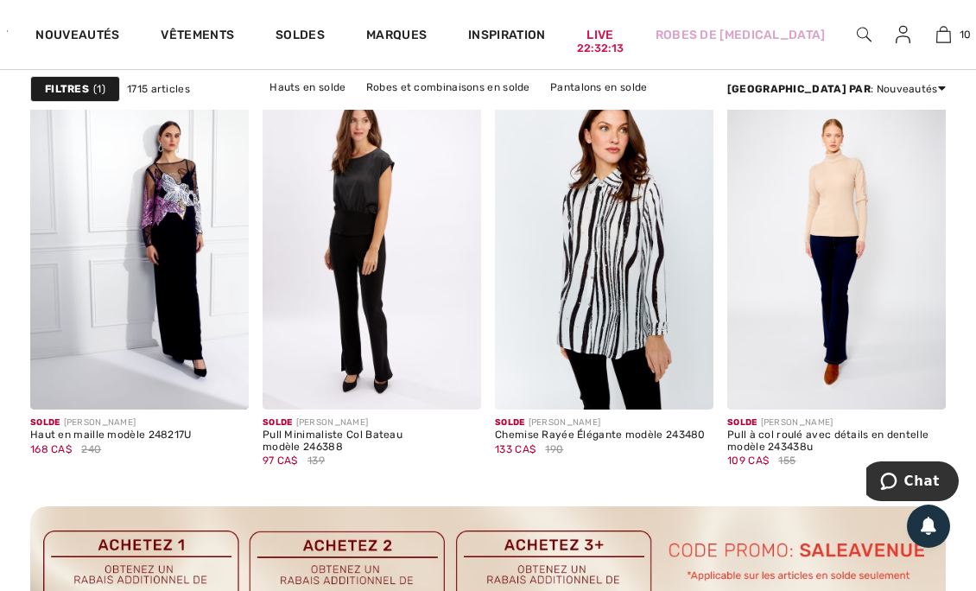
scroll to position [2998, 0]
click at [917, 294] on img at bounding box center [836, 244] width 219 height 328
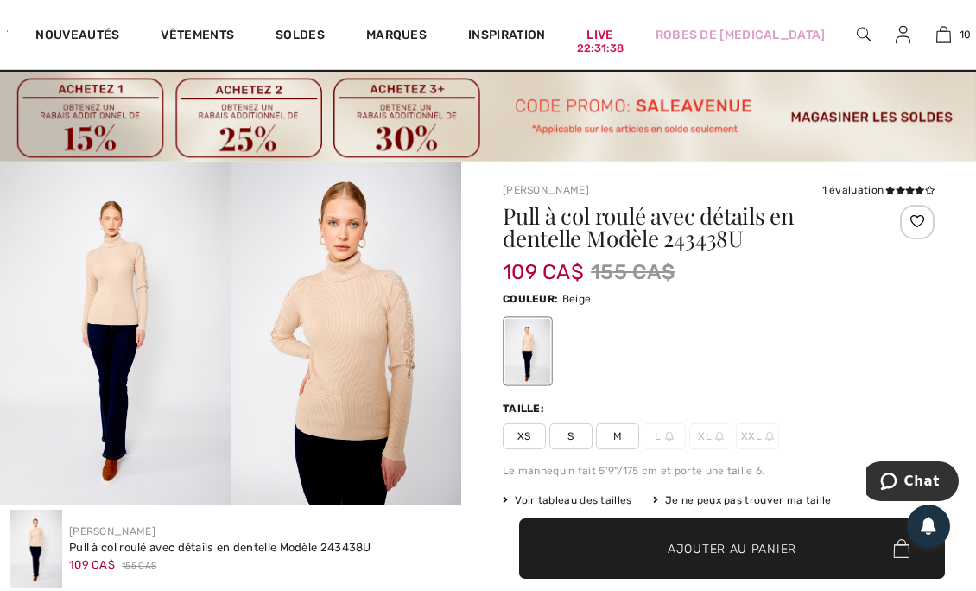
scroll to position [96, 0]
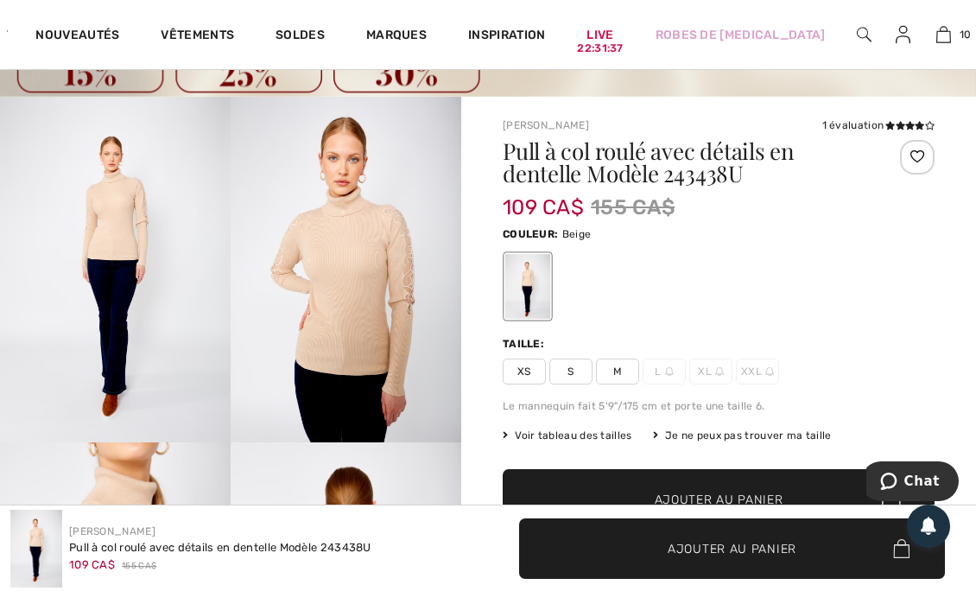
click at [574, 371] on span "S" at bounding box center [570, 372] width 43 height 26
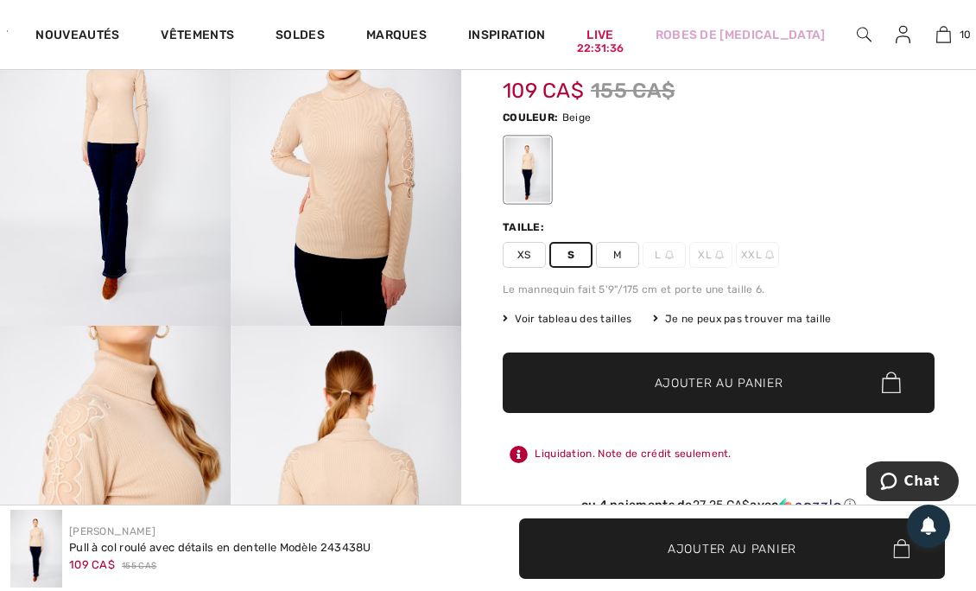
scroll to position [213, 0]
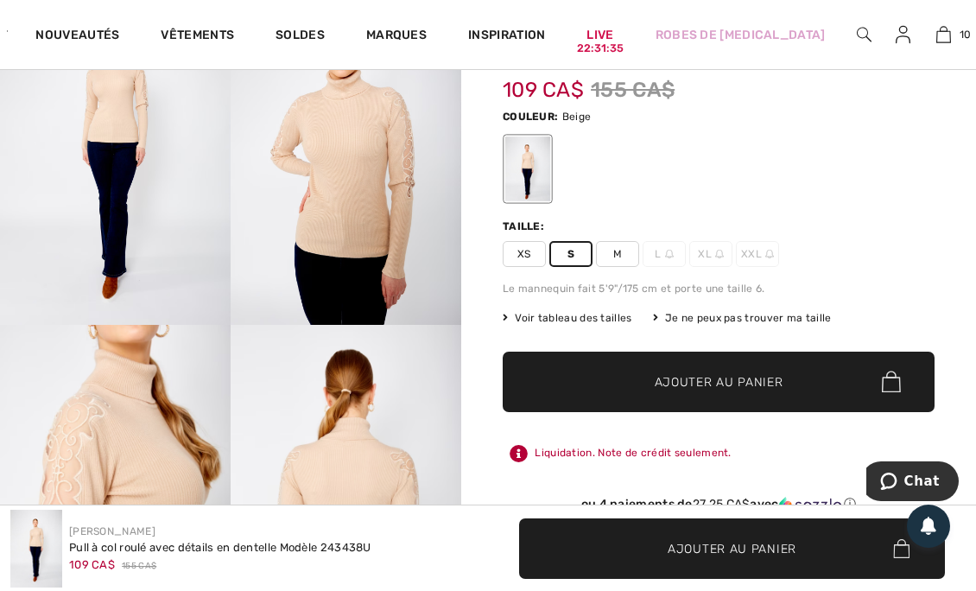
click at [682, 378] on span "Ajouter au panier" at bounding box center [719, 381] width 129 height 18
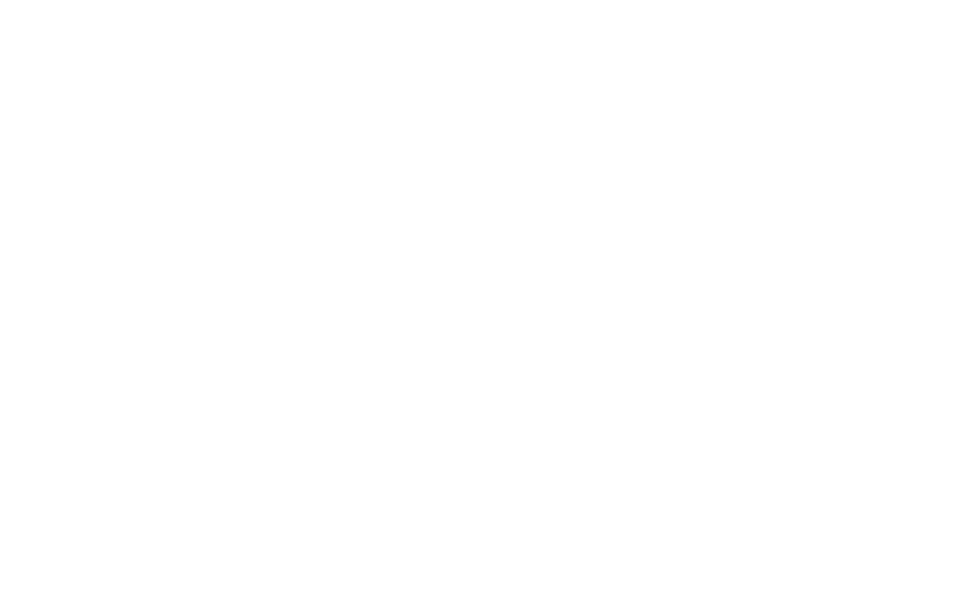
scroll to position [712, 0]
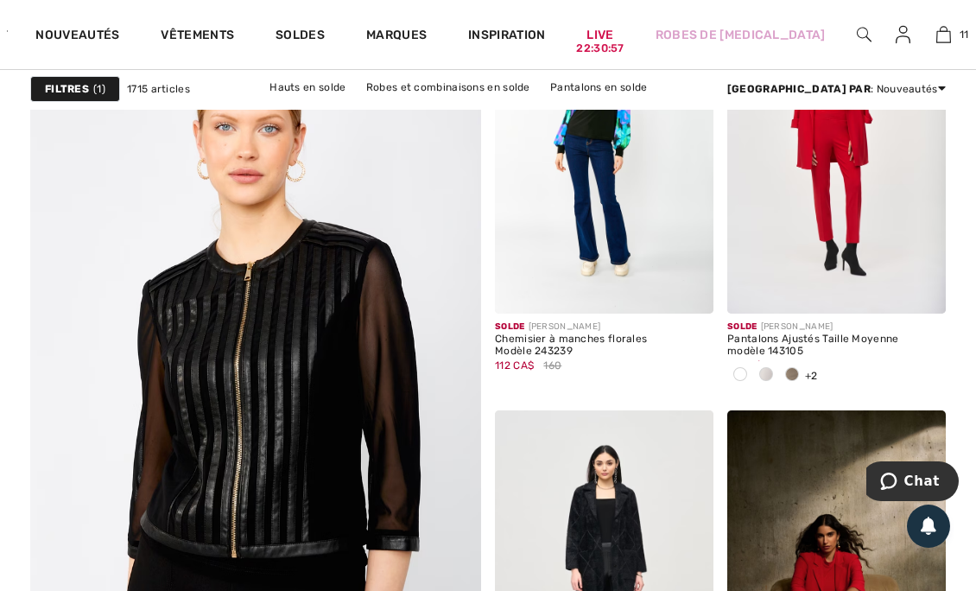
scroll to position [3707, 0]
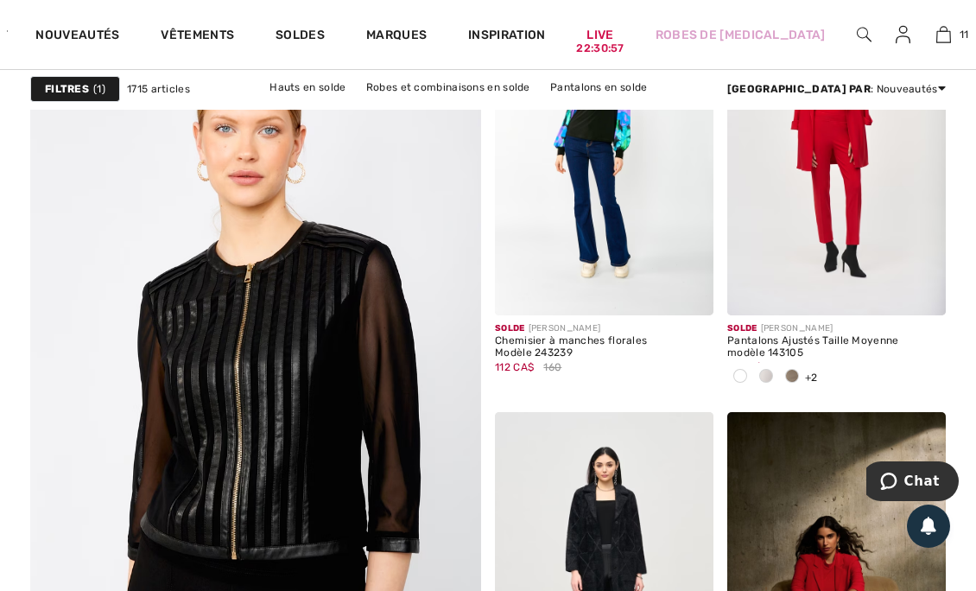
click at [668, 211] on img at bounding box center [604, 152] width 219 height 328
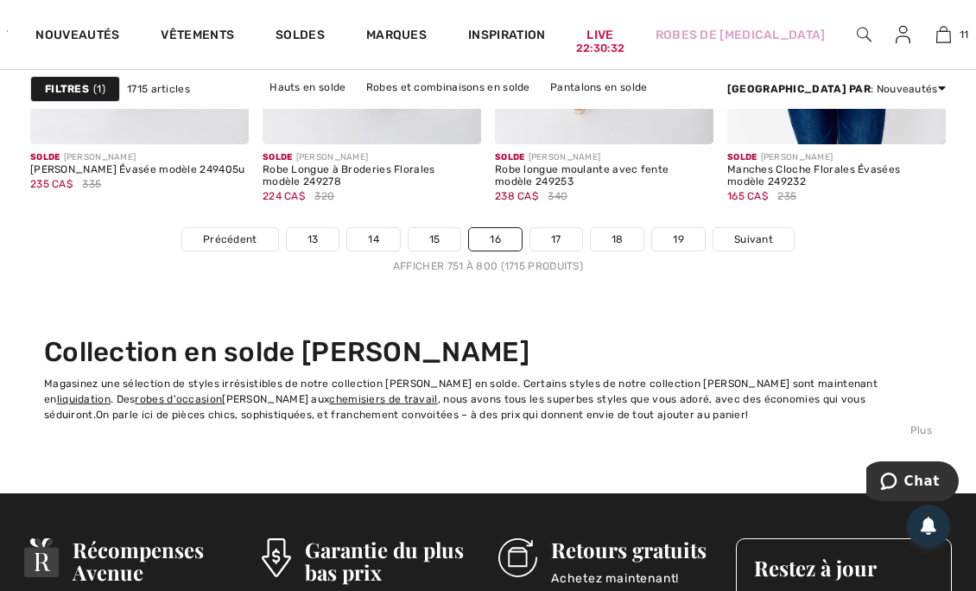
scroll to position [6786, 0]
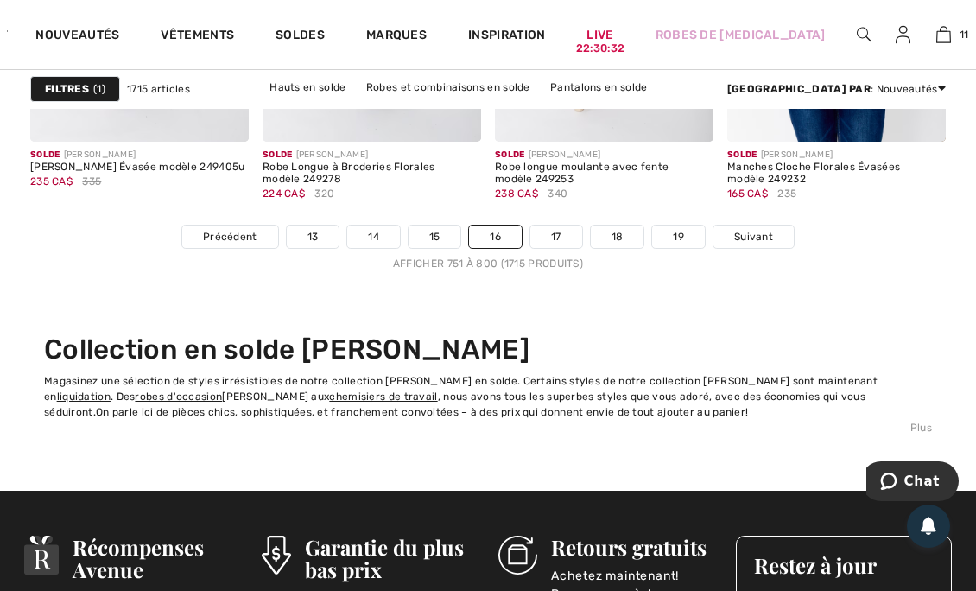
click at [762, 230] on span "Suivant" at bounding box center [753, 237] width 39 height 16
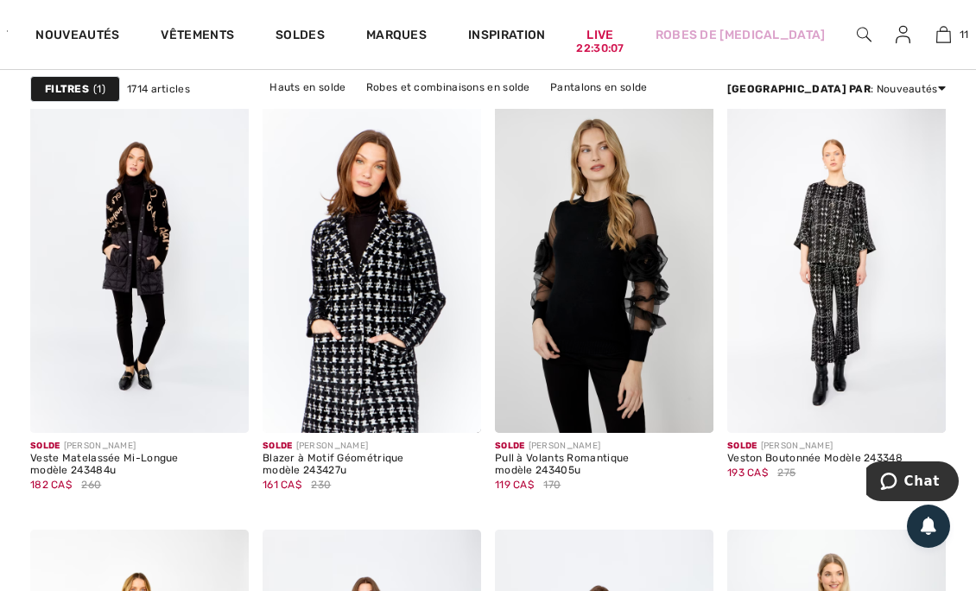
scroll to position [2553, 0]
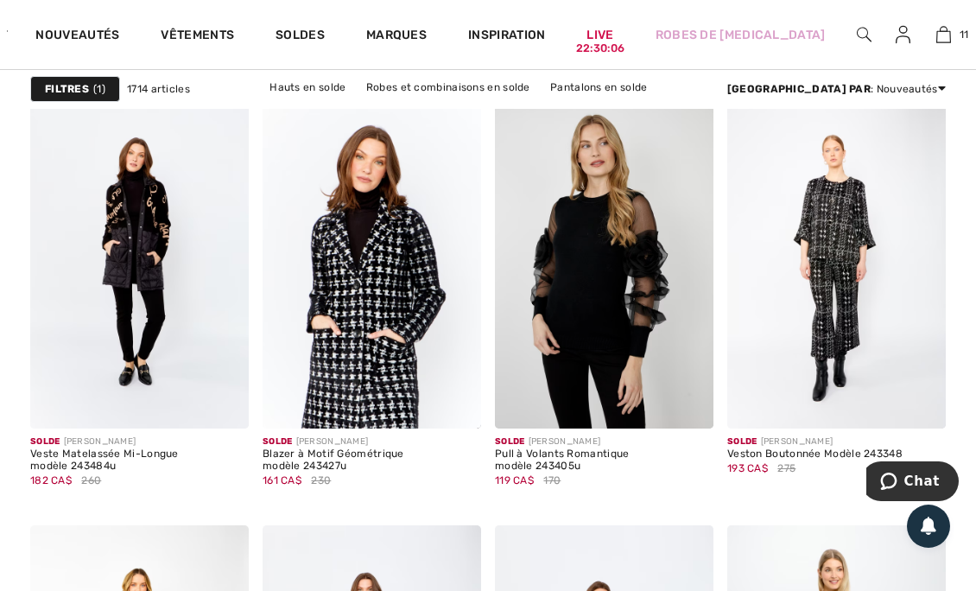
click at [443, 411] on span at bounding box center [455, 402] width 35 height 35
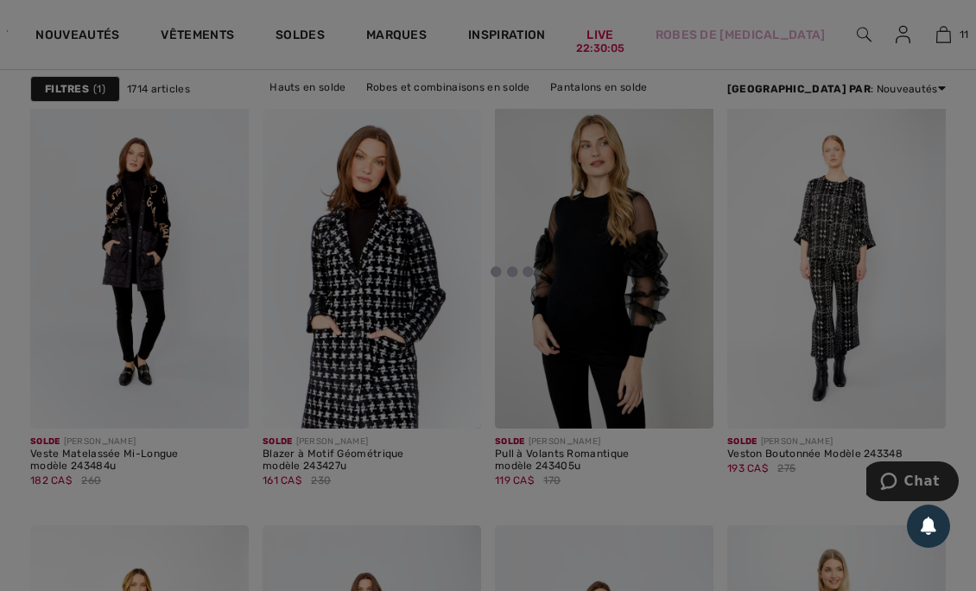
click at [468, 403] on div at bounding box center [488, 295] width 976 height 591
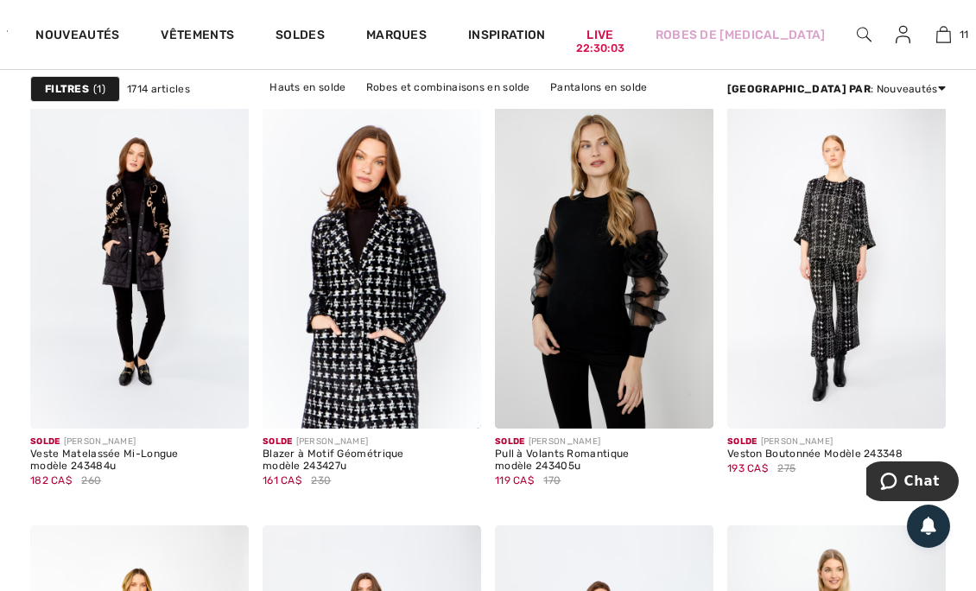
click at [466, 409] on span at bounding box center [455, 402] width 35 height 35
click at [412, 385] on div at bounding box center [445, 393] width 72 height 72
click at [464, 400] on span at bounding box center [455, 402] width 35 height 35
click at [214, 348] on img at bounding box center [139, 265] width 219 height 328
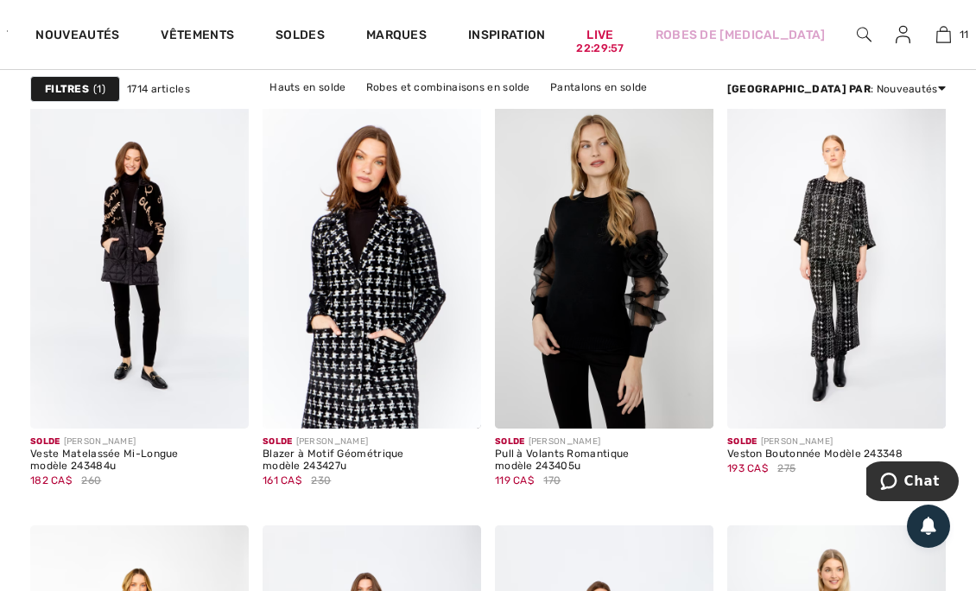
click at [233, 403] on span at bounding box center [223, 402] width 35 height 35
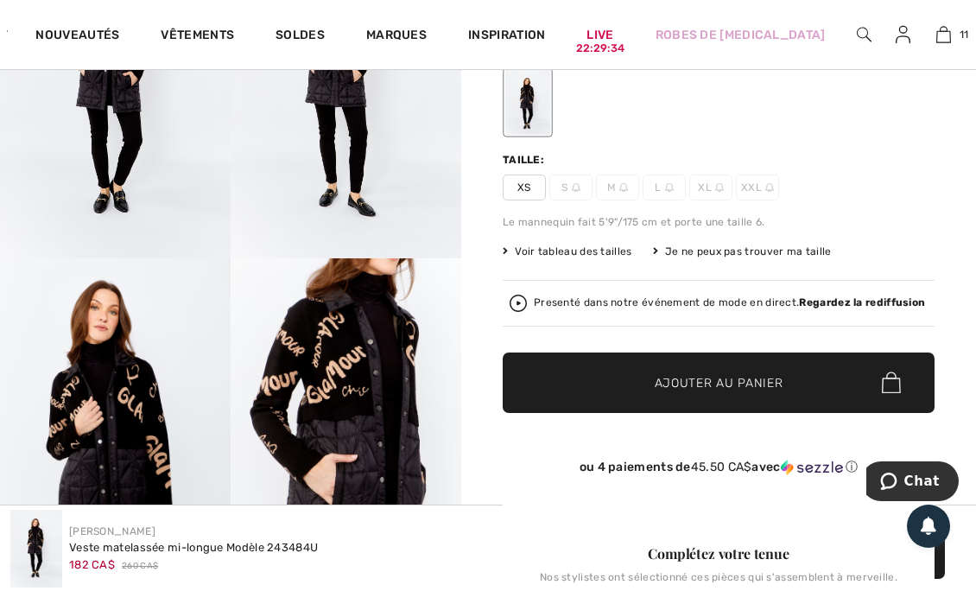
scroll to position [278, 0]
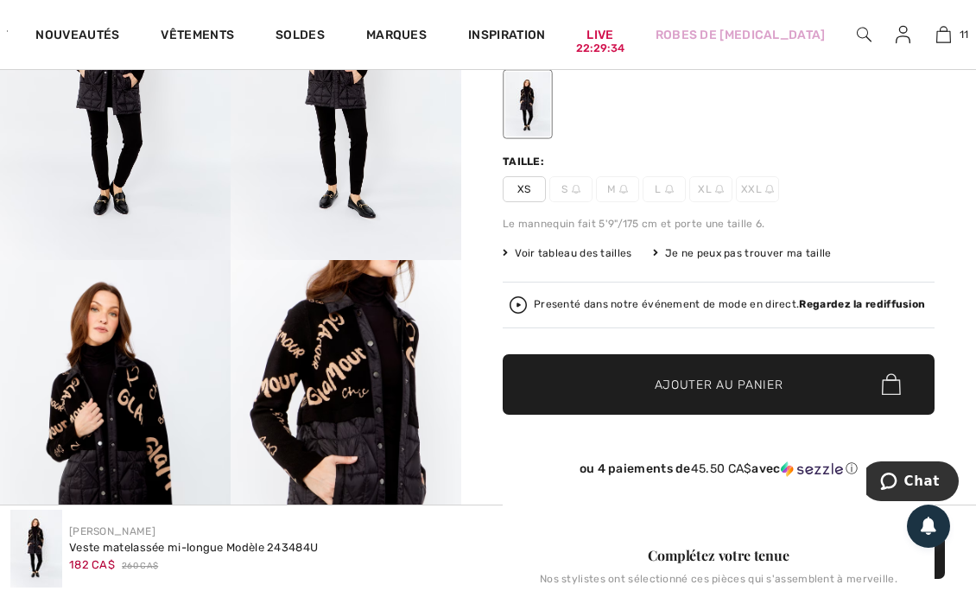
click at [534, 191] on span "XS" at bounding box center [524, 189] width 43 height 26
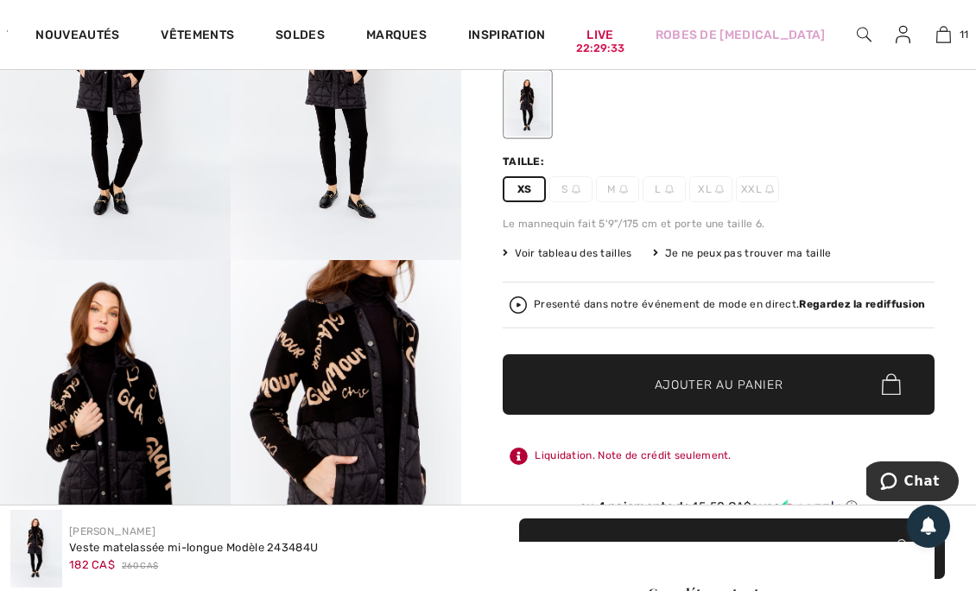
click at [747, 376] on span "Ajouter au panier" at bounding box center [719, 384] width 129 height 18
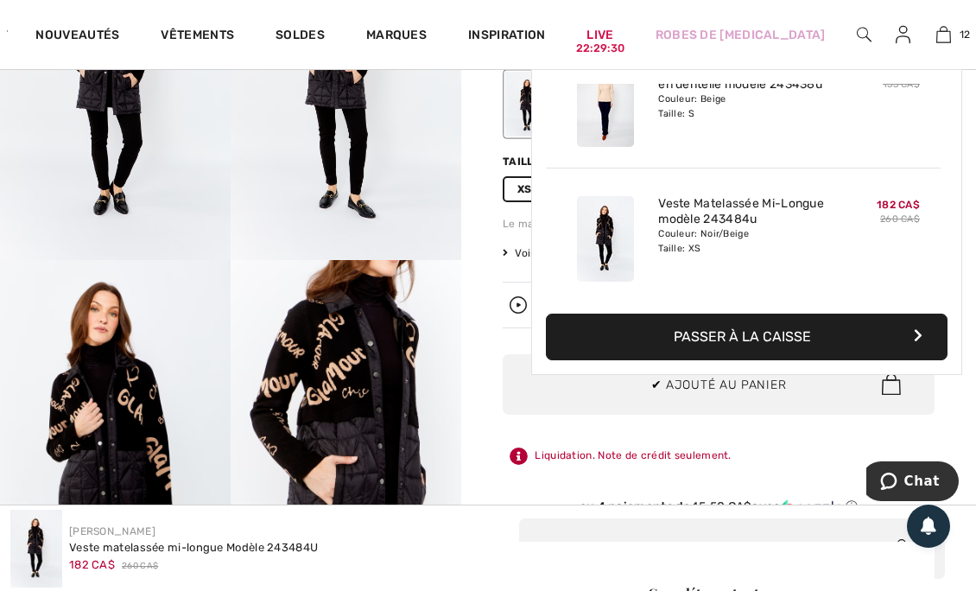
scroll to position [1398, 0]
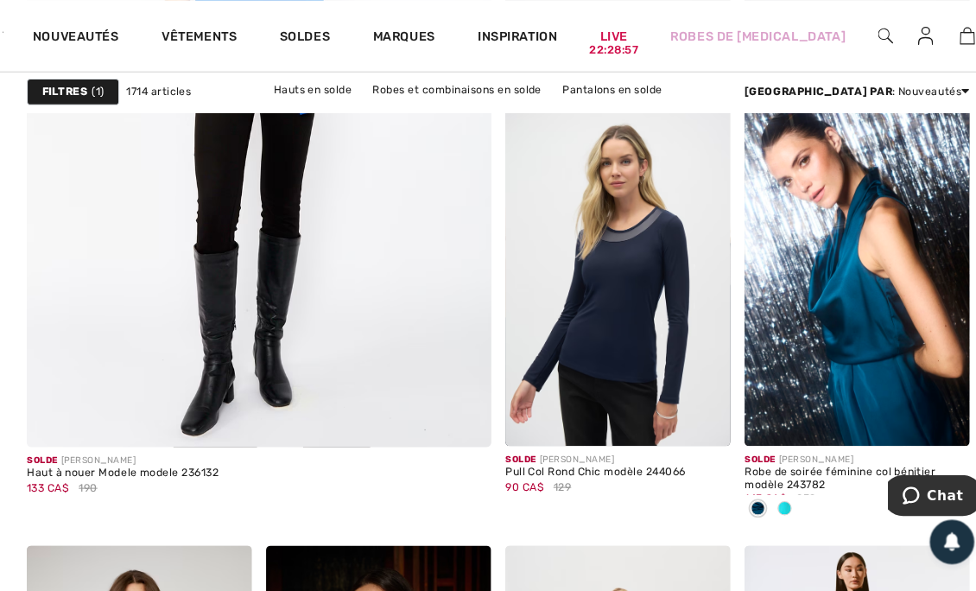
scroll to position [4020, 0]
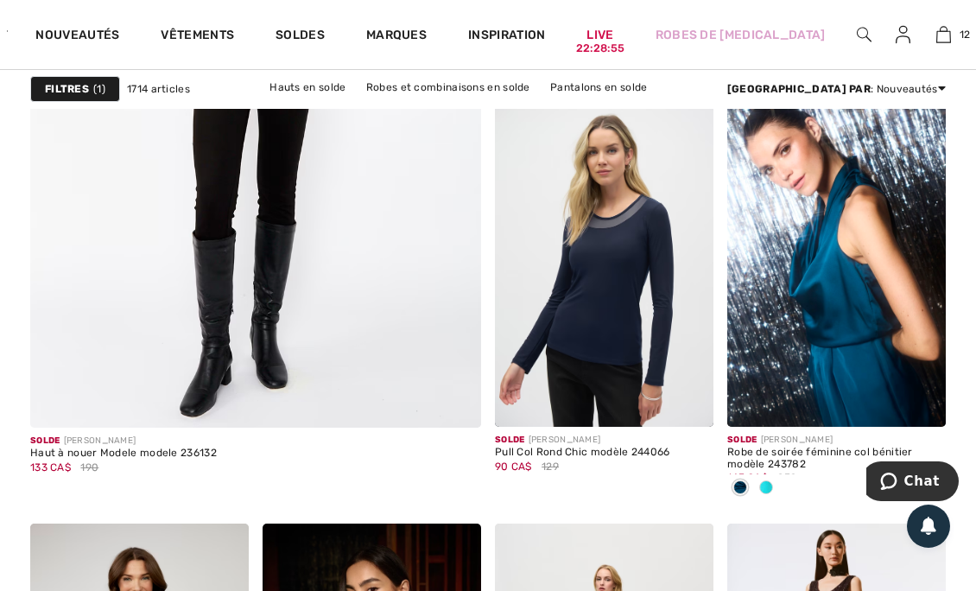
click at [690, 415] on span at bounding box center [687, 401] width 35 height 35
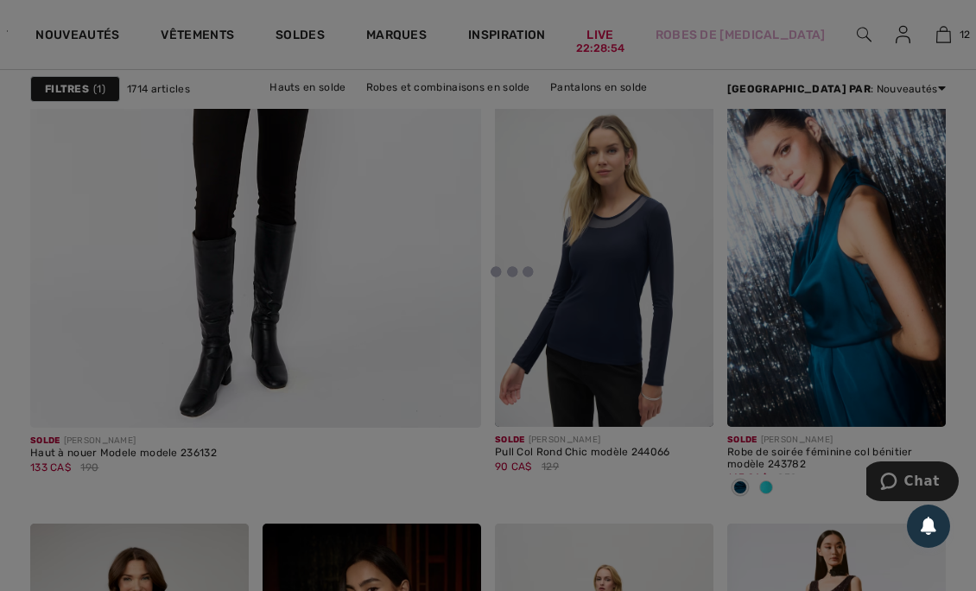
click at [696, 403] on div at bounding box center [488, 295] width 976 height 591
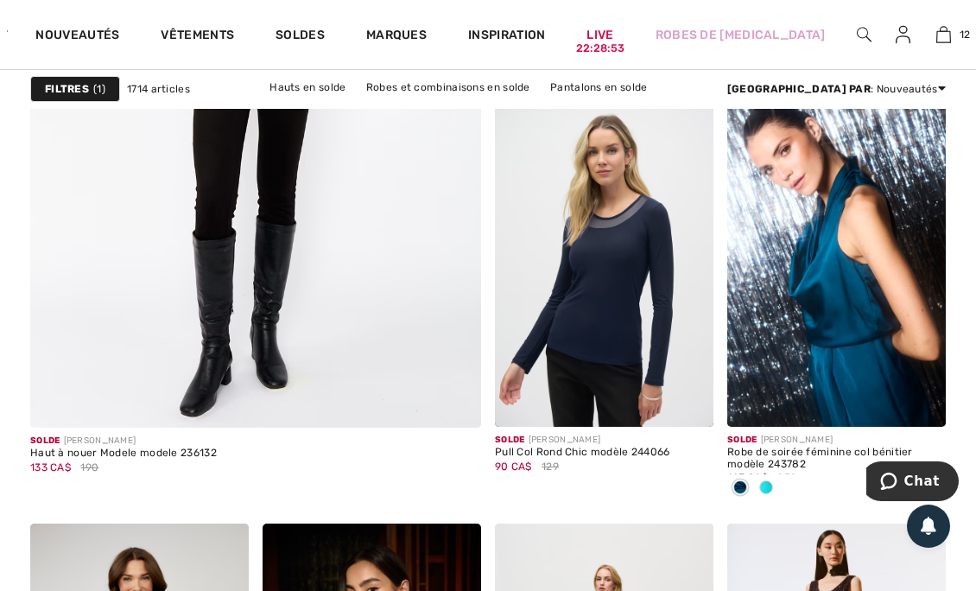
click at [709, 397] on div at bounding box center [678, 391] width 72 height 72
click at [693, 403] on img at bounding box center [688, 401] width 16 height 16
click at [676, 295] on img at bounding box center [604, 262] width 219 height 328
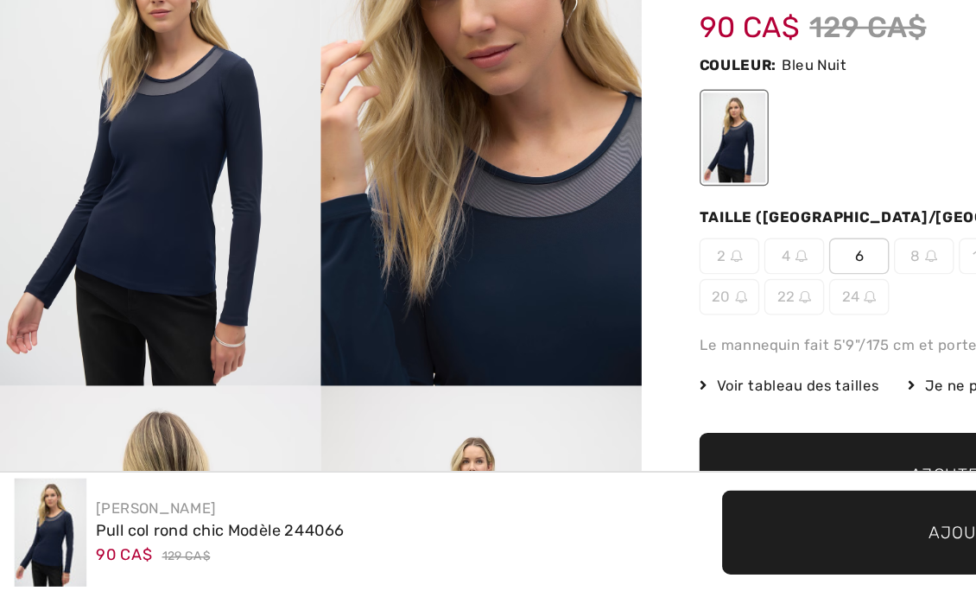
scroll to position [105, 0]
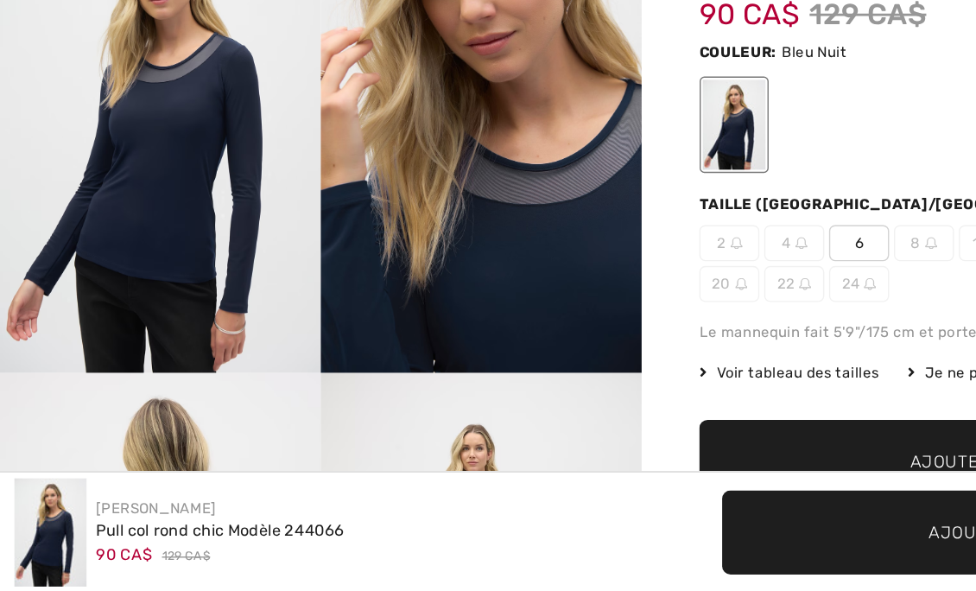
click at [619, 340] on span "6" at bounding box center [617, 340] width 43 height 26
click at [605, 482] on span "✔ Ajouté au panier Ajouter au panier" at bounding box center [719, 497] width 432 height 60
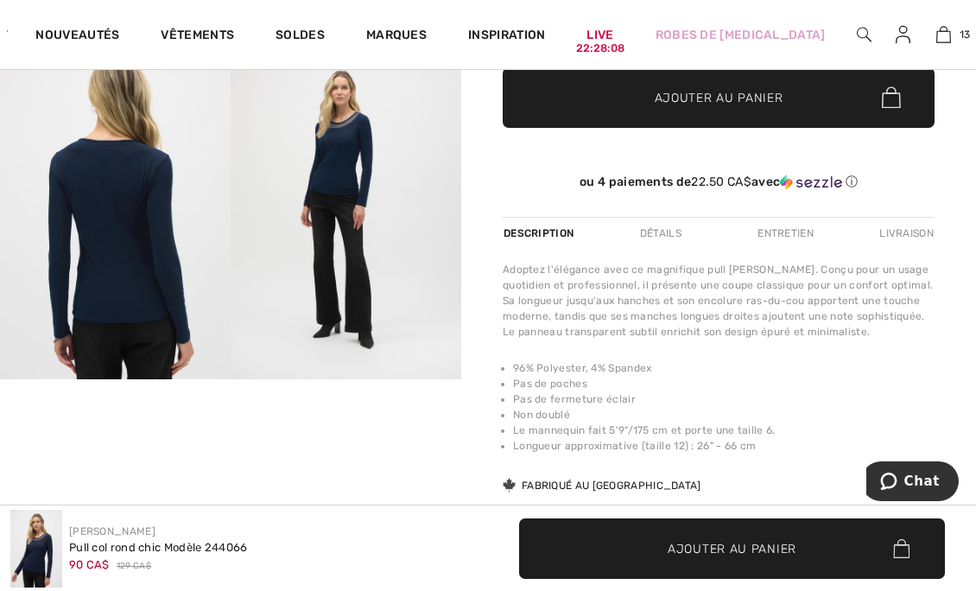
click at [670, 247] on div "Détails" at bounding box center [660, 233] width 71 height 31
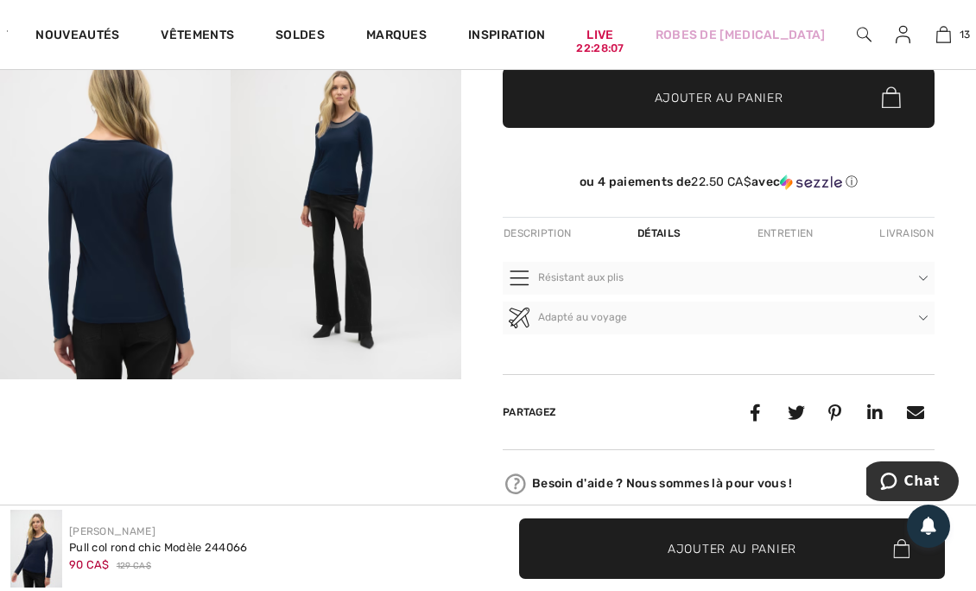
click at [556, 232] on div "Description" at bounding box center [539, 233] width 73 height 31
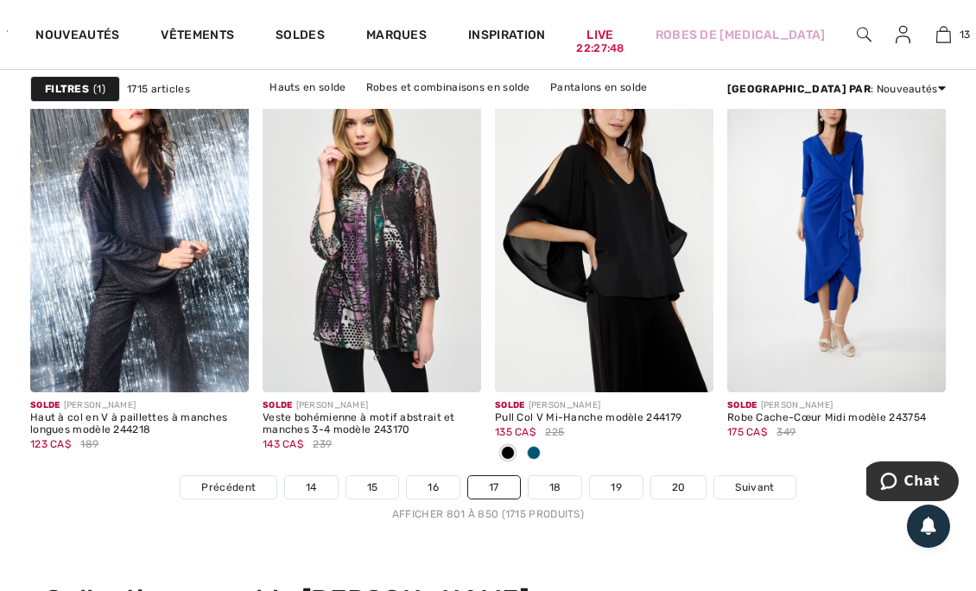
scroll to position [6538, 0]
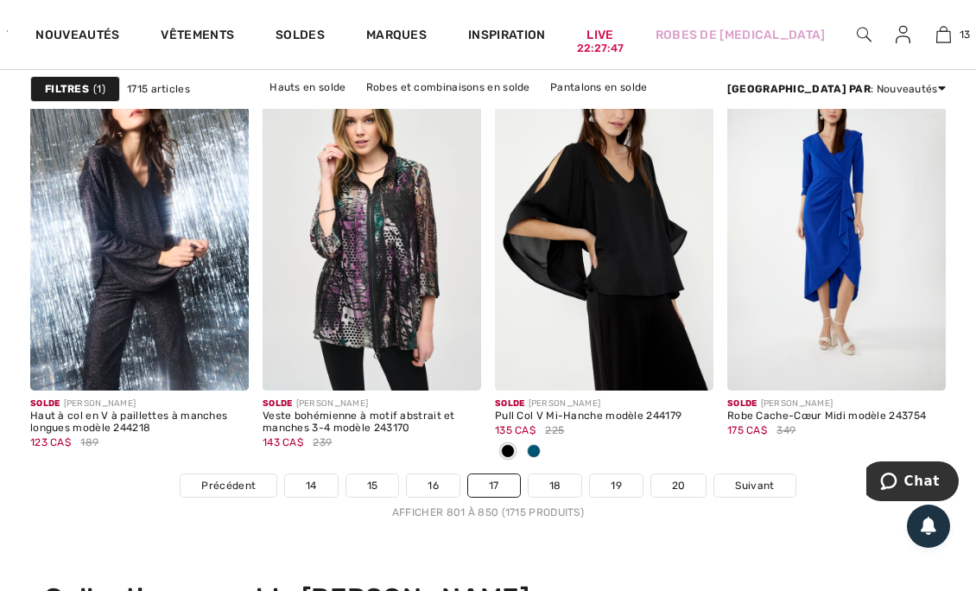
click at [765, 474] on link "Suivant" at bounding box center [754, 485] width 80 height 22
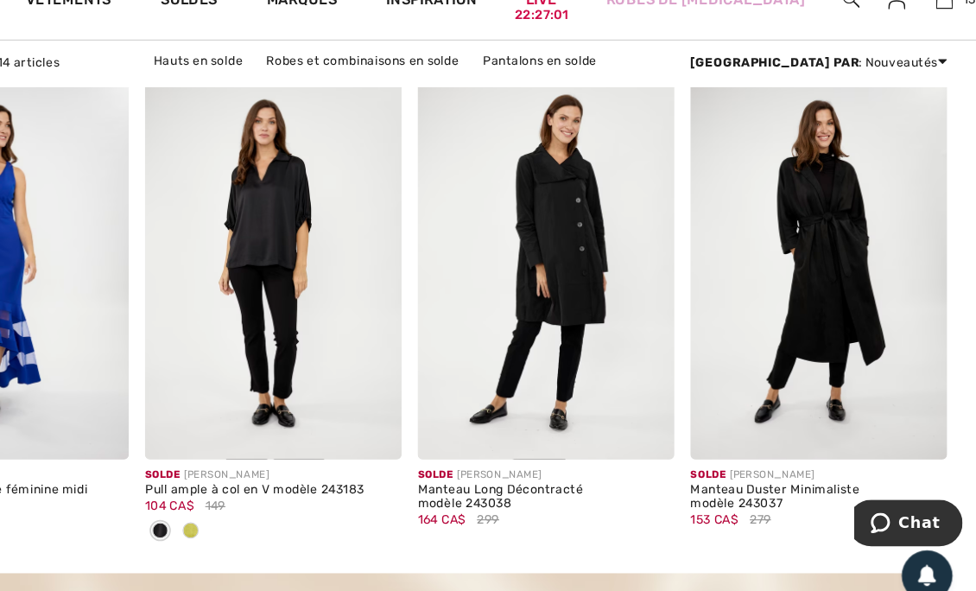
scroll to position [2979, 0]
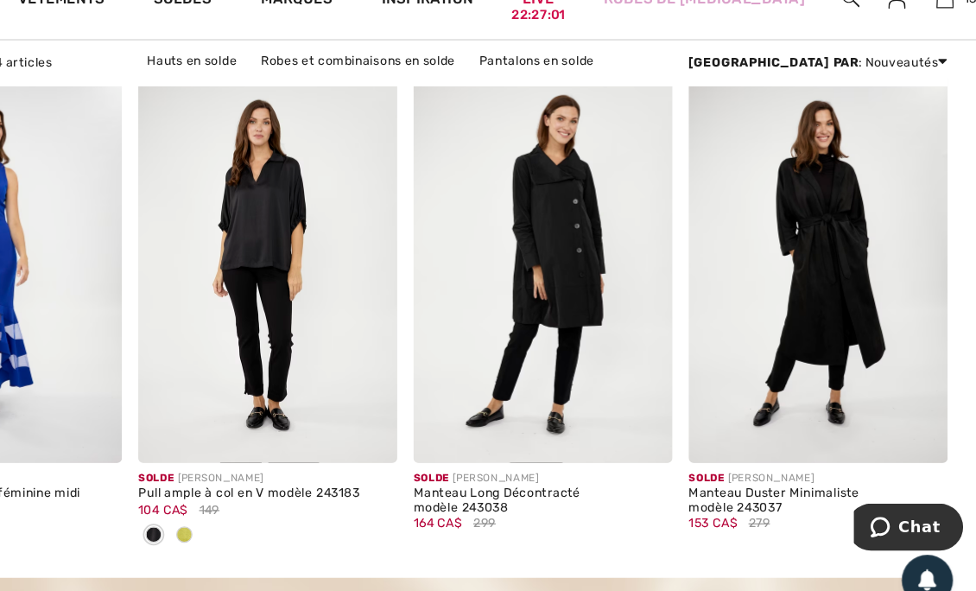
click at [866, 325] on img at bounding box center [836, 262] width 219 height 328
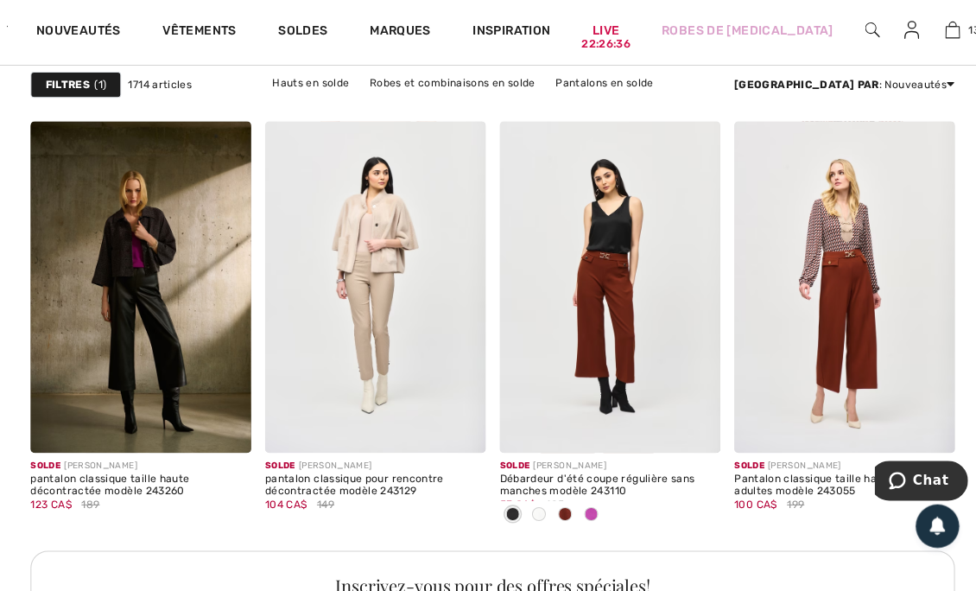
scroll to position [4843, 0]
click at [420, 336] on img at bounding box center [372, 289] width 219 height 328
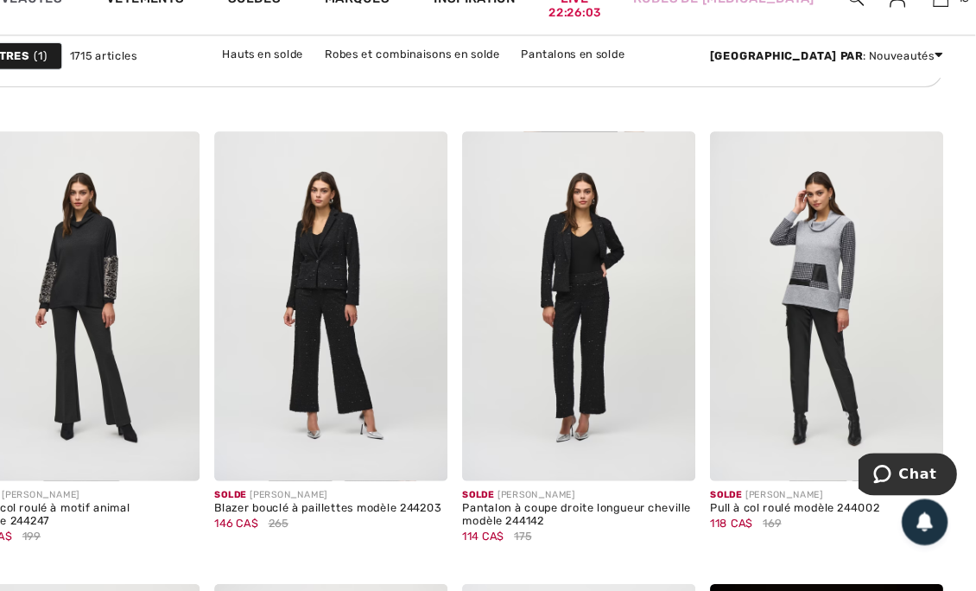
scroll to position [5592, 0]
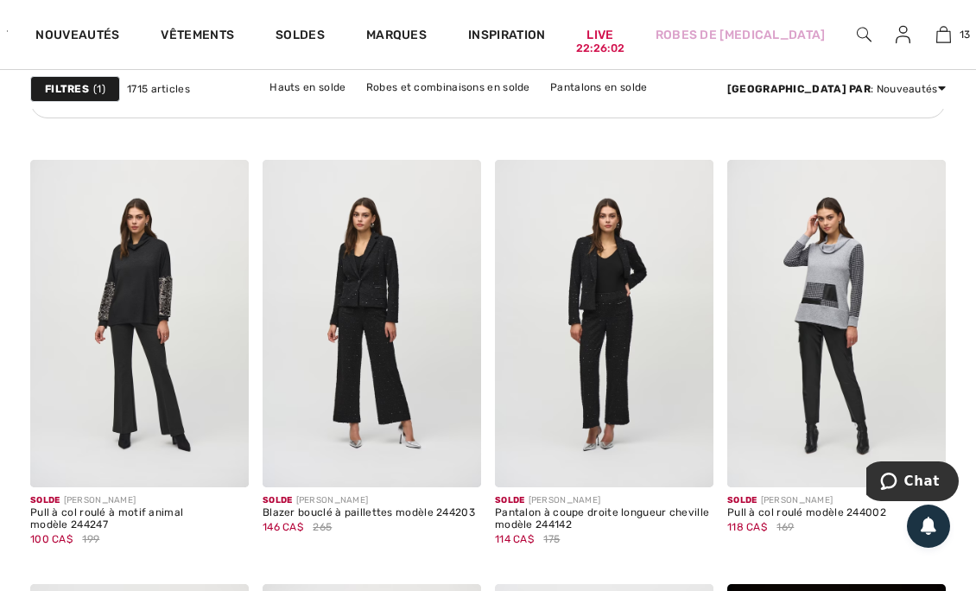
click at [878, 275] on img at bounding box center [836, 324] width 219 height 328
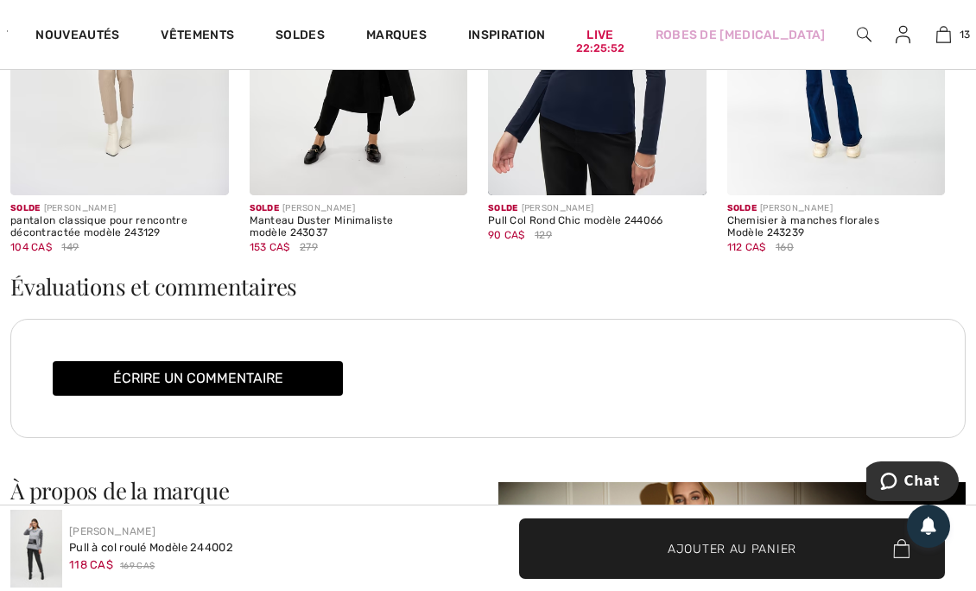
scroll to position [1837, 0]
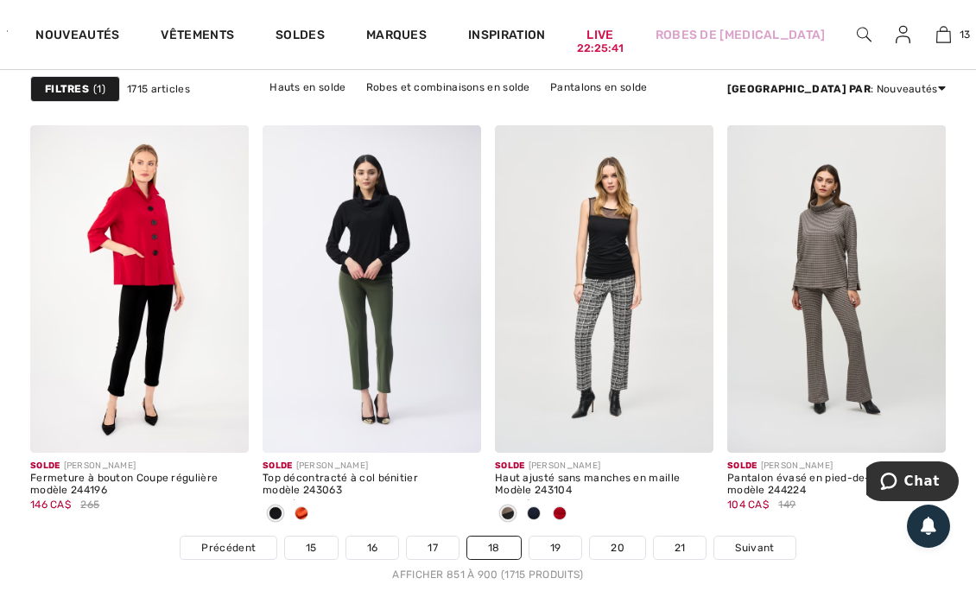
scroll to position [6474, 0]
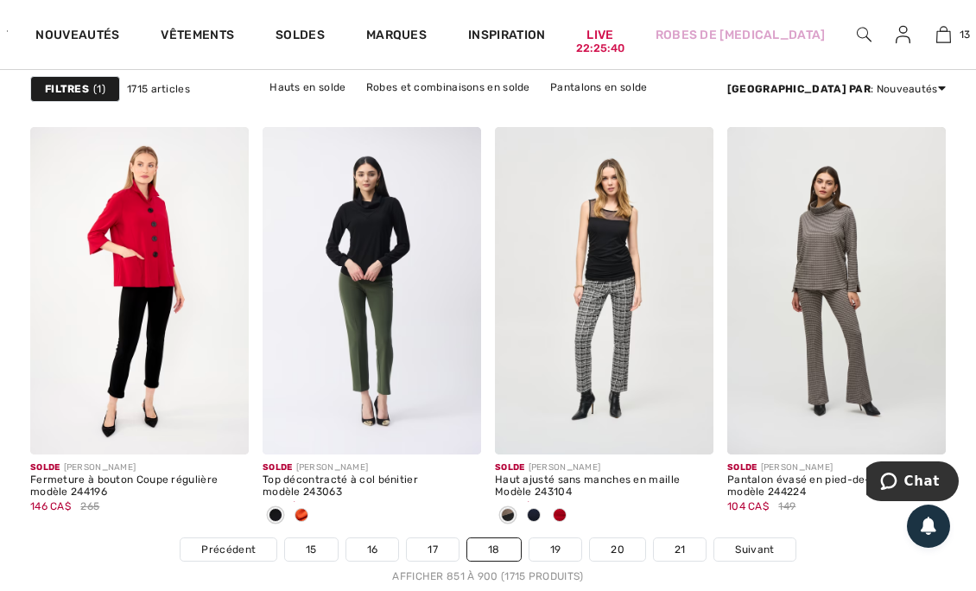
click at [313, 508] on div at bounding box center [302, 516] width 26 height 29
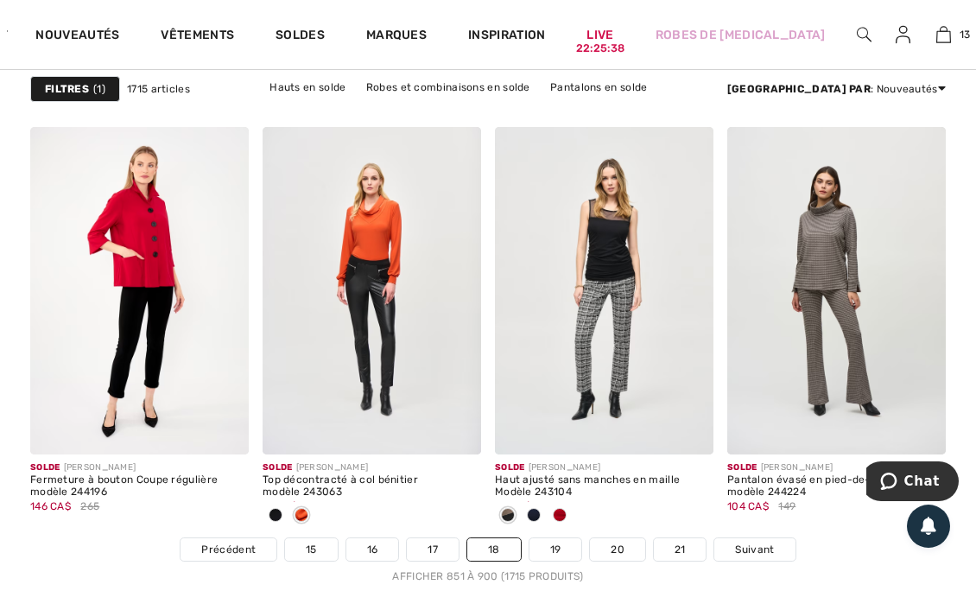
click at [565, 514] on span at bounding box center [560, 515] width 14 height 14
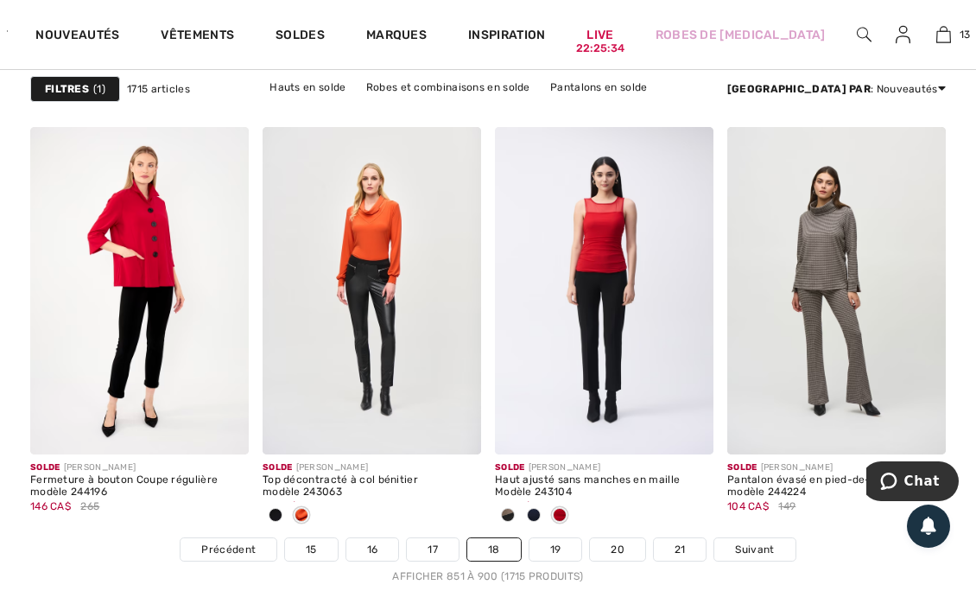
click at [763, 544] on span "Suivant" at bounding box center [754, 550] width 39 height 16
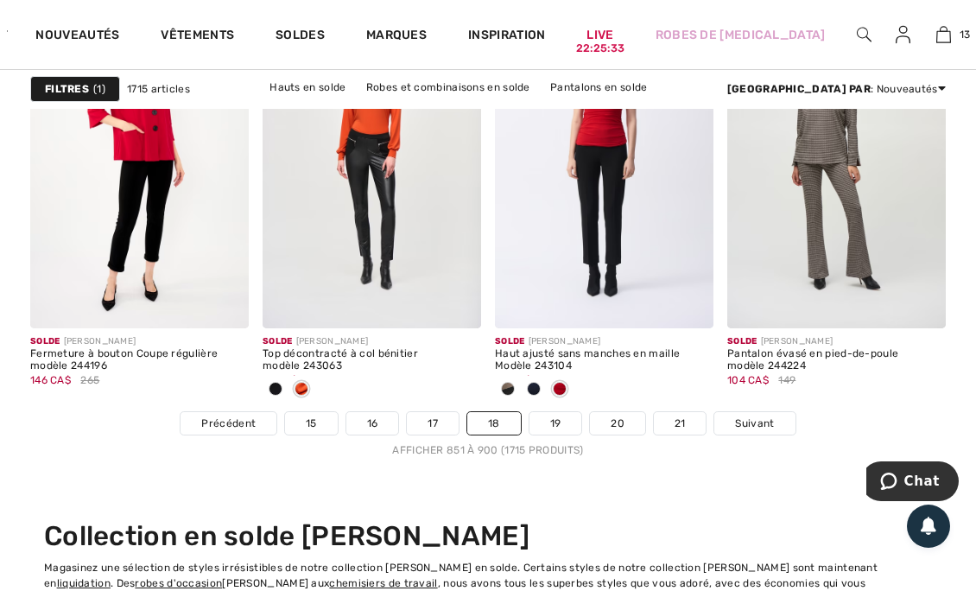
scroll to position [6601, 0]
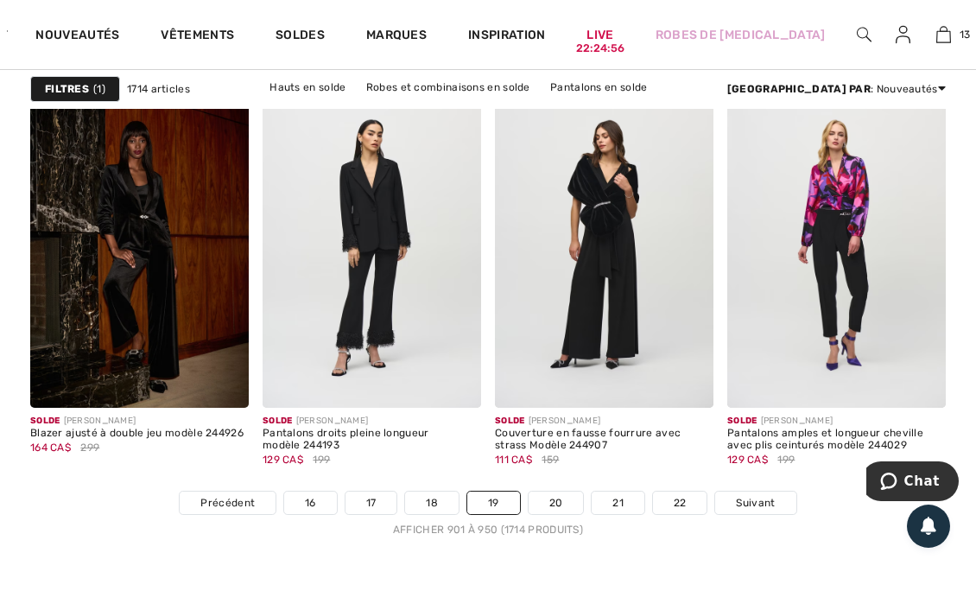
scroll to position [6528, 0]
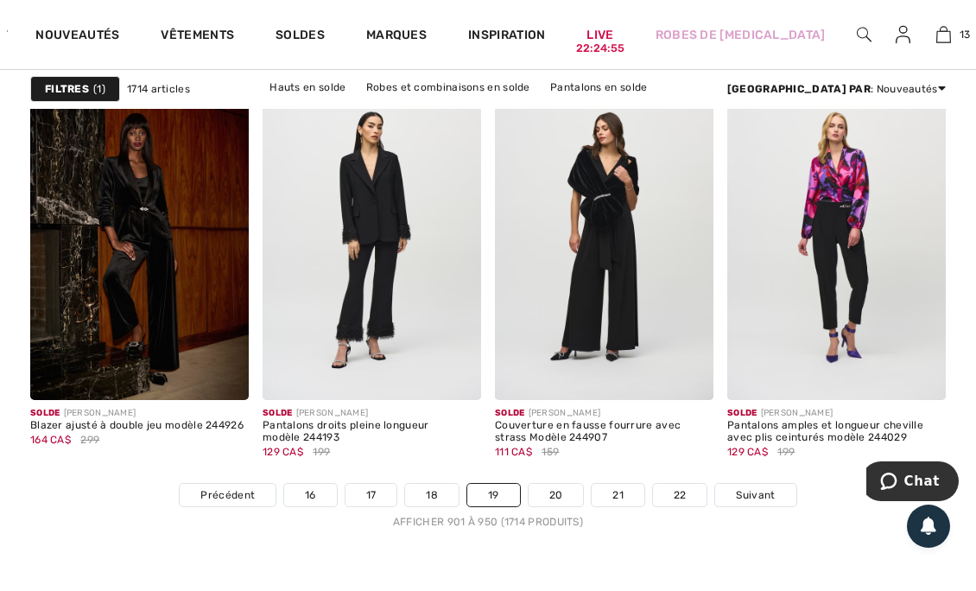
click at [752, 491] on span "Suivant" at bounding box center [755, 495] width 39 height 16
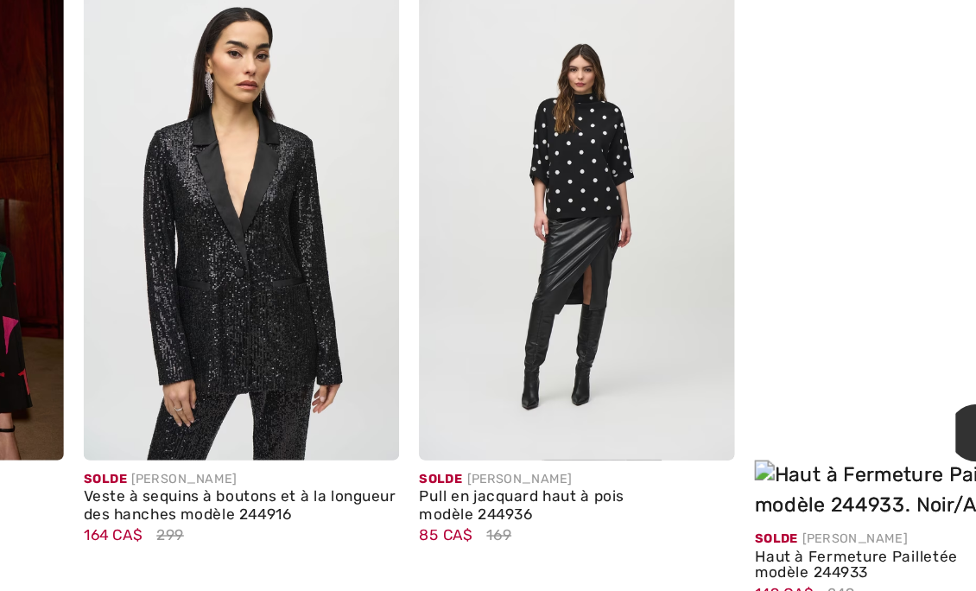
scroll to position [1049, 0]
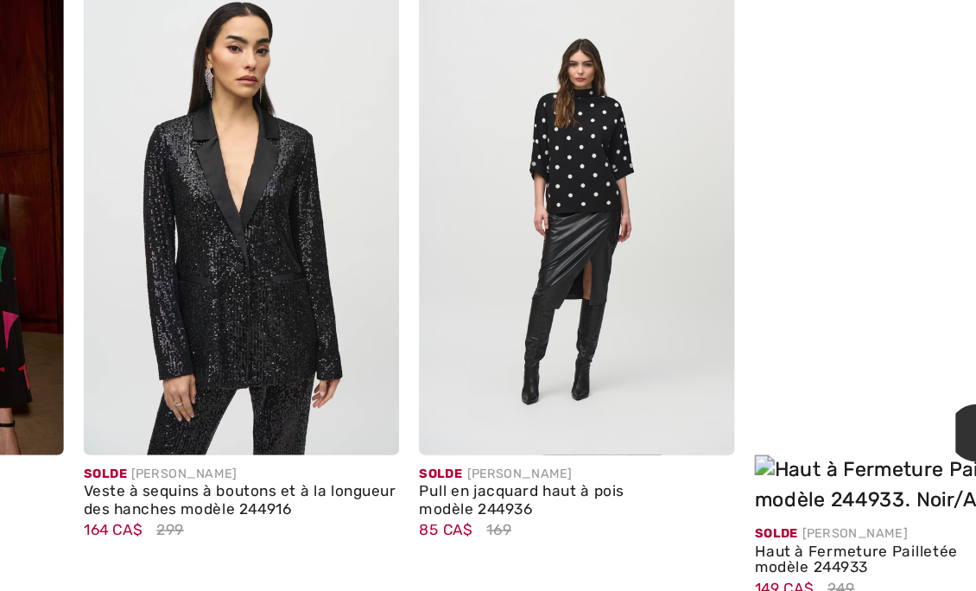
click at [703, 494] on div at bounding box center [678, 461] width 72 height 72
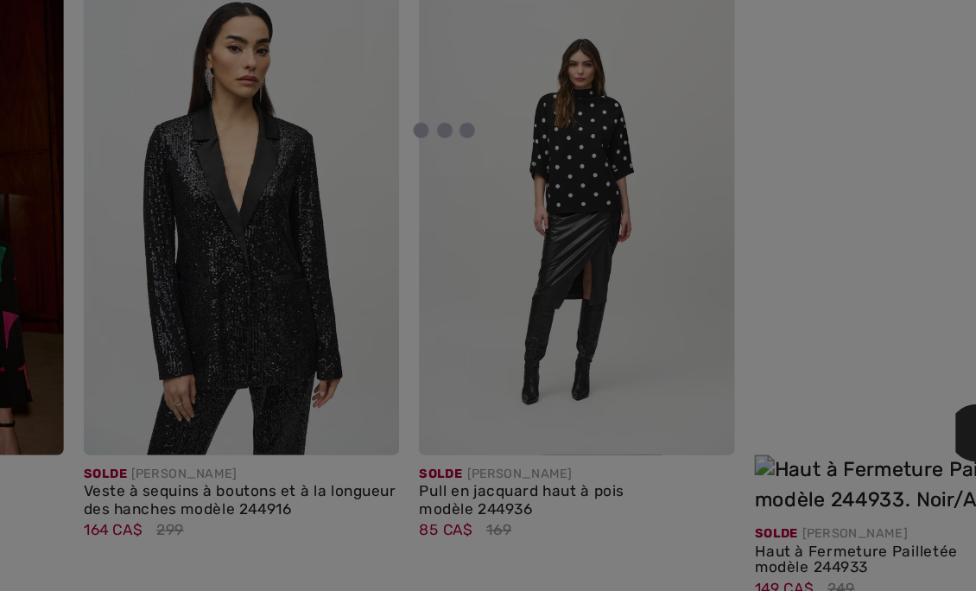
click at [695, 478] on div at bounding box center [488, 295] width 976 height 591
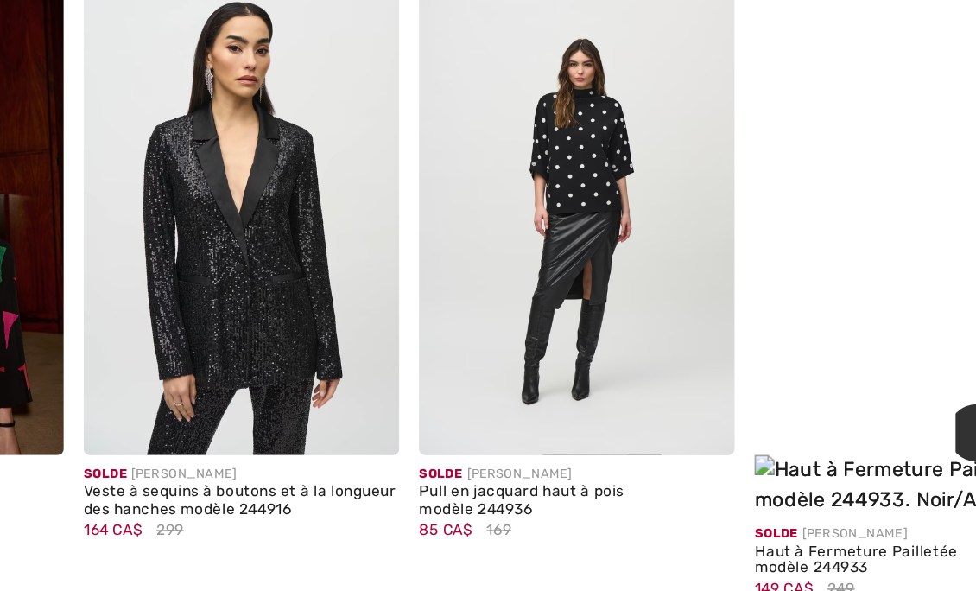
click at [691, 479] on span at bounding box center [687, 471] width 35 height 35
click at [693, 468] on img at bounding box center [688, 471] width 16 height 16
click at [637, 390] on img at bounding box center [604, 333] width 219 height 328
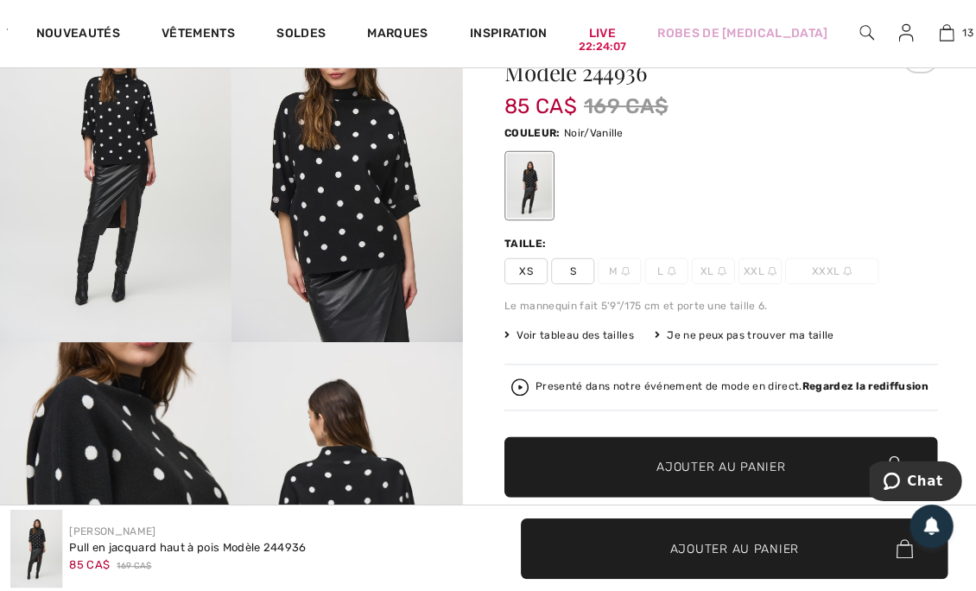
click at [699, 383] on div "Presenté dans notre événement de mode en direct. Regardez la rediffusion" at bounding box center [729, 387] width 391 height 11
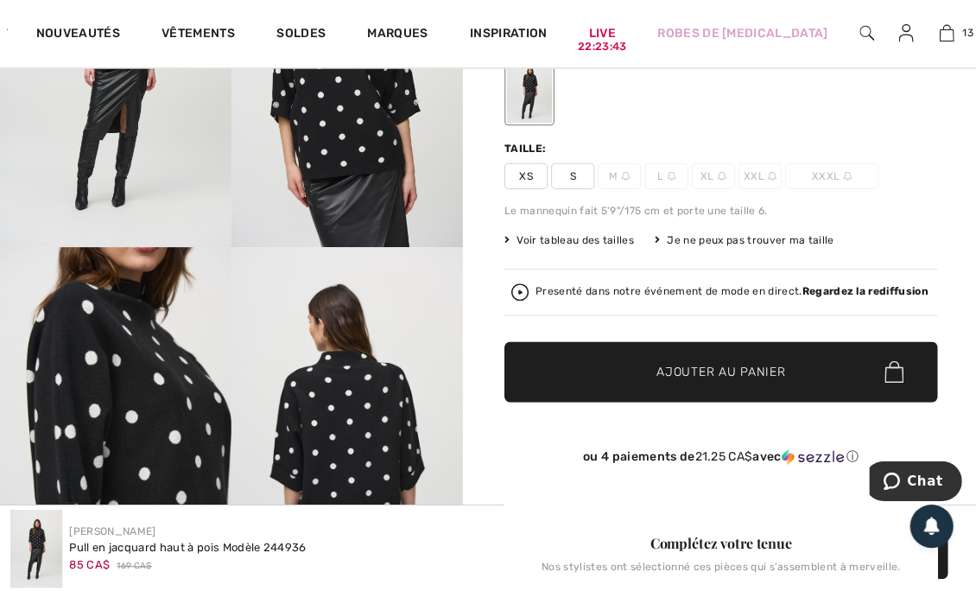
scroll to position [294, 0]
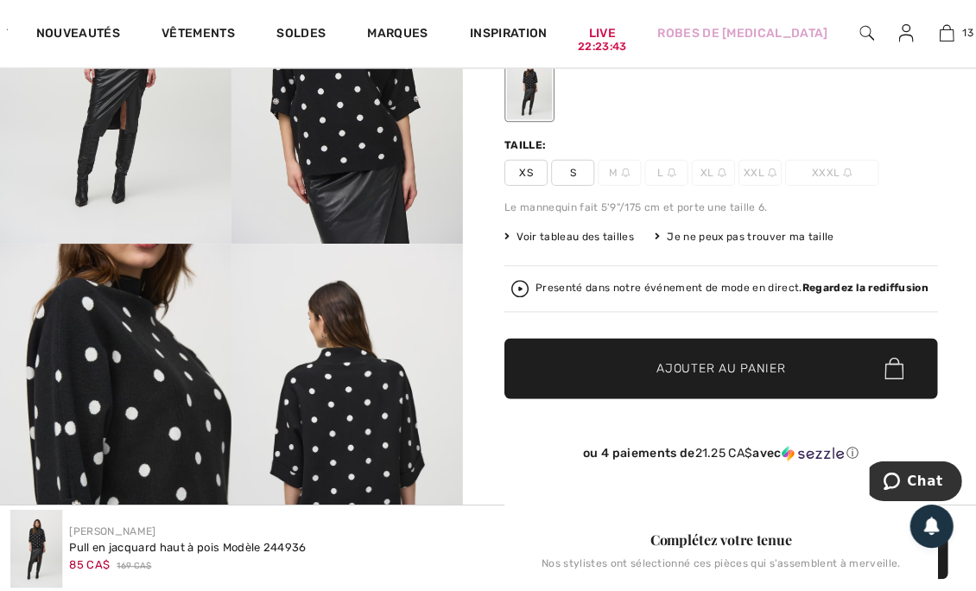
click at [584, 168] on span "S" at bounding box center [570, 174] width 43 height 26
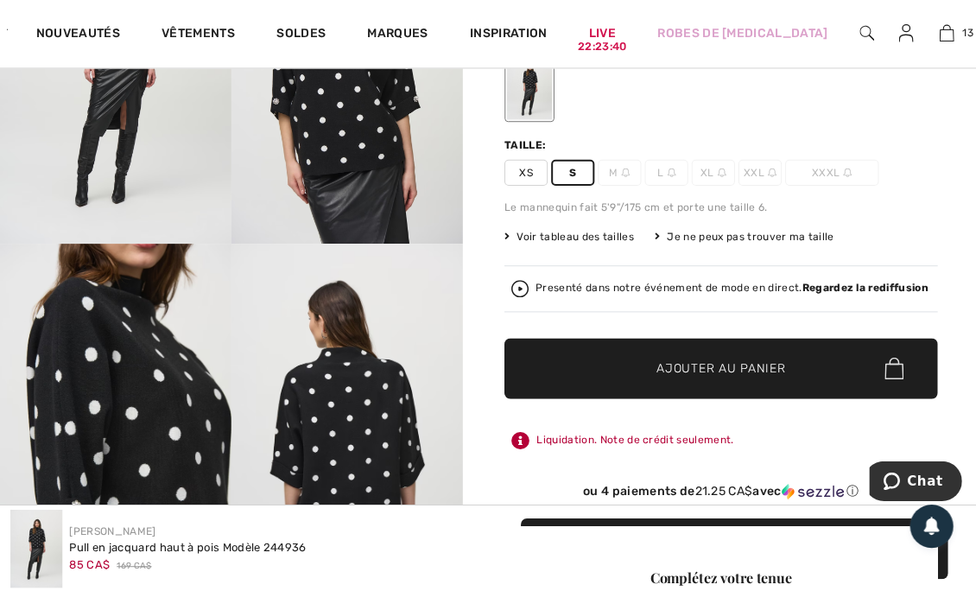
click at [517, 166] on span "XS" at bounding box center [524, 174] width 43 height 26
click at [647, 365] on span "✔ Ajouté au panier" at bounding box center [693, 368] width 136 height 18
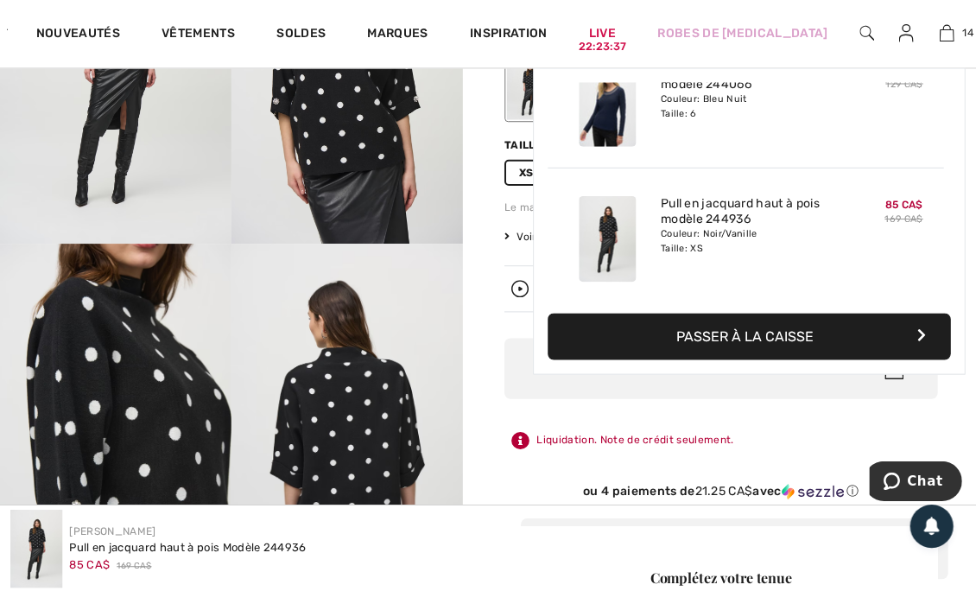
click at [701, 145] on div "Pull Col Rond Chic modèle 244066 Couleur: Bleu Nuit Taille: 6" at bounding box center [743, 104] width 184 height 99
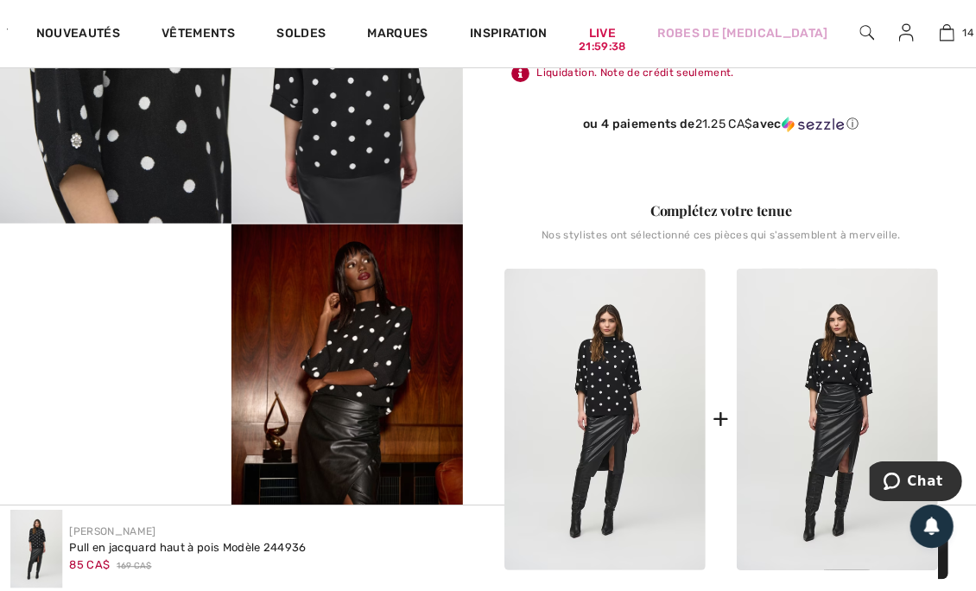
scroll to position [663, 0]
